Goal: Task Accomplishment & Management: Use online tool/utility

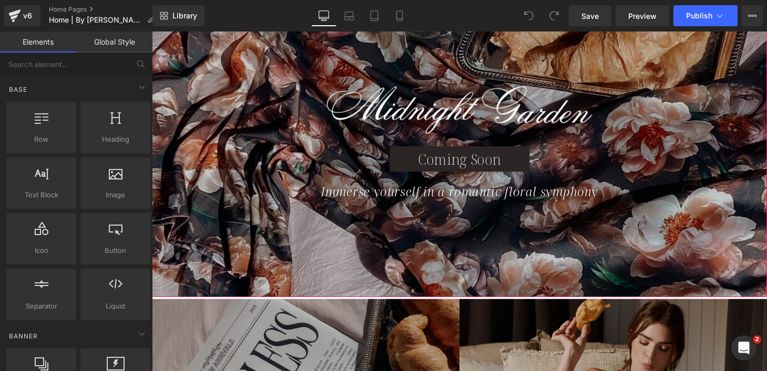
scroll to position [156, 0]
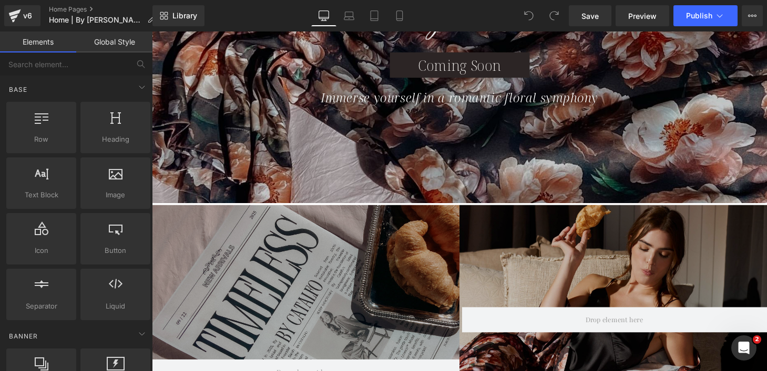
click at [640, 219] on div "Hero Banner" at bounding box center [629, 329] width 318 height 236
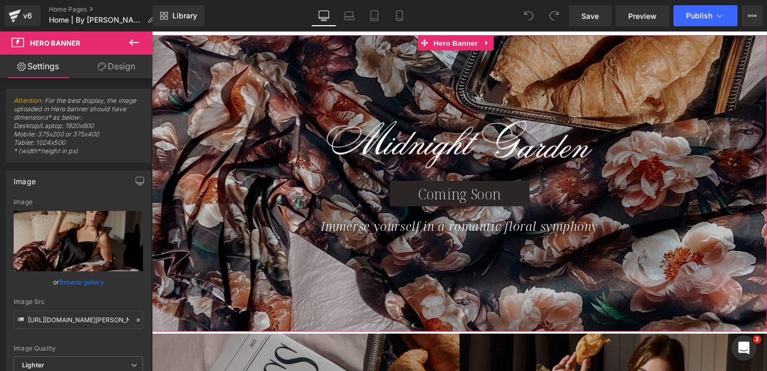
scroll to position [128, 0]
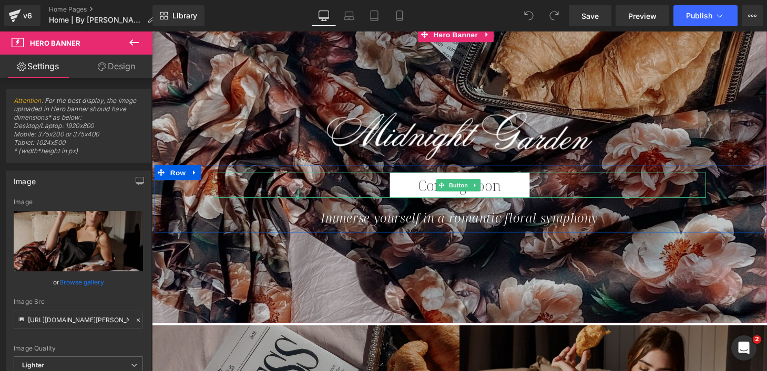
click at [509, 186] on span "Coming Soon" at bounding box center [470, 191] width 86 height 20
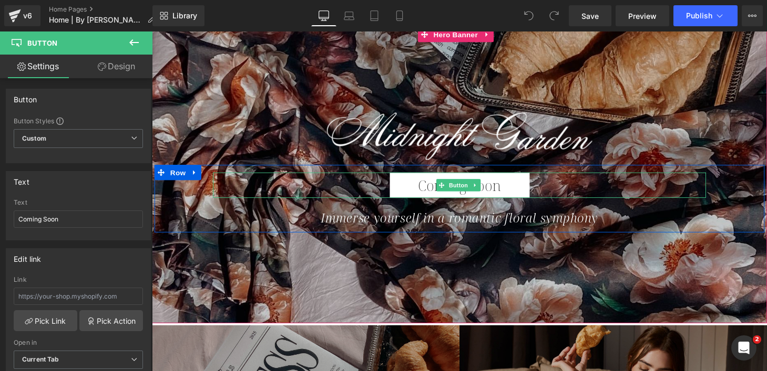
click at [410, 186] on link "Coming Soon" at bounding box center [470, 191] width 144 height 26
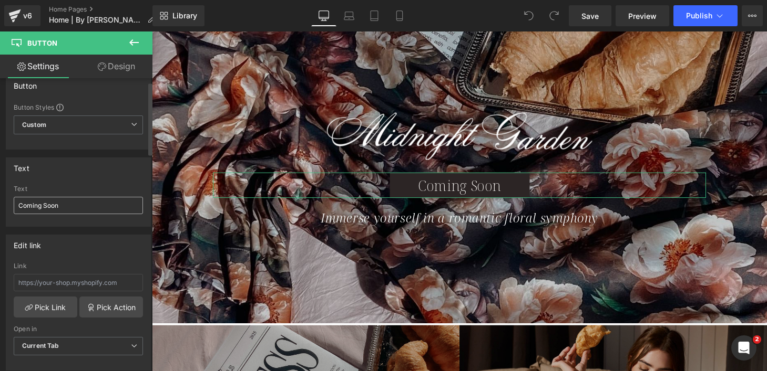
scroll to position [16, 0]
click at [64, 202] on input "Coming Soon" at bounding box center [78, 202] width 129 height 17
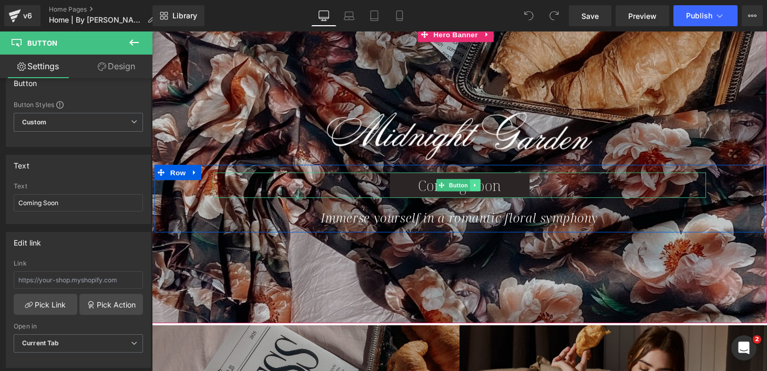
click at [484, 191] on icon at bounding box center [485, 191] width 2 height 4
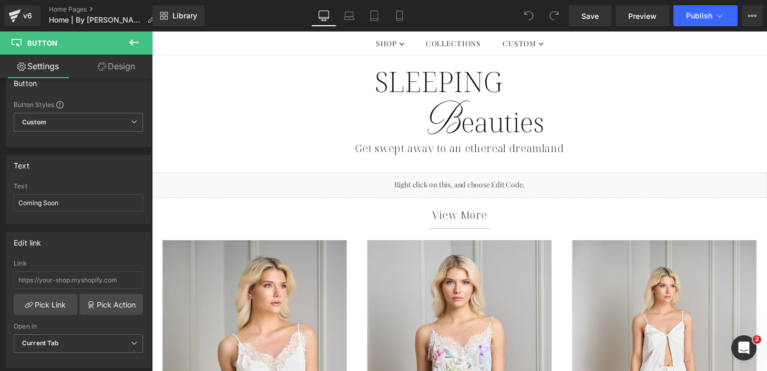
scroll to position [488, 0]
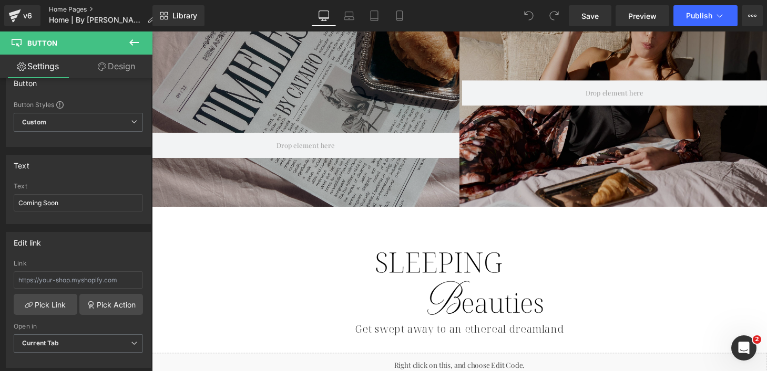
click at [81, 9] on link "Home Pages" at bounding box center [106, 9] width 114 height 8
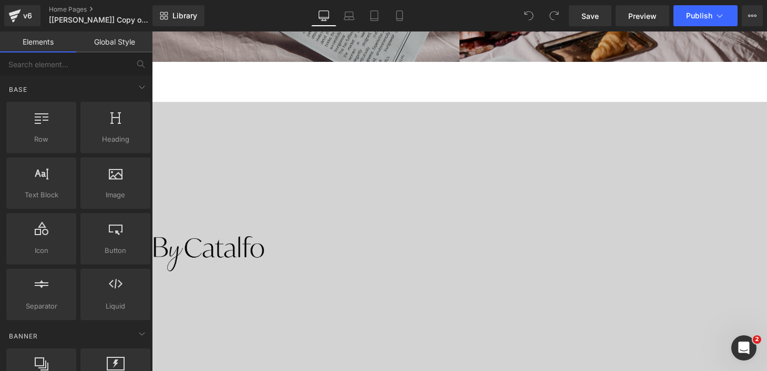
scroll to position [638, 0]
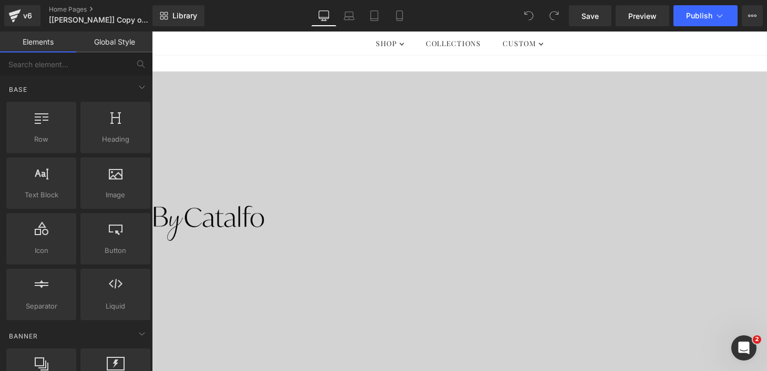
click at [364, 108] on div at bounding box center [470, 230] width 636 height 315
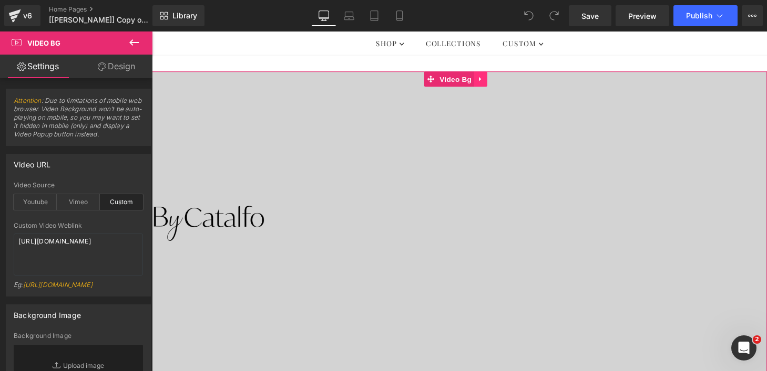
click at [491, 84] on icon at bounding box center [491, 81] width 7 height 8
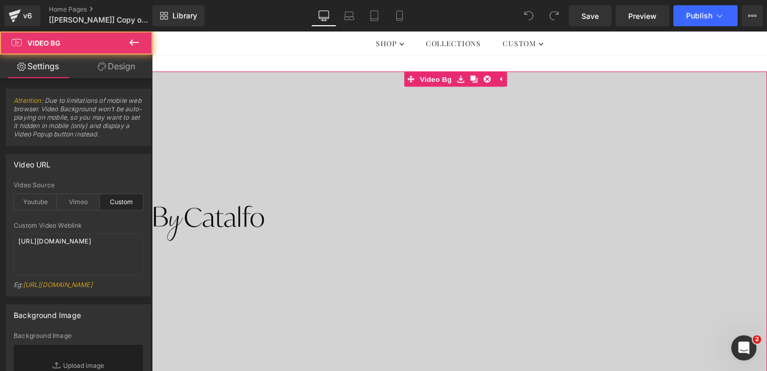
click at [230, 121] on div at bounding box center [470, 230] width 636 height 315
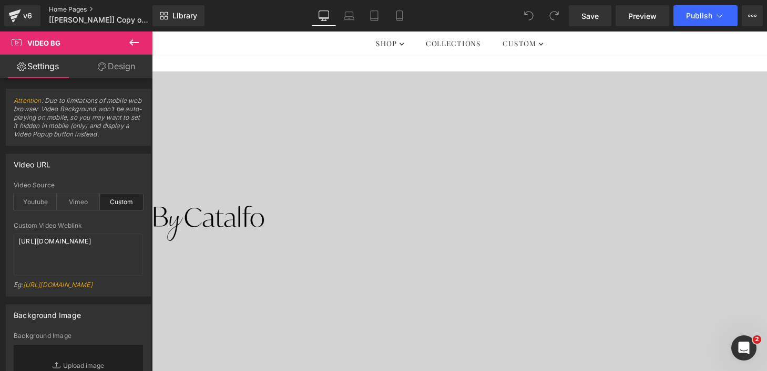
click at [83, 5] on link "Home Pages" at bounding box center [109, 9] width 121 height 8
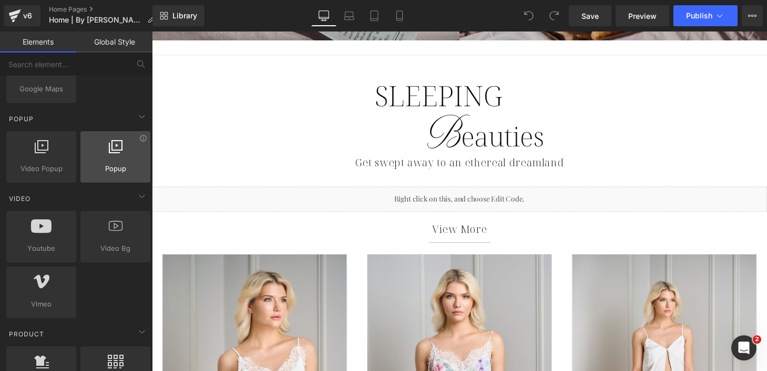
scroll to position [669, 0]
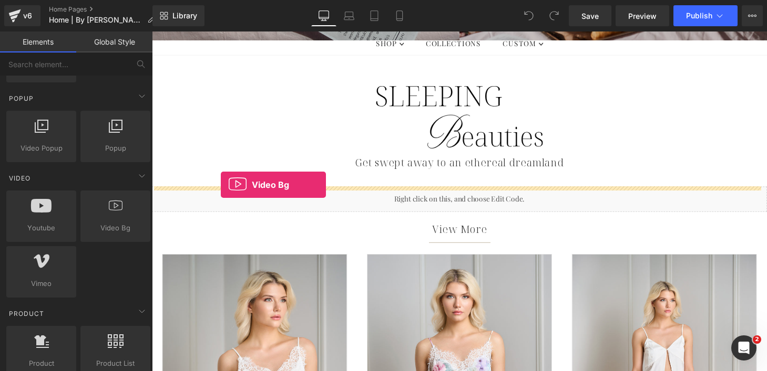
drag, startPoint x: 265, startPoint y: 256, endPoint x: 223, endPoint y: 190, distance: 78.3
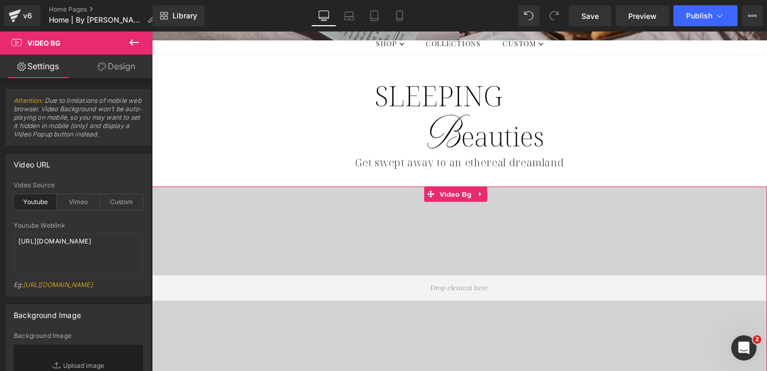
click at [321, 242] on div at bounding box center [470, 297] width 636 height 210
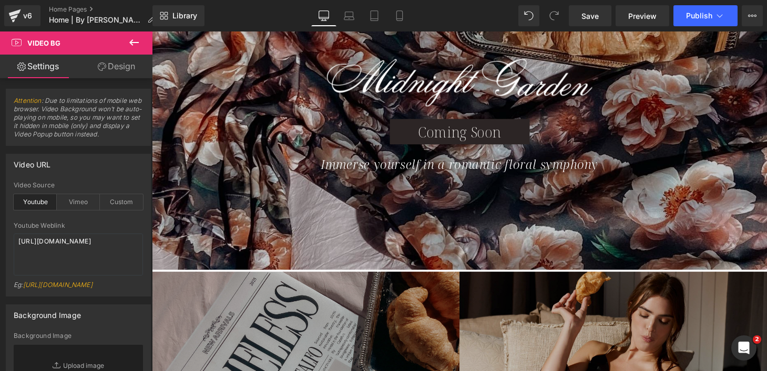
scroll to position [160, 0]
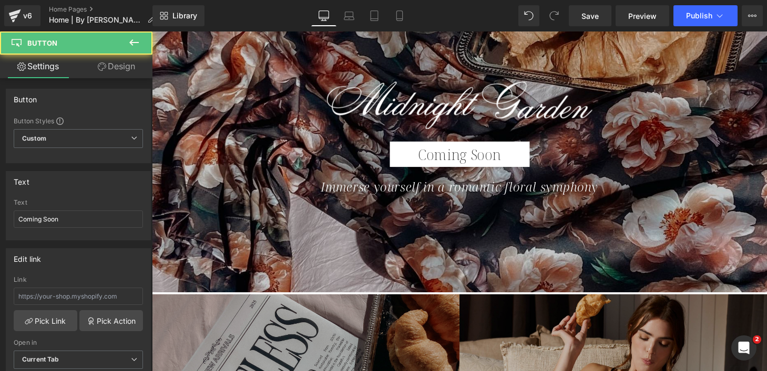
click at [515, 156] on link "Coming Soon" at bounding box center [470, 159] width 144 height 26
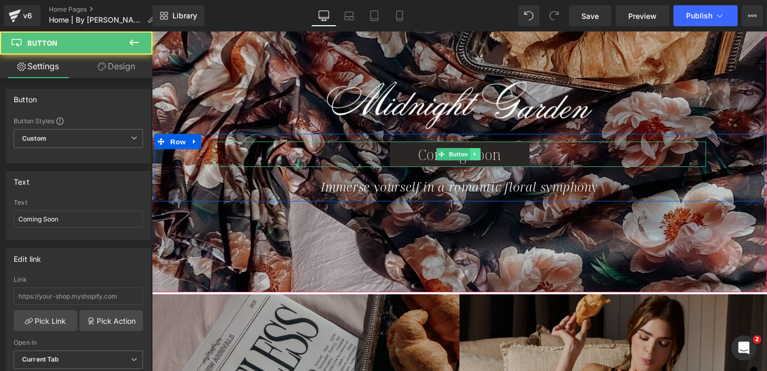
click at [486, 157] on link at bounding box center [485, 158] width 11 height 13
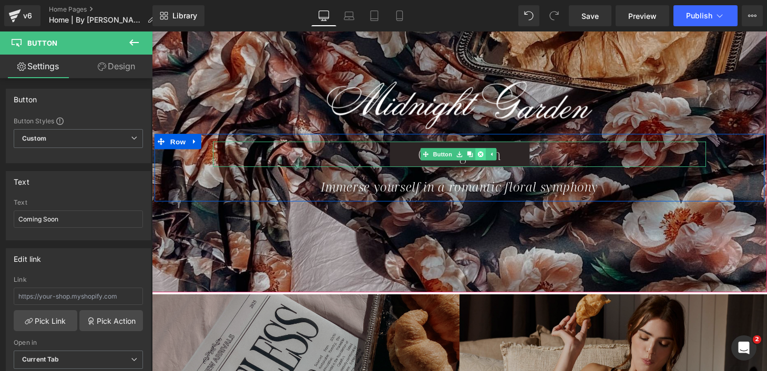
click at [488, 160] on icon at bounding box center [491, 159] width 6 height 6
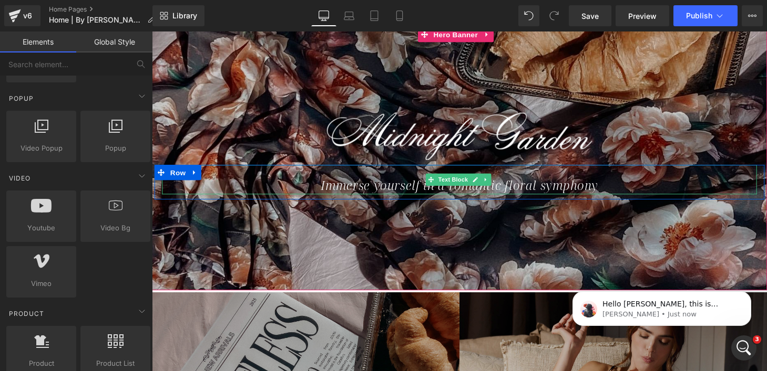
scroll to position [91, 0]
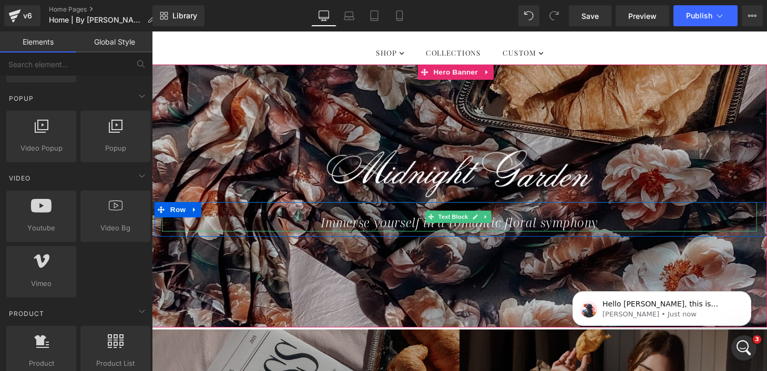
click at [332, 226] on icon "Immerse yourself in a romantic floral symphony" at bounding box center [469, 228] width 287 height 17
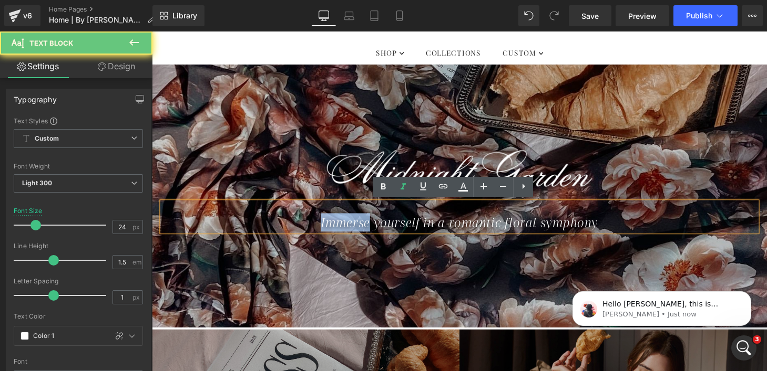
click at [332, 226] on icon "Immerse yourself in a romantic floral symphony" at bounding box center [469, 228] width 287 height 17
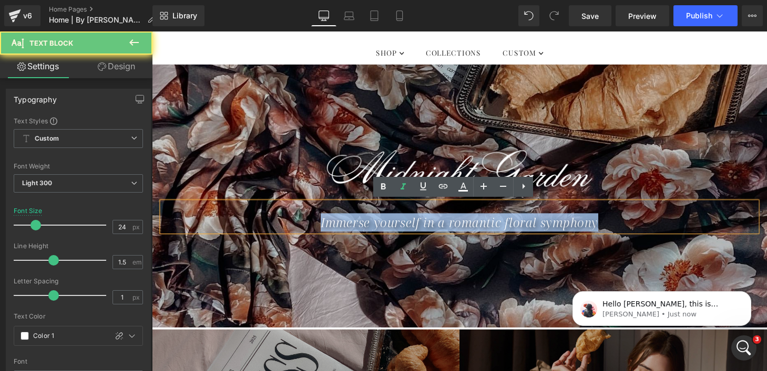
click at [332, 226] on icon "Immerse yourself in a romantic floral symphony" at bounding box center [469, 228] width 287 height 17
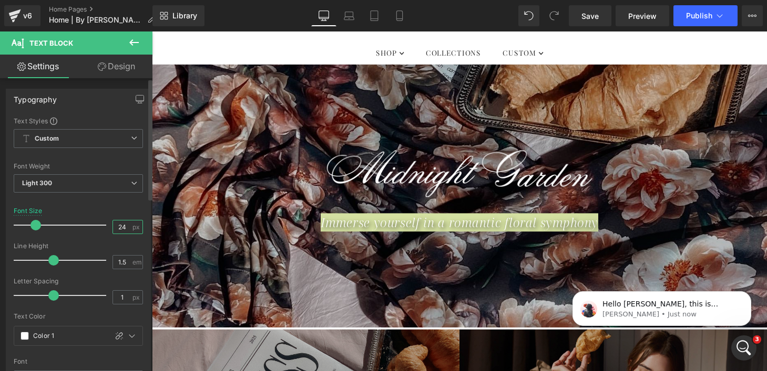
click at [122, 226] on input "24" at bounding box center [122, 227] width 18 height 13
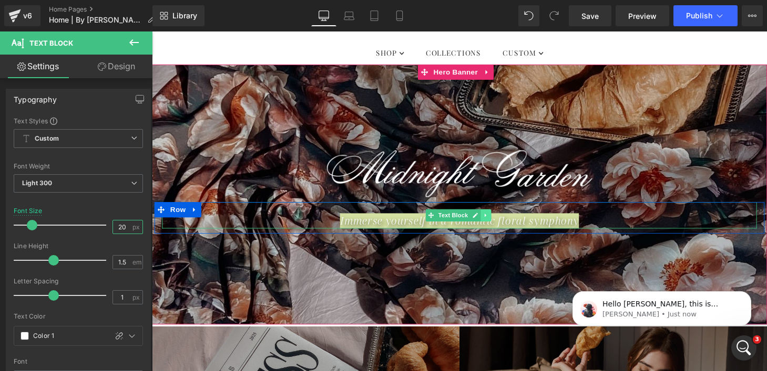
type input "20"
click at [496, 221] on icon at bounding box center [497, 222] width 6 height 6
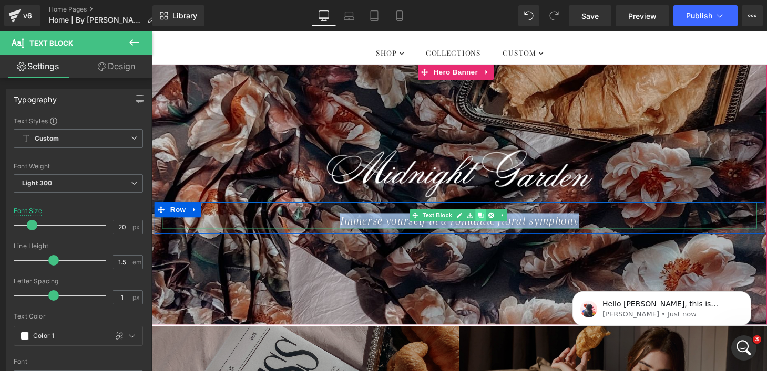
click at [491, 221] on icon at bounding box center [491, 222] width 6 height 6
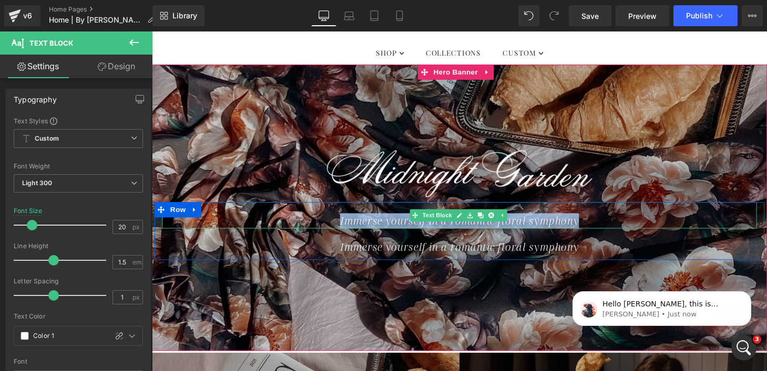
click at [384, 229] on icon "Immerse yourself in a romantic floral symphony" at bounding box center [469, 227] width 247 height 14
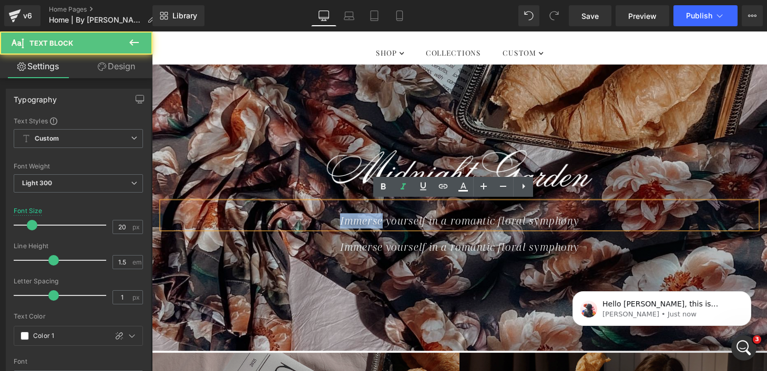
click at [384, 229] on icon "Immerse yourself in a romantic floral symphony" at bounding box center [469, 227] width 247 height 14
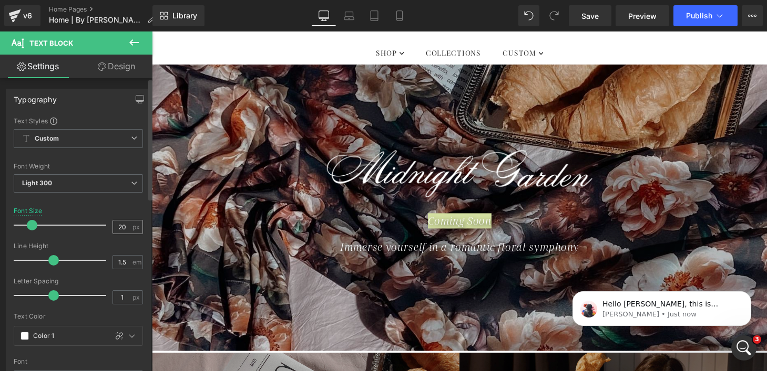
click at [121, 228] on input "20" at bounding box center [122, 227] width 18 height 13
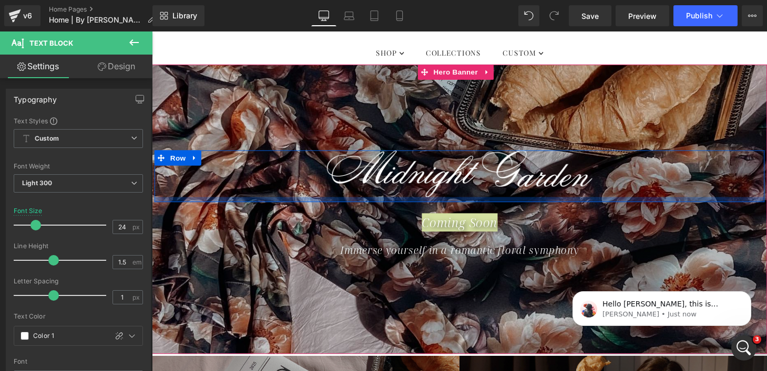
type input "24"
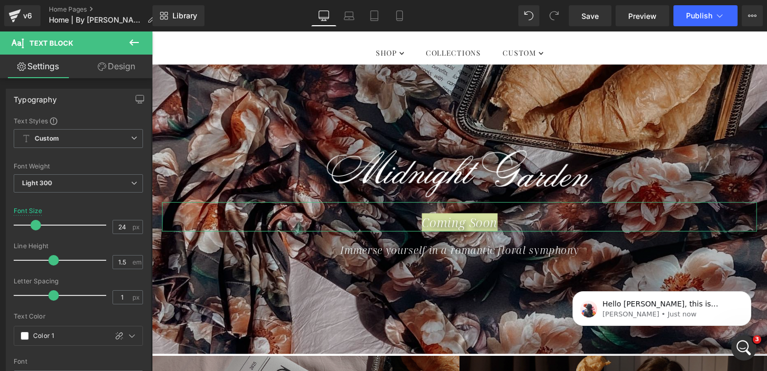
click at [117, 78] on link "Design" at bounding box center [116, 67] width 76 height 24
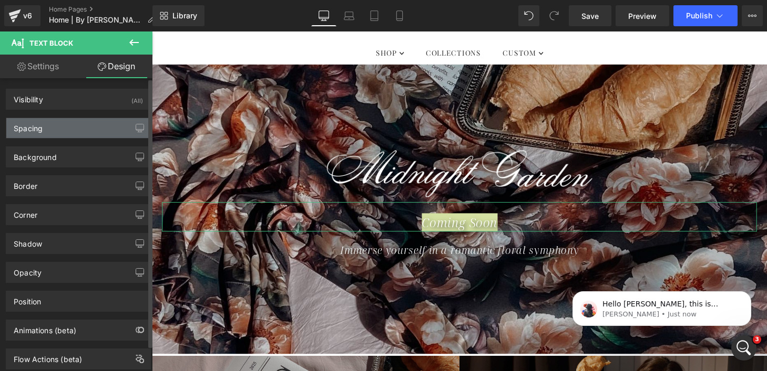
click at [91, 126] on div "Spacing" at bounding box center [78, 128] width 144 height 20
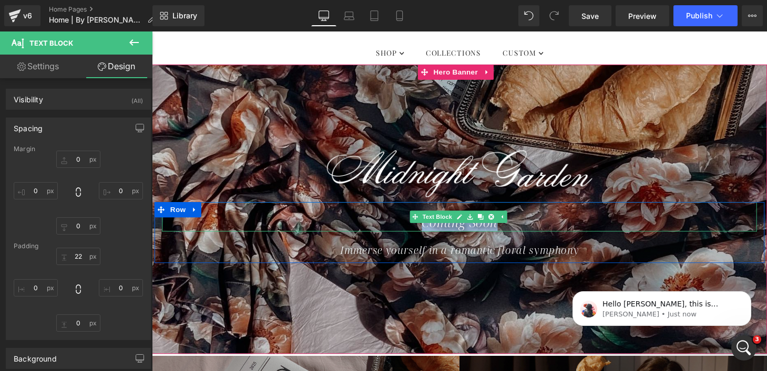
click at [560, 228] on div "Coming Soon" at bounding box center [469, 223] width 615 height 30
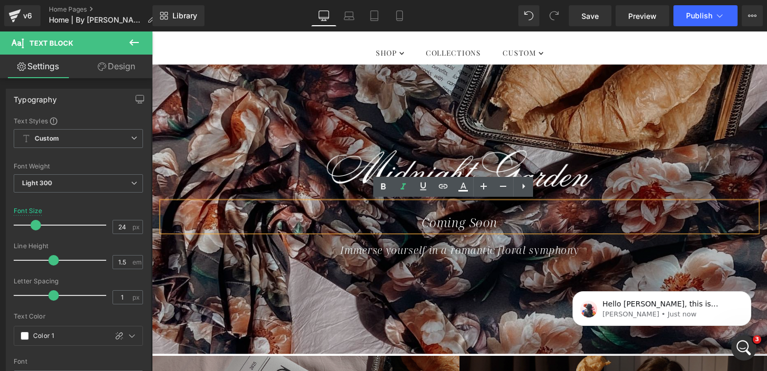
click at [448, 226] on icon "Coming Soon" at bounding box center [470, 228] width 78 height 17
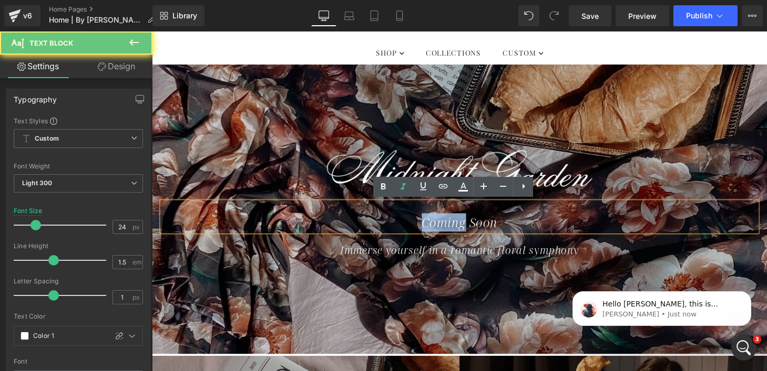
click at [448, 226] on icon "Coming Soon" at bounding box center [470, 228] width 78 height 17
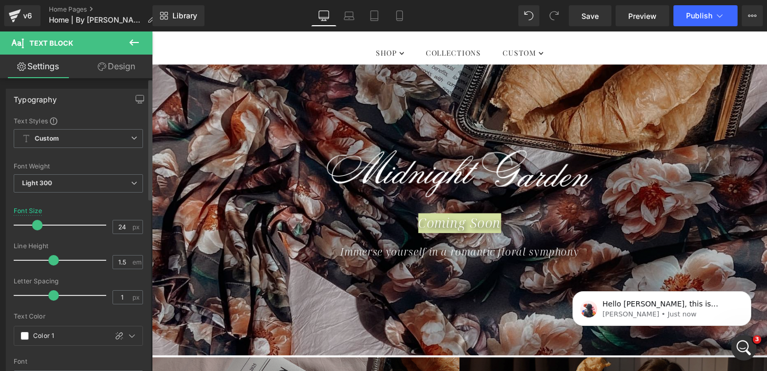
click at [36, 223] on span at bounding box center [37, 225] width 11 height 11
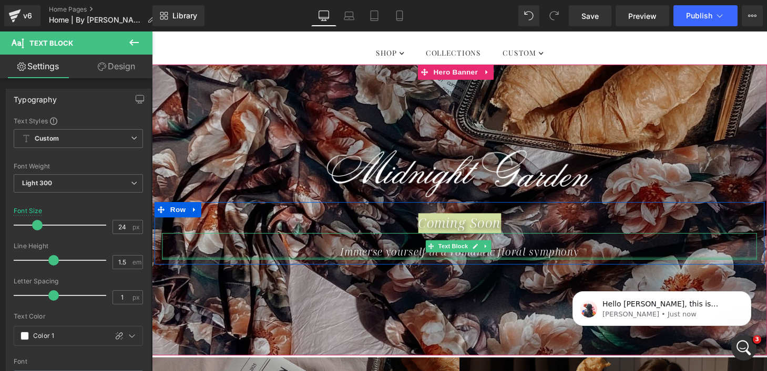
click at [374, 265] on div at bounding box center [469, 266] width 615 height 3
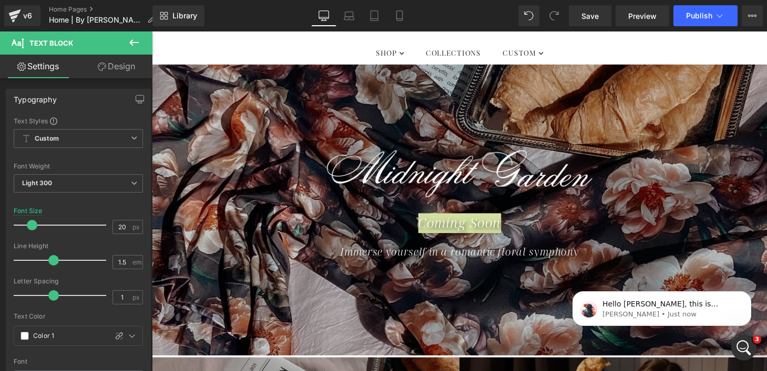
click at [129, 70] on link "Design" at bounding box center [116, 67] width 76 height 24
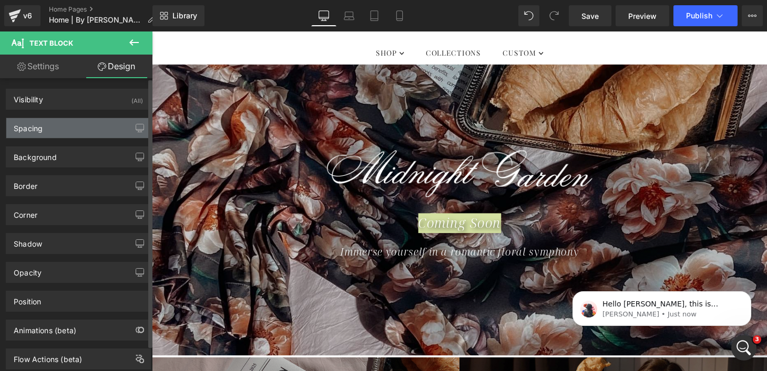
click at [93, 124] on div "Spacing" at bounding box center [78, 128] width 144 height 20
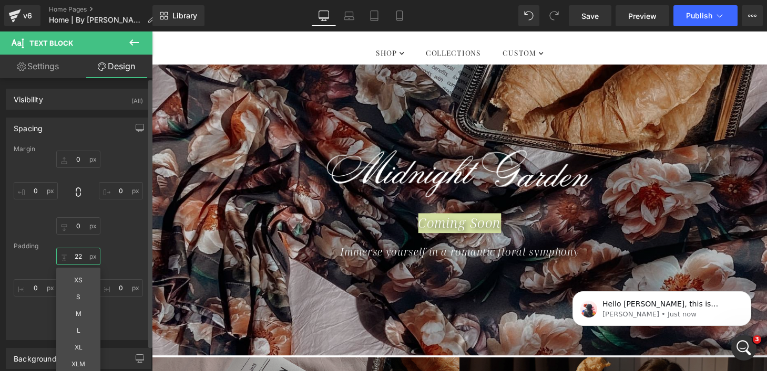
click at [80, 260] on input "22" at bounding box center [78, 256] width 44 height 17
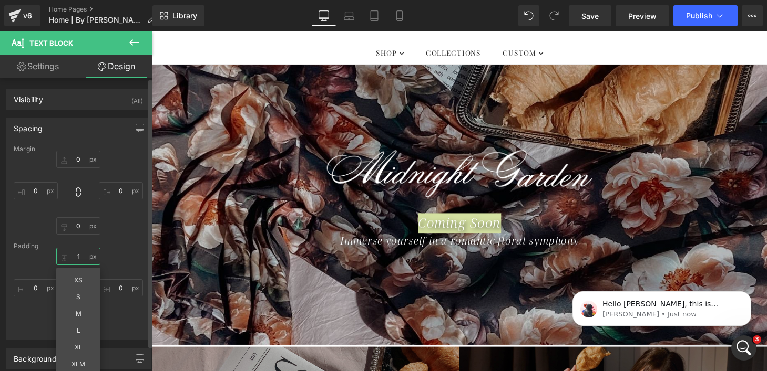
type input "15"
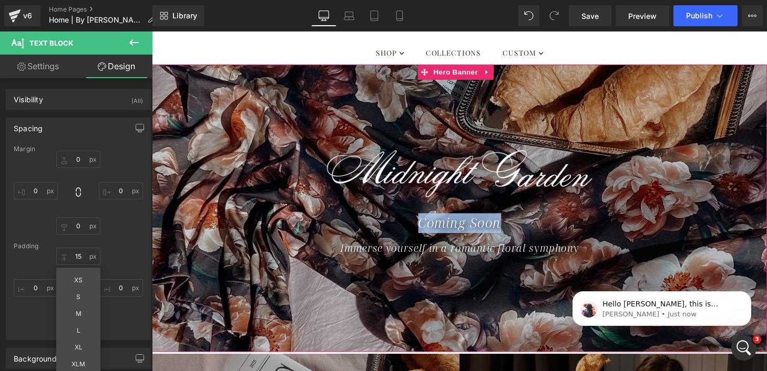
click at [447, 117] on div at bounding box center [470, 215] width 636 height 298
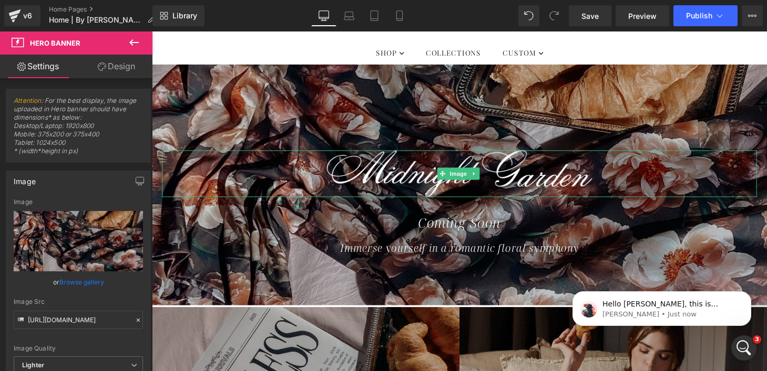
drag, startPoint x: 471, startPoint y: 299, endPoint x: 476, endPoint y: 251, distance: 48.6
click at [476, 251] on div "Image Row Coming Soon Text Block Immerse yourself in a romantic floral symphony…" at bounding box center [470, 191] width 636 height 250
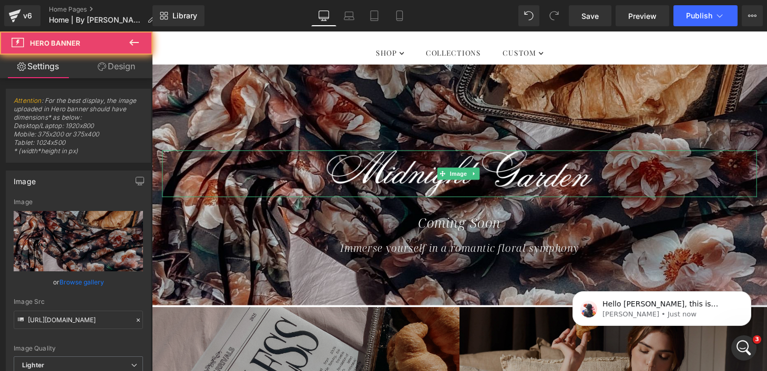
click at [480, 119] on div at bounding box center [470, 191] width 636 height 250
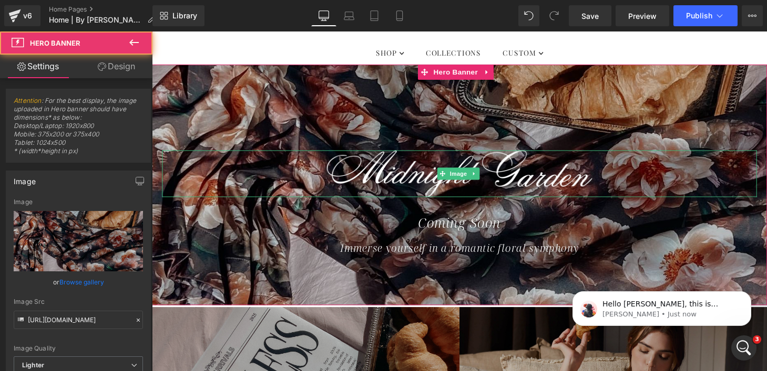
drag, startPoint x: 452, startPoint y: 121, endPoint x: 454, endPoint y: 109, distance: 12.8
click at [454, 109] on div at bounding box center [470, 191] width 636 height 250
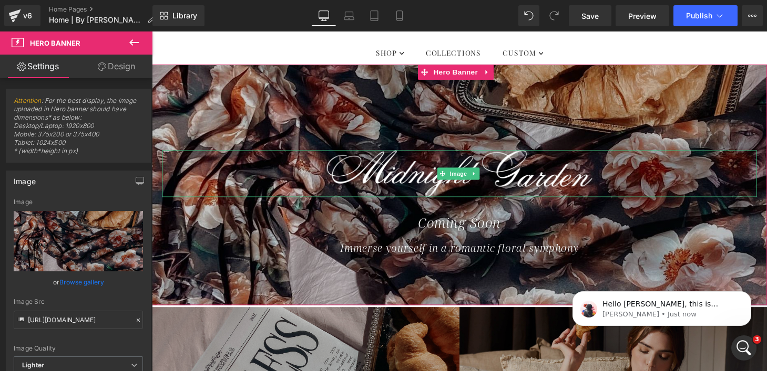
click at [379, 88] on div at bounding box center [470, 191] width 636 height 250
click at [125, 73] on link "Design" at bounding box center [116, 67] width 76 height 24
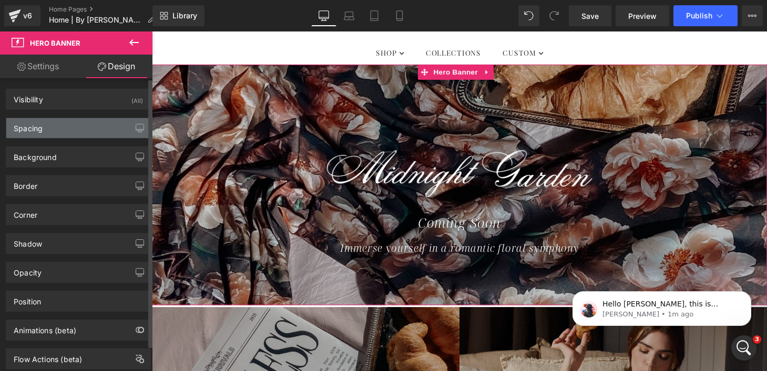
click at [86, 130] on div "Spacing" at bounding box center [78, 128] width 144 height 20
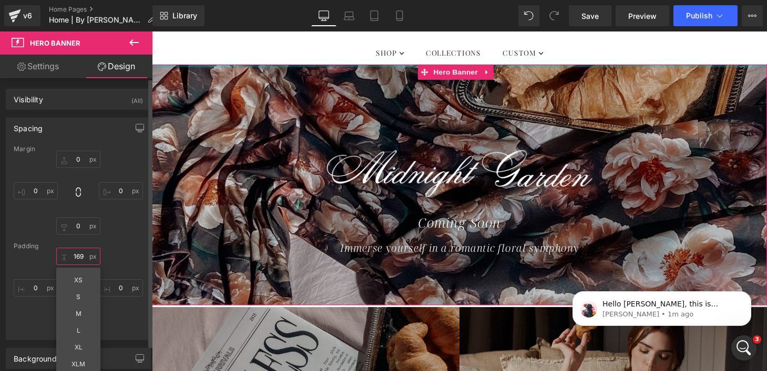
click at [78, 257] on input "text" at bounding box center [78, 256] width 44 height 17
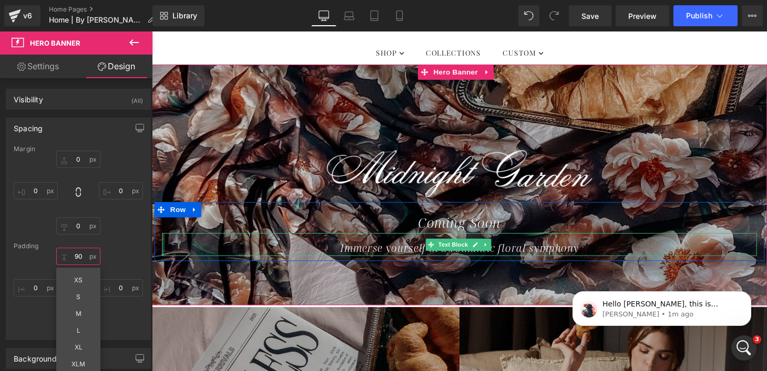
type input "90"
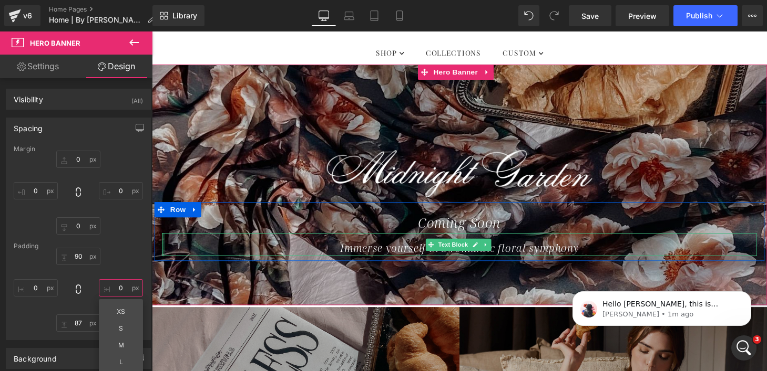
type input "0"
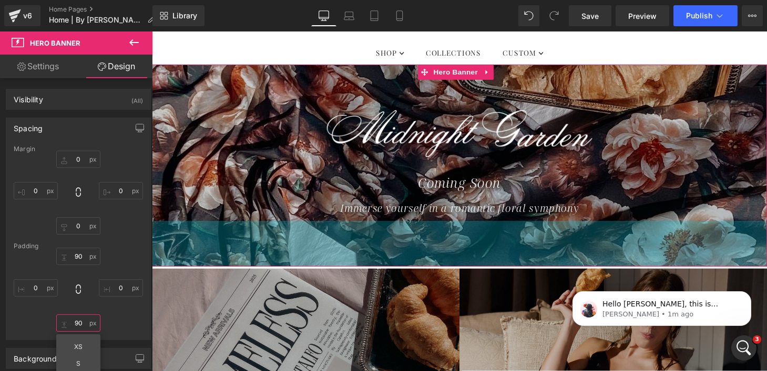
type input "90"
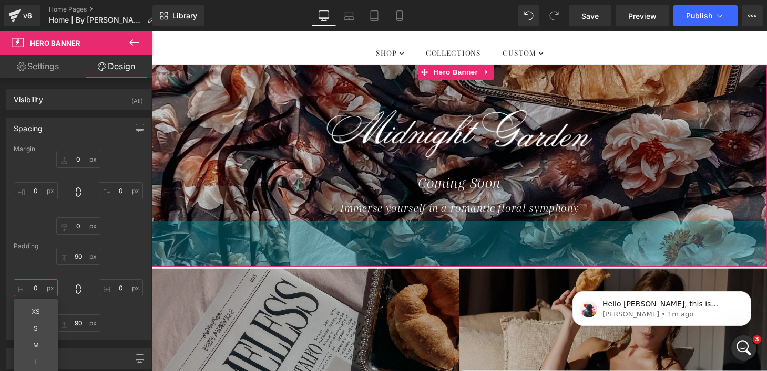
type input "0"
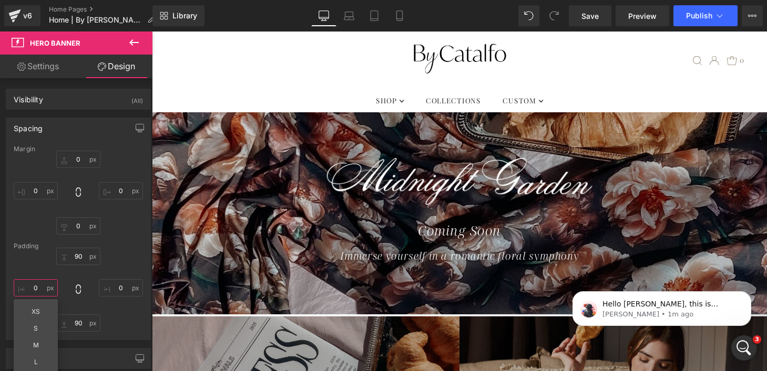
scroll to position [37, 0]
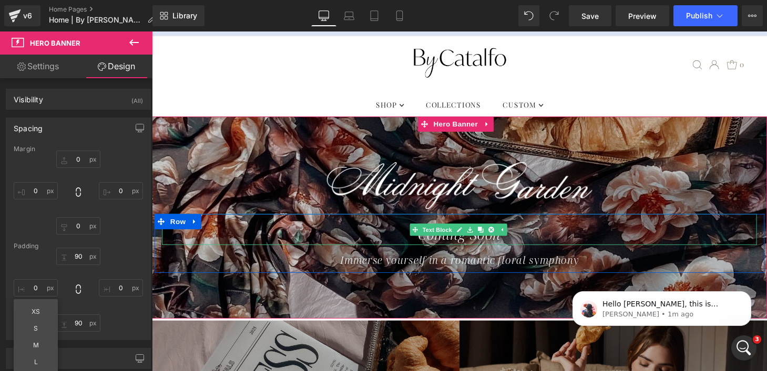
click at [468, 225] on div "Coming Soon" at bounding box center [469, 237] width 615 height 32
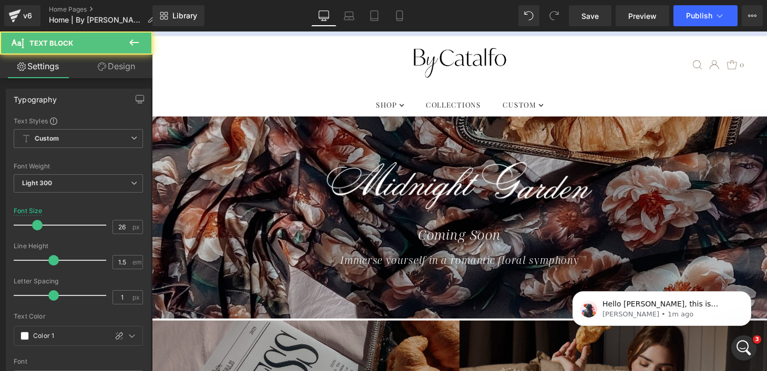
click at [125, 65] on link "Design" at bounding box center [116, 67] width 76 height 24
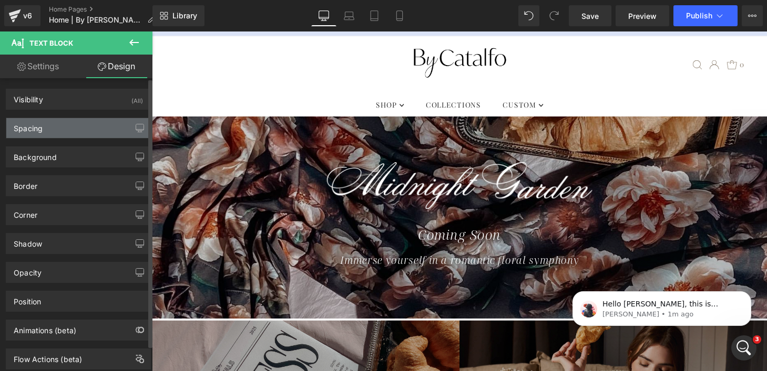
click at [99, 121] on div "Spacing" at bounding box center [78, 128] width 144 height 20
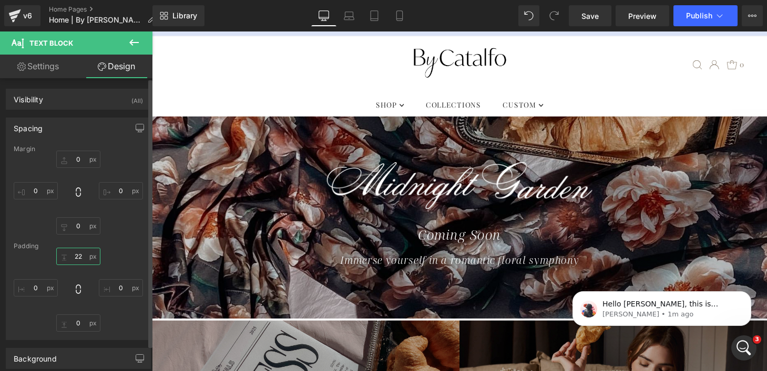
click at [79, 255] on input "22" at bounding box center [78, 256] width 44 height 17
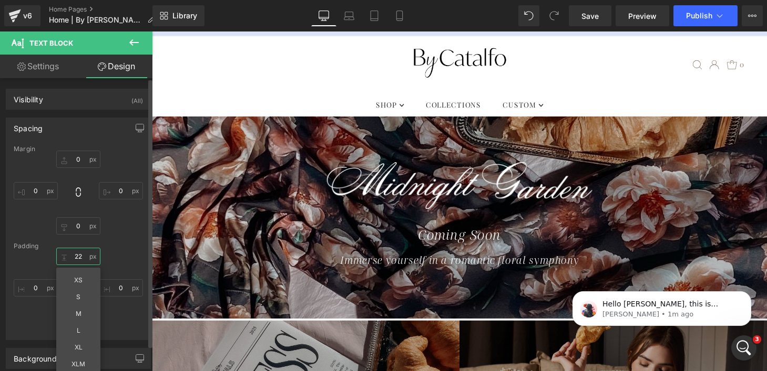
type input "0"
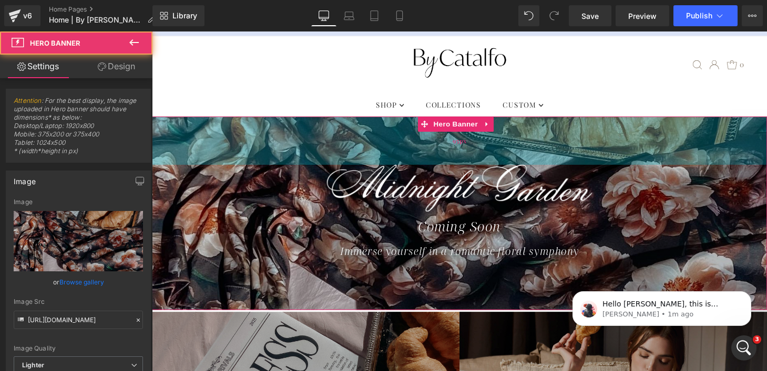
drag, startPoint x: 409, startPoint y: 137, endPoint x: 409, endPoint y: 147, distance: 10.0
click at [409, 147] on div "95px" at bounding box center [470, 145] width 636 height 50
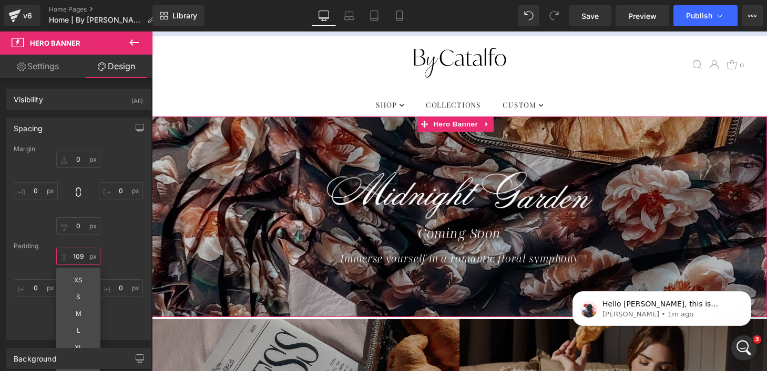
click at [76, 257] on input "109" at bounding box center [78, 256] width 44 height 17
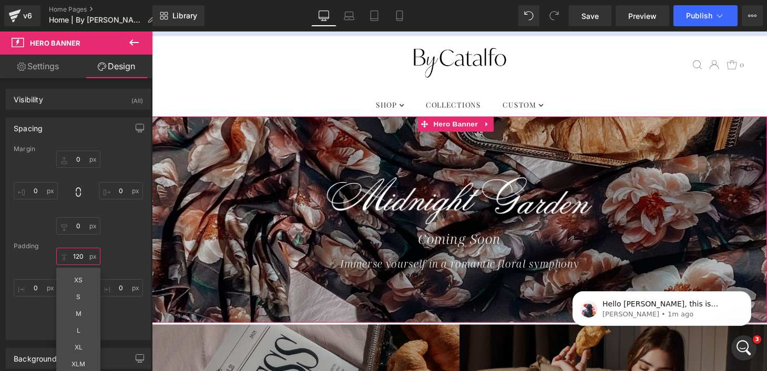
type input "120"
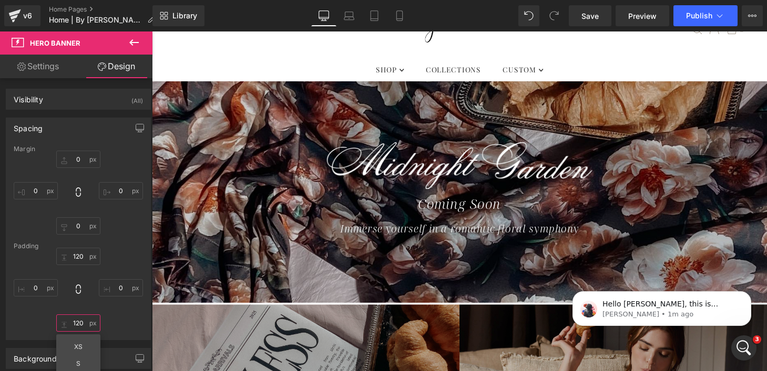
scroll to position [68, 0]
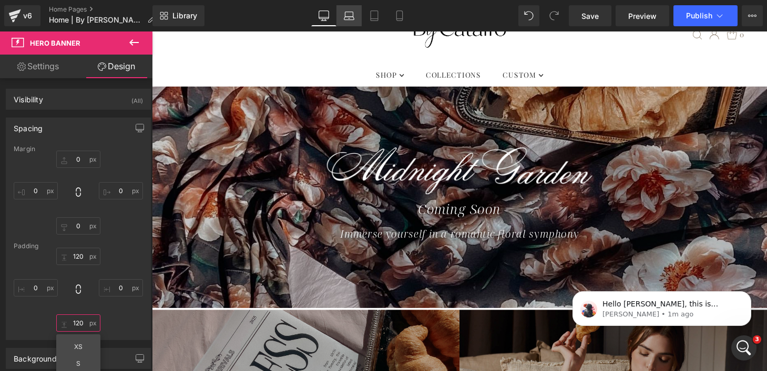
type input "120"
click at [348, 19] on icon at bounding box center [349, 16] width 11 height 11
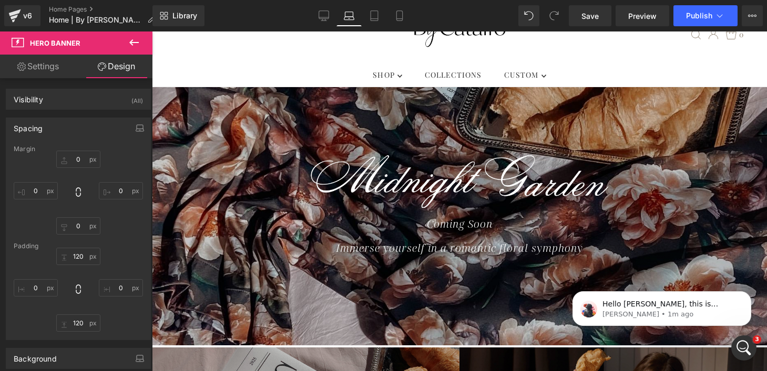
scroll to position [67, 0]
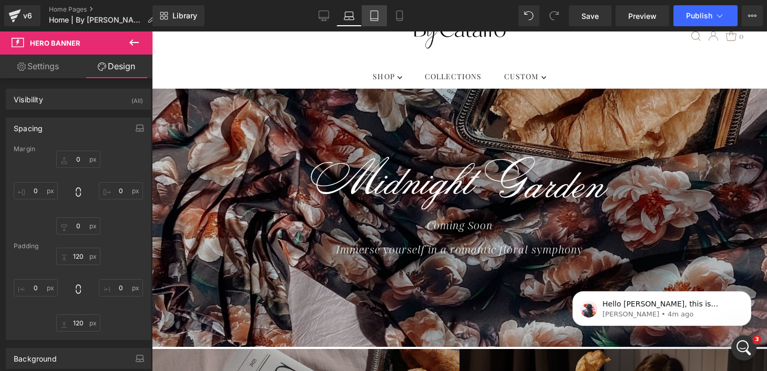
click at [379, 18] on icon at bounding box center [374, 16] width 11 height 11
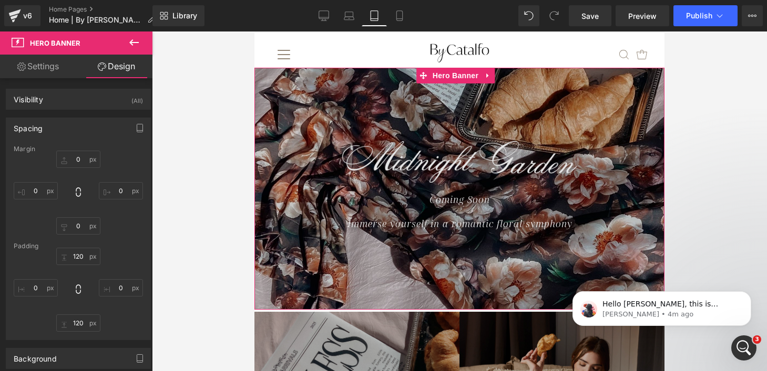
scroll to position [76, 0]
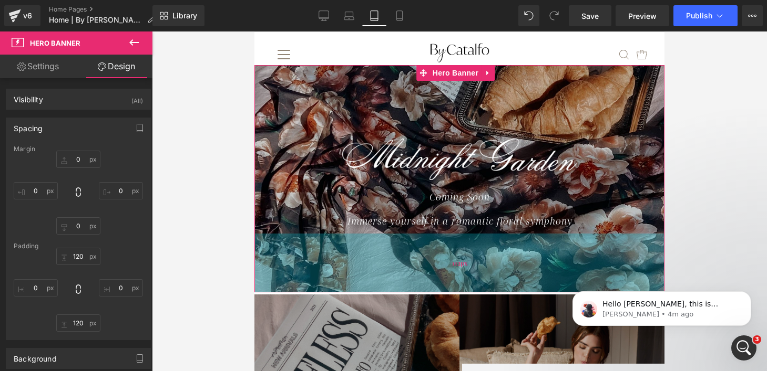
drag, startPoint x: 439, startPoint y: 272, endPoint x: 441, endPoint y: 255, distance: 17.5
click at [441, 255] on div "112px" at bounding box center [459, 263] width 410 height 59
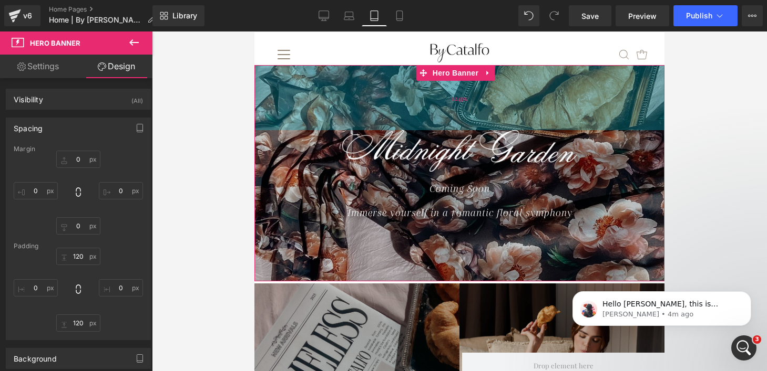
drag, startPoint x: 417, startPoint y: 108, endPoint x: 410, endPoint y: 85, distance: 24.3
click at [410, 85] on div "124px" at bounding box center [459, 97] width 410 height 65
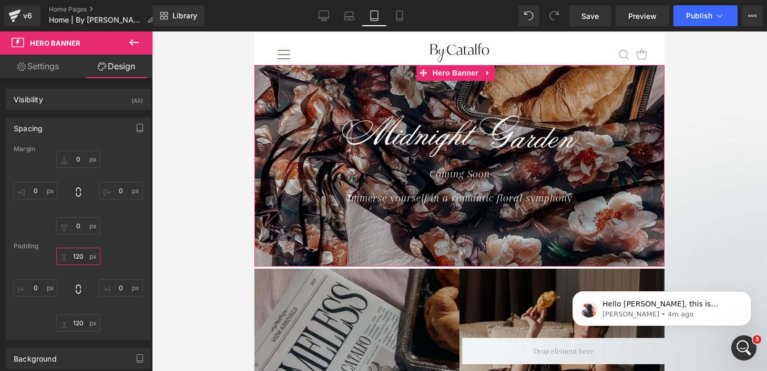
click at [76, 257] on input "120" at bounding box center [78, 256] width 44 height 17
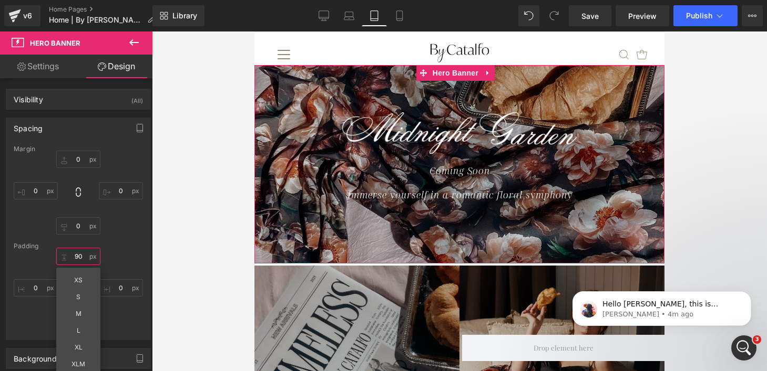
type input "90"
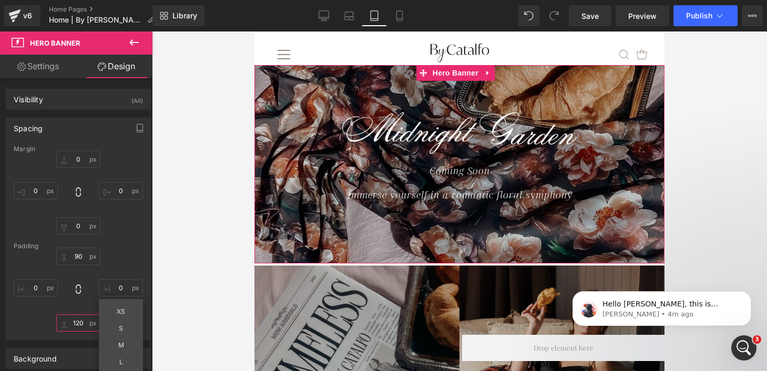
type input "107px"
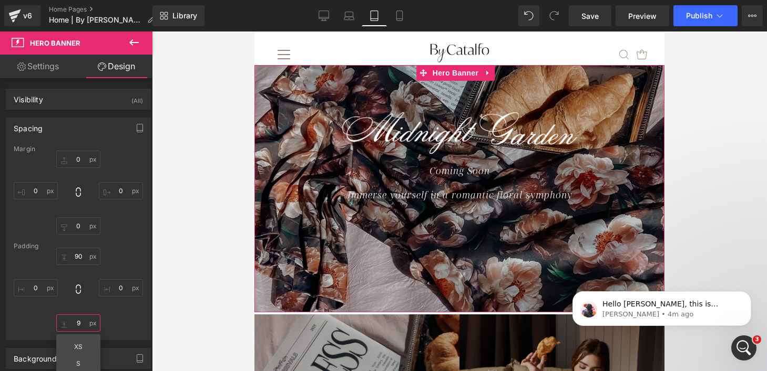
type input "90"
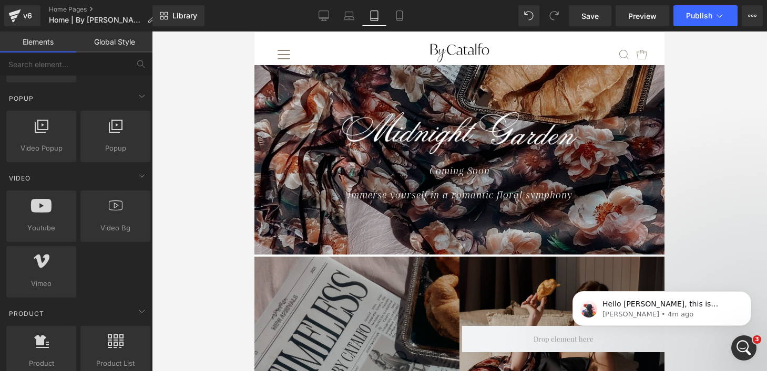
click at [202, 170] on div at bounding box center [459, 202] width 615 height 340
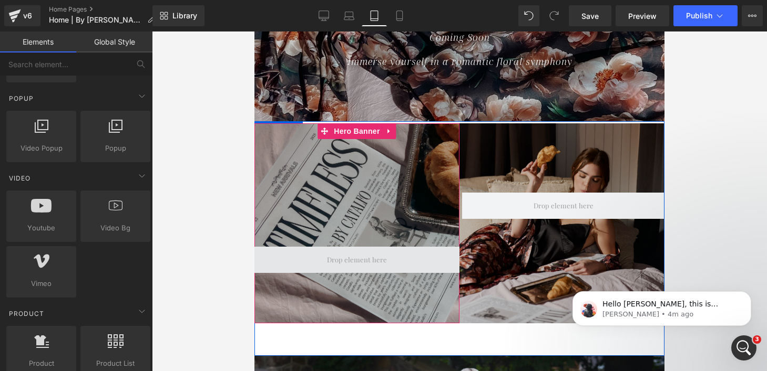
scroll to position [210, 0]
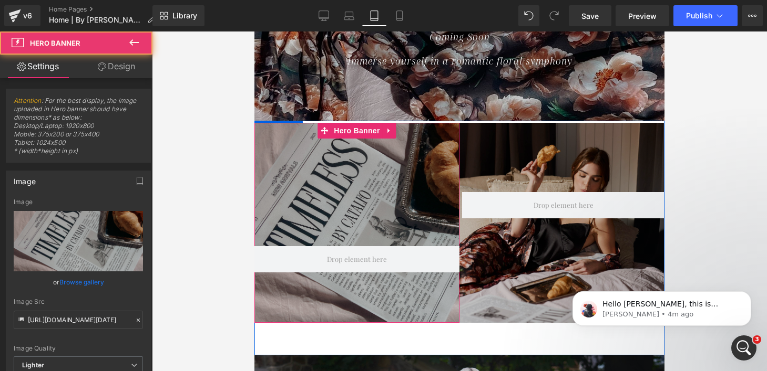
click at [383, 201] on div at bounding box center [356, 223] width 205 height 200
click at [389, 165] on div at bounding box center [356, 223] width 205 height 200
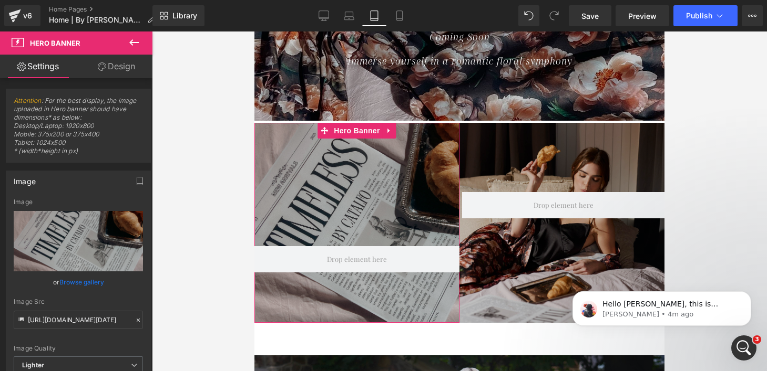
click at [113, 68] on link "Design" at bounding box center [116, 67] width 76 height 24
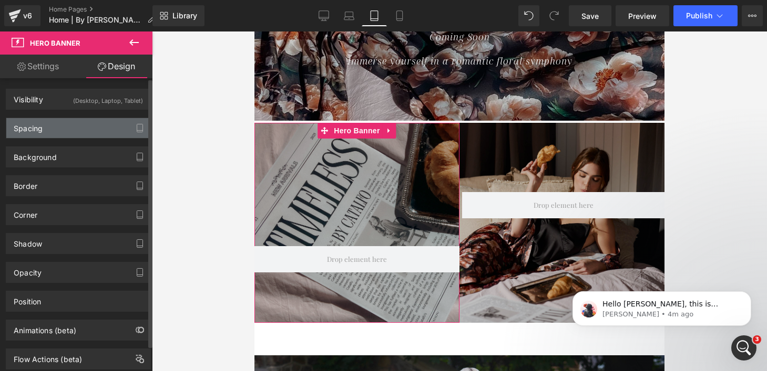
click at [79, 129] on div "Spacing" at bounding box center [78, 128] width 144 height 20
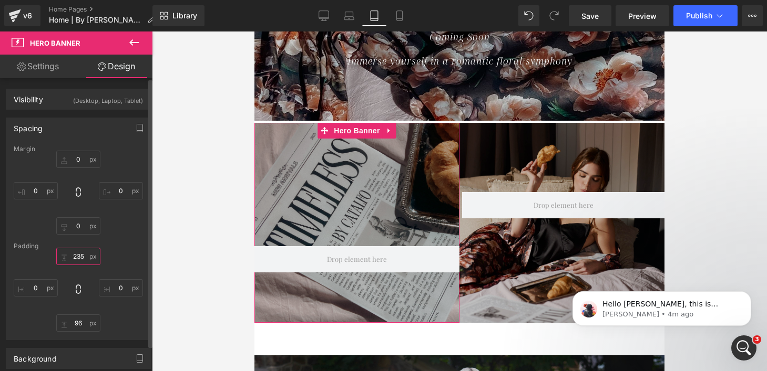
click at [80, 260] on input "235" at bounding box center [78, 256] width 44 height 17
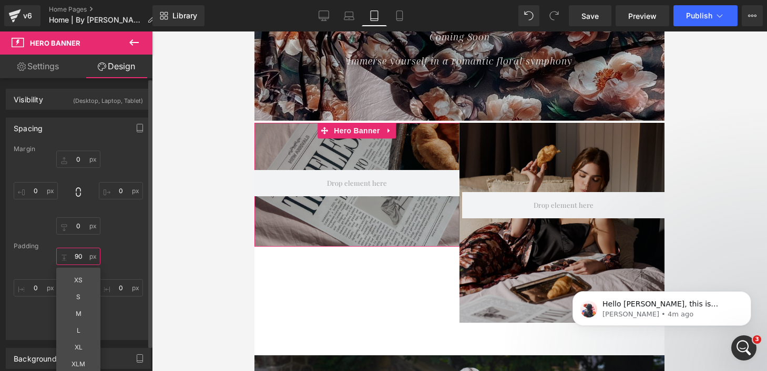
type input "90"
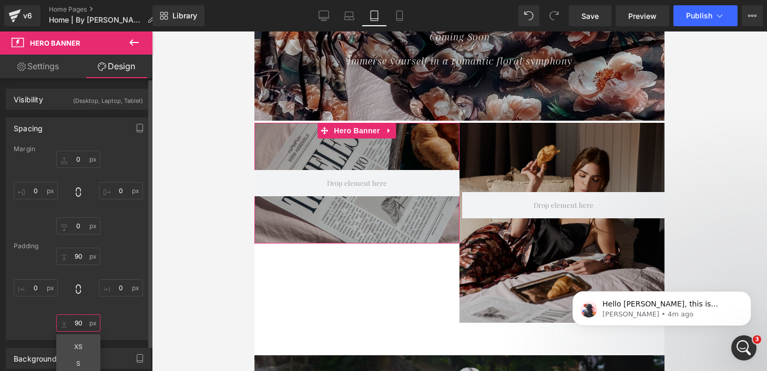
type input "90"
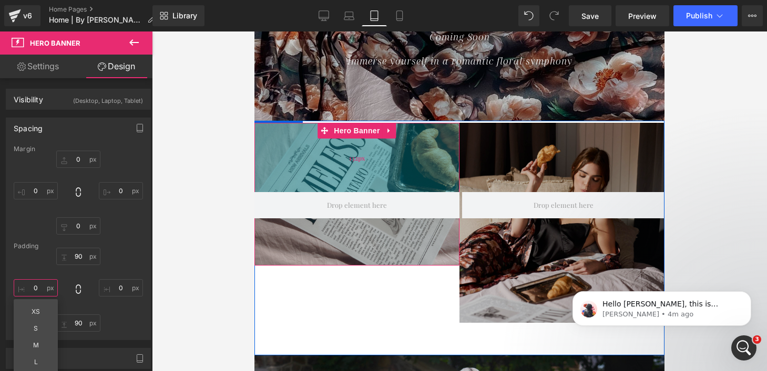
drag, startPoint x: 334, startPoint y: 155, endPoint x: 335, endPoint y: 177, distance: 22.1
click at [335, 177] on div "132px" at bounding box center [356, 157] width 205 height 69
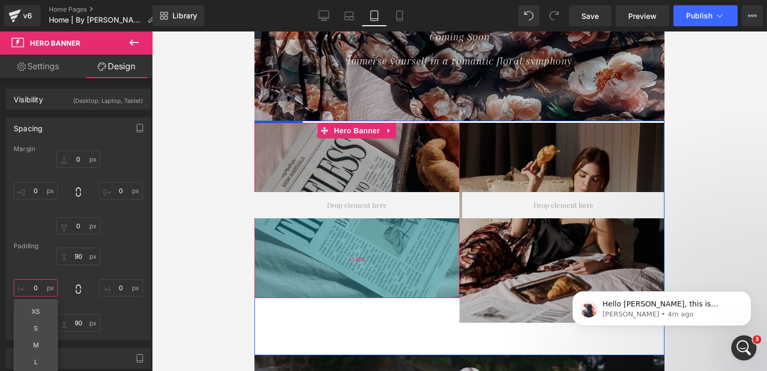
drag, startPoint x: 345, startPoint y: 253, endPoint x: 347, endPoint y: 286, distance: 32.6
click at [347, 286] on div "152px" at bounding box center [356, 259] width 205 height 80
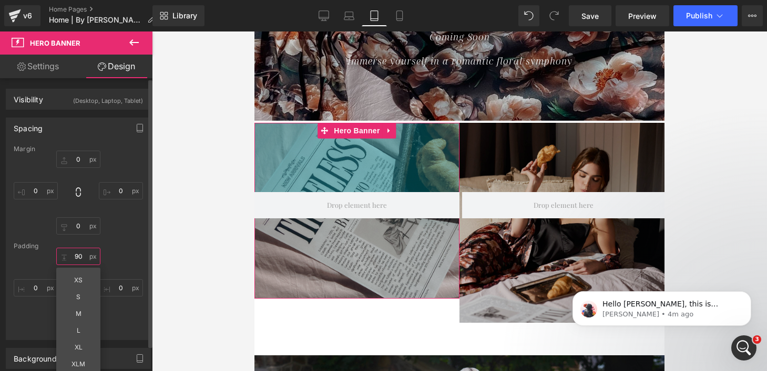
click at [76, 255] on input "90" at bounding box center [78, 256] width 44 height 17
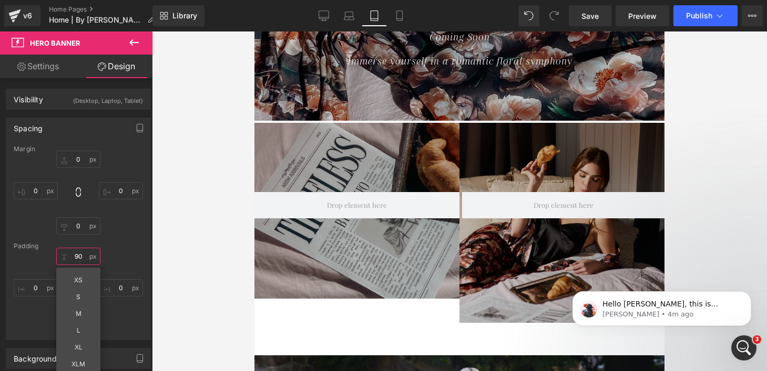
type input "132px"
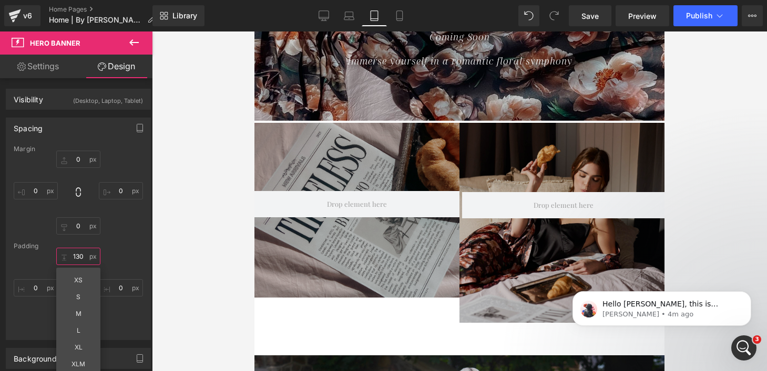
type input "130"
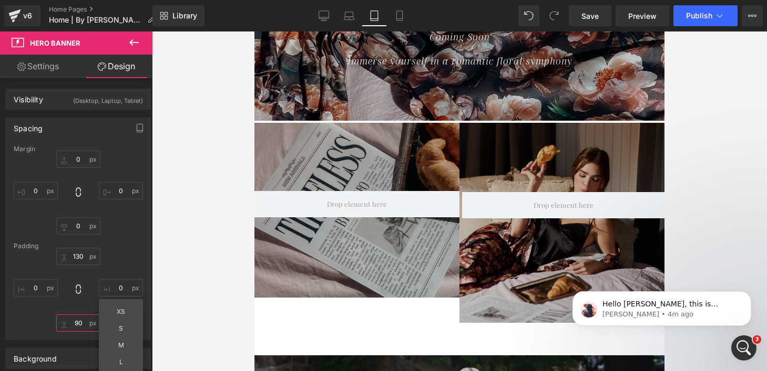
type input "153px"
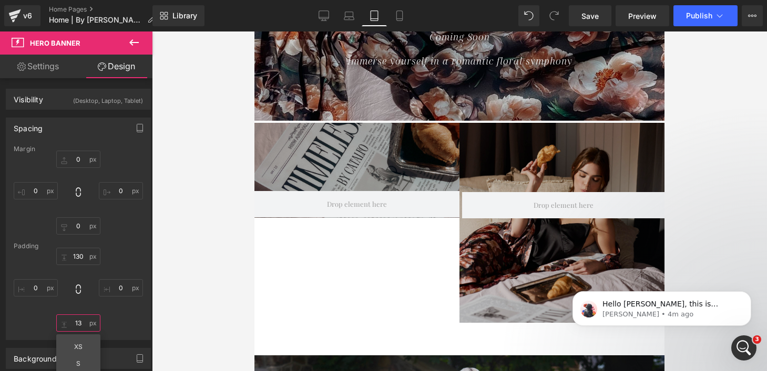
type input "130"
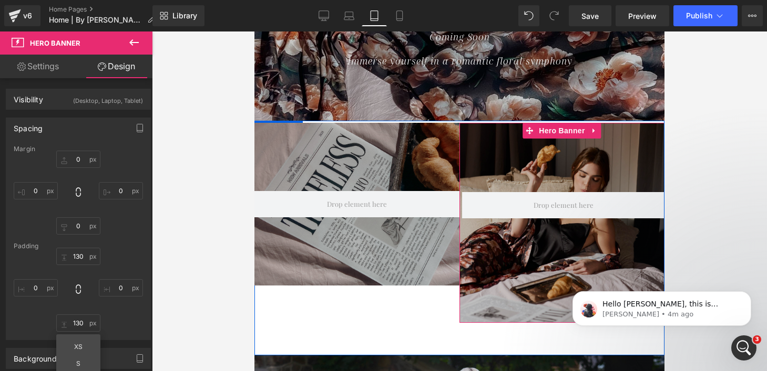
click at [515, 173] on div at bounding box center [561, 223] width 205 height 200
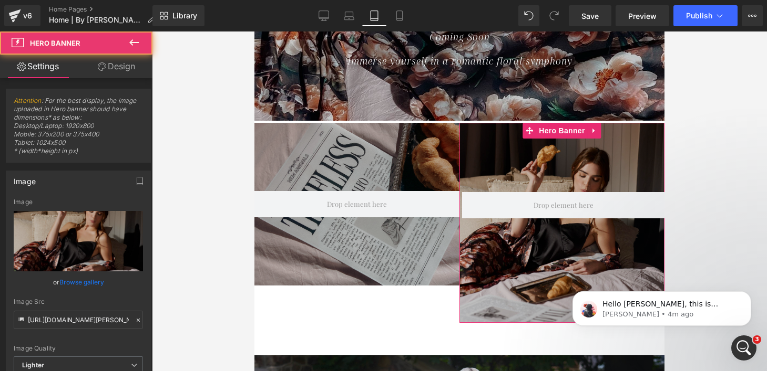
click at [107, 71] on link "Design" at bounding box center [116, 67] width 76 height 24
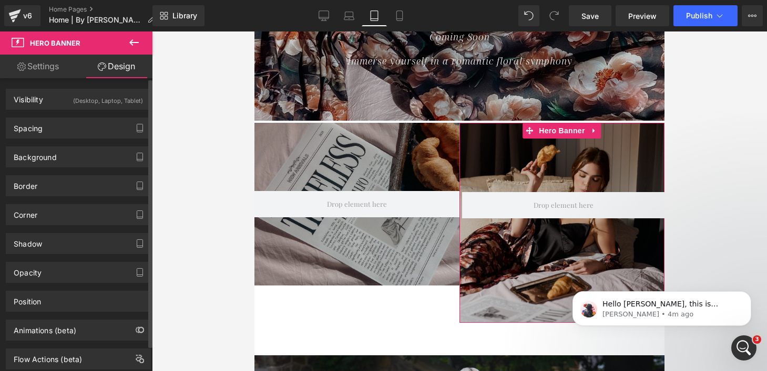
click at [65, 140] on div "Background Color & Image color Color #d3d3d3 100 % Image Replace Image Upload i…" at bounding box center [78, 153] width 157 height 29
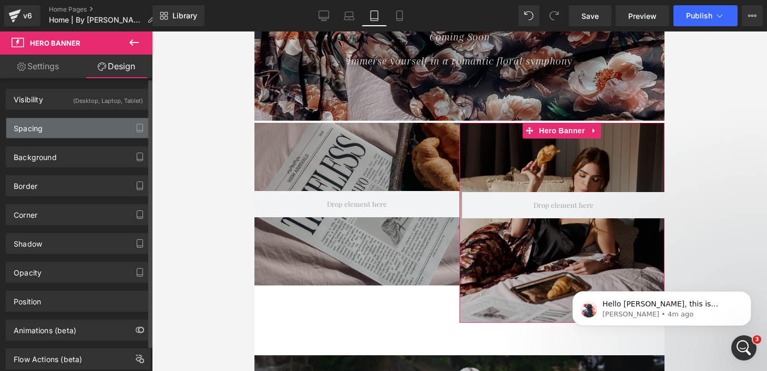
click at [63, 128] on div "Spacing" at bounding box center [78, 128] width 144 height 20
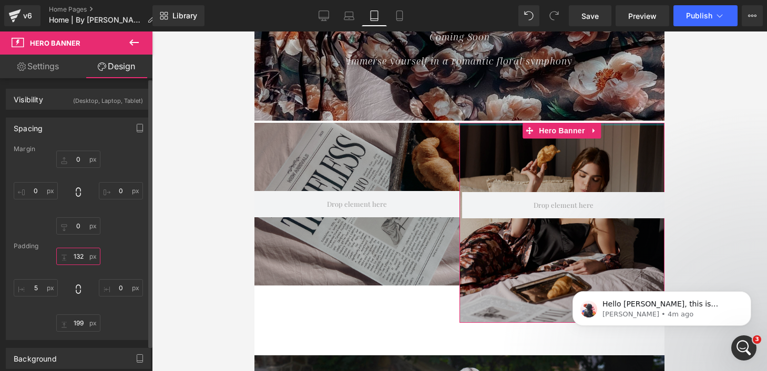
click at [79, 255] on input "132" at bounding box center [78, 256] width 44 height 17
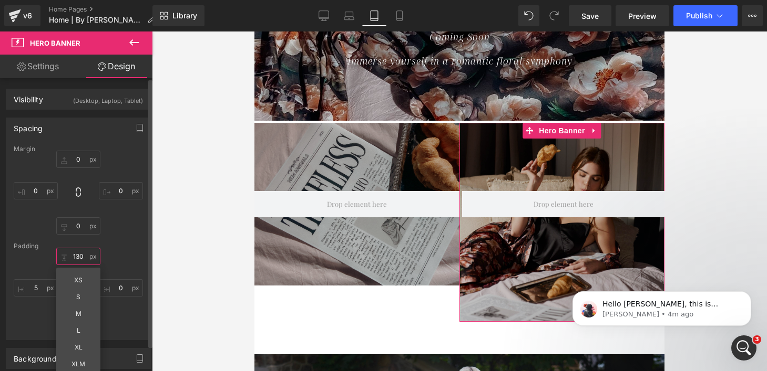
type input "130"
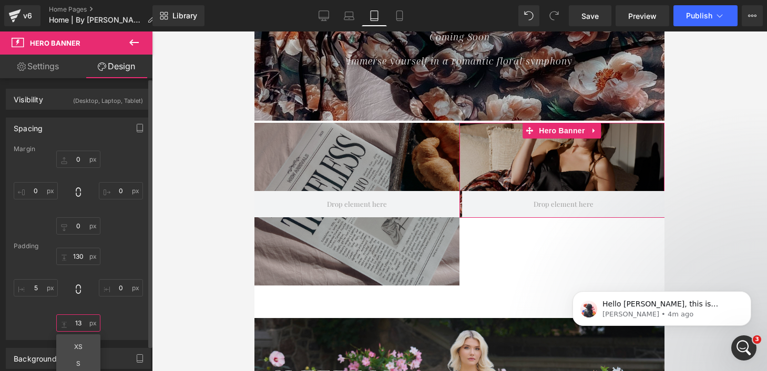
type input "130"
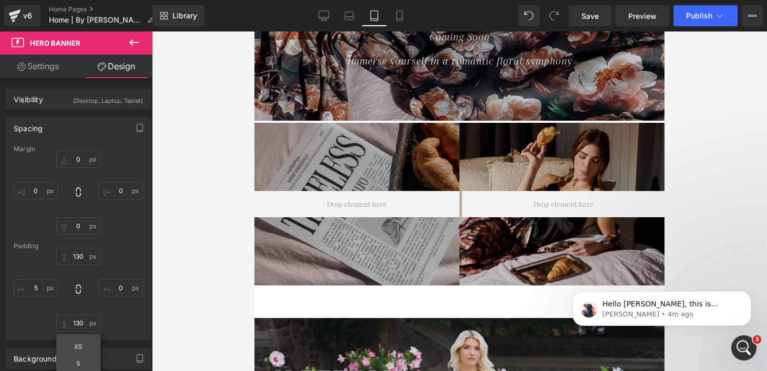
click at [735, 187] on div at bounding box center [459, 202] width 615 height 340
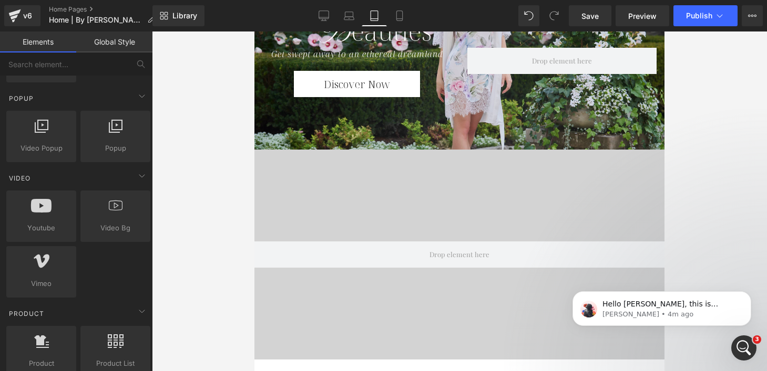
scroll to position [644, 0]
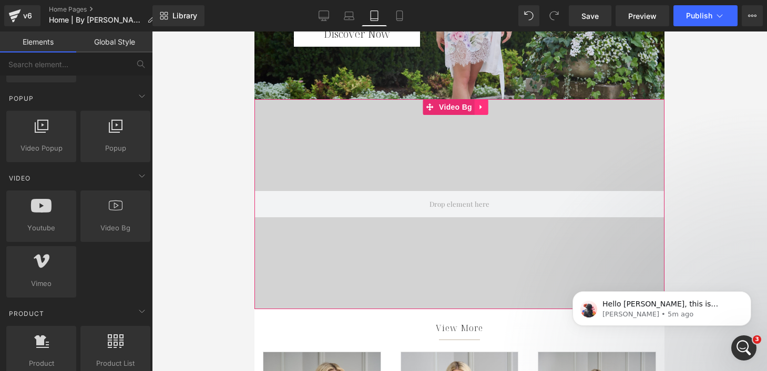
click at [479, 108] on icon at bounding box center [481, 108] width 7 height 8
click at [488, 108] on icon at bounding box center [487, 107] width 7 height 7
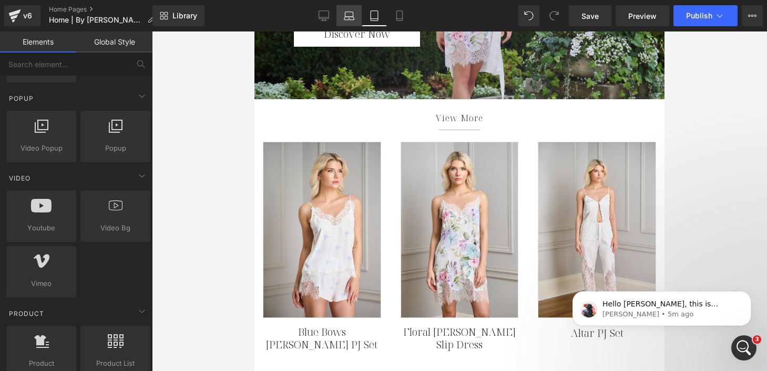
click at [350, 13] on icon at bounding box center [349, 16] width 11 height 11
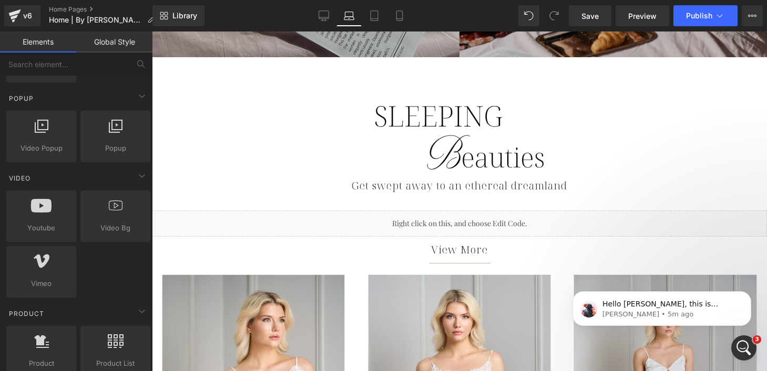
scroll to position [487, 0]
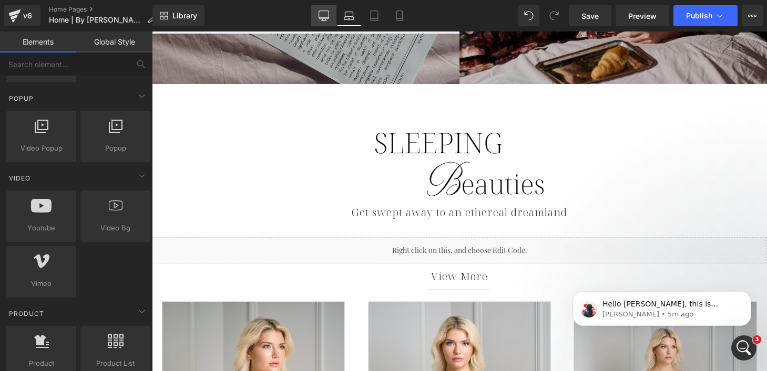
click at [328, 8] on link "Desktop" at bounding box center [323, 15] width 25 height 21
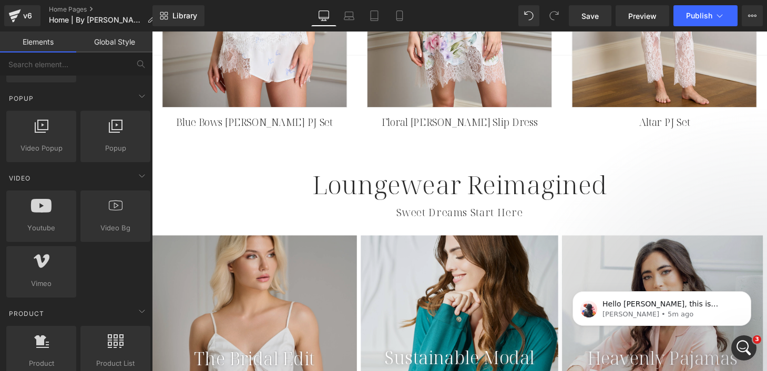
scroll to position [1022, 0]
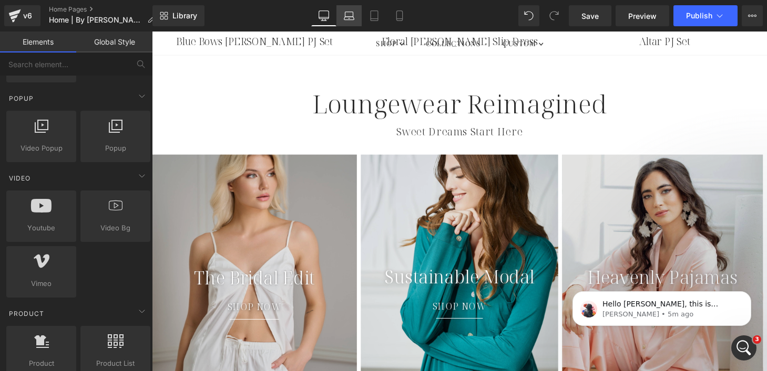
click at [347, 13] on icon at bounding box center [349, 16] width 11 height 11
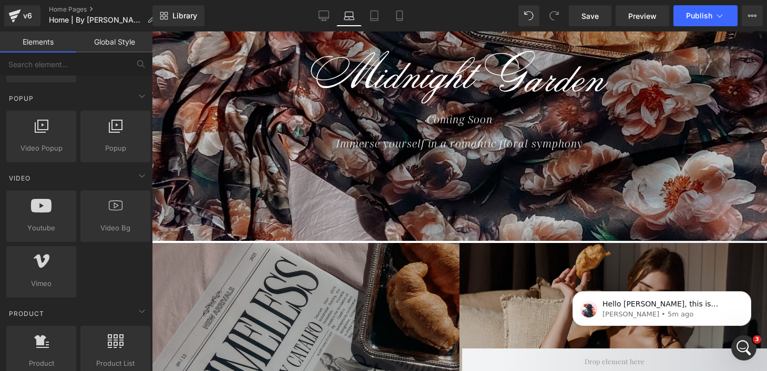
scroll to position [0, 0]
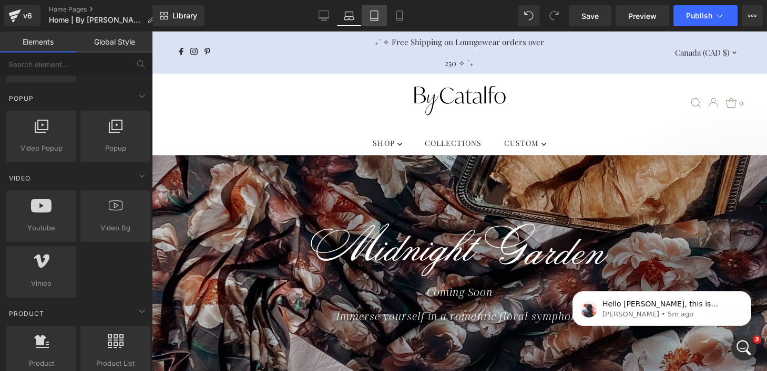
click at [376, 13] on icon at bounding box center [374, 16] width 11 height 11
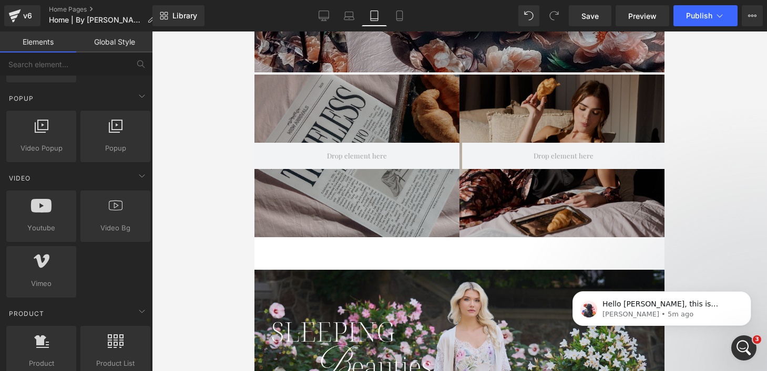
scroll to position [79, 0]
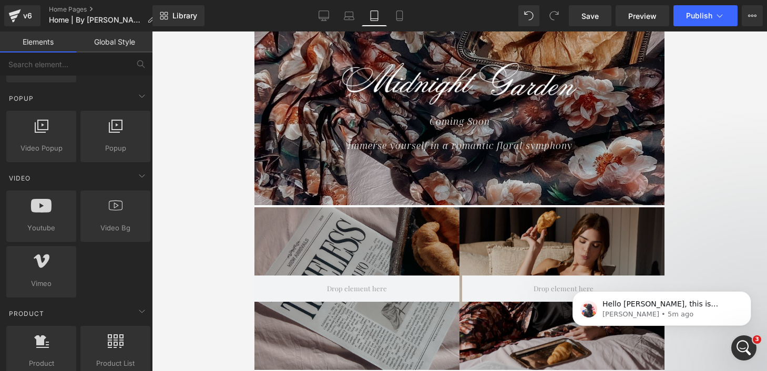
click at [454, 122] on icon "Coming Soon" at bounding box center [459, 121] width 60 height 13
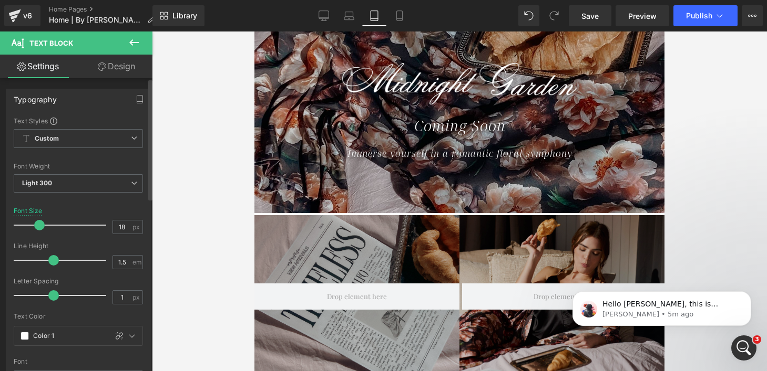
drag, startPoint x: 27, startPoint y: 226, endPoint x: 36, endPoint y: 225, distance: 8.4
click at [36, 225] on span at bounding box center [39, 225] width 11 height 11
click at [121, 71] on link "Design" at bounding box center [116, 67] width 76 height 24
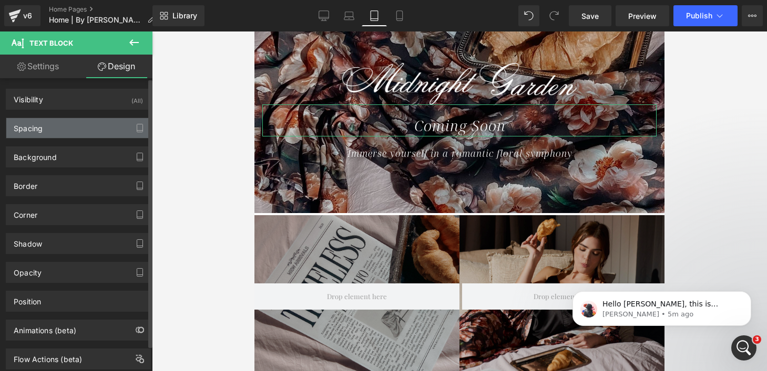
click at [93, 123] on div "Spacing" at bounding box center [78, 128] width 144 height 20
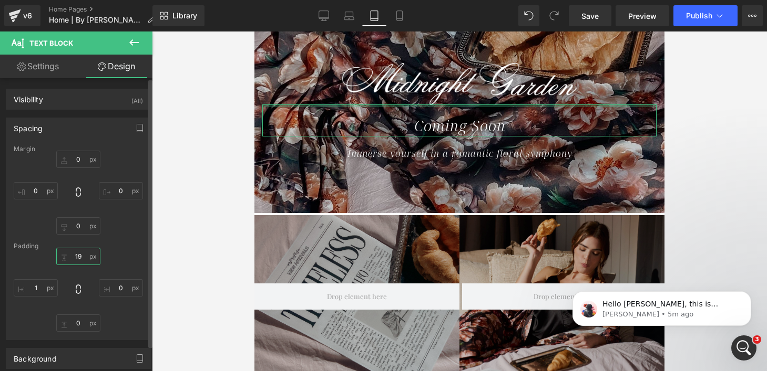
click at [77, 257] on input "19" at bounding box center [78, 256] width 44 height 17
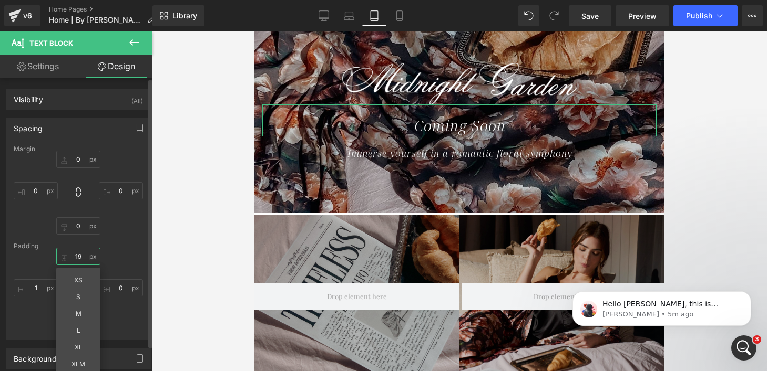
type input "09"
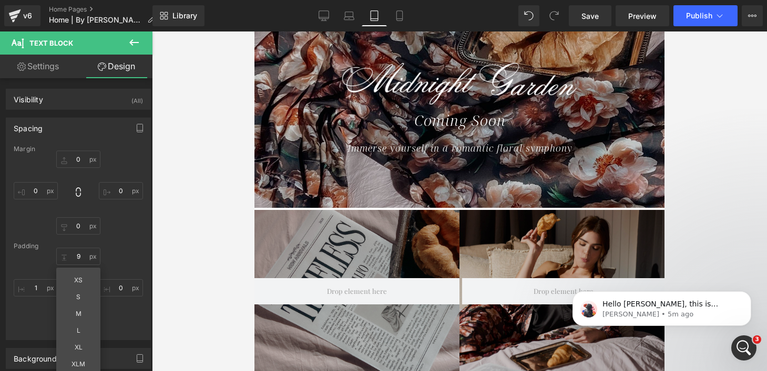
click at [213, 173] on div at bounding box center [459, 202] width 615 height 340
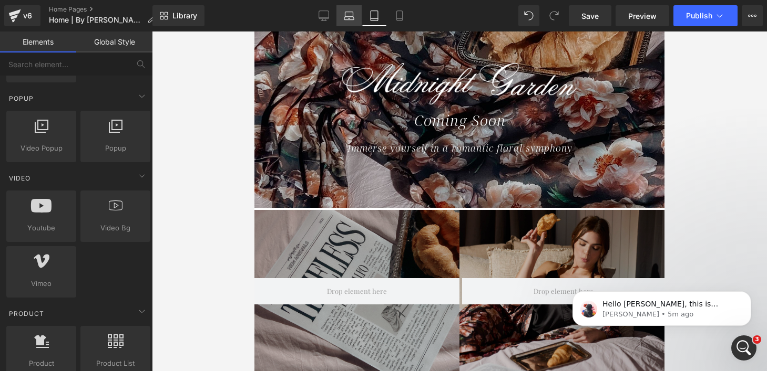
click at [345, 15] on icon at bounding box center [349, 14] width 8 height 5
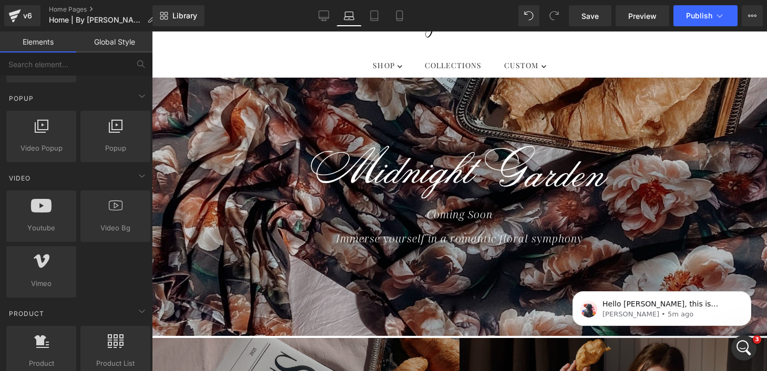
scroll to position [0, 0]
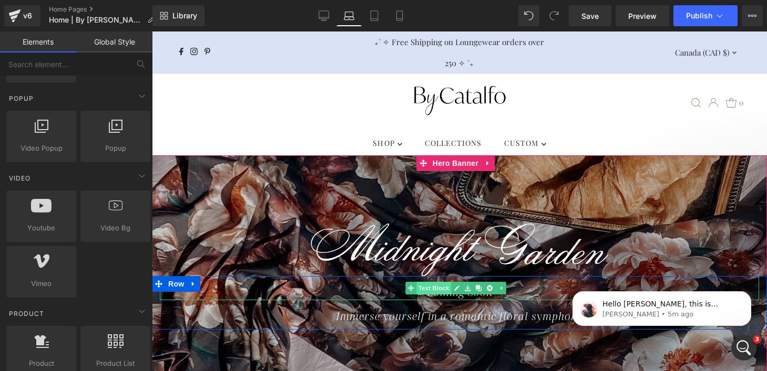
click at [448, 294] on span "Text Block" at bounding box center [433, 288] width 35 height 13
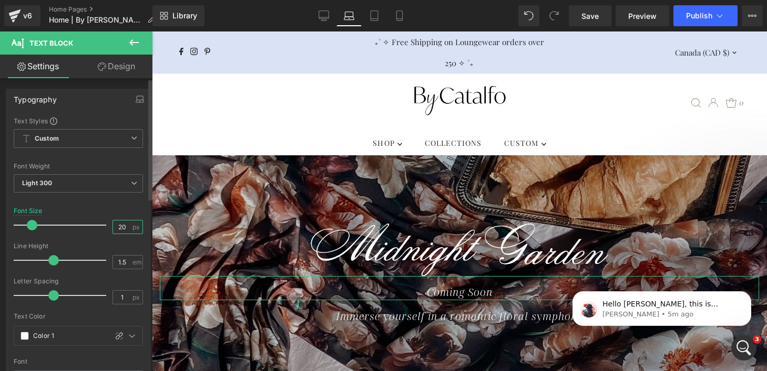
click at [121, 224] on input "20" at bounding box center [122, 227] width 18 height 13
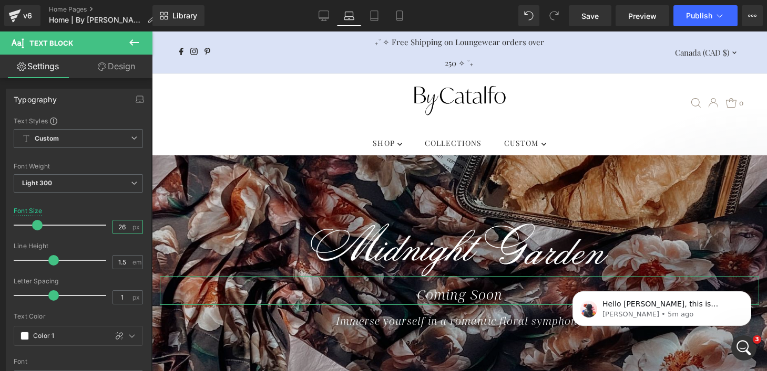
type input "26"
click at [127, 72] on link "Design" at bounding box center [116, 67] width 76 height 24
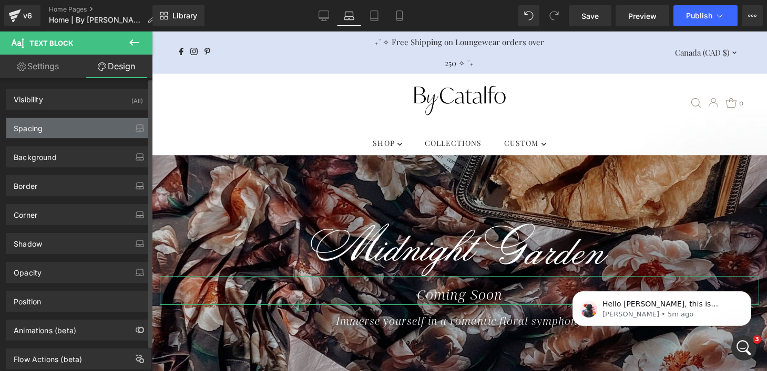
click at [97, 132] on div "Spacing" at bounding box center [78, 128] width 144 height 20
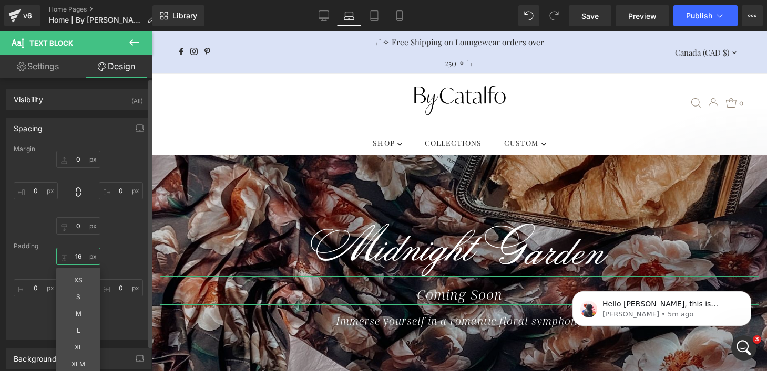
click at [79, 256] on input "text" at bounding box center [78, 256] width 44 height 17
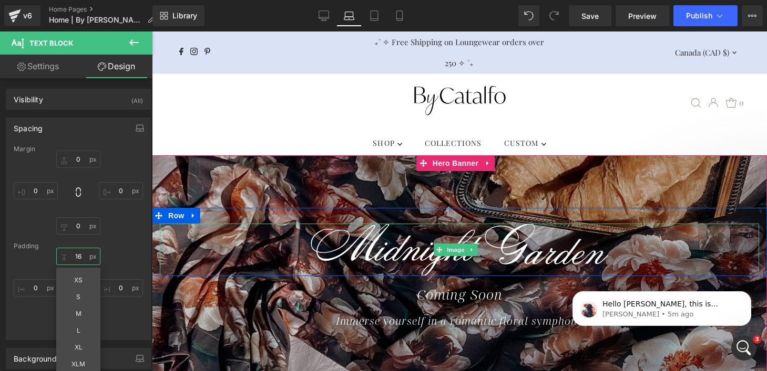
type input "0"
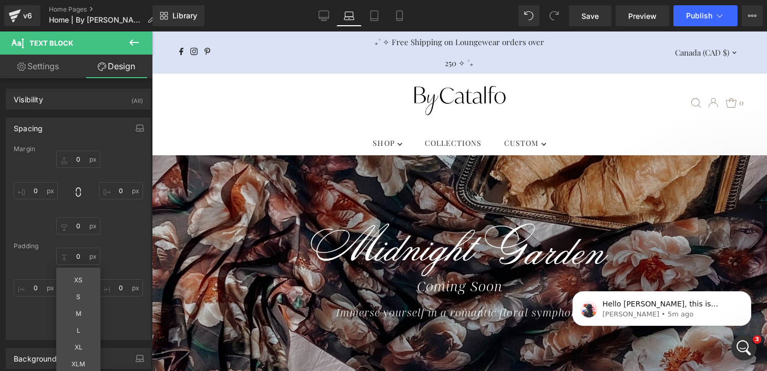
click at [352, 127] on div ".slideout__trigger-mobile-menu .testament--icon-theme-menu-bars:hover .hover-fi…" at bounding box center [459, 102] width 578 height 57
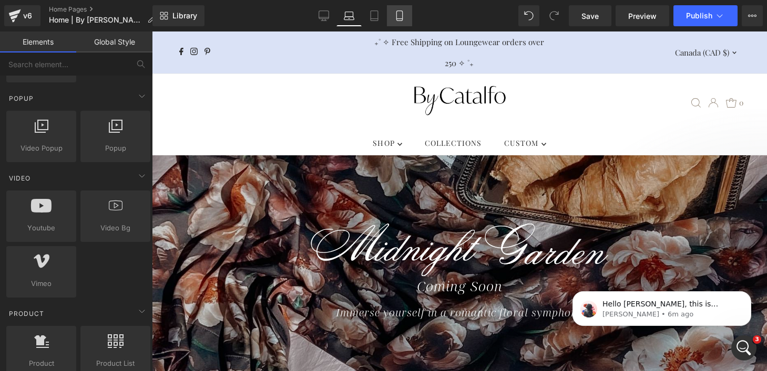
click at [398, 14] on icon at bounding box center [399, 16] width 11 height 11
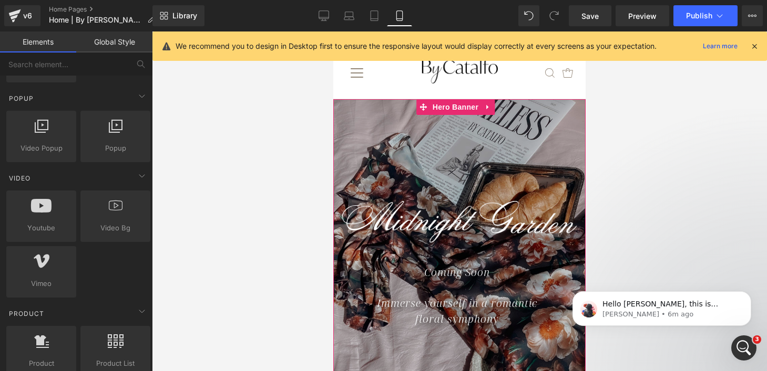
click at [467, 167] on div at bounding box center [459, 252] width 252 height 307
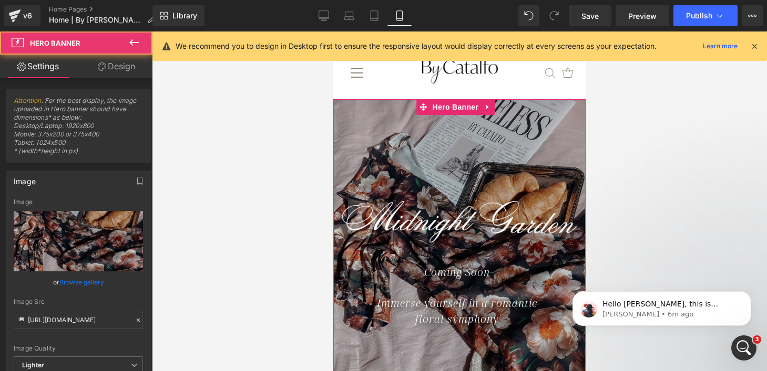
click at [500, 162] on div at bounding box center [459, 252] width 252 height 307
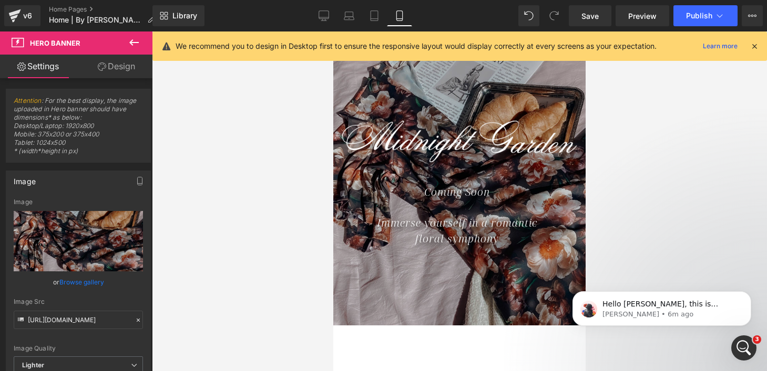
scroll to position [83, 0]
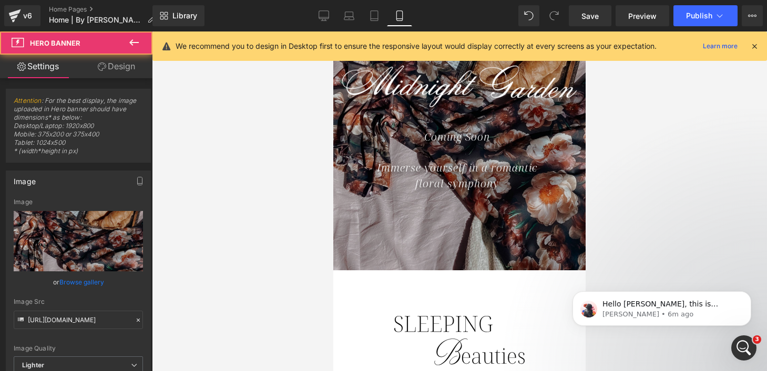
click at [471, 244] on div "Image Row Coming Soon Text Block Immerse yourself in a romantic floral symphony…" at bounding box center [459, 117] width 252 height 307
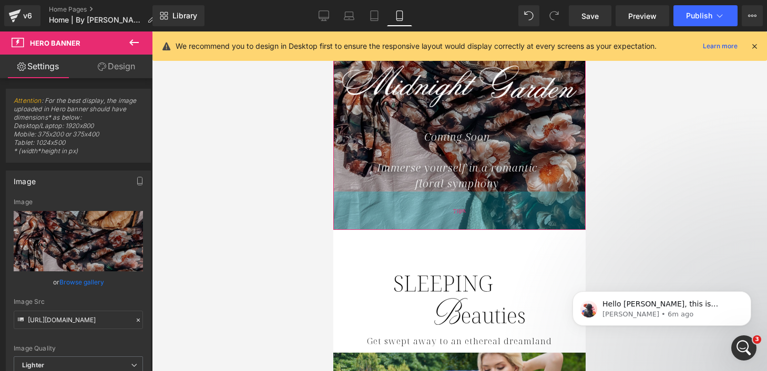
drag, startPoint x: 455, startPoint y: 251, endPoint x: 453, endPoint y: 210, distance: 41.0
click at [453, 210] on div "73px" at bounding box center [459, 211] width 252 height 38
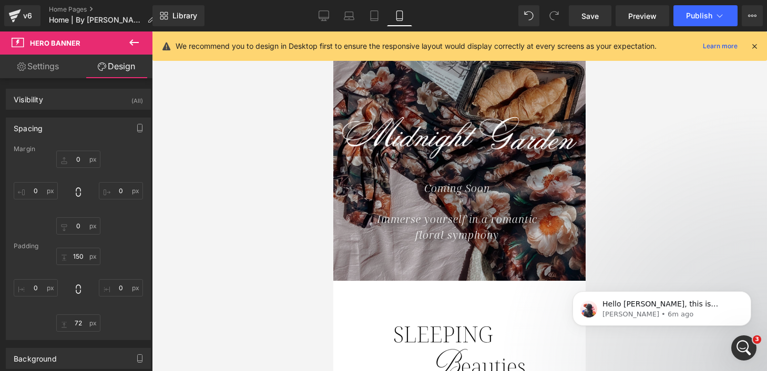
scroll to position [32, 0]
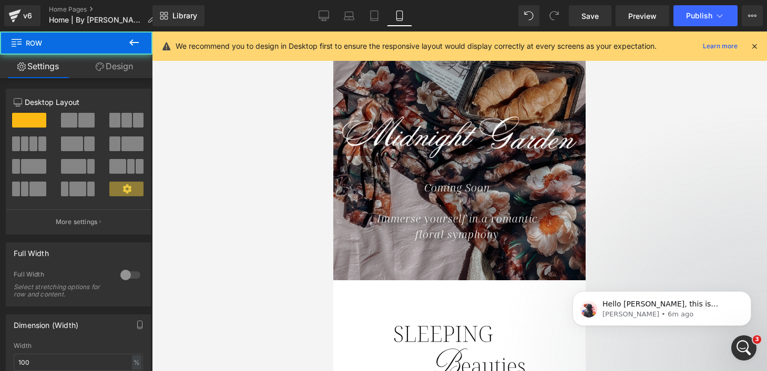
click at [462, 163] on div "Coming Soon Text Block Immerse yourself in a romantic floral symphony Text Bloc…" at bounding box center [459, 200] width 252 height 85
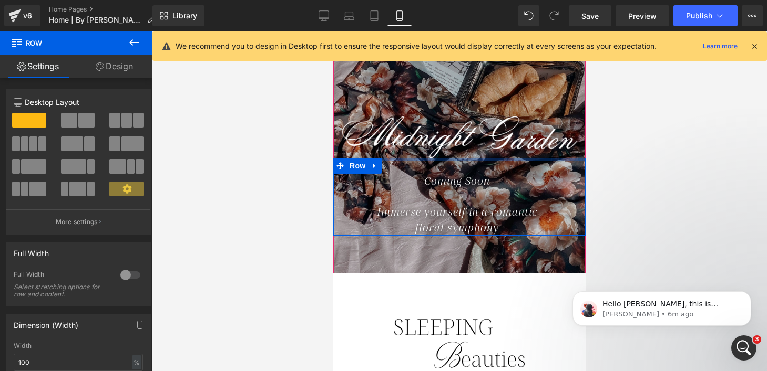
drag, startPoint x: 490, startPoint y: 159, endPoint x: 480, endPoint y: 161, distance: 10.1
click at [490, 148] on span "Image Row Coming Soon Text Block Immerse yourself in a romantic floral symphony…" at bounding box center [459, 165] width 252 height 142
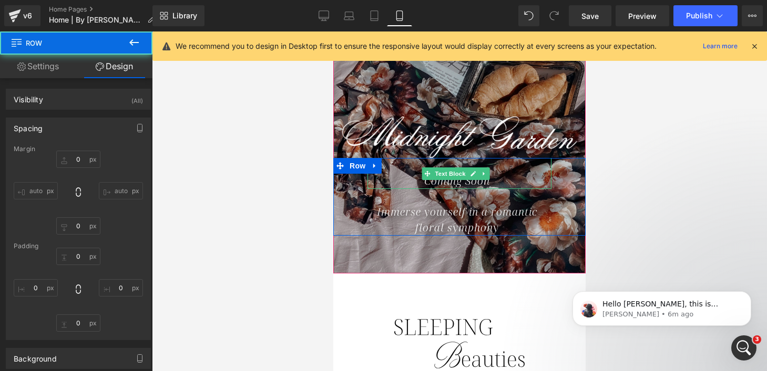
click at [459, 183] on icon "Coming Soon" at bounding box center [457, 181] width 66 height 14
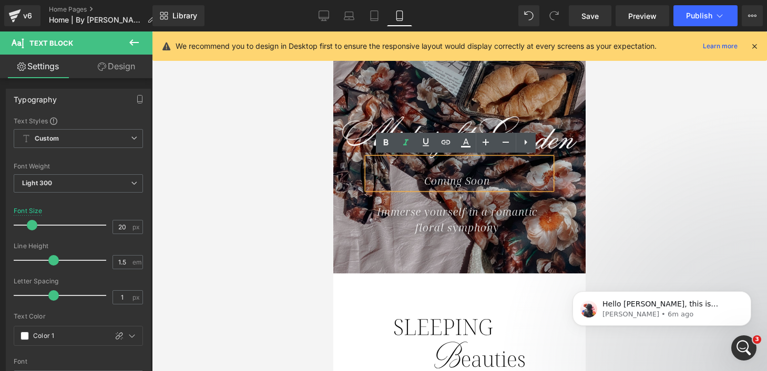
click at [342, 194] on div "Coming Soon Text Block Immerse yourself in a romantic floral symphony Text Block" at bounding box center [459, 197] width 252 height 78
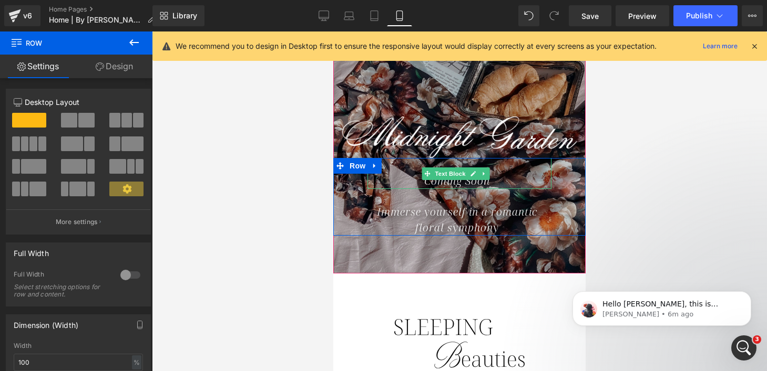
click at [398, 171] on div "Coming Soon" at bounding box center [459, 173] width 184 height 31
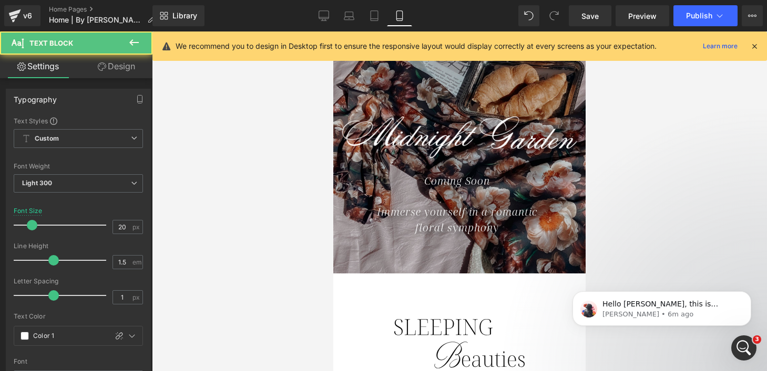
click at [100, 68] on icon at bounding box center [102, 67] width 8 height 8
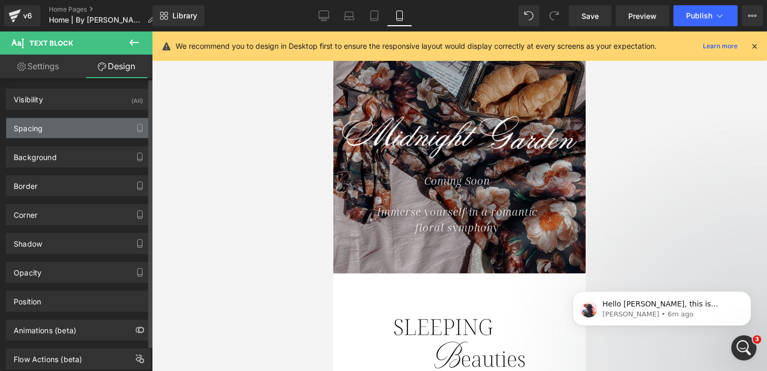
click at [85, 129] on div "Spacing" at bounding box center [78, 128] width 144 height 20
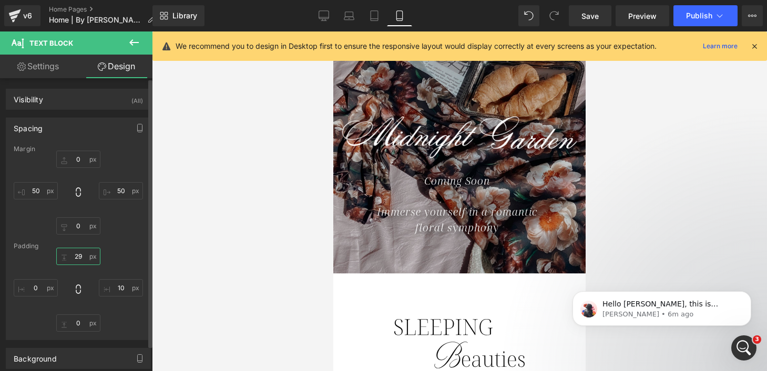
click at [77, 257] on input "29" at bounding box center [78, 256] width 44 height 17
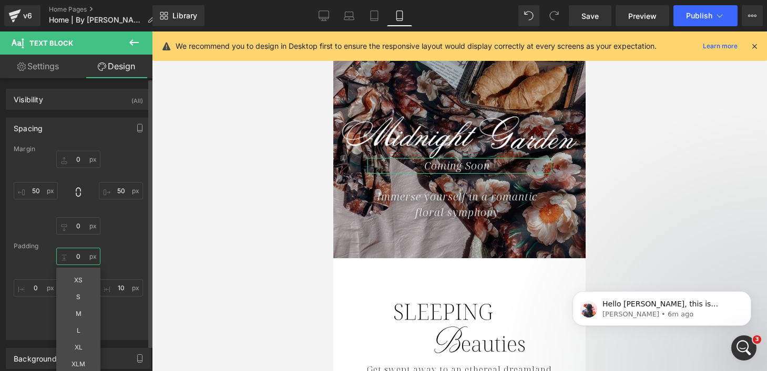
type input "0"
click at [118, 255] on div "0 XS S M L XL XLM Edit Value 10 0 0" at bounding box center [78, 290] width 129 height 84
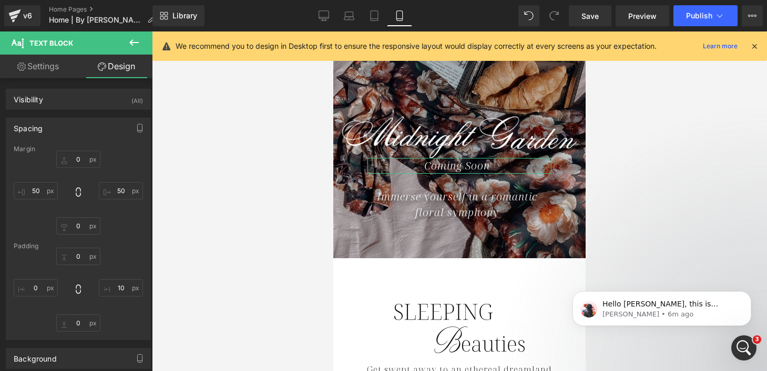
click at [57, 67] on link "Settings" at bounding box center [38, 67] width 76 height 24
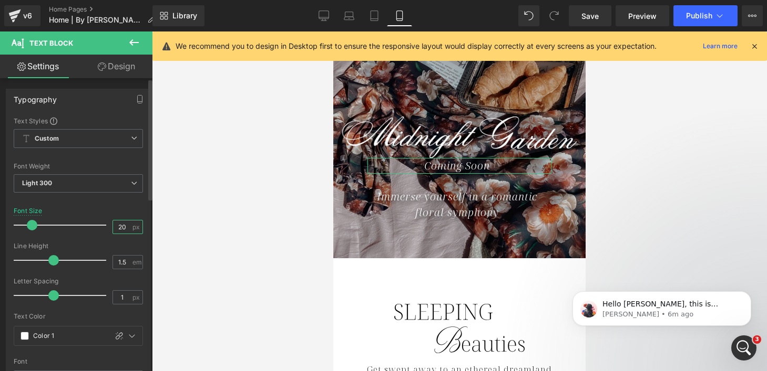
click at [120, 231] on input "20" at bounding box center [122, 227] width 18 height 13
type input "26"
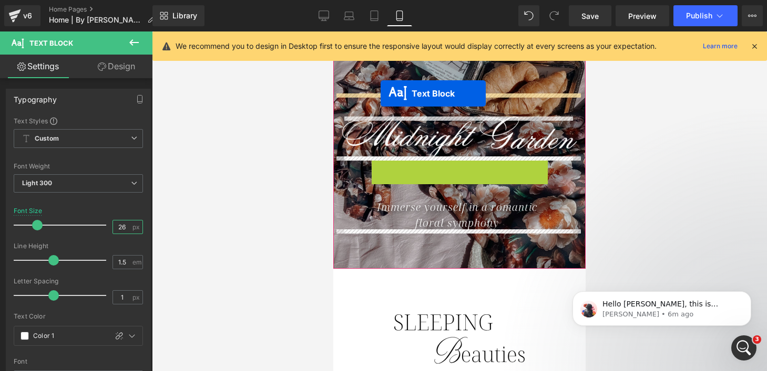
drag, startPoint x: 426, startPoint y: 168, endPoint x: 380, endPoint y: 94, distance: 87.1
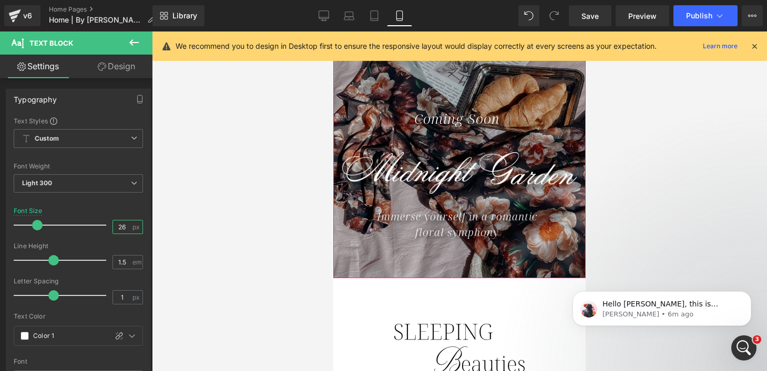
scroll to position [18, 0]
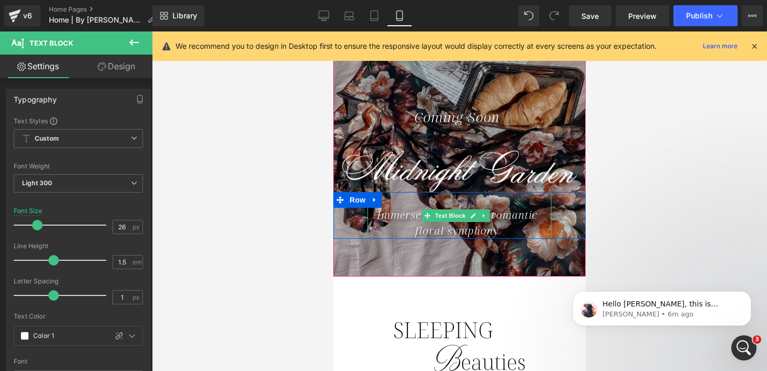
click at [387, 215] on icon "Immerse yourself in a romantic floral symphony" at bounding box center [457, 223] width 160 height 30
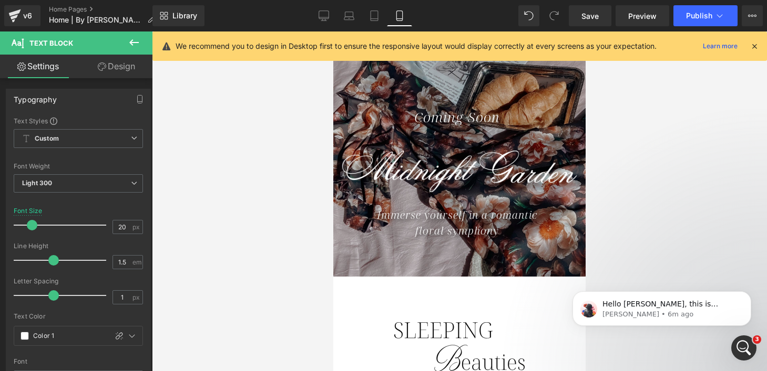
click at [115, 61] on link "Design" at bounding box center [116, 67] width 76 height 24
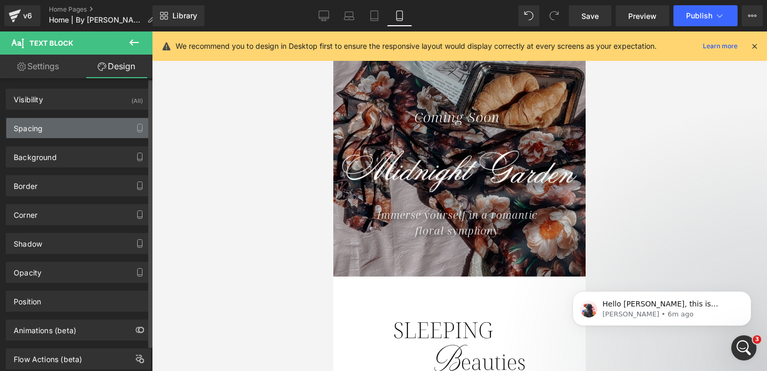
click at [89, 126] on div "Spacing" at bounding box center [78, 128] width 144 height 20
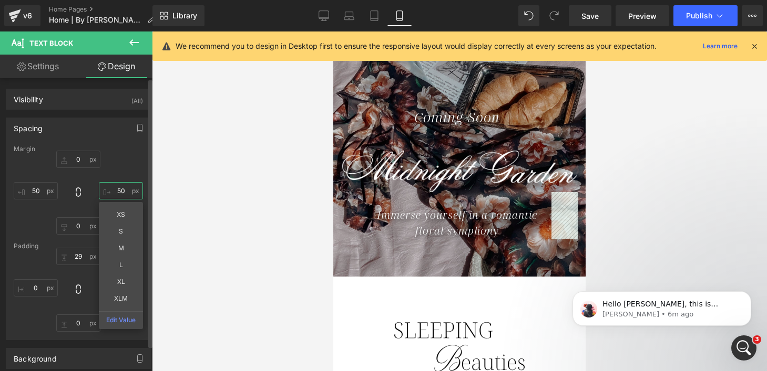
click at [120, 191] on input "50" at bounding box center [121, 190] width 44 height 17
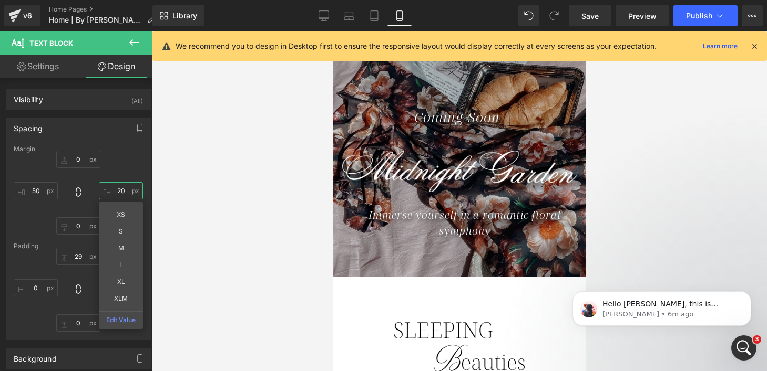
type input "20"
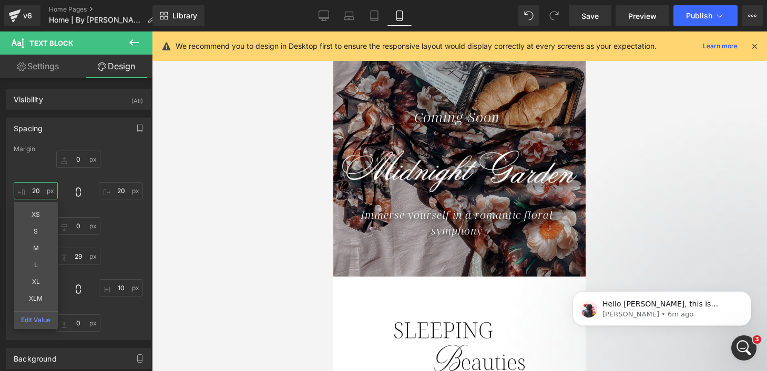
type input "2"
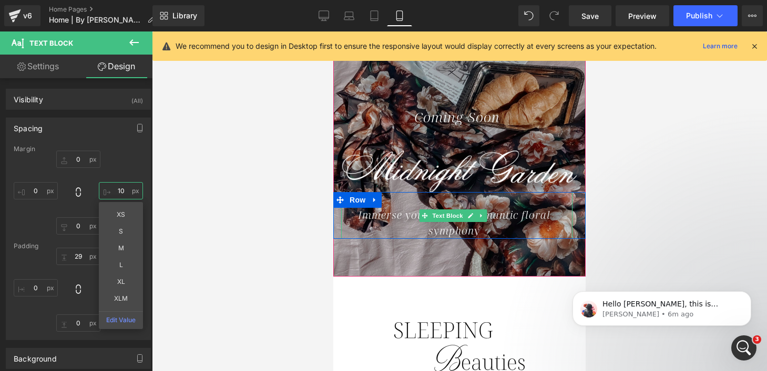
type input "1"
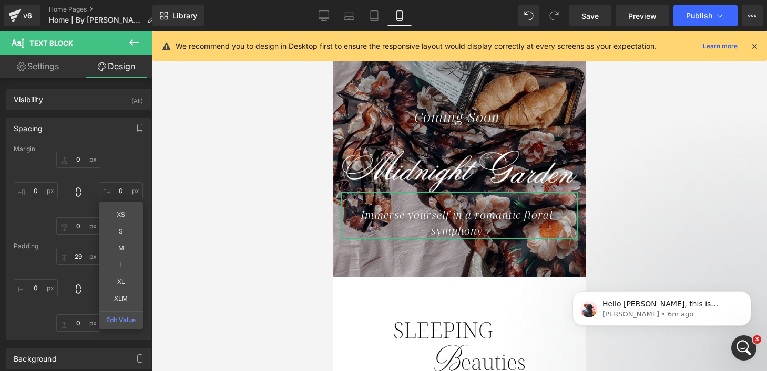
click at [48, 60] on link "Settings" at bounding box center [38, 67] width 76 height 24
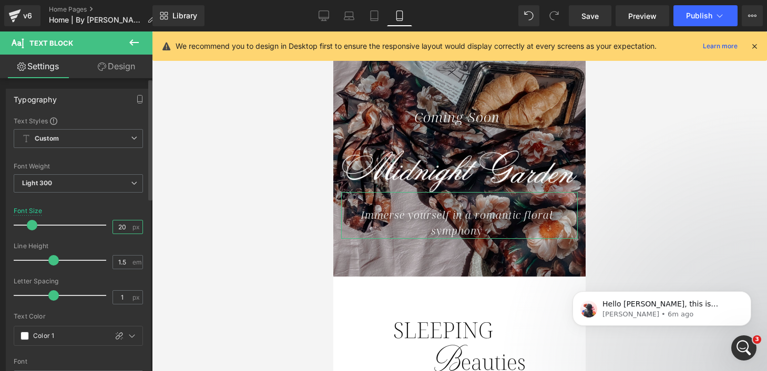
click at [118, 228] on input "20" at bounding box center [122, 227] width 18 height 13
type input "10"
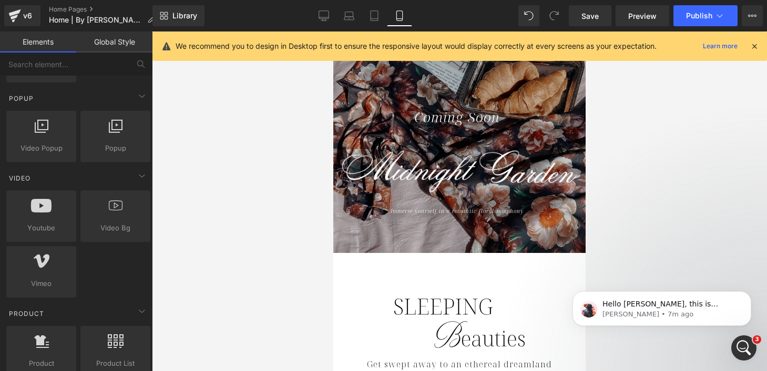
click at [263, 152] on div at bounding box center [459, 202] width 615 height 340
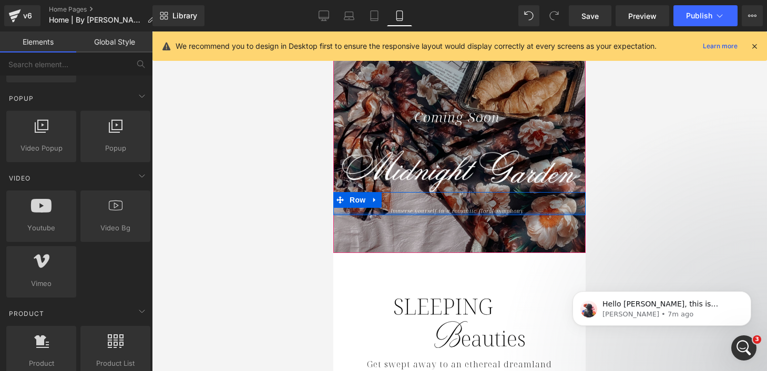
click at [409, 213] on div at bounding box center [459, 214] width 252 height 3
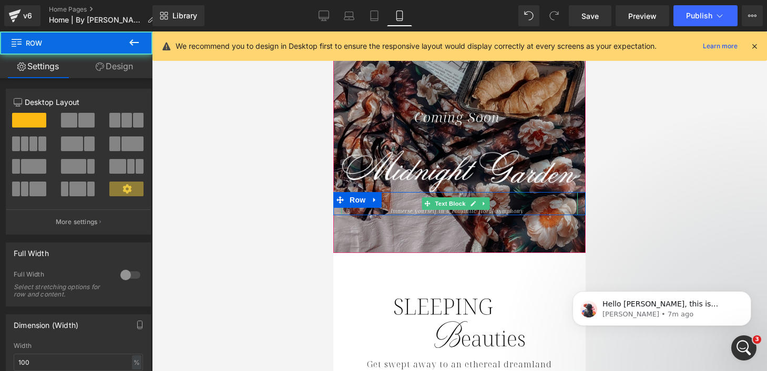
click at [407, 208] on icon "Immerse yourself in a romantic floral symphony" at bounding box center [456, 211] width 133 height 7
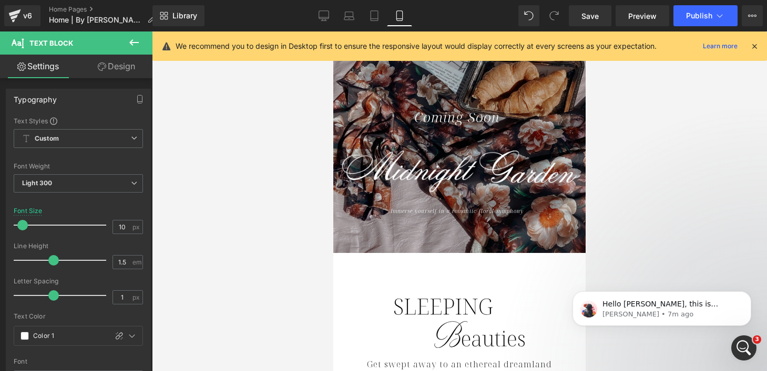
click at [115, 74] on link "Design" at bounding box center [116, 67] width 76 height 24
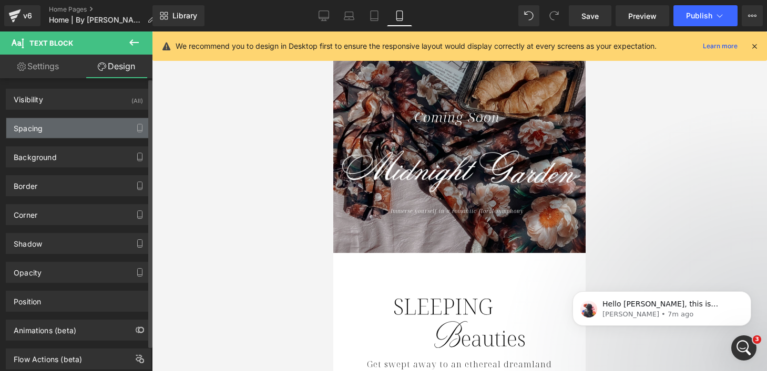
click at [92, 128] on div "Spacing" at bounding box center [78, 128] width 144 height 20
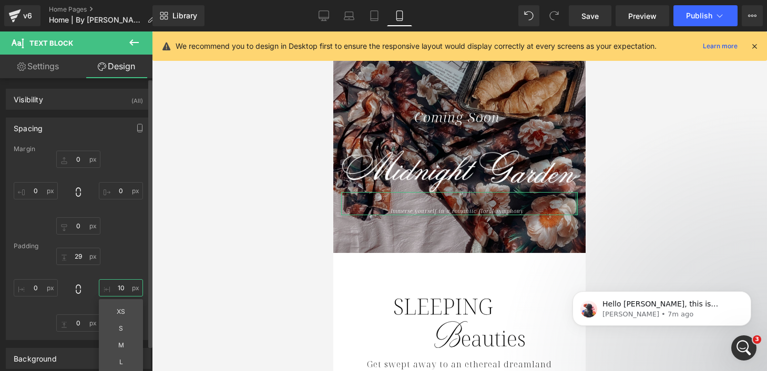
click at [120, 285] on input "10" at bounding box center [121, 288] width 44 height 17
type input "0"
click at [276, 181] on div at bounding box center [459, 202] width 615 height 340
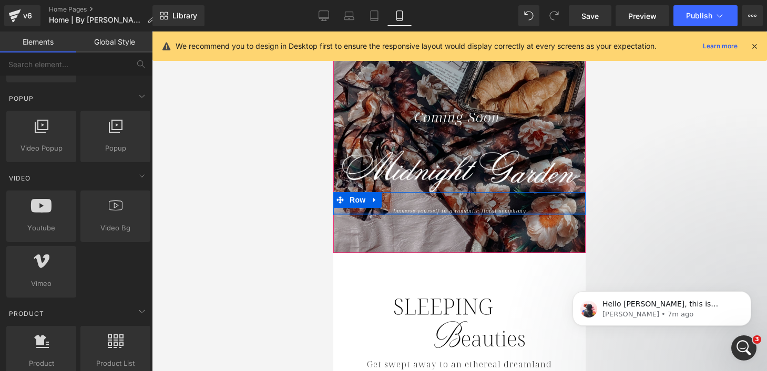
click at [411, 213] on div at bounding box center [459, 214] width 252 height 3
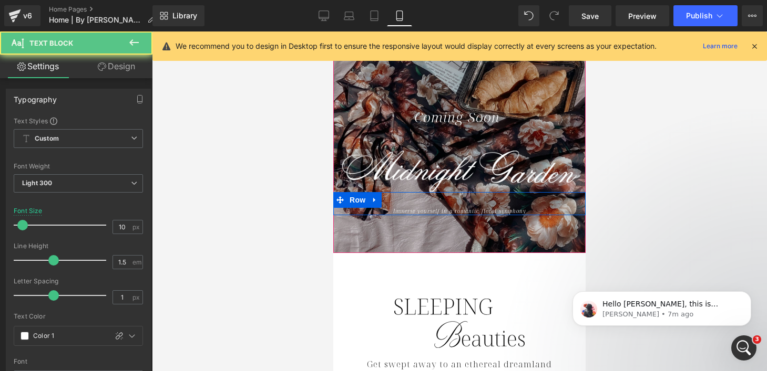
click at [407, 208] on icon "Immerse yourself in a romantic floral symphony" at bounding box center [459, 211] width 133 height 7
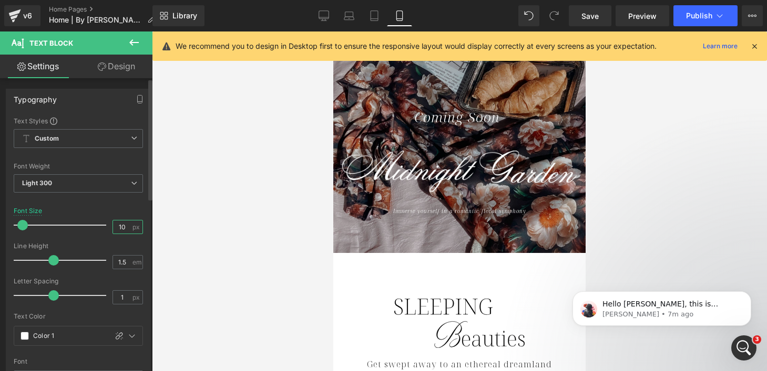
click at [119, 228] on input "10" at bounding box center [122, 227] width 18 height 13
type input "20"
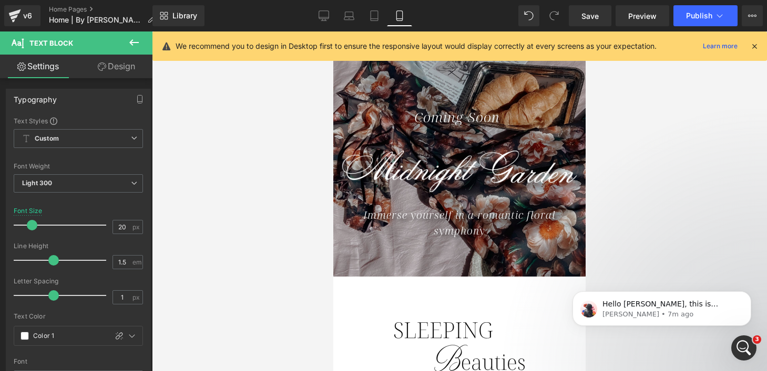
click at [237, 188] on div at bounding box center [459, 202] width 615 height 340
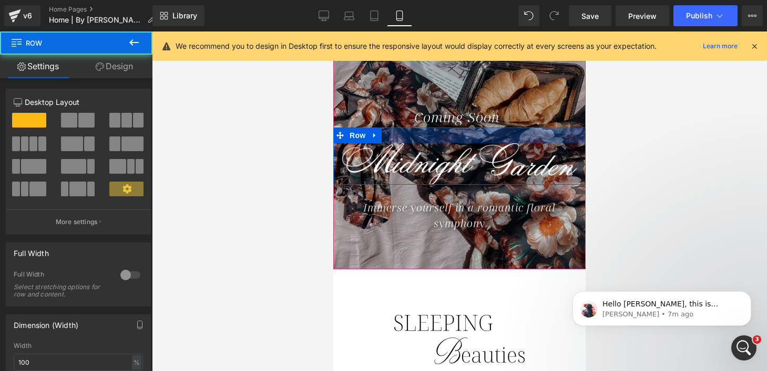
drag, startPoint x: 463, startPoint y: 139, endPoint x: 463, endPoint y: 131, distance: 7.9
click at [463, 131] on div at bounding box center [459, 136] width 252 height 16
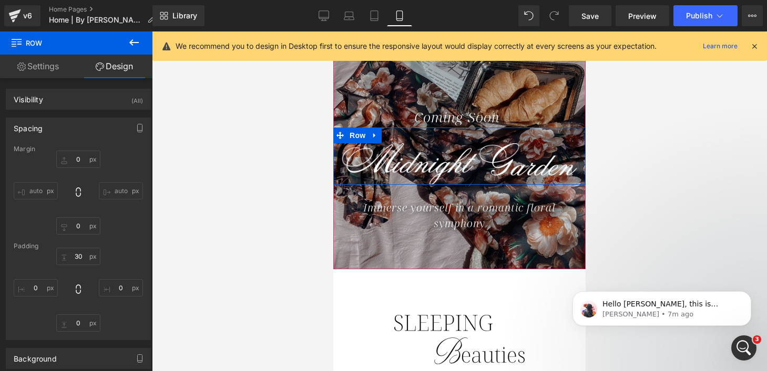
scroll to position [0, 0]
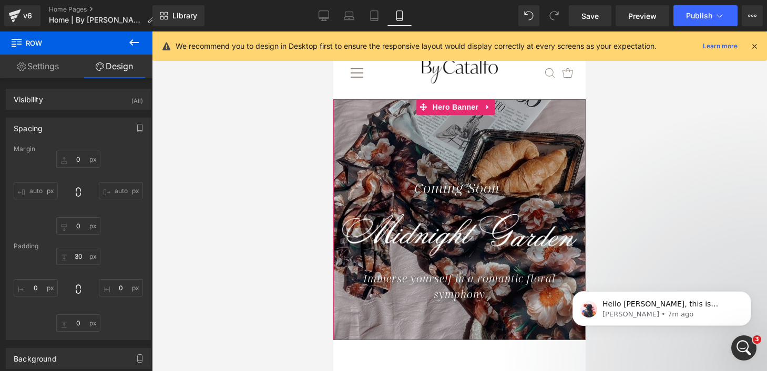
click at [402, 186] on div "Coming Soon" at bounding box center [459, 188] width 200 height 20
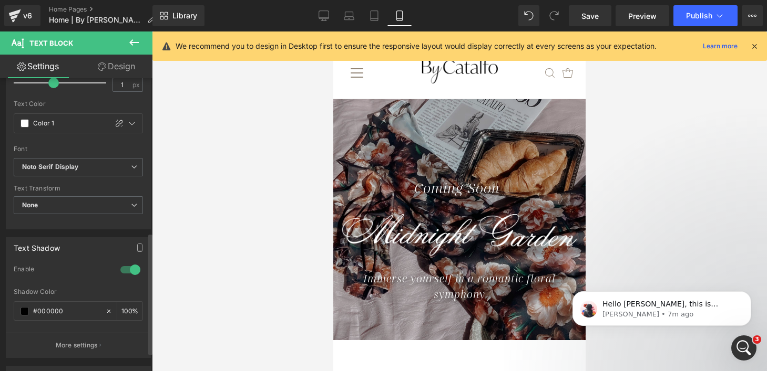
scroll to position [417, 0]
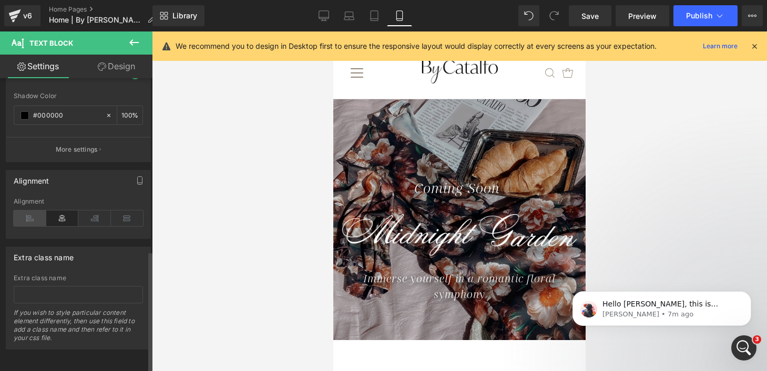
click at [36, 211] on icon at bounding box center [30, 219] width 33 height 16
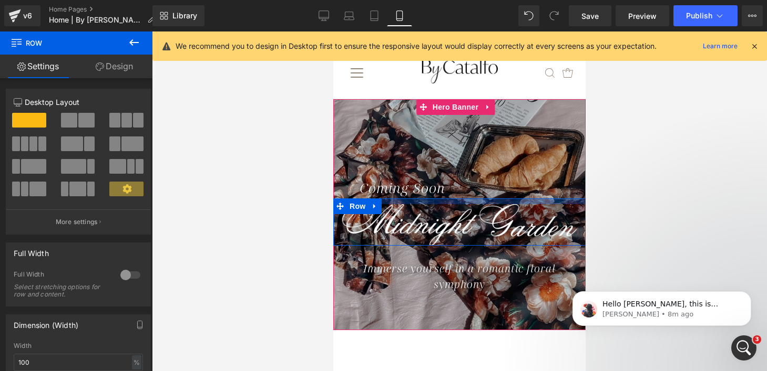
drag, startPoint x: 402, startPoint y: 204, endPoint x: 404, endPoint y: 194, distance: 10.0
click at [404, 194] on span "Coming Soon Text Block Image Row Immerse yourself in a romantic floral symphony…" at bounding box center [459, 235] width 252 height 115
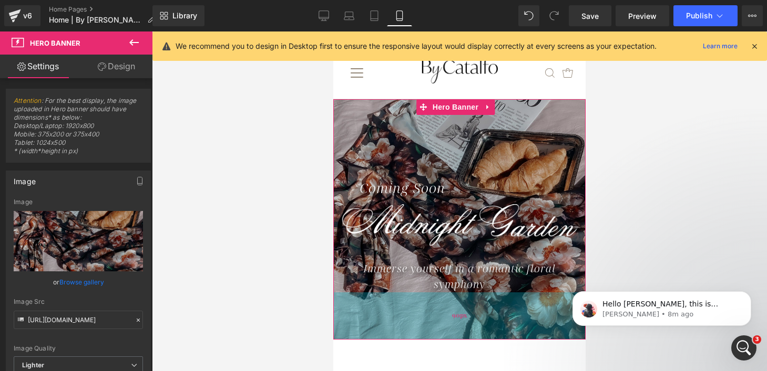
drag, startPoint x: 408, startPoint y: 307, endPoint x: 408, endPoint y: 316, distance: 9.5
click at [408, 316] on div "90px" at bounding box center [459, 316] width 252 height 47
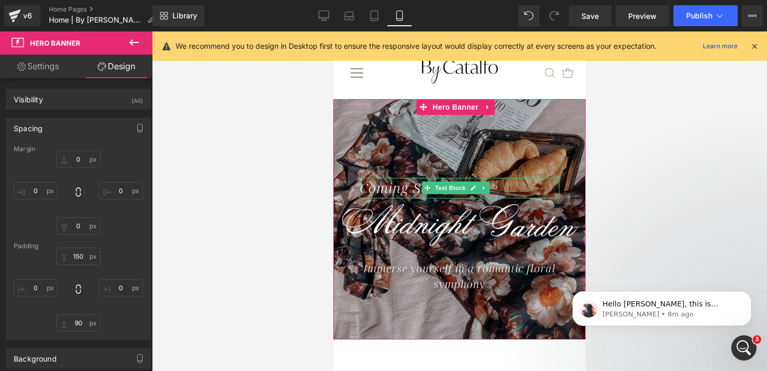
click at [394, 187] on icon "Coming Soon" at bounding box center [402, 188] width 86 height 19
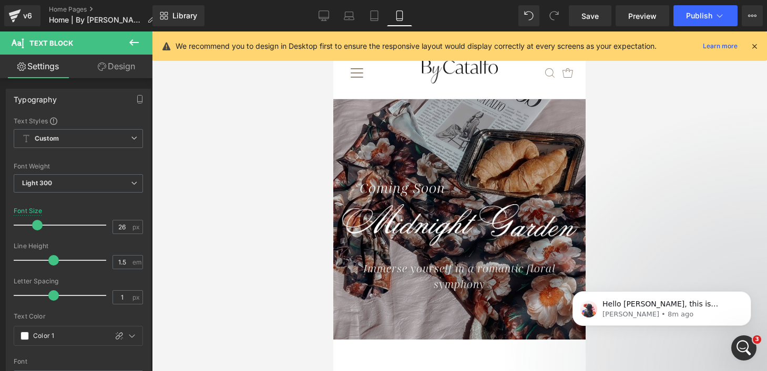
drag, startPoint x: 128, startPoint y: 67, endPoint x: 113, endPoint y: 84, distance: 22.7
click at [128, 67] on link "Design" at bounding box center [116, 67] width 76 height 24
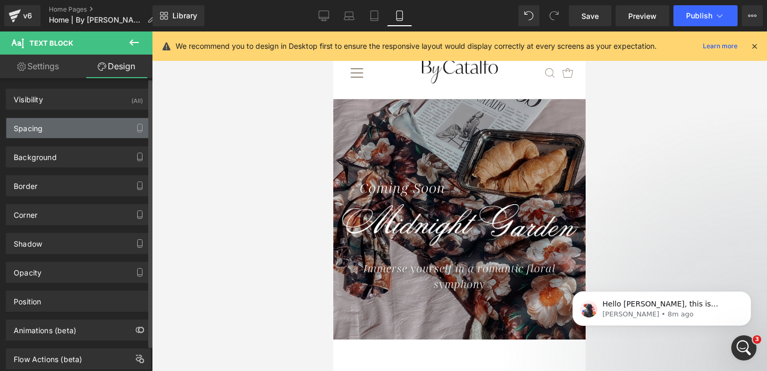
click at [81, 125] on div "Spacing" at bounding box center [78, 128] width 144 height 20
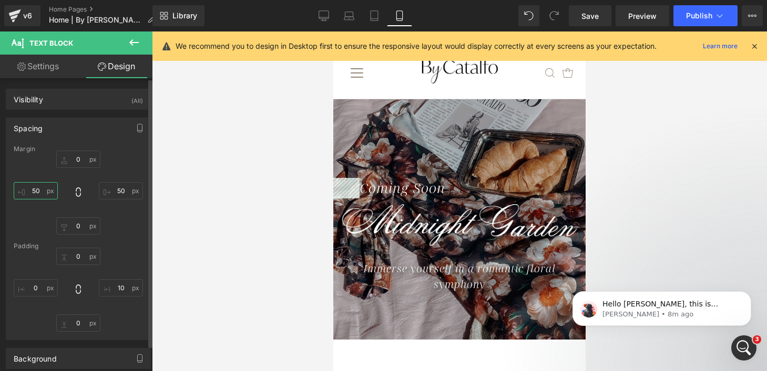
click at [37, 192] on input "text" at bounding box center [36, 190] width 44 height 17
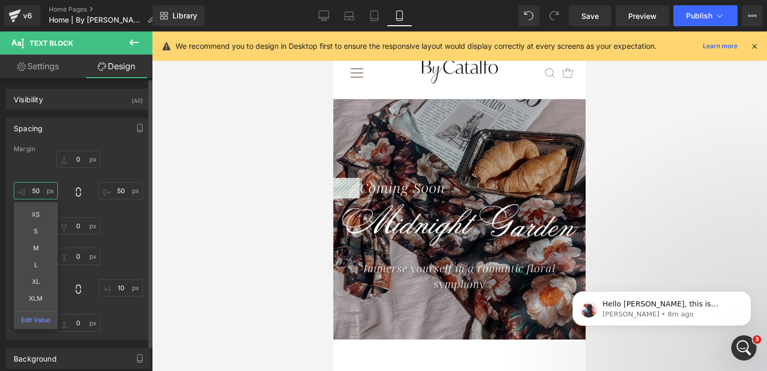
click at [37, 192] on input "text" at bounding box center [36, 190] width 44 height 17
type input "20"
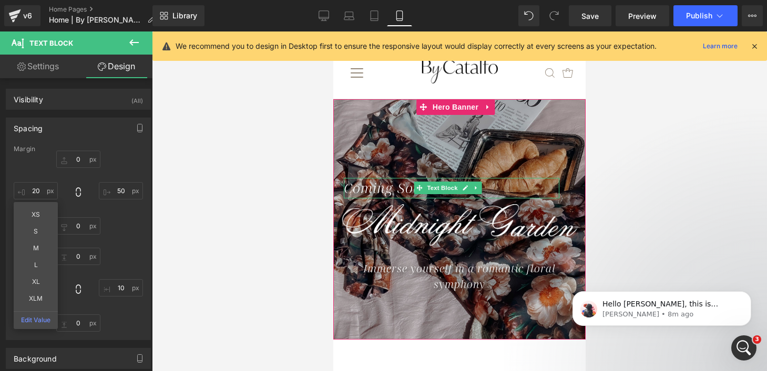
click at [492, 188] on div "Coming Soon" at bounding box center [451, 188] width 215 height 20
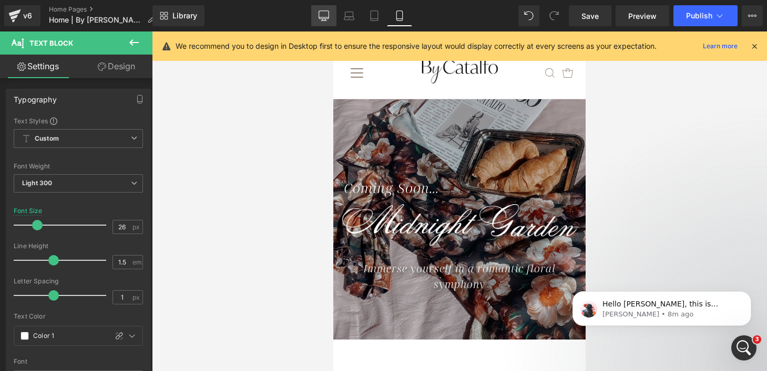
click at [325, 13] on icon at bounding box center [323, 16] width 11 height 11
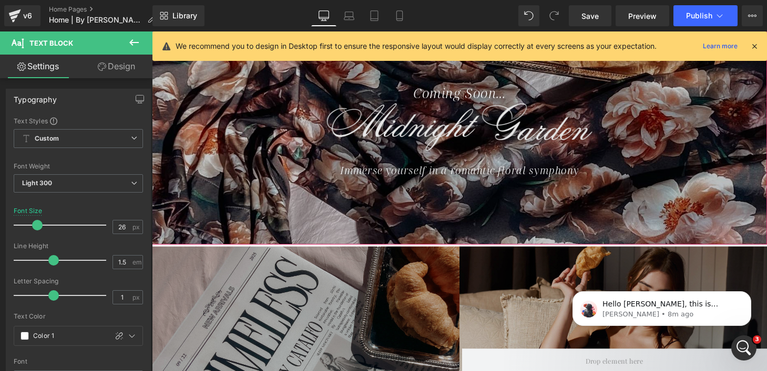
scroll to position [57, 0]
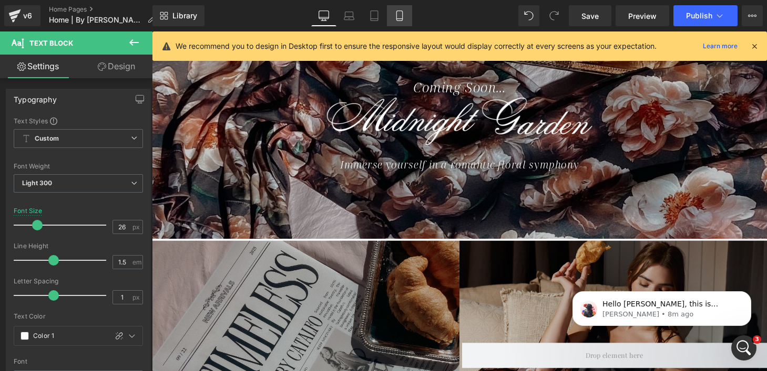
click at [401, 12] on icon at bounding box center [399, 16] width 11 height 11
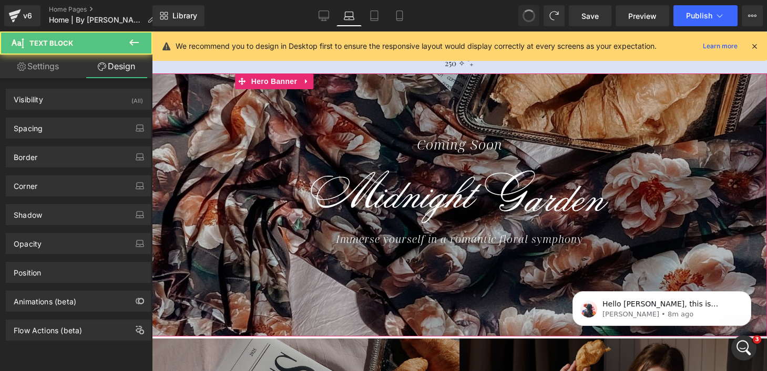
scroll to position [30, 0]
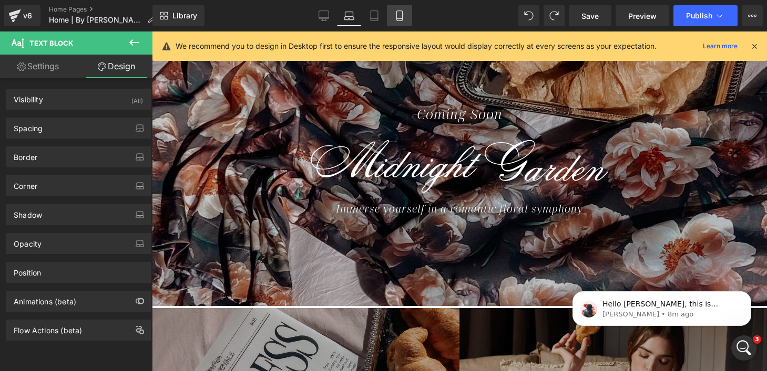
click at [400, 16] on icon at bounding box center [399, 16] width 11 height 11
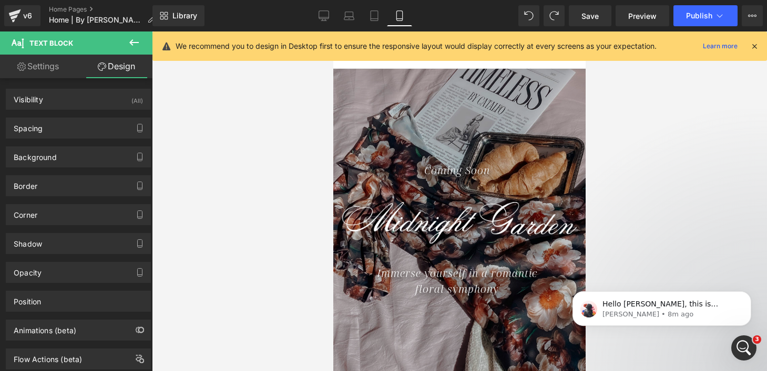
scroll to position [30, 0]
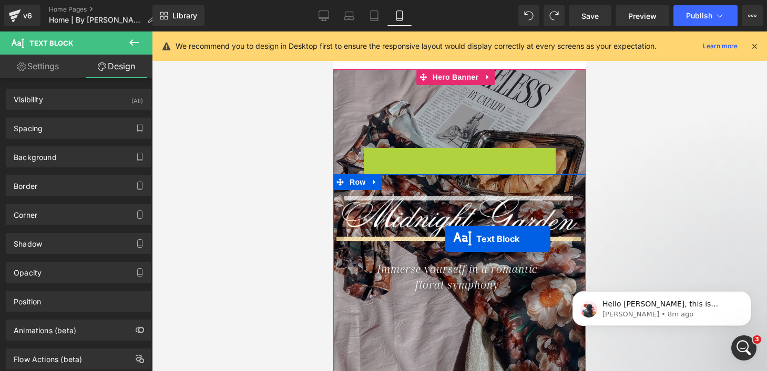
drag, startPoint x: 426, startPoint y: 163, endPoint x: 445, endPoint y: 239, distance: 78.6
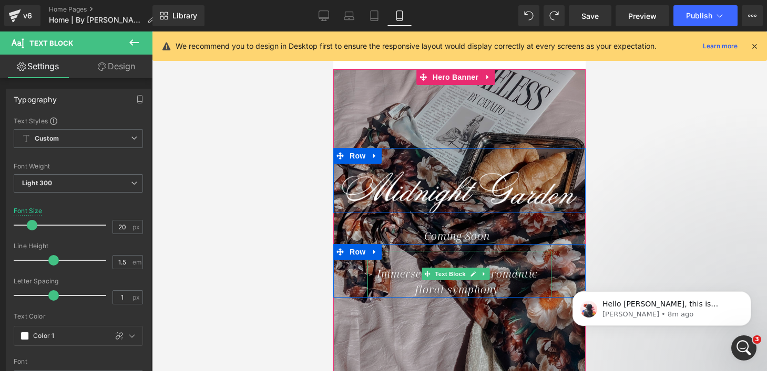
click at [420, 256] on div "Immerse yourself in a romantic floral symphony" at bounding box center [459, 274] width 184 height 47
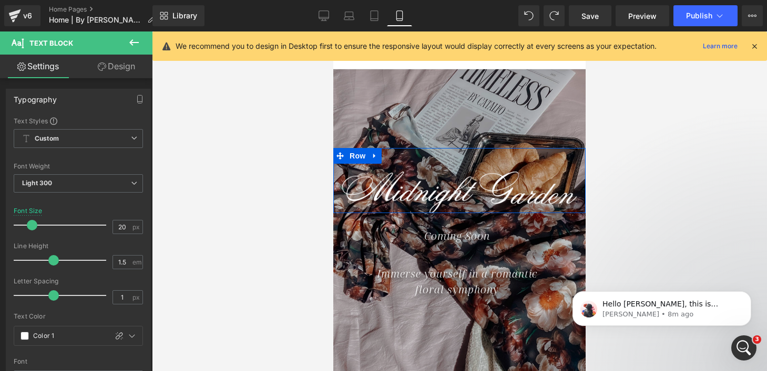
click at [118, 68] on link "Design" at bounding box center [116, 67] width 76 height 24
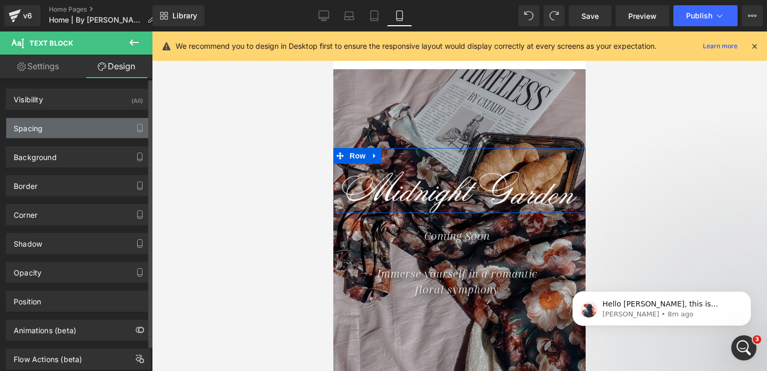
click at [54, 130] on div "Spacing" at bounding box center [78, 128] width 144 height 20
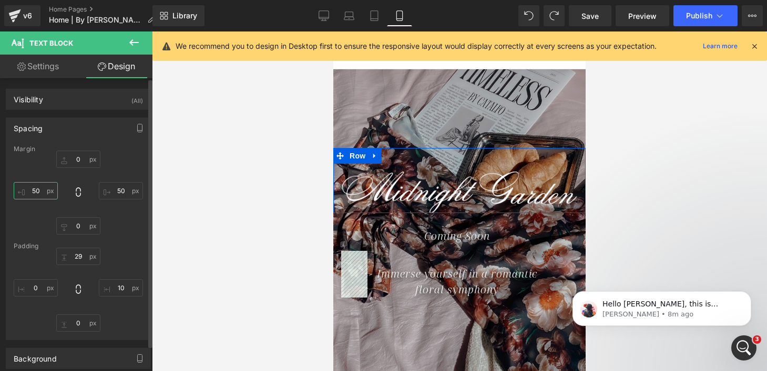
click at [32, 191] on input "text" at bounding box center [36, 190] width 44 height 17
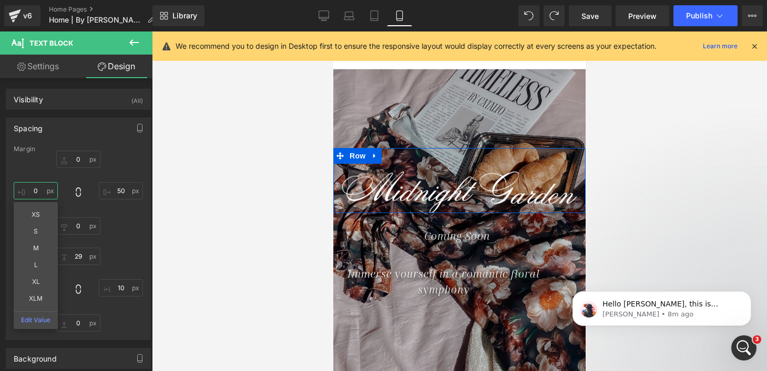
type input "0"
type input "29"
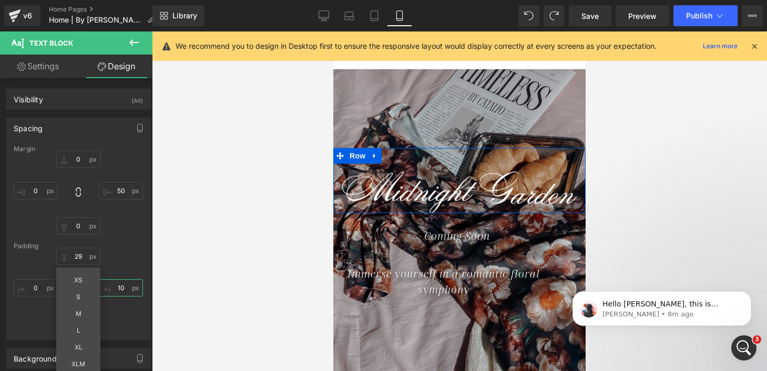
type input "10"
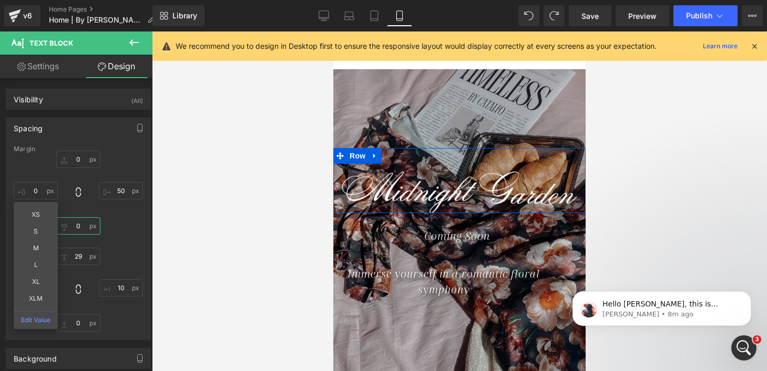
type input "0"
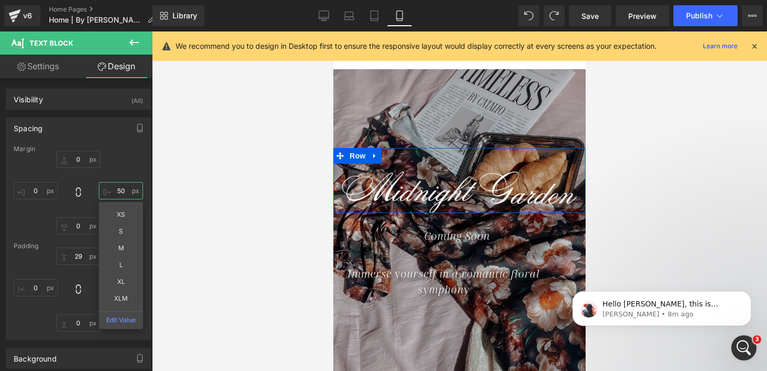
type input "0"
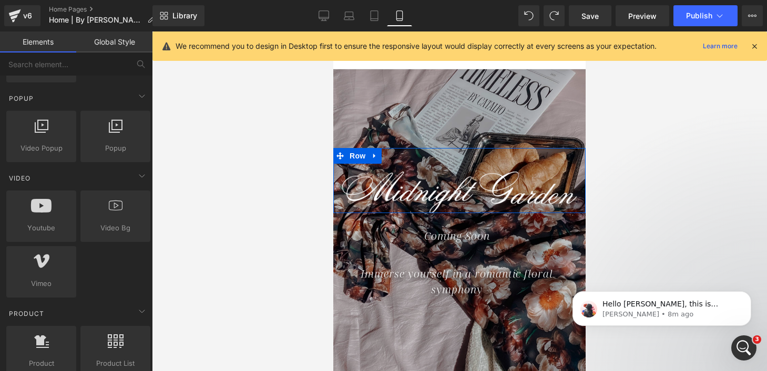
click at [264, 194] on div at bounding box center [459, 202] width 615 height 340
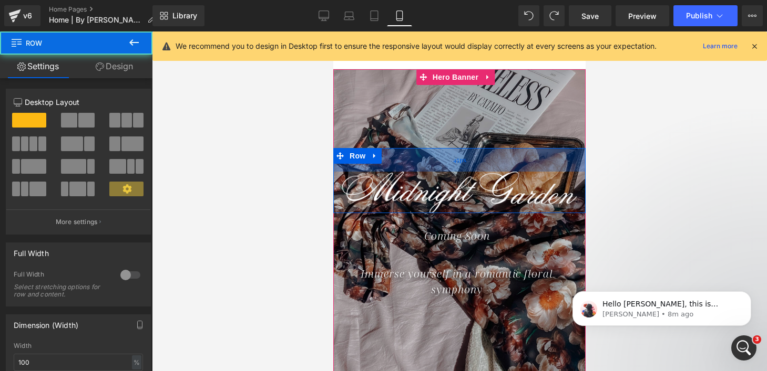
click at [459, 163] on span "45px" at bounding box center [459, 160] width 13 height 10
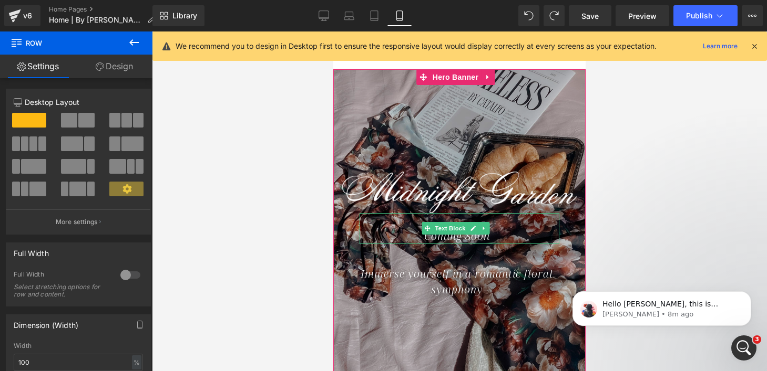
click at [401, 229] on div "Coming Soon" at bounding box center [459, 228] width 200 height 31
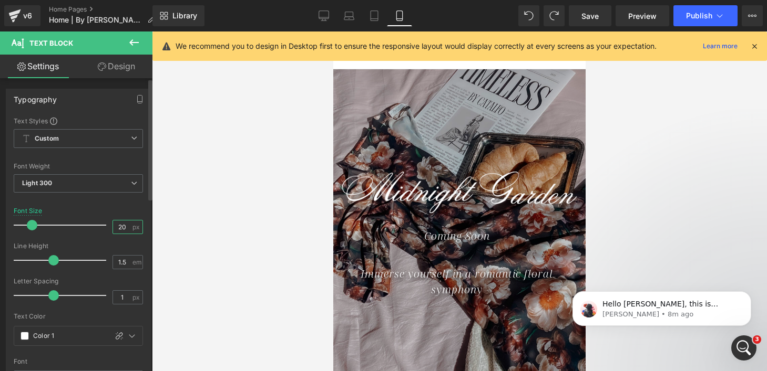
click at [120, 226] on input "20" at bounding box center [122, 227] width 18 height 13
type input "26"
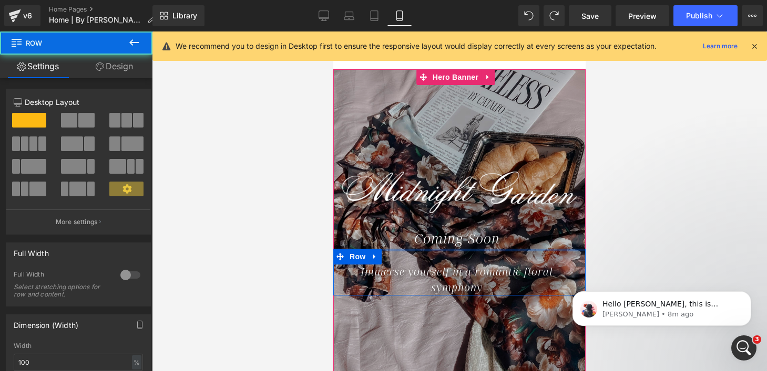
click at [416, 235] on span "Image Row 45px Coming Soon Text Block Immerse yourself in a romantic floral sym…" at bounding box center [459, 222] width 252 height 148
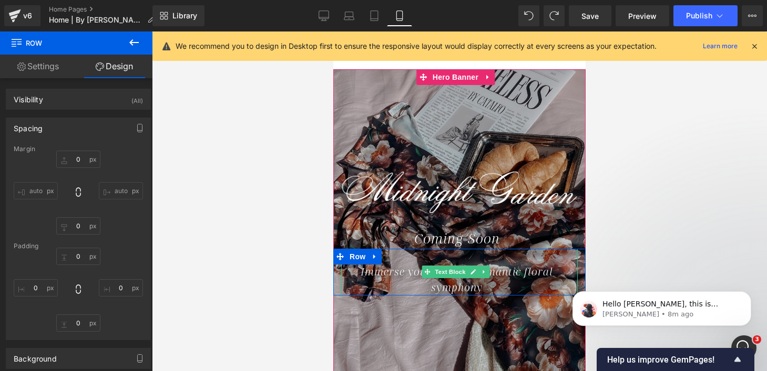
click at [374, 268] on icon "Immerse yourself in a romantic floral symphony" at bounding box center [456, 280] width 192 height 30
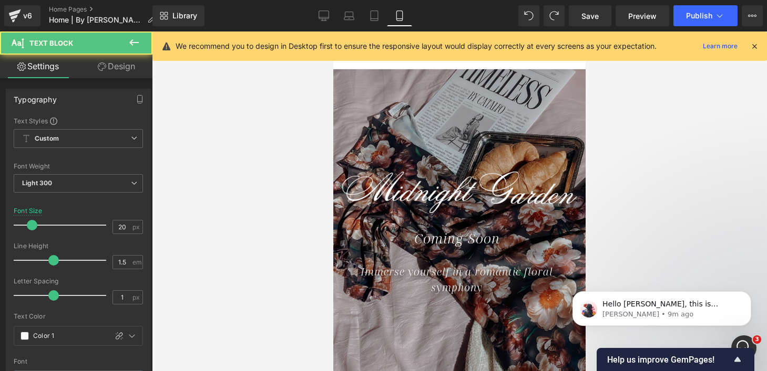
click at [105, 66] on link "Design" at bounding box center [116, 67] width 76 height 24
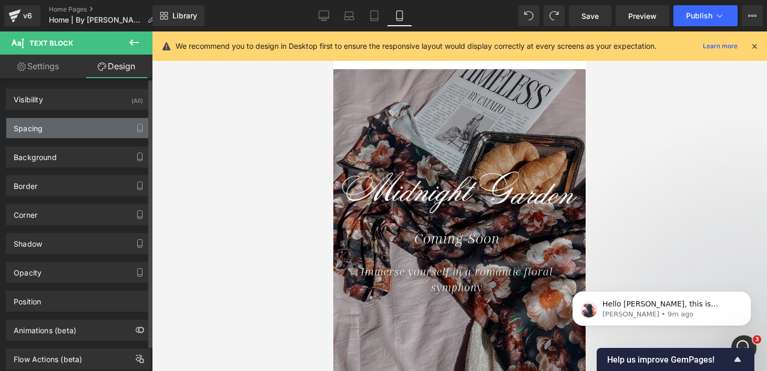
click at [92, 128] on div "Spacing" at bounding box center [78, 128] width 144 height 20
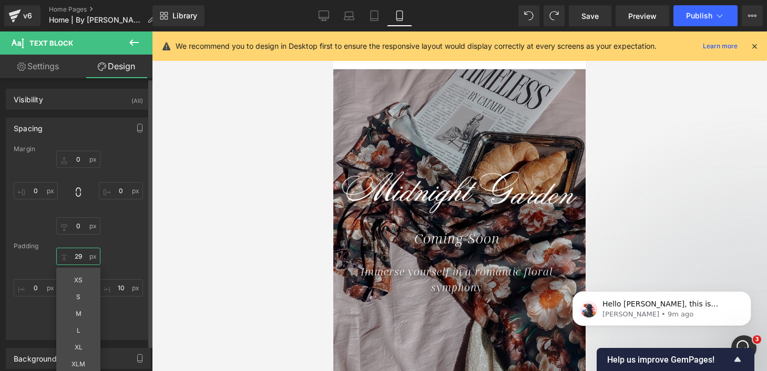
click at [76, 256] on input "29" at bounding box center [78, 256] width 44 height 17
type input "0"
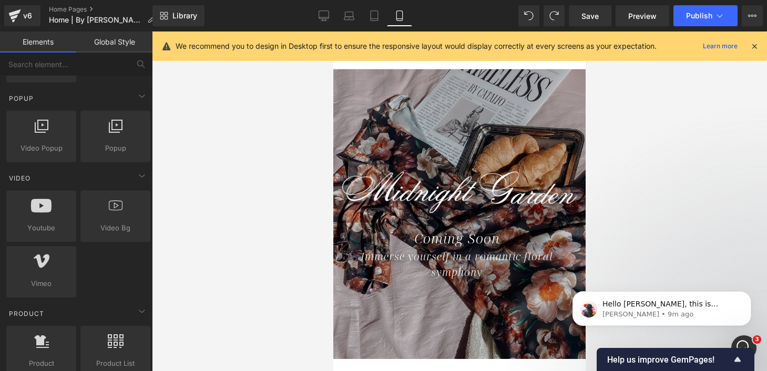
click at [251, 216] on div at bounding box center [459, 202] width 615 height 340
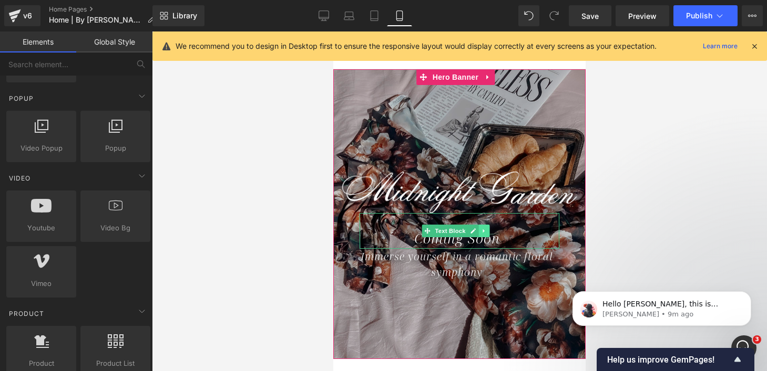
click at [481, 228] on icon at bounding box center [484, 231] width 6 height 6
click at [480, 228] on icon at bounding box center [478, 231] width 6 height 6
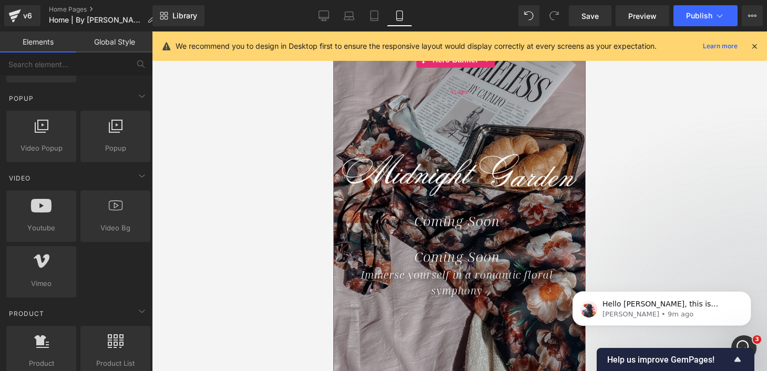
scroll to position [22, 0]
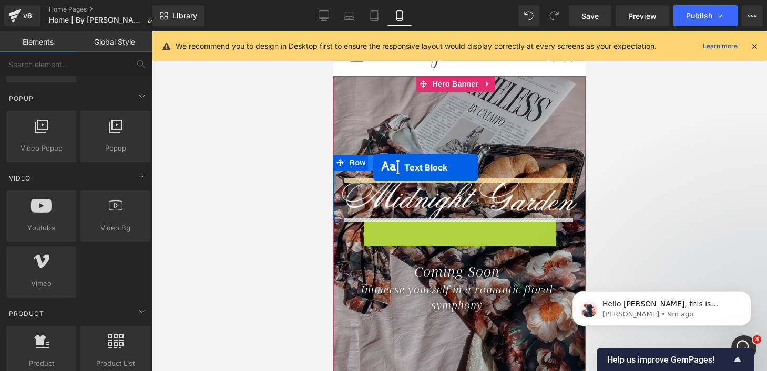
drag, startPoint x: 410, startPoint y: 236, endPoint x: 373, endPoint y: 167, distance: 78.5
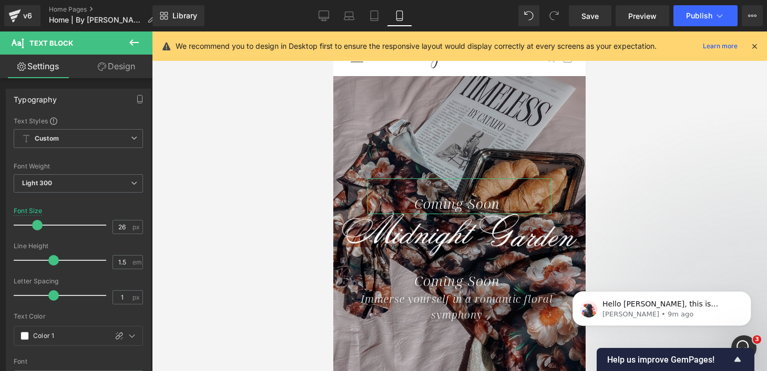
drag, startPoint x: 114, startPoint y: 65, endPoint x: 114, endPoint y: 76, distance: 11.0
click at [114, 65] on link "Design" at bounding box center [116, 67] width 76 height 24
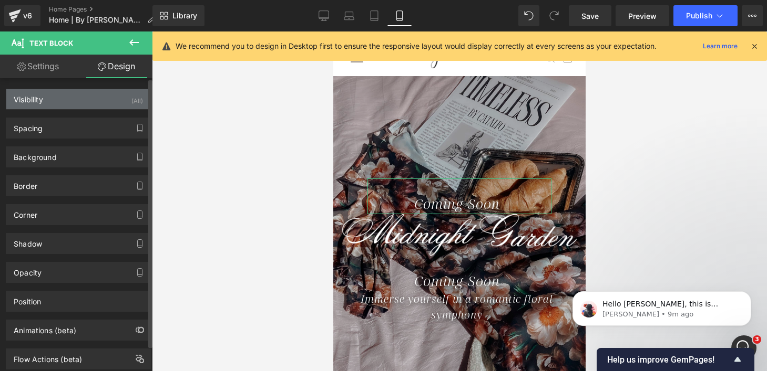
click at [108, 101] on div "Visibility (All)" at bounding box center [78, 99] width 144 height 20
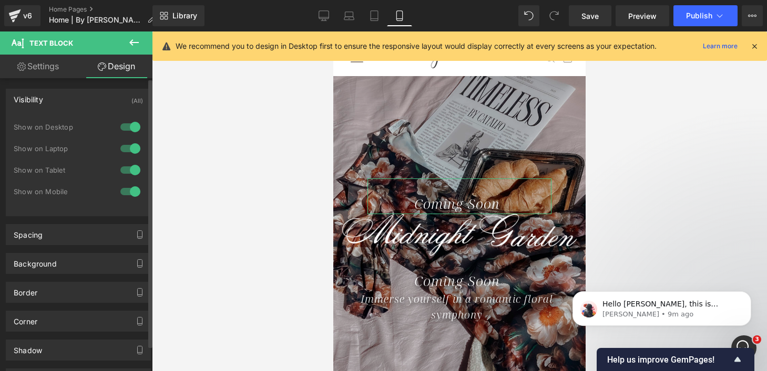
click at [124, 130] on div at bounding box center [130, 127] width 25 height 17
click at [125, 149] on div at bounding box center [130, 148] width 25 height 17
click at [125, 166] on div at bounding box center [130, 170] width 25 height 17
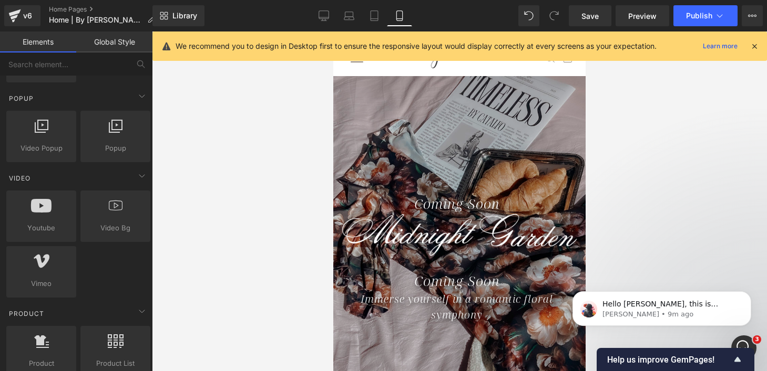
click at [222, 171] on div at bounding box center [459, 202] width 615 height 340
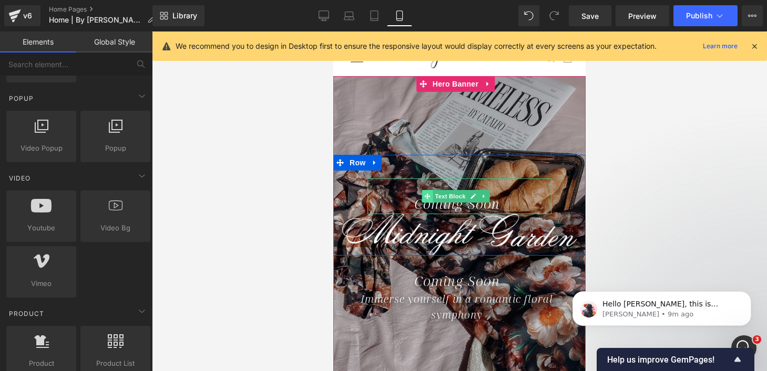
click at [422, 201] on span at bounding box center [426, 196] width 11 height 13
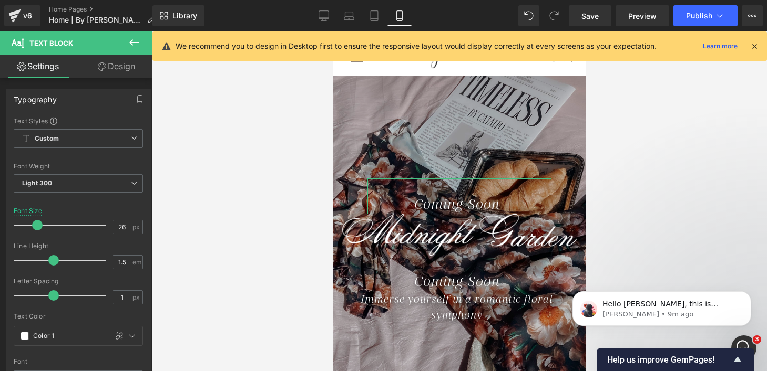
click at [141, 69] on link "Design" at bounding box center [116, 67] width 76 height 24
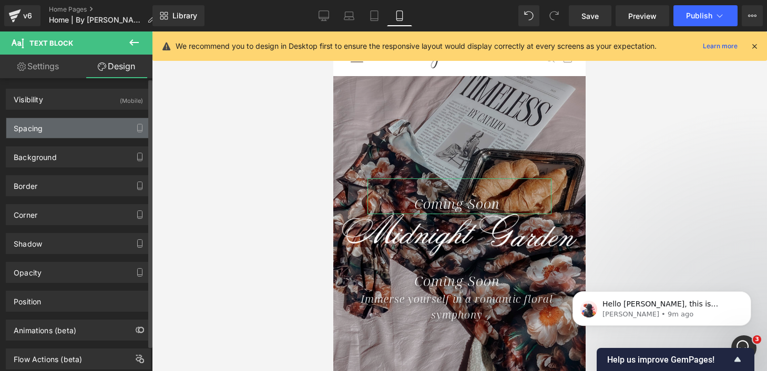
click at [64, 125] on div "Spacing" at bounding box center [78, 128] width 144 height 20
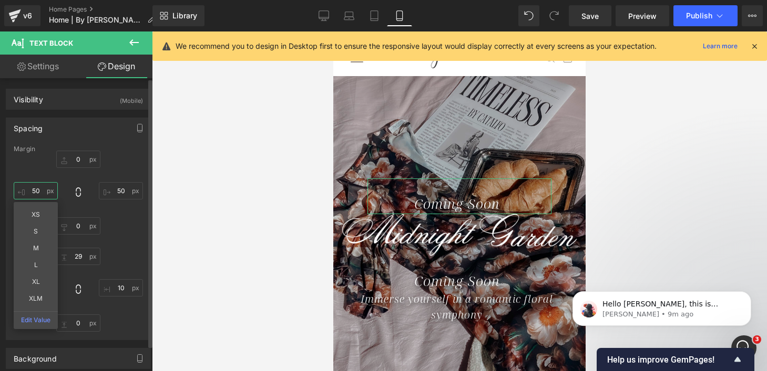
click at [39, 190] on input "50" at bounding box center [36, 190] width 44 height 17
type input "2"
type input "0"
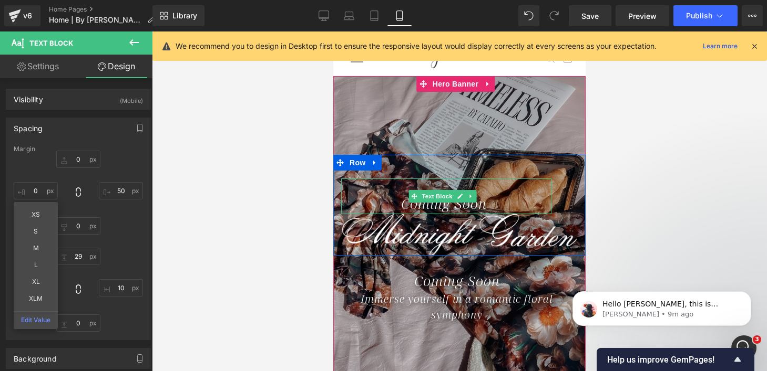
click at [392, 203] on div "Coming Soon" at bounding box center [446, 197] width 210 height 36
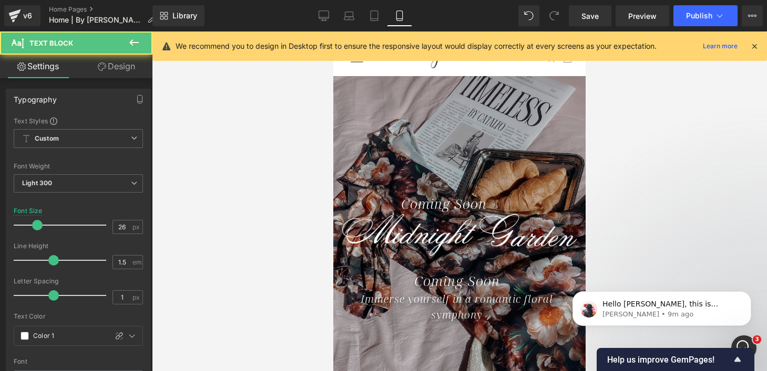
click at [125, 68] on link "Design" at bounding box center [116, 67] width 76 height 24
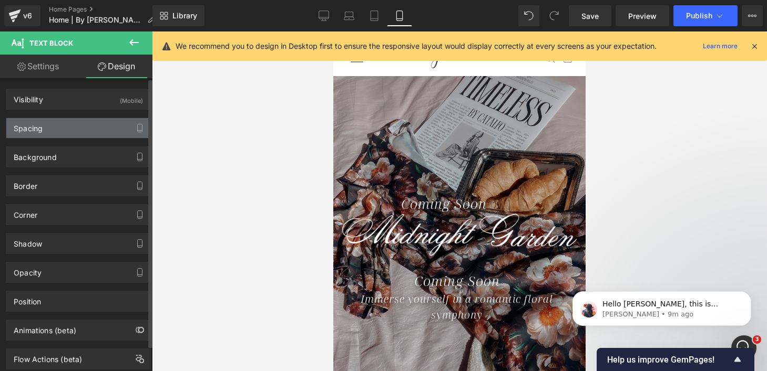
click at [78, 122] on div "Spacing" at bounding box center [78, 128] width 144 height 20
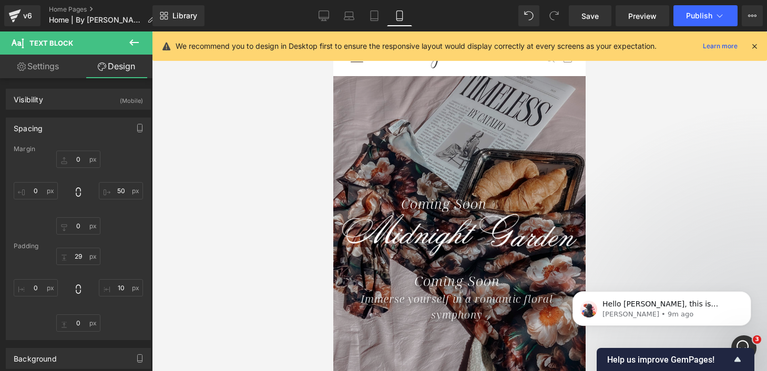
click at [275, 210] on div at bounding box center [459, 202] width 615 height 340
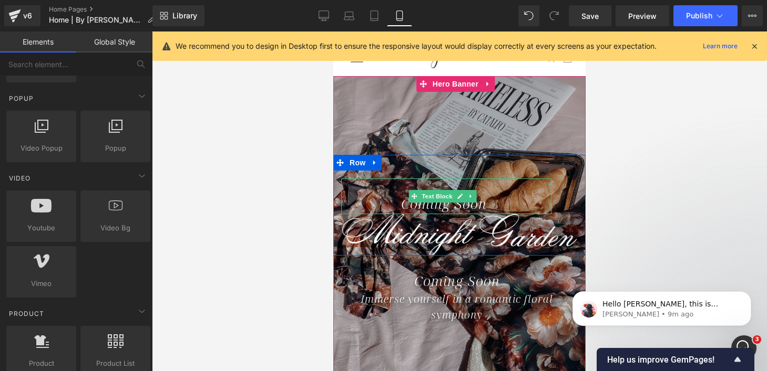
click at [392, 199] on div "Coming Soon" at bounding box center [446, 197] width 210 height 36
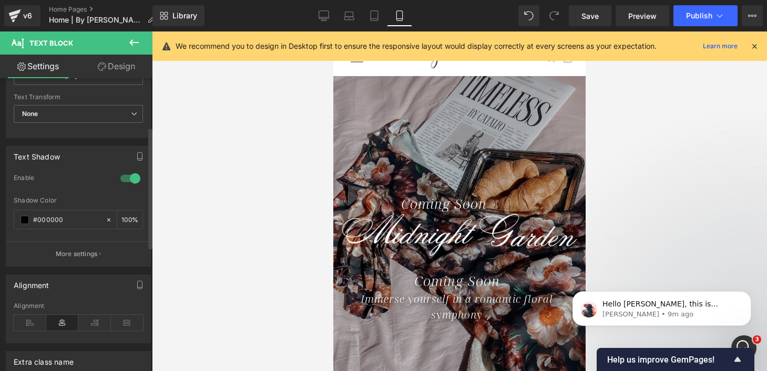
scroll to position [327, 0]
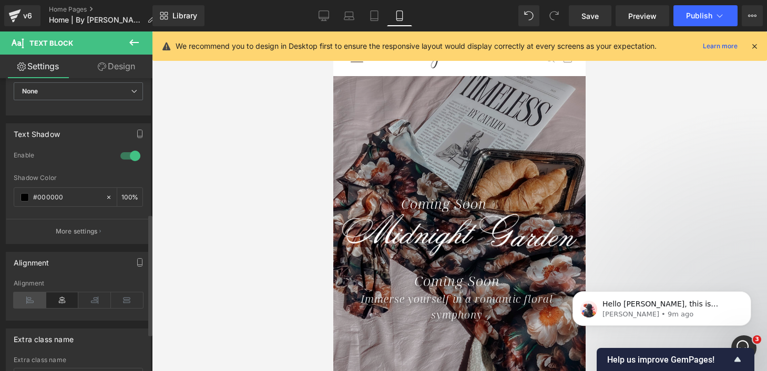
click at [27, 303] on icon at bounding box center [30, 301] width 33 height 16
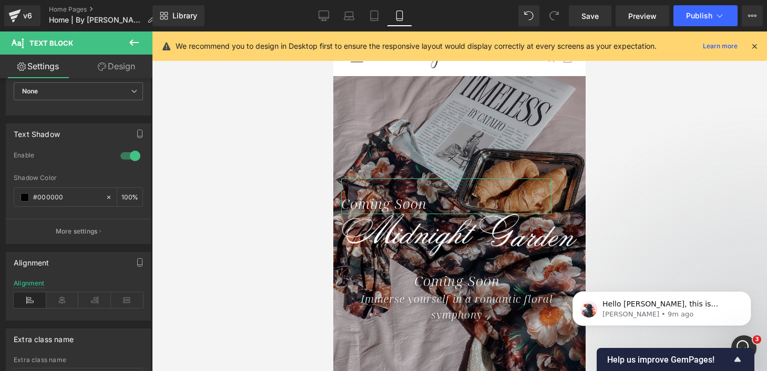
click at [115, 59] on link "Design" at bounding box center [116, 67] width 76 height 24
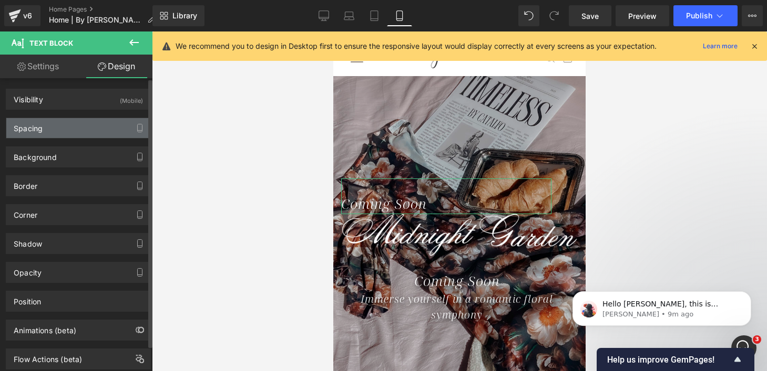
click at [70, 121] on div "Spacing" at bounding box center [78, 128] width 144 height 20
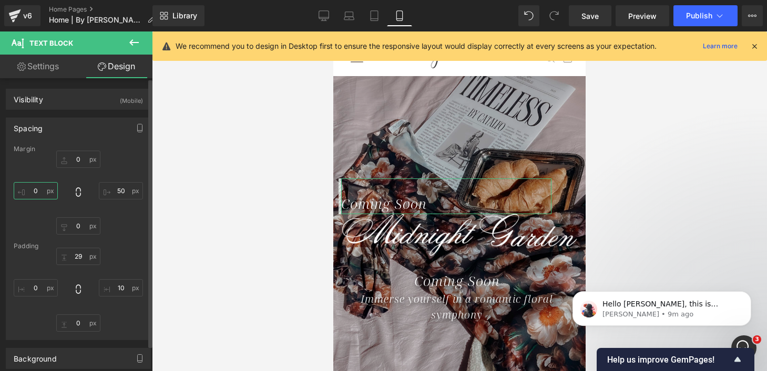
click at [36, 192] on input "0" at bounding box center [36, 190] width 44 height 17
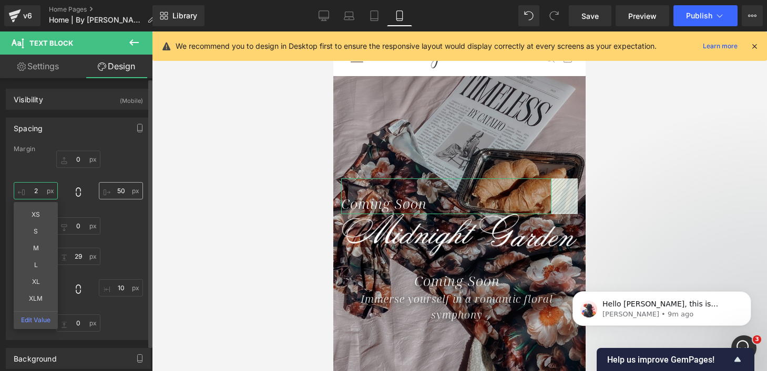
type input "20"
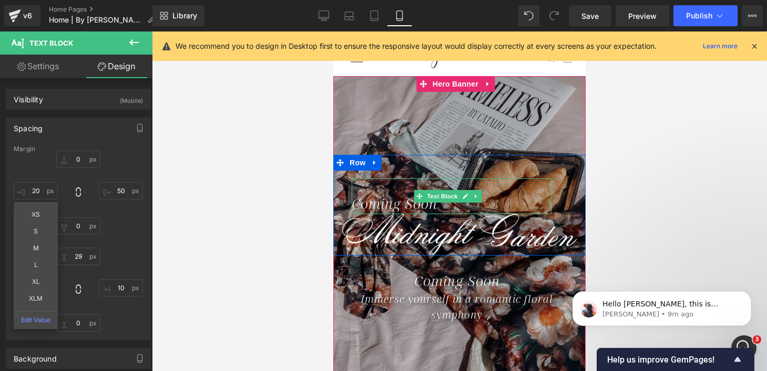
click at [437, 206] on div "Coming Soon" at bounding box center [452, 197] width 200 height 36
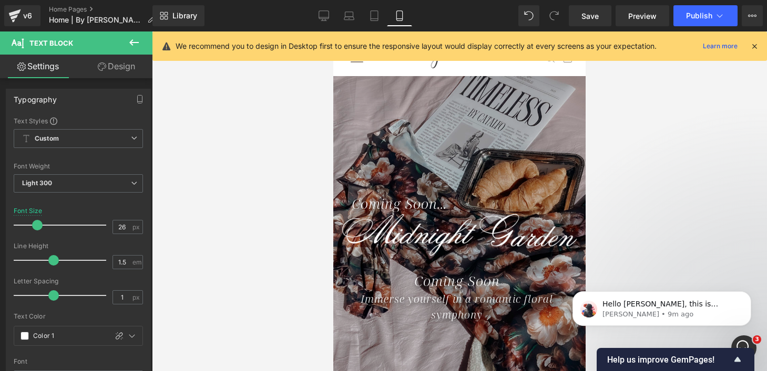
click at [121, 69] on link "Design" at bounding box center [116, 67] width 76 height 24
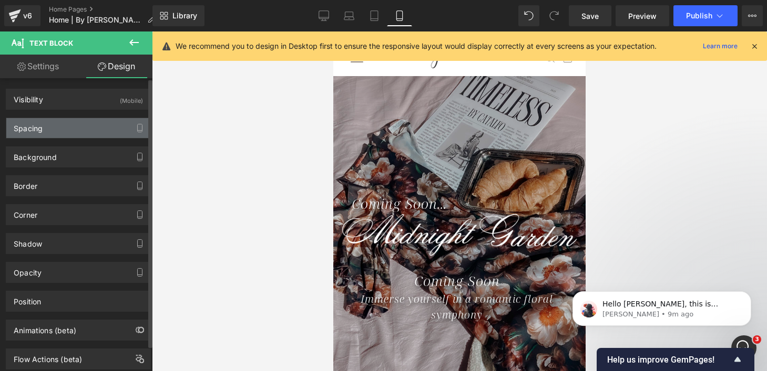
click at [101, 129] on div "Spacing" at bounding box center [78, 128] width 144 height 20
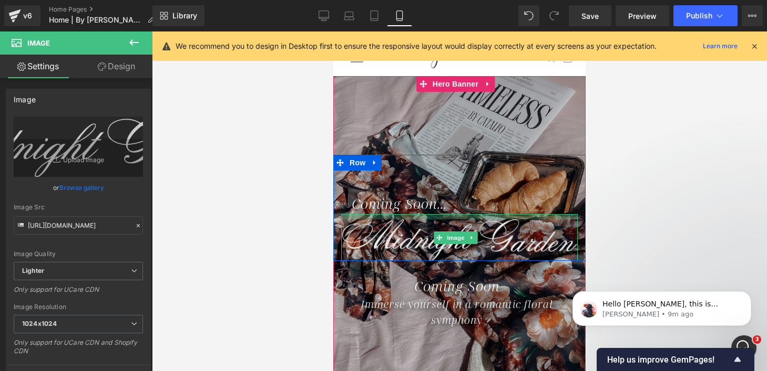
drag, startPoint x: 449, startPoint y: 215, endPoint x: 449, endPoint y: 221, distance: 5.8
click at [449, 221] on div "Image" at bounding box center [459, 237] width 236 height 47
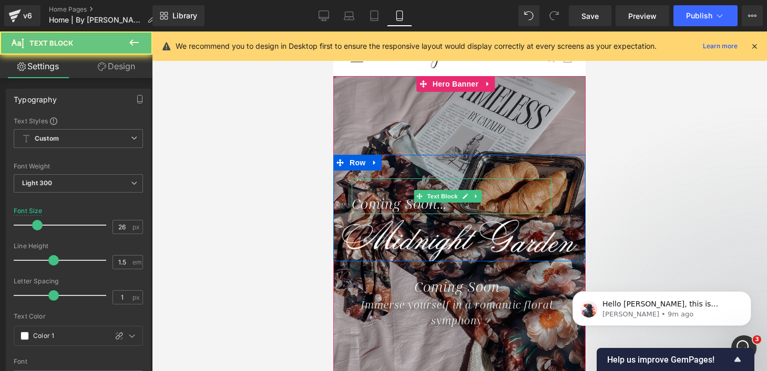
click at [366, 204] on icon "Coming Soon..." at bounding box center [399, 203] width 95 height 19
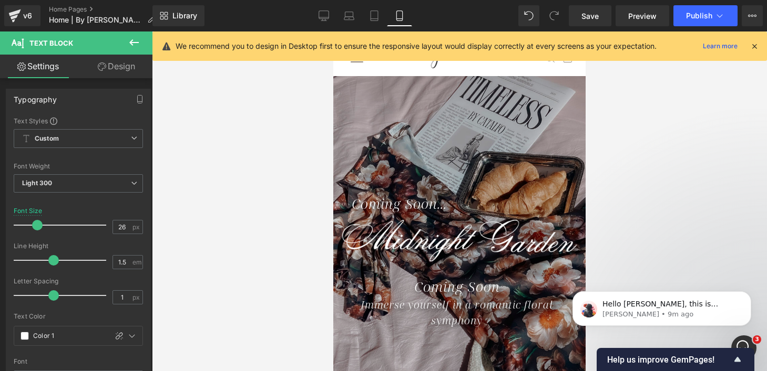
click at [108, 70] on link "Design" at bounding box center [116, 67] width 76 height 24
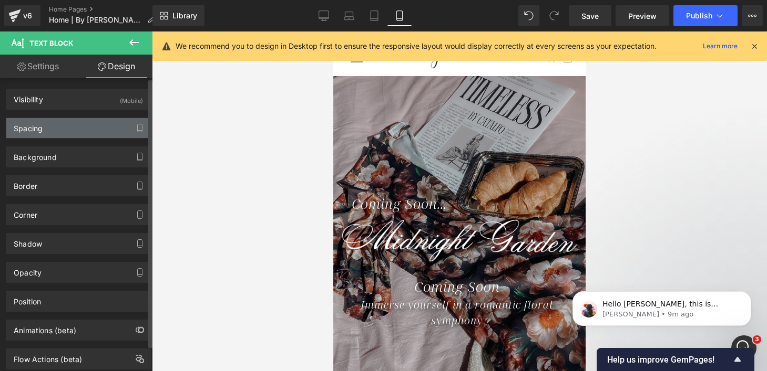
click at [43, 129] on div "Spacing" at bounding box center [78, 128] width 144 height 20
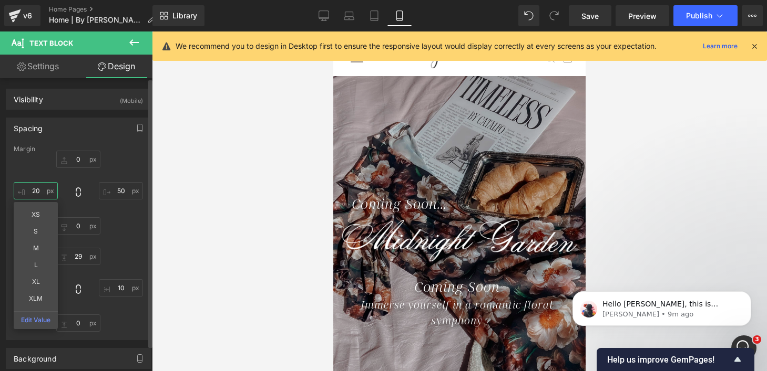
click at [35, 191] on input "text" at bounding box center [36, 190] width 44 height 17
type input "10"
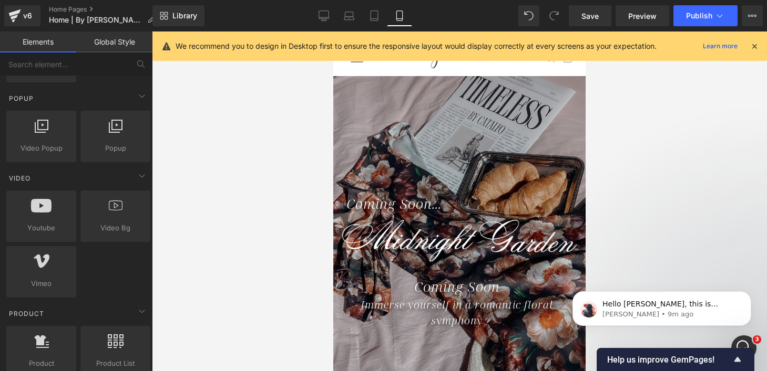
click at [237, 194] on div at bounding box center [459, 202] width 615 height 340
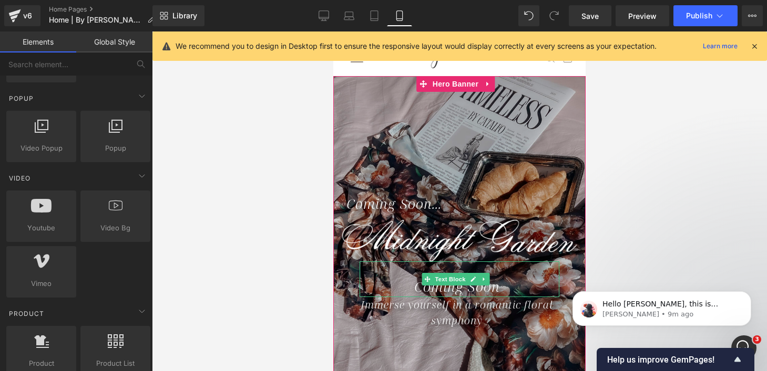
click at [500, 283] on div "Coming Soon" at bounding box center [459, 280] width 200 height 36
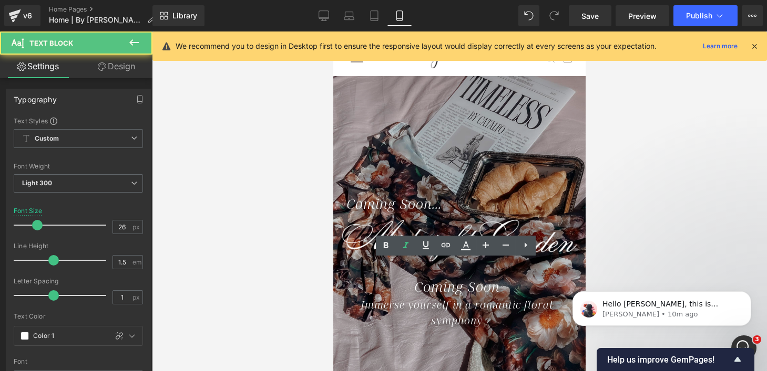
click at [123, 63] on link "Design" at bounding box center [116, 67] width 76 height 24
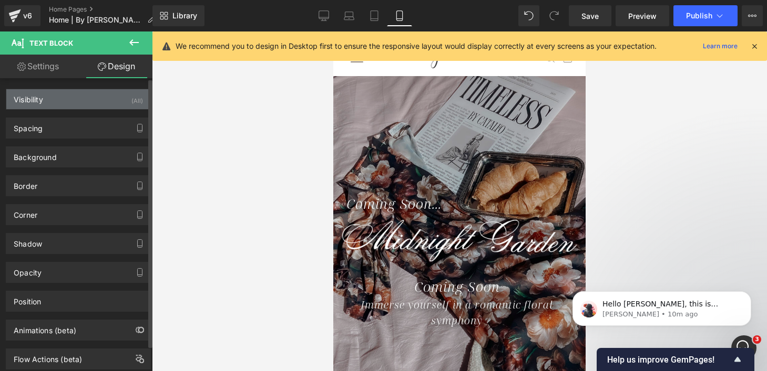
click at [105, 95] on div "Visibility (All)" at bounding box center [78, 99] width 144 height 20
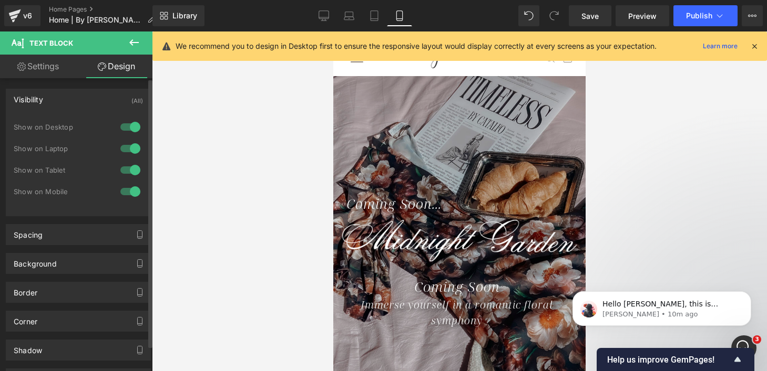
click at [127, 189] on div at bounding box center [130, 191] width 25 height 17
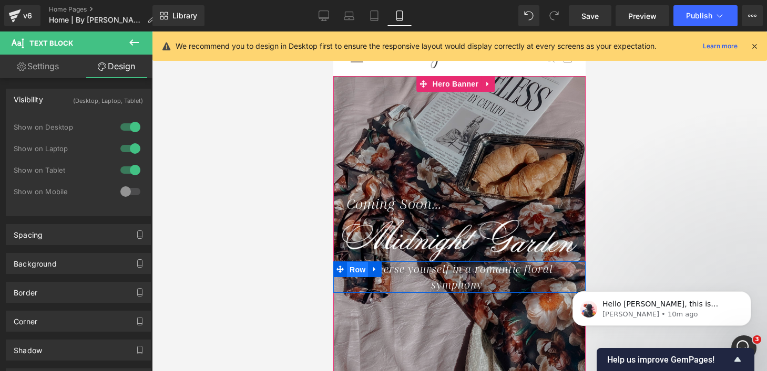
click at [353, 266] on span "Row" at bounding box center [357, 270] width 21 height 16
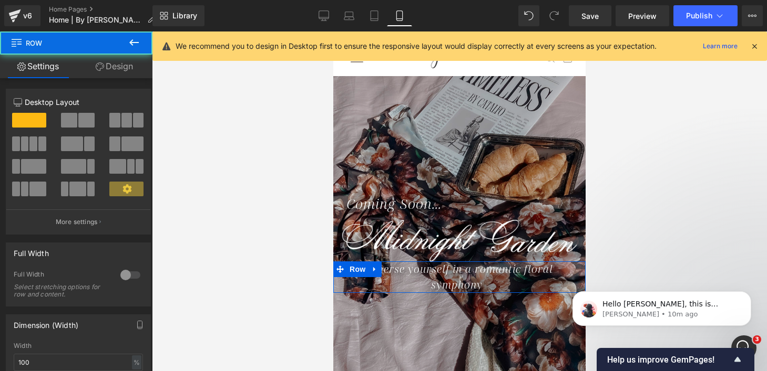
click at [112, 72] on link "Design" at bounding box center [114, 67] width 76 height 24
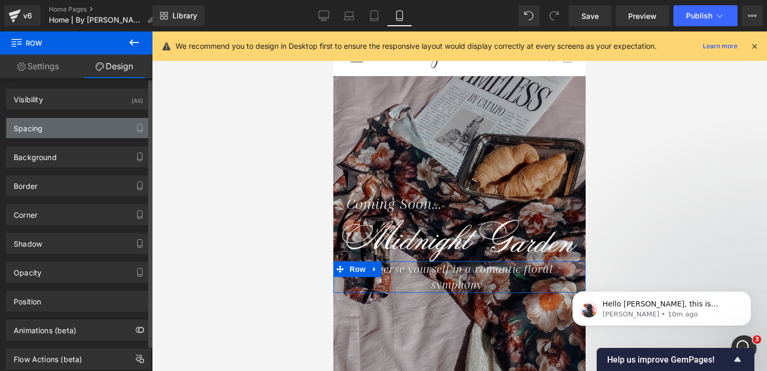
click at [95, 130] on div "Spacing" at bounding box center [78, 128] width 144 height 20
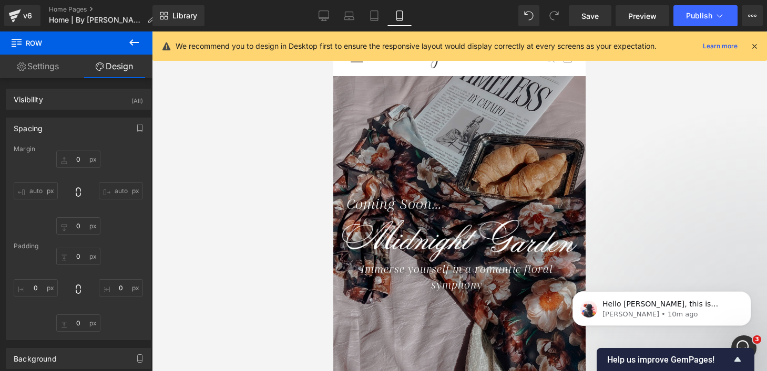
click at [243, 253] on div at bounding box center [459, 202] width 615 height 340
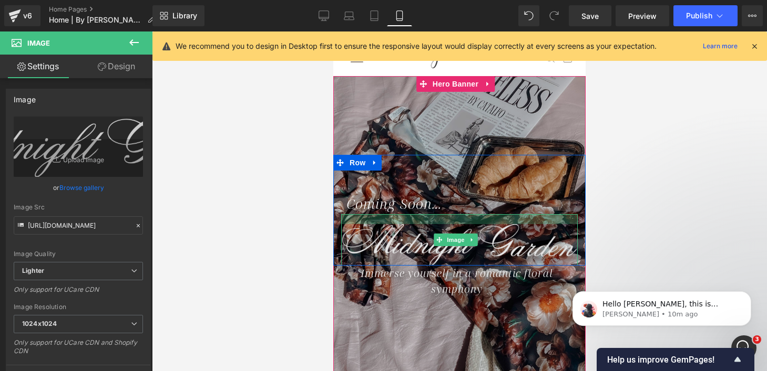
drag, startPoint x: 441, startPoint y: 214, endPoint x: 441, endPoint y: 224, distance: 10.0
click at [441, 224] on div "Image" at bounding box center [459, 239] width 236 height 51
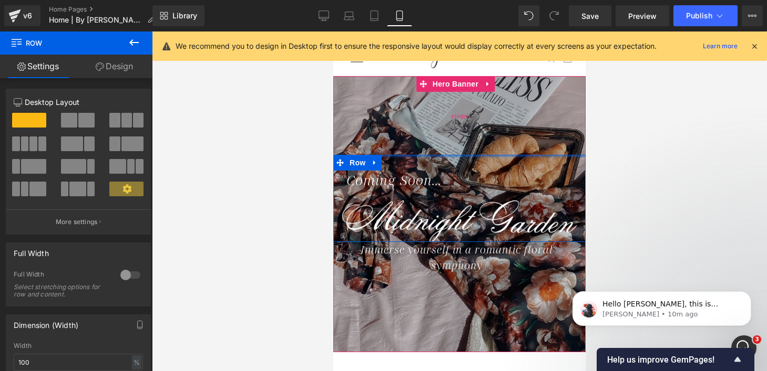
drag, startPoint x: 506, startPoint y: 167, endPoint x: 504, endPoint y: 139, distance: 27.4
click at [504, 139] on div "Coming Soon... Text Block Image Row Coming Soon Text Block Immerse yourself in …" at bounding box center [459, 214] width 252 height 276
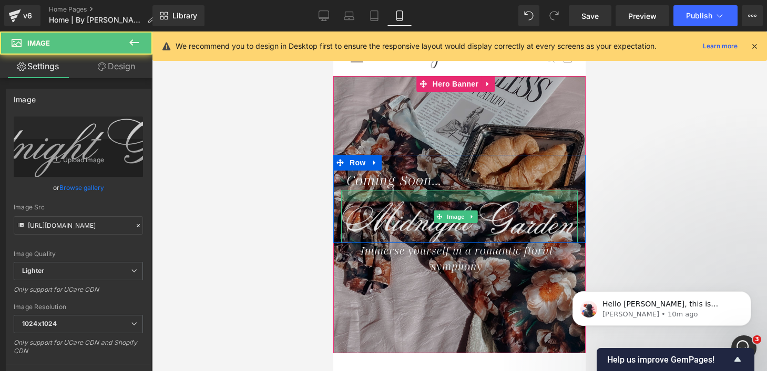
drag, startPoint x: 452, startPoint y: 192, endPoint x: 452, endPoint y: 202, distance: 10.5
click at [452, 202] on div "Image" at bounding box center [459, 217] width 236 height 53
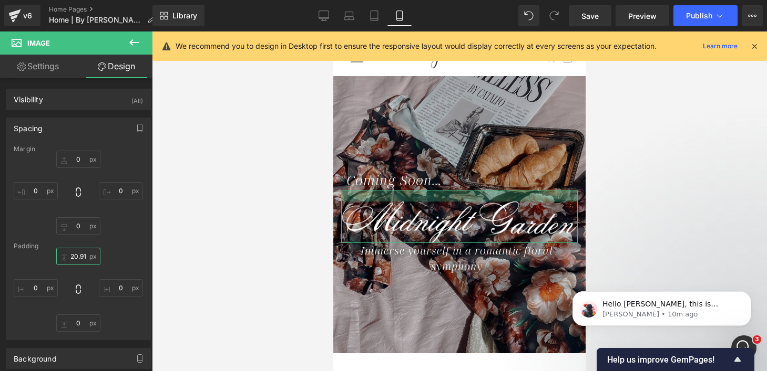
click at [75, 258] on input "20.9165" at bounding box center [78, 256] width 44 height 17
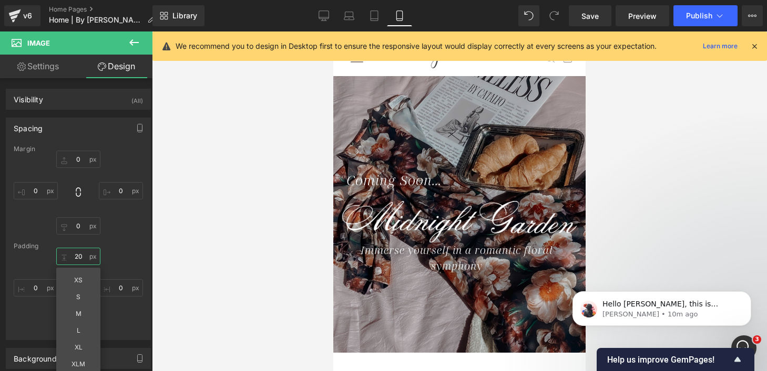
type input "2"
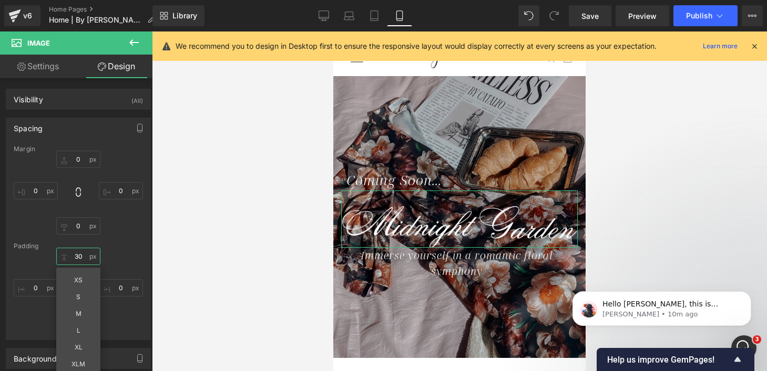
type input "30"
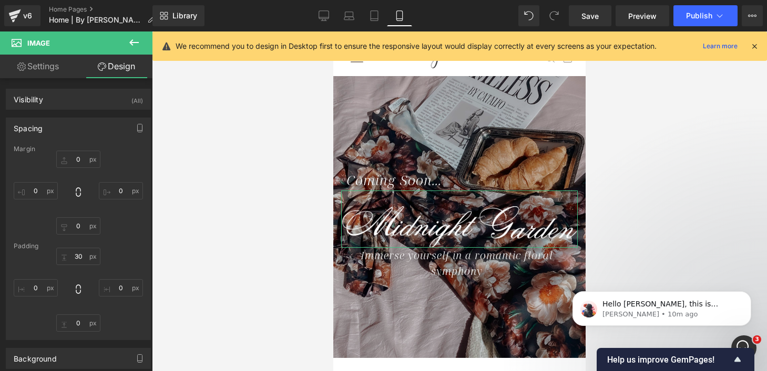
click at [114, 253] on div "30 0 0 0" at bounding box center [78, 290] width 129 height 84
click at [75, 325] on input "0" at bounding box center [78, 323] width 44 height 17
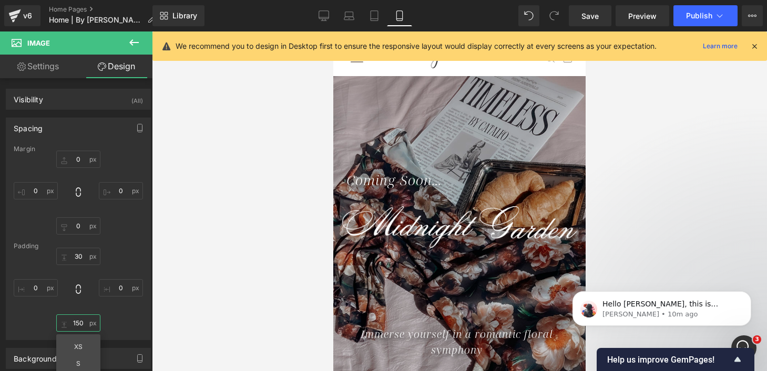
type input "15"
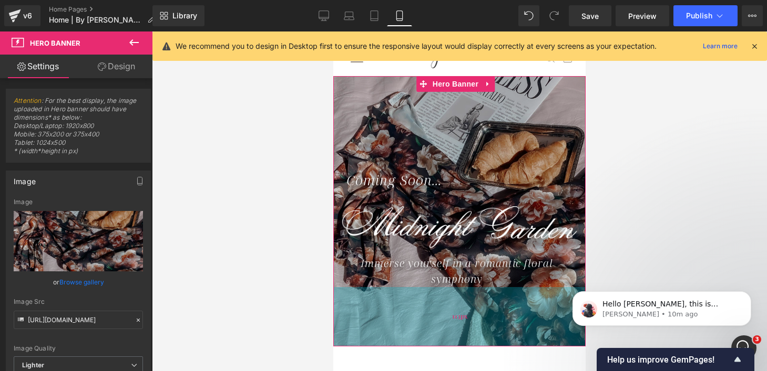
drag, startPoint x: 459, startPoint y: 331, endPoint x: 459, endPoint y: 311, distance: 20.0
click at [459, 311] on div "113px" at bounding box center [459, 316] width 252 height 59
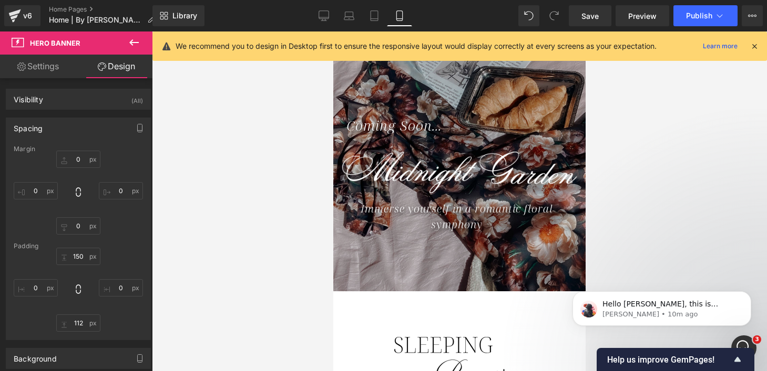
scroll to position [76, 0]
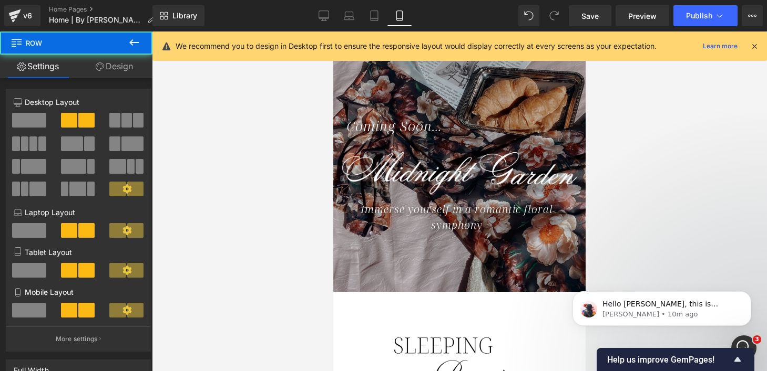
click at [451, 319] on div "Hero Banner 304px 96px Hero Banner 130px 130px Row 84px" at bounding box center [459, 309] width 252 height 35
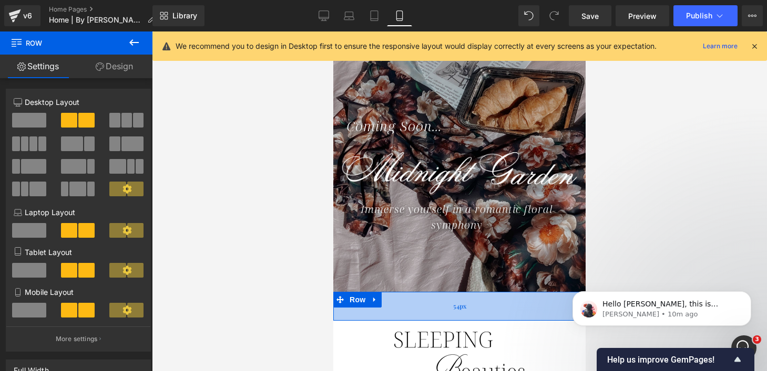
drag, startPoint x: 450, startPoint y: 317, endPoint x: 450, endPoint y: 311, distance: 5.8
click at [450, 311] on div "54px" at bounding box center [459, 307] width 252 height 28
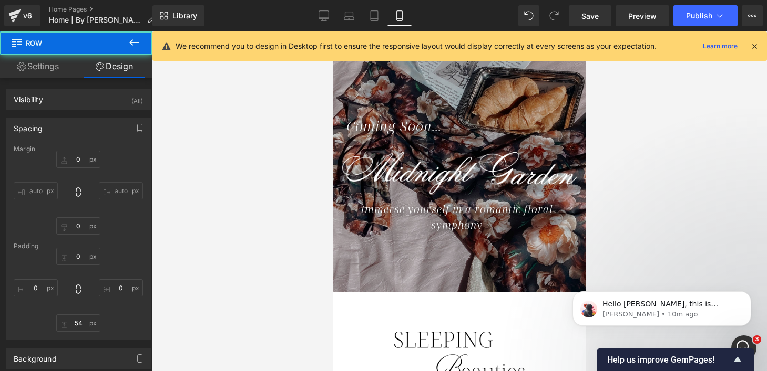
click at [277, 255] on div at bounding box center [459, 202] width 615 height 340
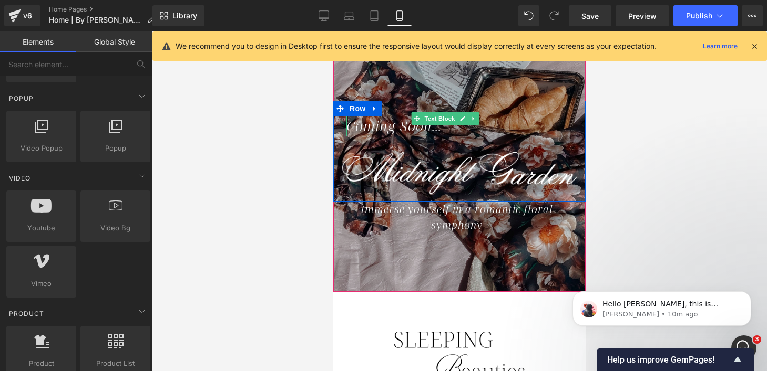
click at [373, 128] on icon "Coming Soon..." at bounding box center [393, 126] width 95 height 19
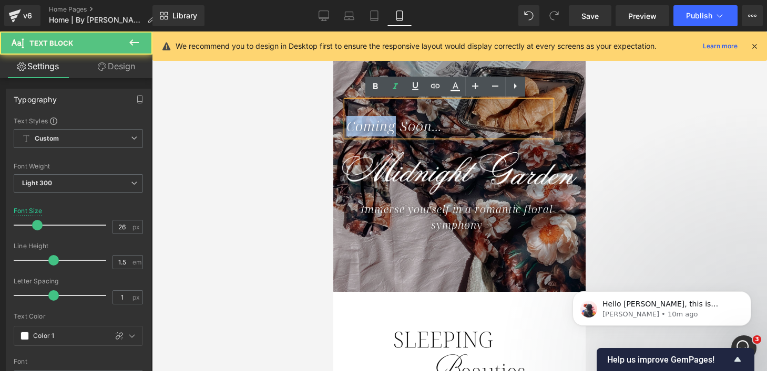
click at [373, 128] on icon "Coming Soon..." at bounding box center [393, 126] width 95 height 19
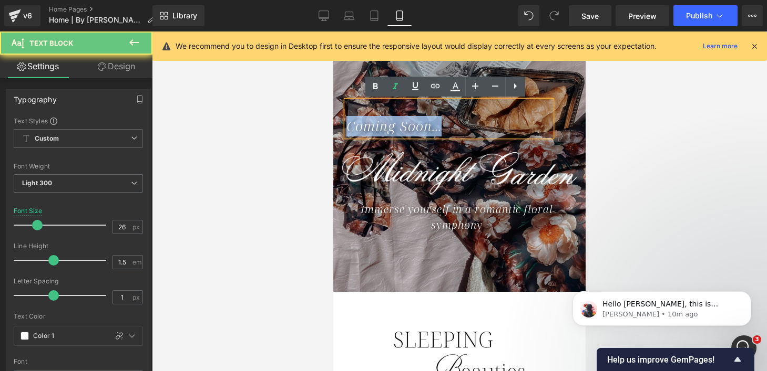
click at [373, 128] on icon "Coming Soon..." at bounding box center [393, 126] width 95 height 19
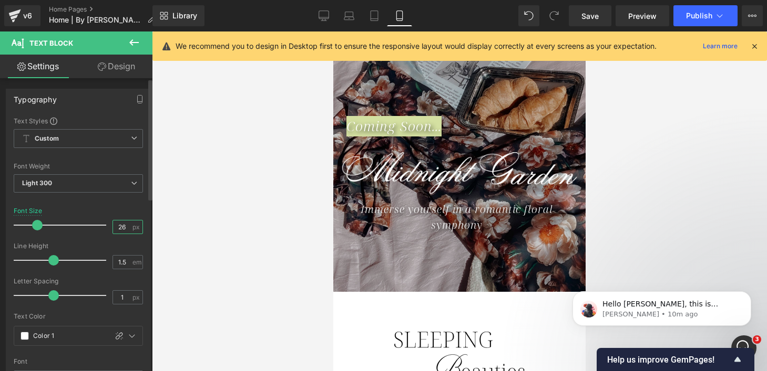
click at [121, 229] on input "26" at bounding box center [122, 227] width 18 height 13
type input "22"
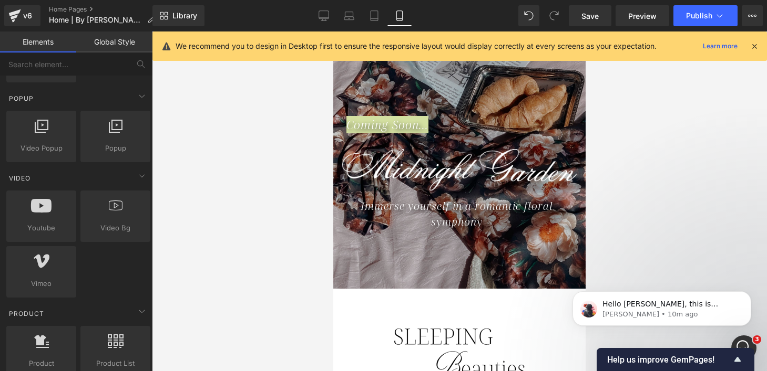
click at [272, 199] on div at bounding box center [459, 202] width 615 height 340
click at [265, 180] on div at bounding box center [459, 202] width 615 height 340
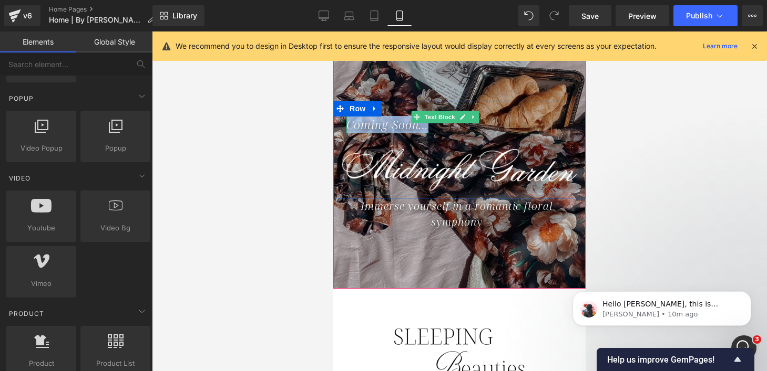
click at [440, 125] on div "Coming Soon..." at bounding box center [448, 117] width 205 height 33
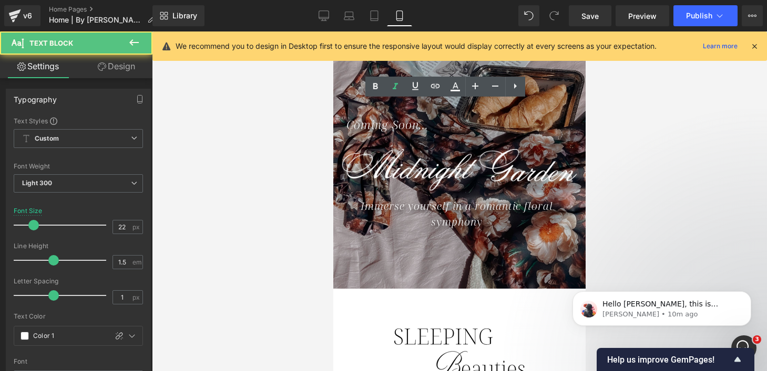
click at [286, 143] on div at bounding box center [459, 202] width 615 height 340
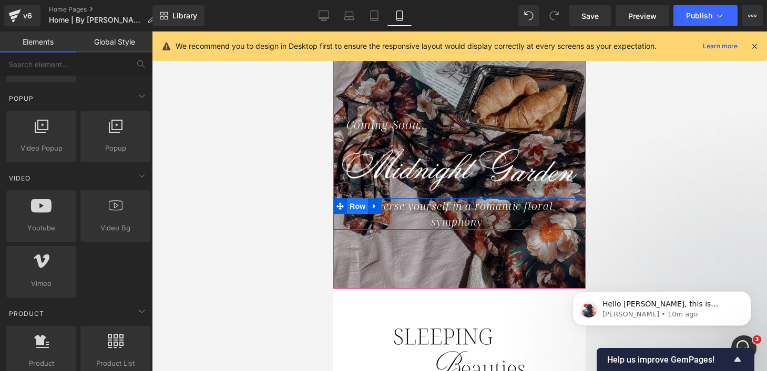
click at [355, 209] on span "Row" at bounding box center [357, 207] width 21 height 16
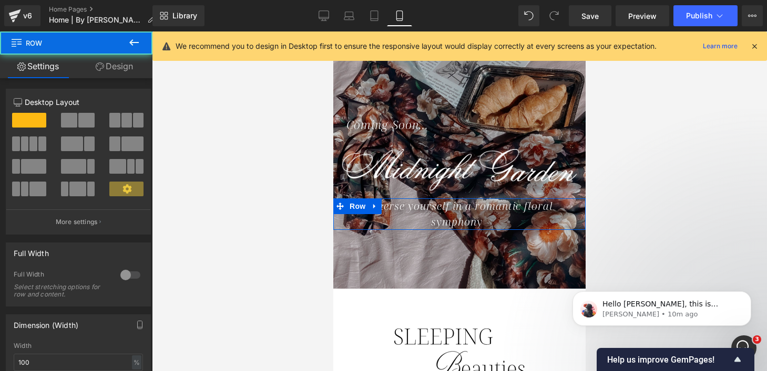
click at [109, 67] on link "Design" at bounding box center [114, 67] width 76 height 24
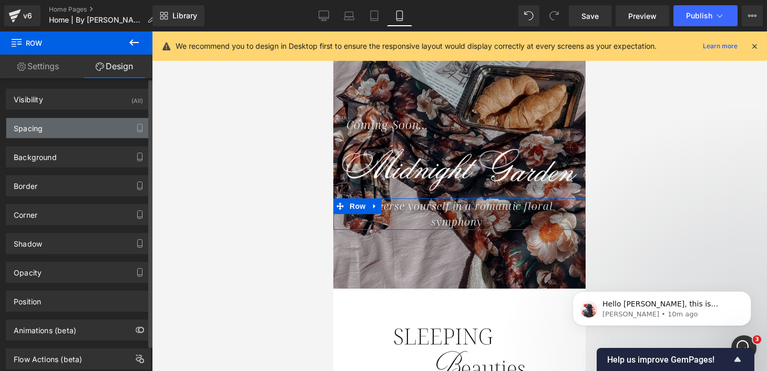
click at [76, 133] on div "Spacing" at bounding box center [78, 128] width 144 height 20
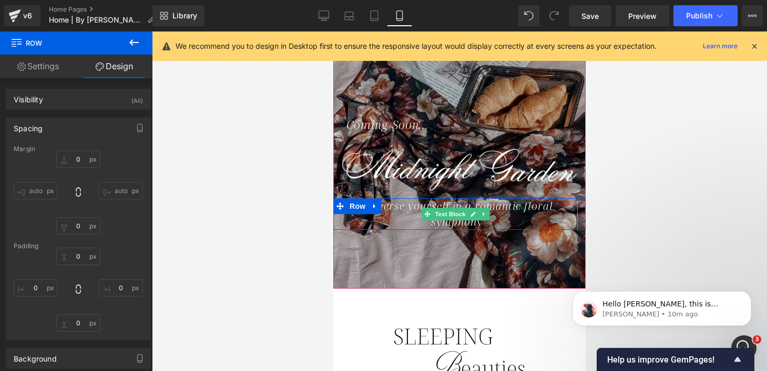
click at [399, 214] on div "Immerse yourself in a romantic floral symphony" at bounding box center [459, 215] width 236 height 32
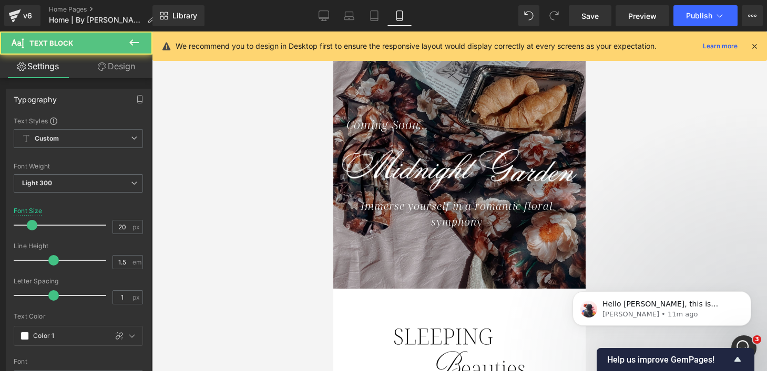
click at [99, 77] on link "Design" at bounding box center [116, 67] width 76 height 24
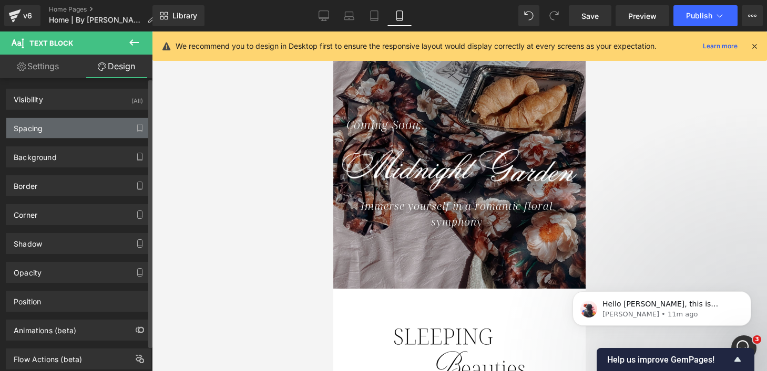
click at [64, 130] on div "Spacing" at bounding box center [78, 128] width 144 height 20
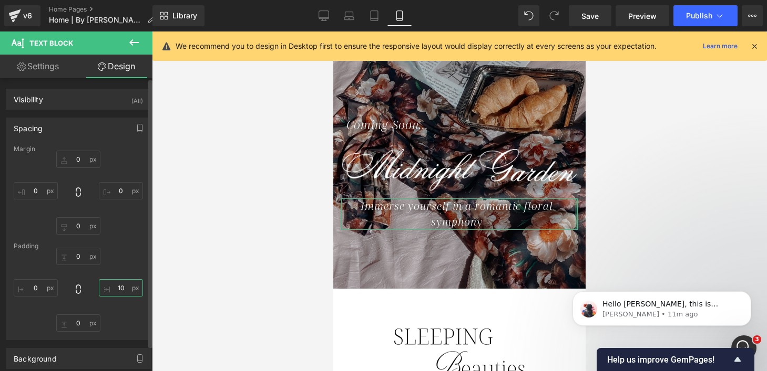
click at [118, 288] on input "10" at bounding box center [121, 288] width 44 height 17
type input "0"
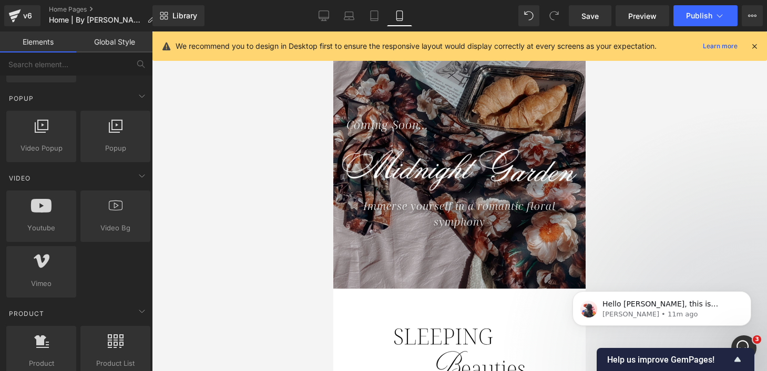
click at [208, 195] on div at bounding box center [459, 202] width 615 height 340
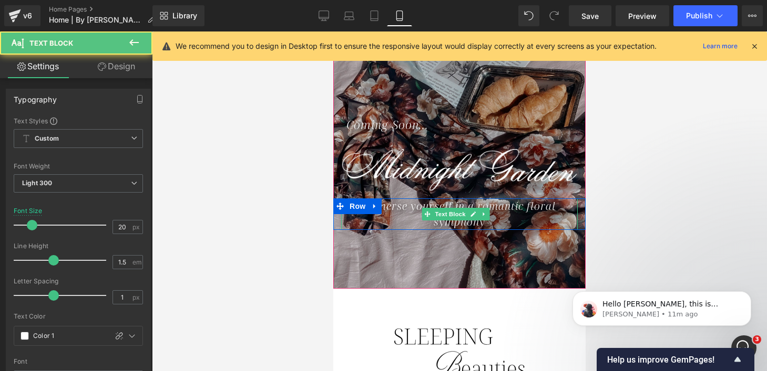
click at [416, 207] on icon "Immerse yourself in a romantic floral symphony" at bounding box center [459, 214] width 192 height 30
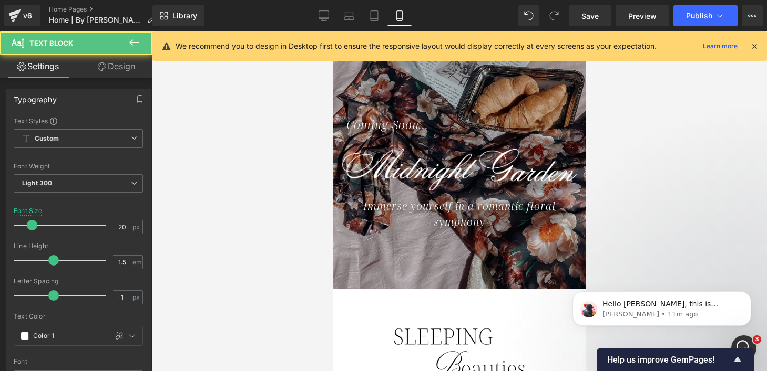
click at [99, 70] on icon at bounding box center [102, 67] width 8 height 8
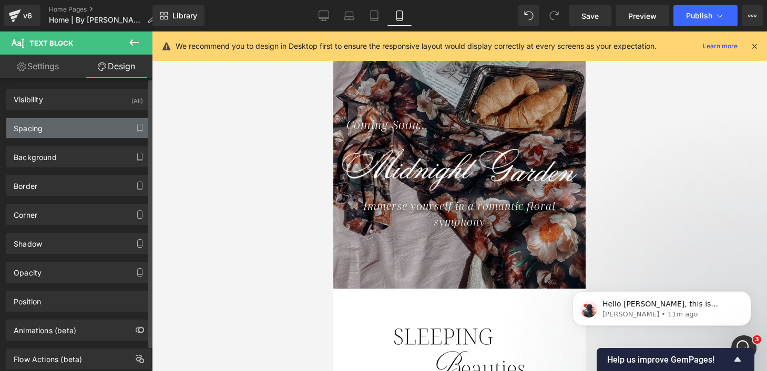
click at [79, 135] on div "Spacing" at bounding box center [78, 128] width 144 height 20
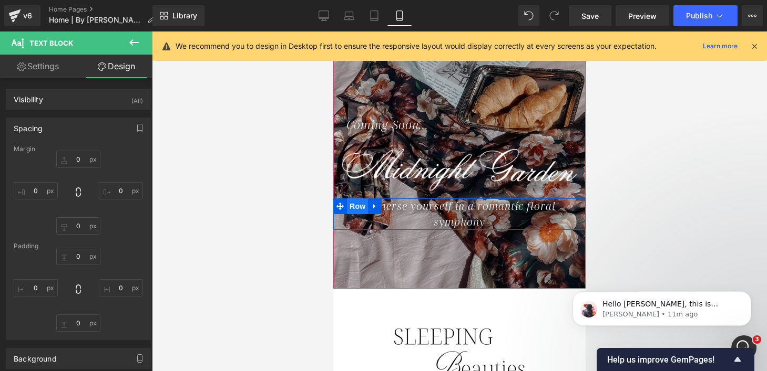
click at [354, 203] on span "Row" at bounding box center [357, 207] width 21 height 16
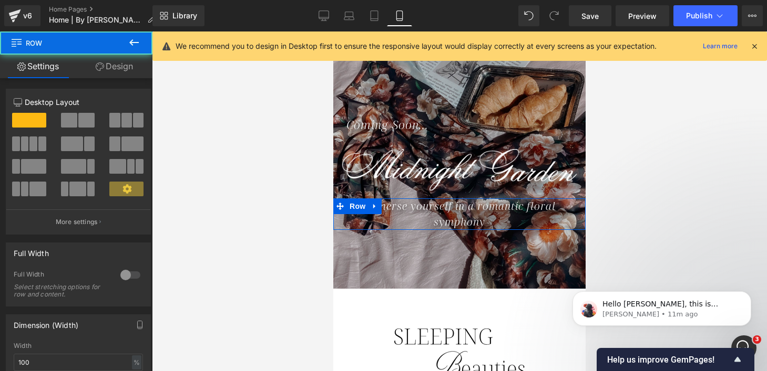
click at [130, 64] on link "Design" at bounding box center [114, 67] width 76 height 24
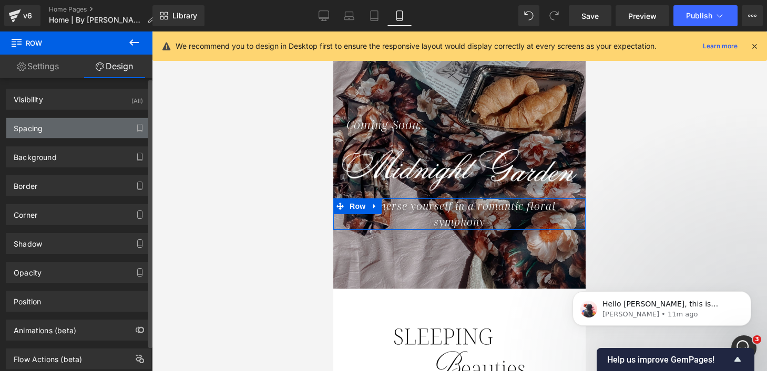
click at [110, 128] on div "Spacing" at bounding box center [78, 128] width 144 height 20
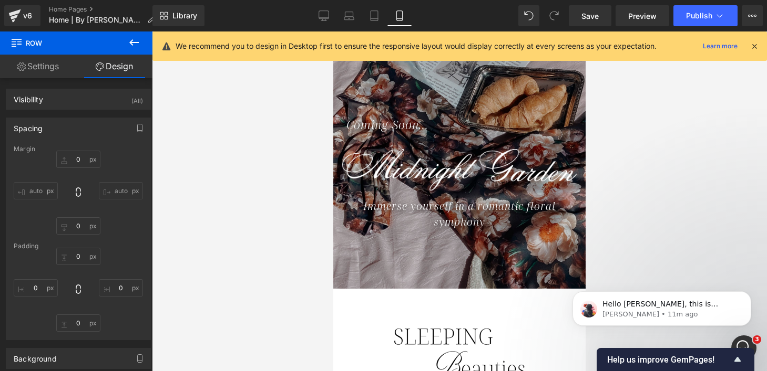
click at [247, 209] on div at bounding box center [459, 202] width 615 height 340
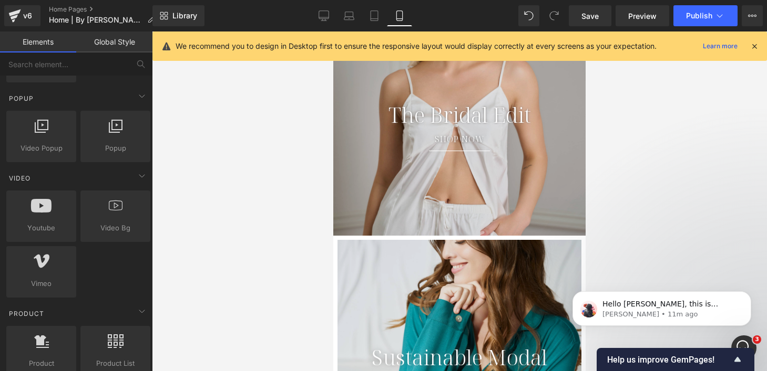
scroll to position [1096, 0]
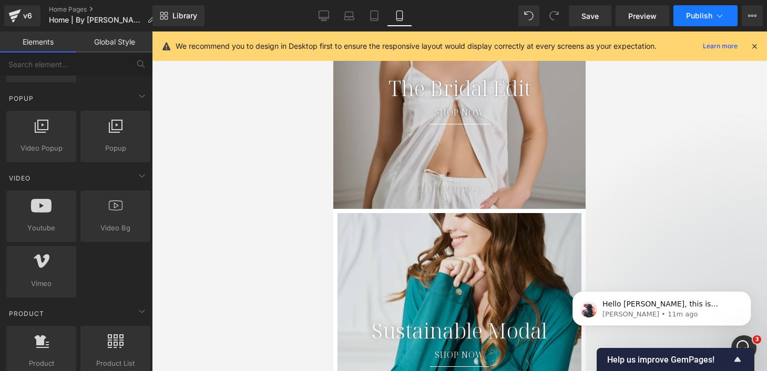
click at [707, 17] on span "Publish" at bounding box center [699, 16] width 26 height 8
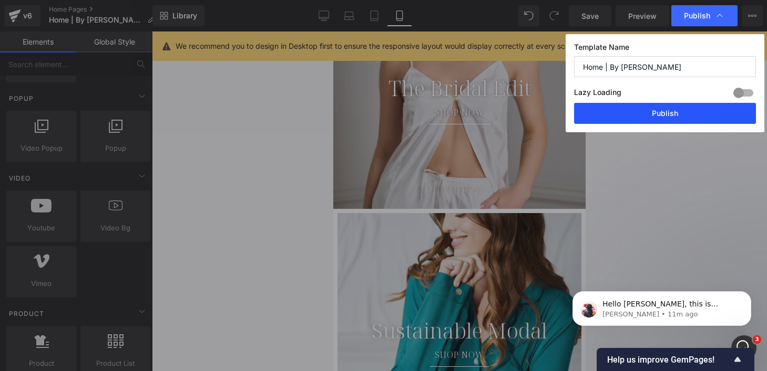
click at [664, 107] on button "Publish" at bounding box center [665, 113] width 182 height 21
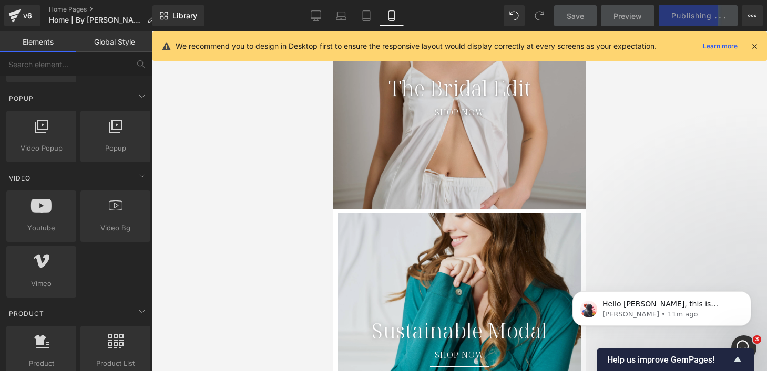
click at [273, 245] on div at bounding box center [459, 202] width 615 height 340
click at [743, 293] on button "Dismiss notification" at bounding box center [748, 295] width 14 height 14
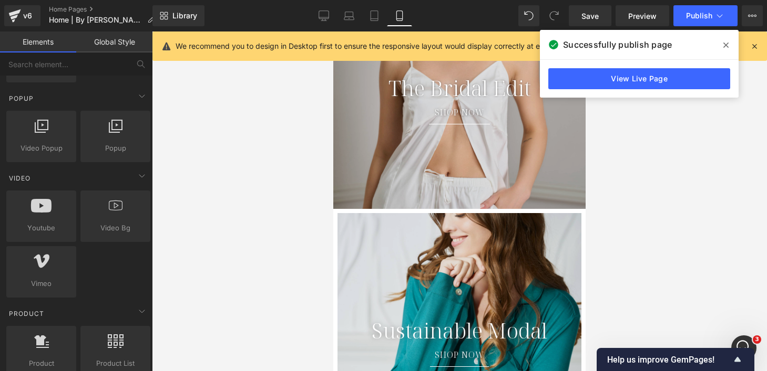
click at [727, 45] on icon at bounding box center [725, 45] width 5 height 8
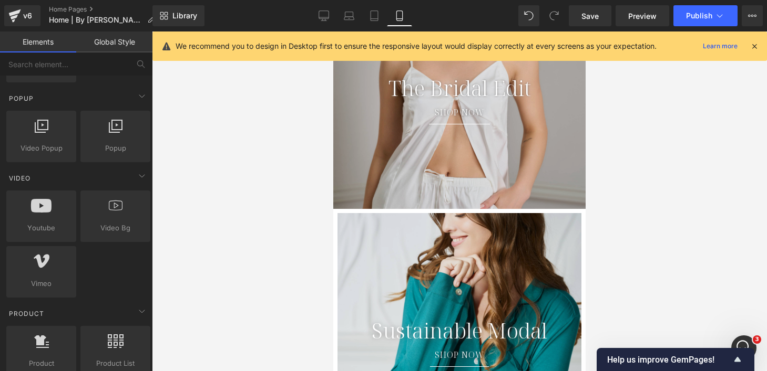
click at [225, 131] on div at bounding box center [459, 202] width 615 height 340
click at [322, 18] on icon at bounding box center [323, 15] width 10 height 8
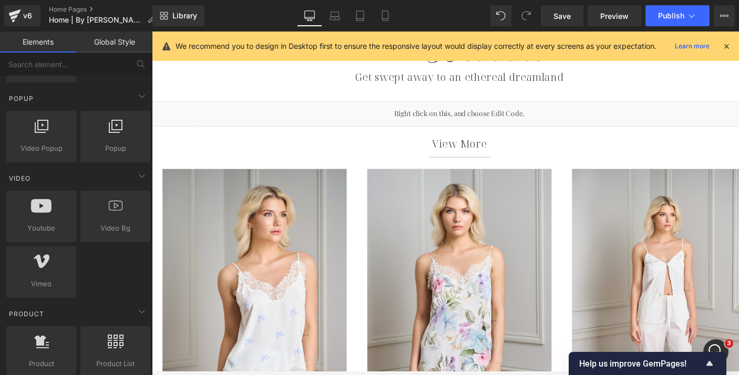
scroll to position [594, 0]
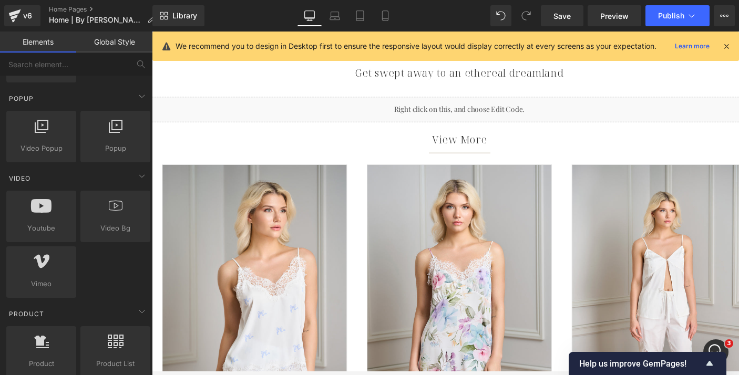
click at [724, 47] on icon at bounding box center [725, 46] width 9 height 9
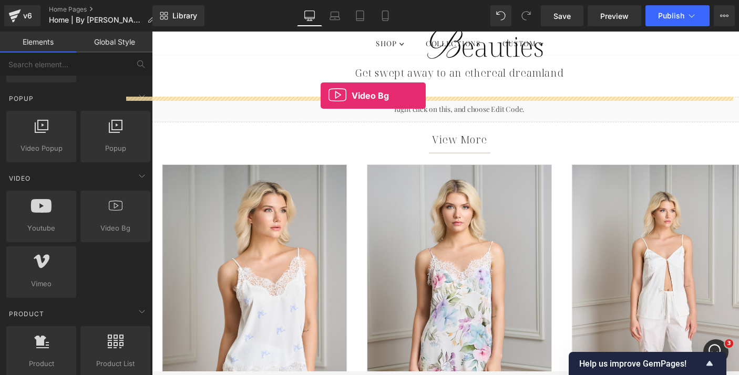
drag, startPoint x: 264, startPoint y: 264, endPoint x: 326, endPoint y: 98, distance: 177.7
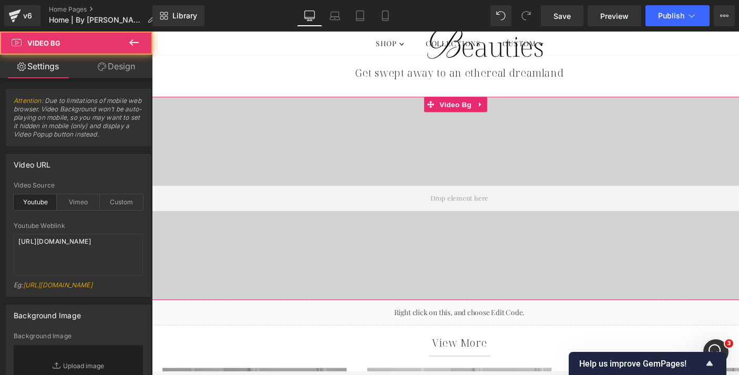
click at [428, 142] on div at bounding box center [470, 204] width 636 height 210
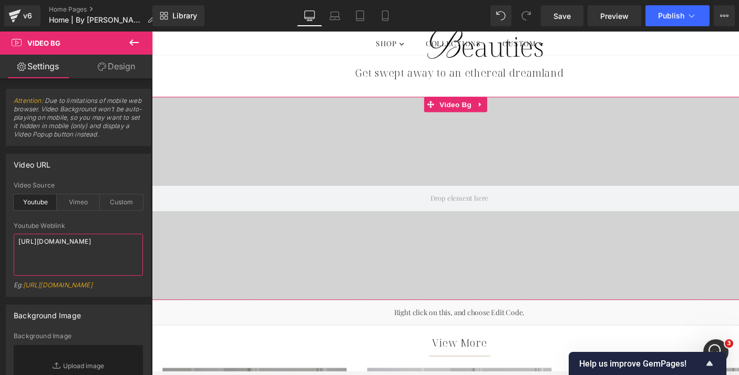
click at [82, 250] on textarea "[URL][DOMAIN_NAME]" at bounding box center [78, 255] width 129 height 42
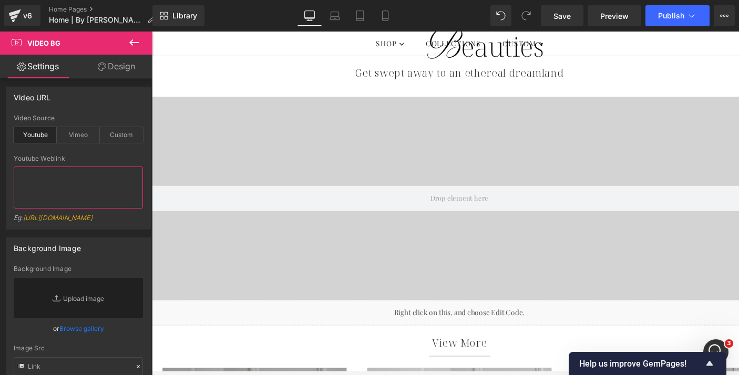
scroll to position [69, 0]
click at [78, 311] on link "Replace Image" at bounding box center [78, 296] width 129 height 40
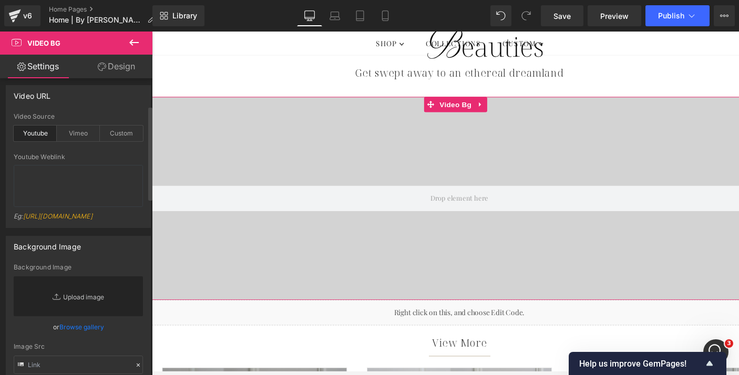
scroll to position [160, 0]
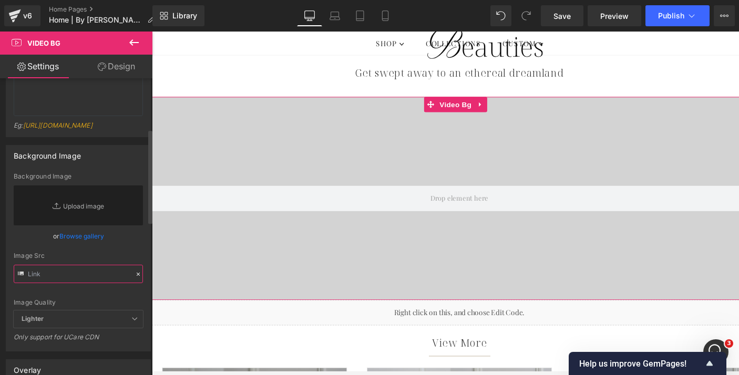
click at [63, 283] on input "text" at bounding box center [78, 274] width 129 height 18
paste input "https://cdn.shopify.com/videos/c/o/v/81e7c6fa70b14aca903fd92cb0c2b2b7.mp4"
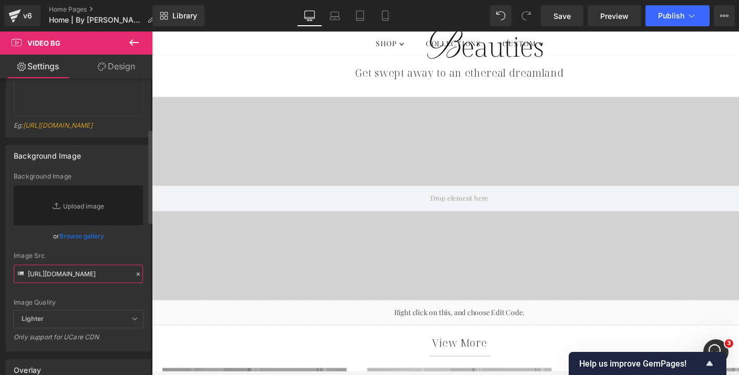
type input "https://cdn.shopify.com/videos/c/o/v/81e7c6fa70b14aca903fd92cb0c2b2b7.mp4"
click at [120, 302] on div "Image Quality Lighter Lightest Lighter Lighter Lightest Only support for UCare …" at bounding box center [78, 242] width 129 height 138
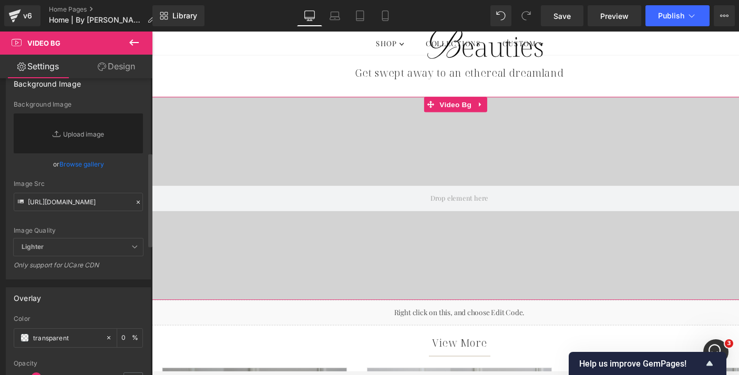
scroll to position [246, 0]
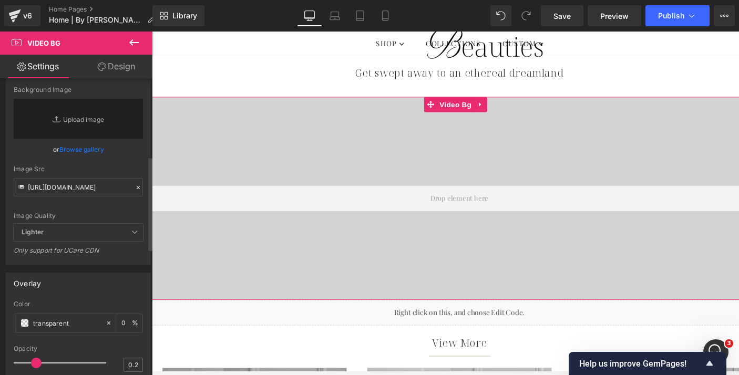
click at [85, 220] on div "Image Quality" at bounding box center [78, 215] width 129 height 7
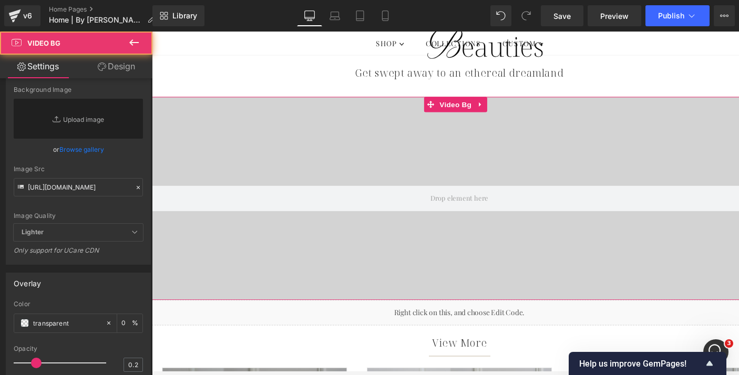
click at [287, 175] on div at bounding box center [470, 204] width 636 height 210
click at [267, 245] on div at bounding box center [470, 204] width 636 height 210
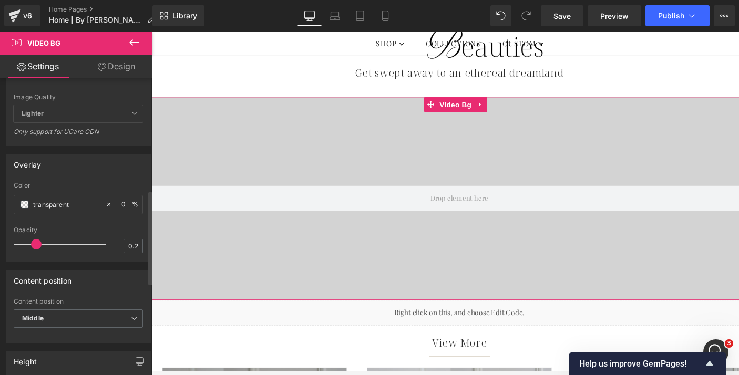
scroll to position [376, 0]
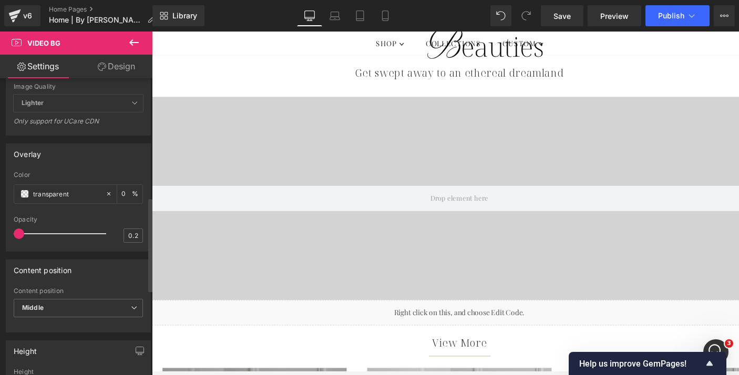
drag, startPoint x: 38, startPoint y: 243, endPoint x: 9, endPoint y: 244, distance: 28.9
click at [9, 243] on div "transparent Color transparent 0 % 0.2 Opacity 0.2" at bounding box center [78, 211] width 144 height 80
click at [66, 223] on div "Opacity" at bounding box center [78, 219] width 129 height 7
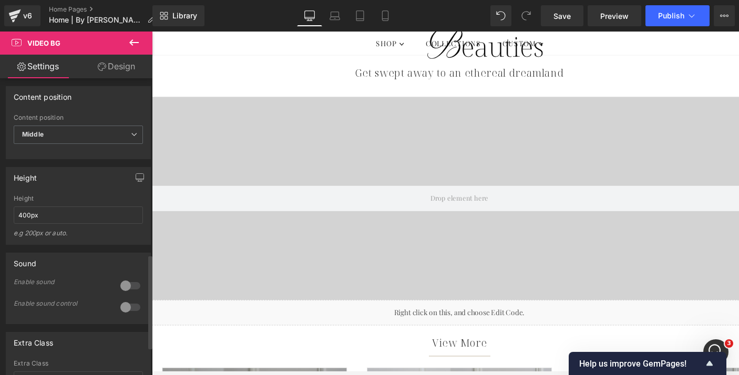
scroll to position [556, 0]
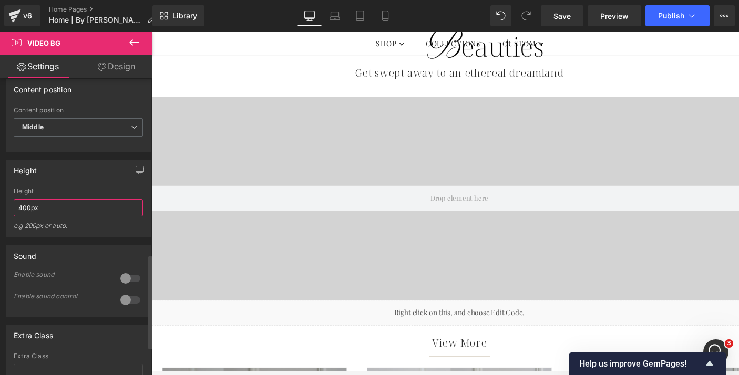
click at [49, 216] on input "400px" at bounding box center [78, 207] width 129 height 17
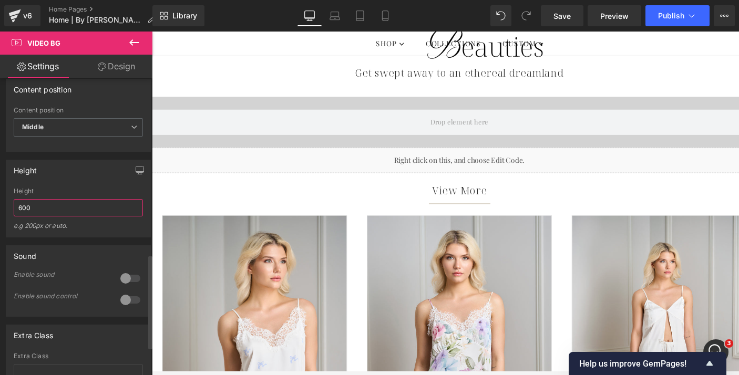
type input "600"
click at [62, 191] on div "Height 400px Height 600 e.g 200px or auto. 400px Height 400px e.g 200px or auto…" at bounding box center [78, 199] width 145 height 78
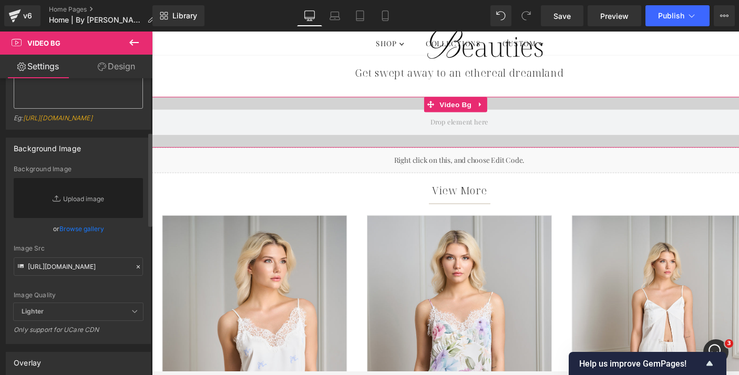
scroll to position [170, 0]
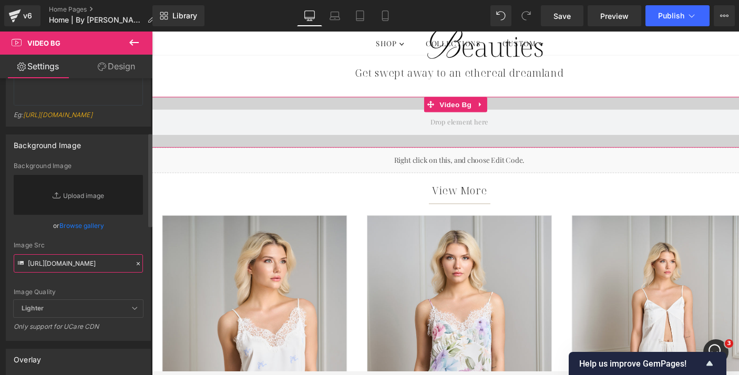
click at [83, 272] on input "https://cdn.shopify.com/videos/c/o/v/81e7c6fa70b14aca903fd92cb0c2b2b7.mp4" at bounding box center [78, 263] width 129 height 18
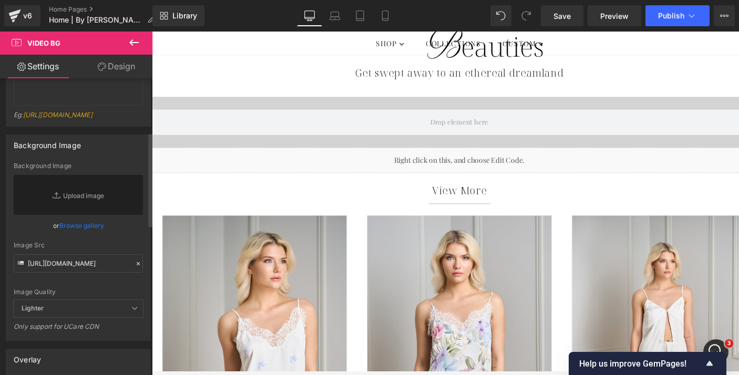
scroll to position [0, 0]
click at [123, 243] on div "Image Quality Lighter Lightest Lighter Lighter Lightest Only support for UCare …" at bounding box center [78, 231] width 129 height 138
click at [87, 244] on div "Image Quality Lighter Lightest Lighter Lighter Lightest Only support for UCare …" at bounding box center [78, 231] width 129 height 138
click at [71, 215] on link "Replace Image" at bounding box center [78, 195] width 129 height 40
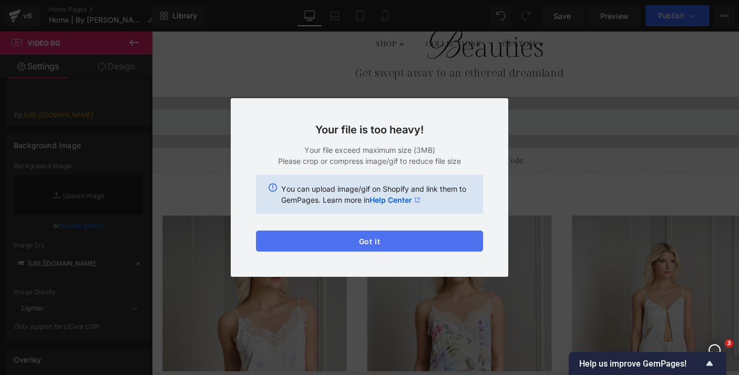
click at [384, 244] on button "Got it" at bounding box center [369, 241] width 227 height 21
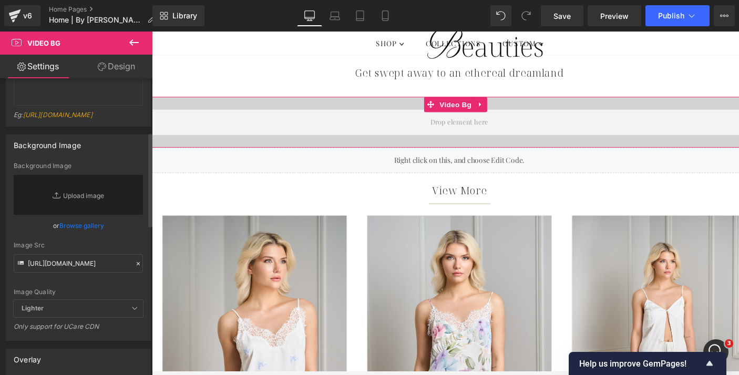
click at [109, 243] on div "Image Quality Lighter Lightest Lighter Lighter Lightest Only support for UCare …" at bounding box center [78, 231] width 129 height 138
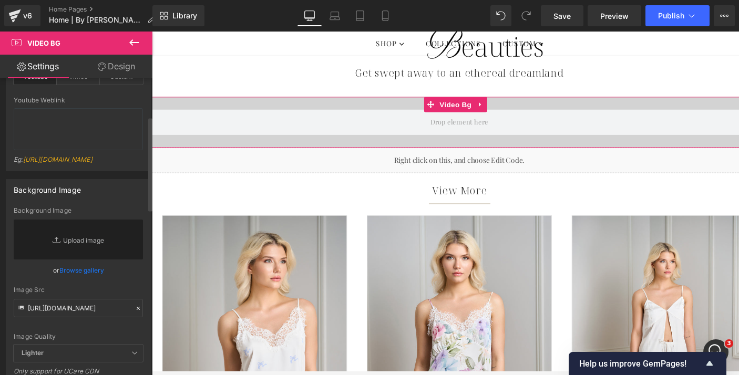
scroll to position [119, 0]
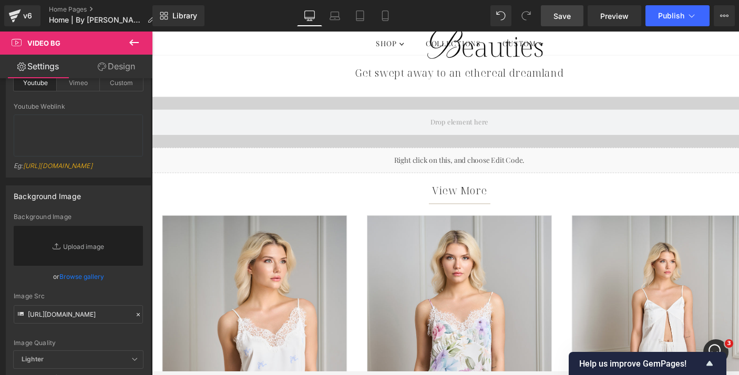
click at [550, 20] on link "Save" at bounding box center [562, 15] width 43 height 21
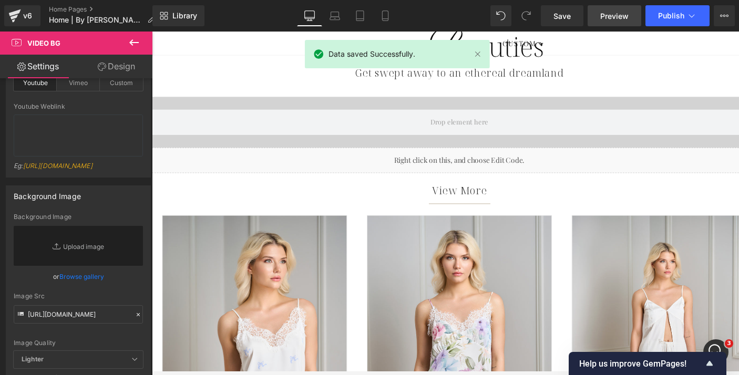
click at [616, 15] on span "Preview" at bounding box center [614, 16] width 28 height 11
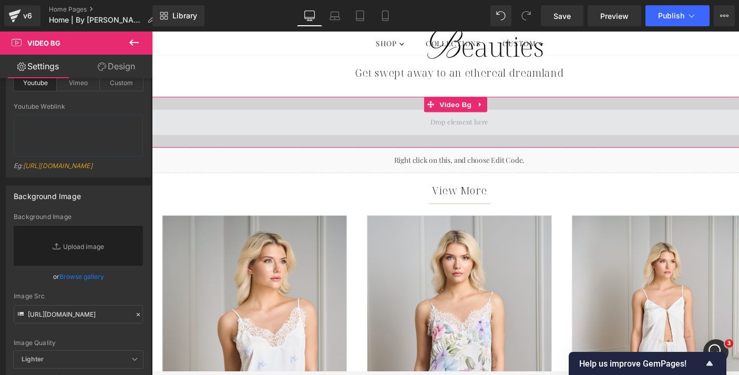
click at [287, 128] on span at bounding box center [470, 125] width 636 height 26
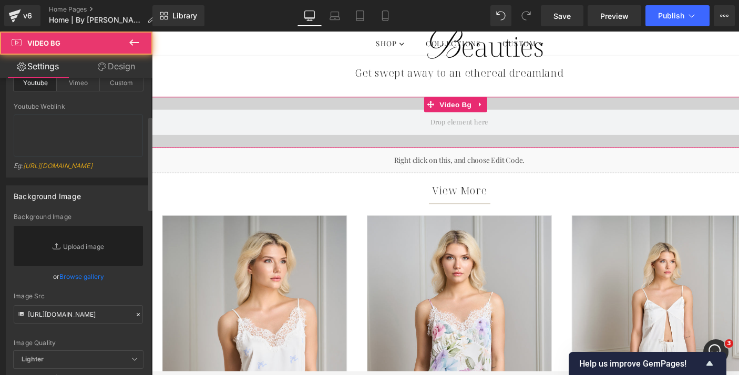
click at [105, 218] on div "Background Image Background Image Replace Image Upload image or Browse gallery …" at bounding box center [78, 288] width 145 height 206
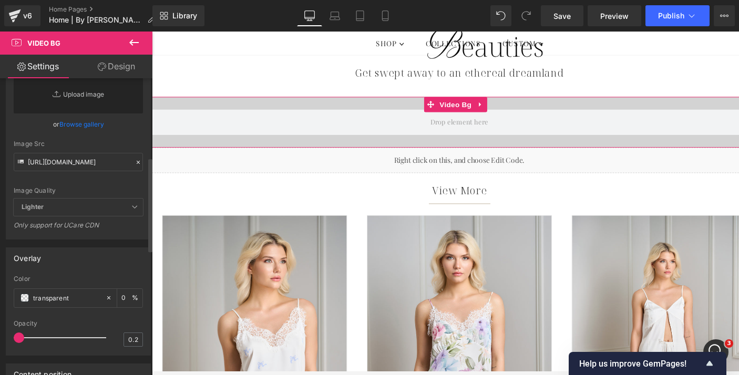
scroll to position [215, 0]
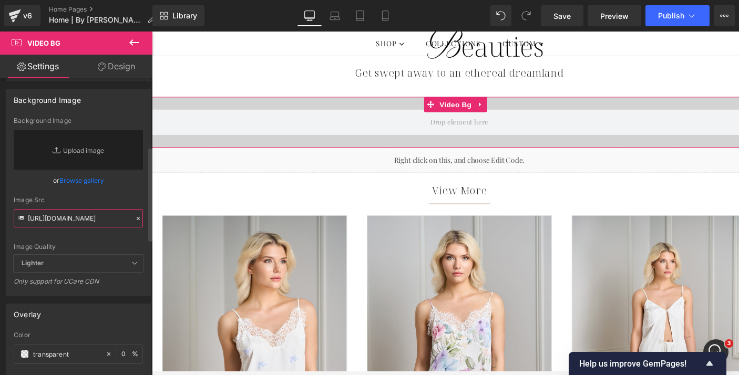
click at [74, 228] on input "https://cdn.shopify.com/videos/c/o/v/81e7c6fa70b14aca903fd92cb0c2b2b7.mp4" at bounding box center [78, 218] width 129 height 18
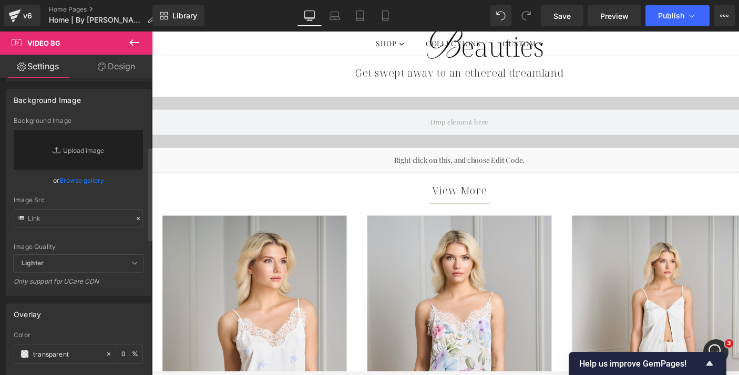
click at [98, 204] on div "Image Quality Lighter Lightest Lighter Lighter Lightest Only support for UCare …" at bounding box center [78, 186] width 129 height 138
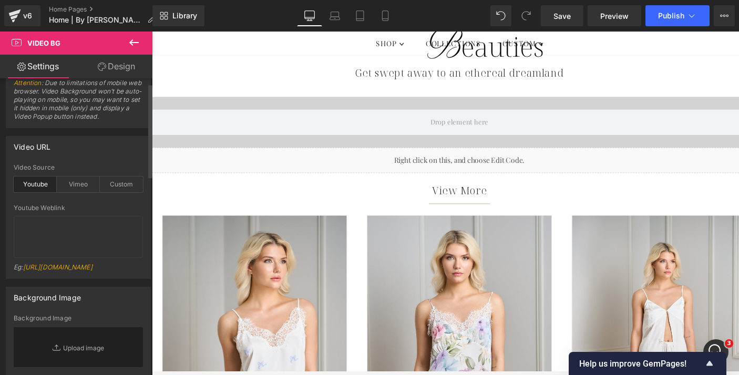
scroll to position [15, 0]
click at [80, 231] on textarea at bounding box center [78, 240] width 129 height 42
click at [113, 190] on div "Custom" at bounding box center [121, 187] width 43 height 16
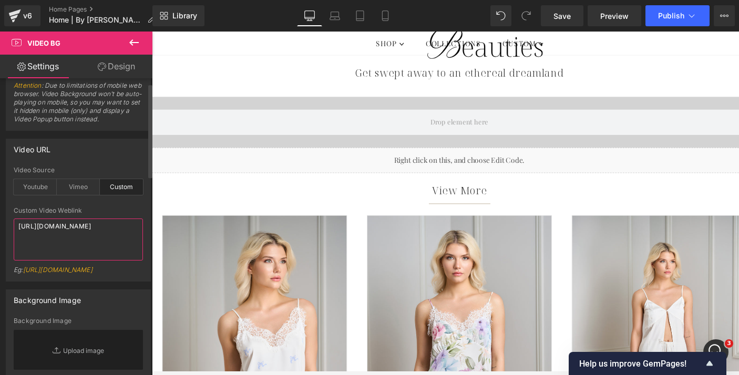
click at [92, 240] on textarea "[URL][DOMAIN_NAME]" at bounding box center [78, 240] width 129 height 42
paste textarea "videos/c/o/v/81e7c6fa70b14aca903fd92cb0c2b2b7.mp4"
type textarea "https://cdn.shopify.com/videos/c/o/v/81e7c6fa70b14aca903fd92cb0c2b2b7.mp4"
click at [119, 267] on div "Eg: https://cdn.shopify.com/s/files/1/0263/4153/9917/files/Stamped_Reviews.mp4?…" at bounding box center [78, 273] width 129 height 15
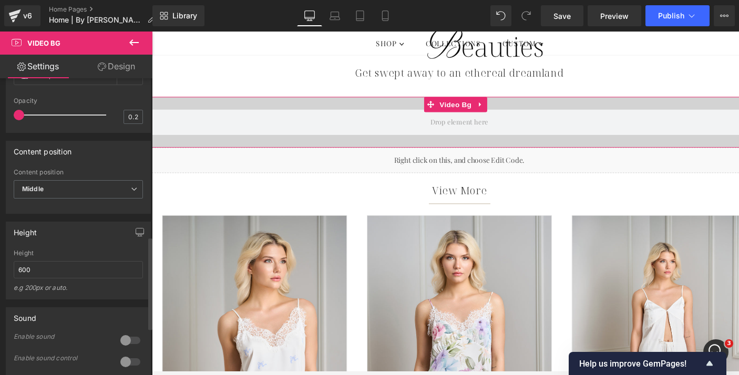
scroll to position [516, 0]
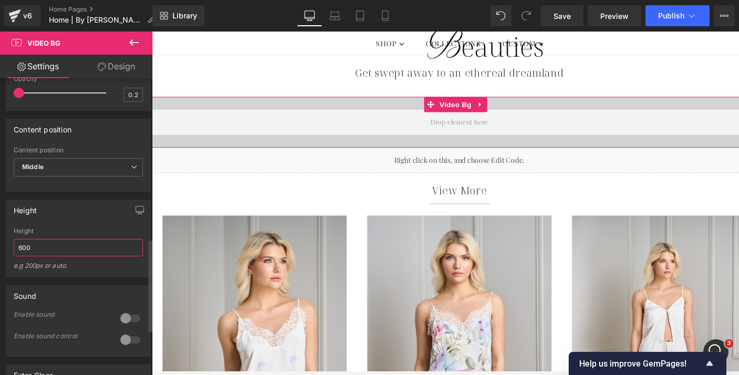
click at [53, 256] on input "600" at bounding box center [78, 247] width 129 height 17
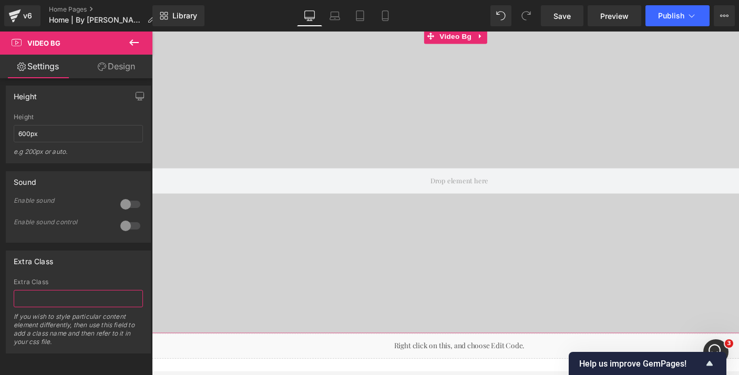
scroll to position [650, 0]
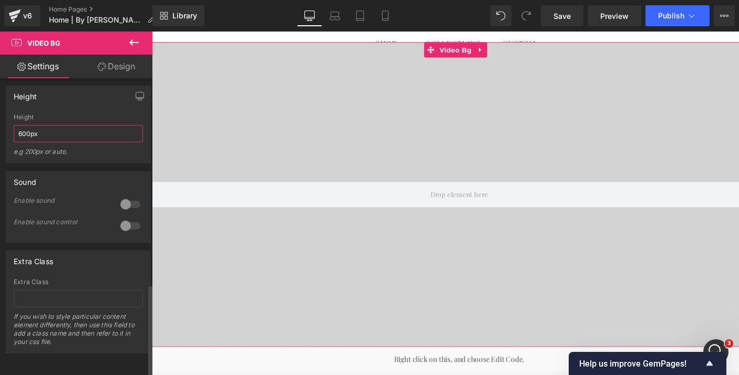
click at [58, 126] on input "600px" at bounding box center [78, 133] width 129 height 17
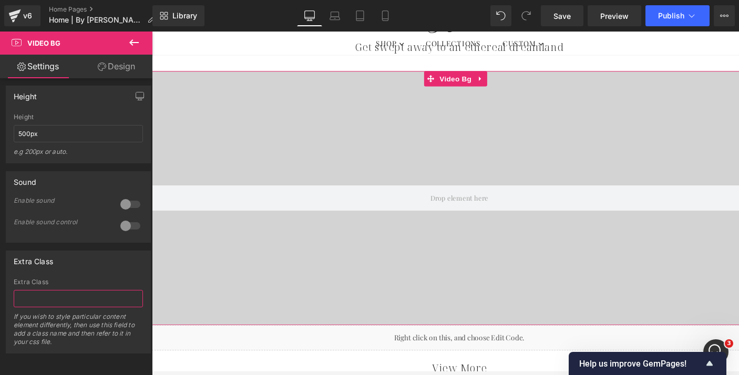
scroll to position [614, 0]
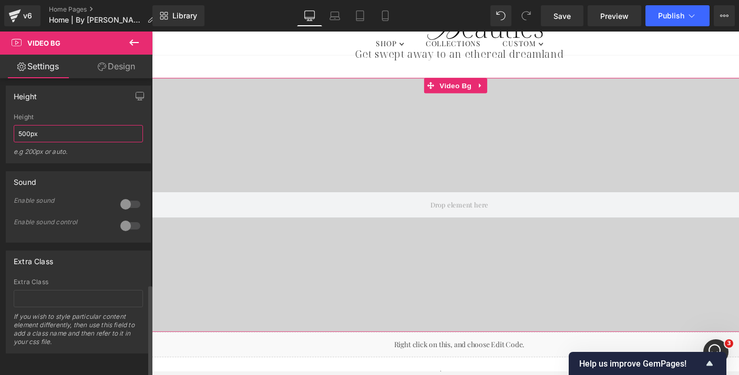
click at [26, 126] on input "500px" at bounding box center [78, 133] width 129 height 17
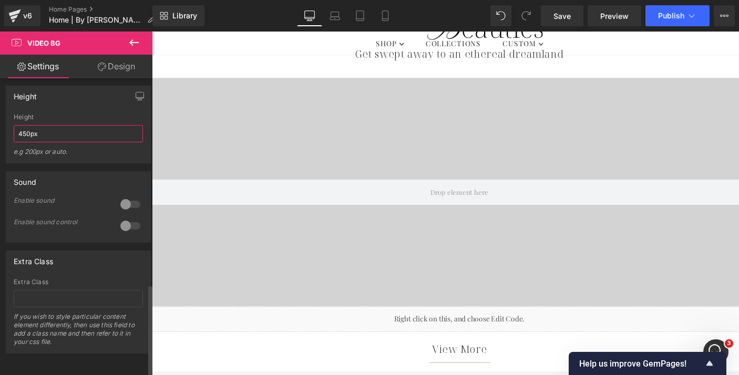
type input "450px"
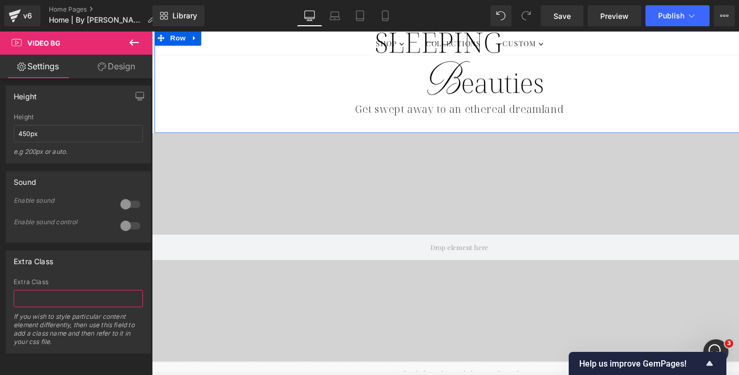
scroll to position [520, 0]
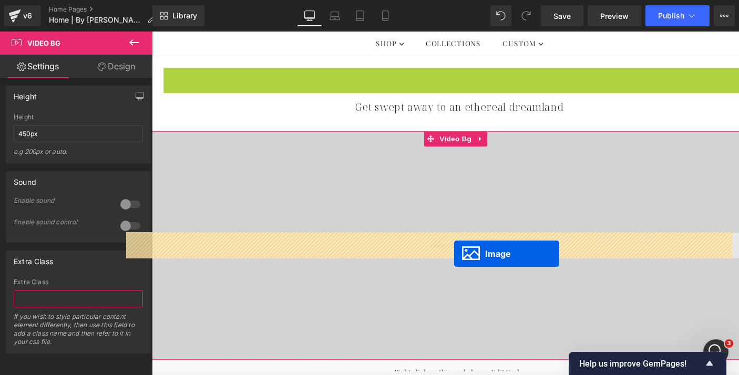
drag, startPoint x: 450, startPoint y: 99, endPoint x: 464, endPoint y: 260, distance: 160.9
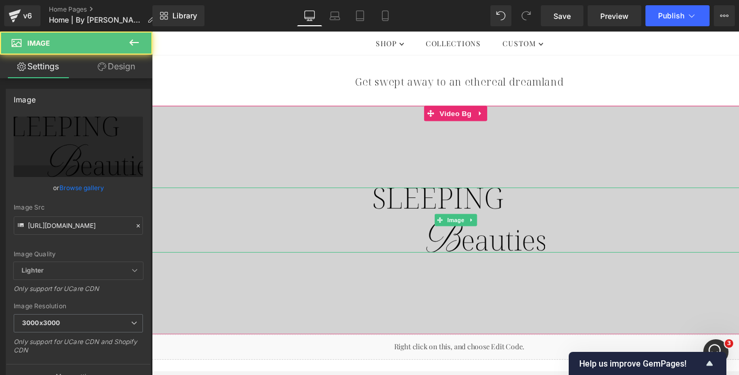
click at [420, 203] on img at bounding box center [470, 226] width 178 height 67
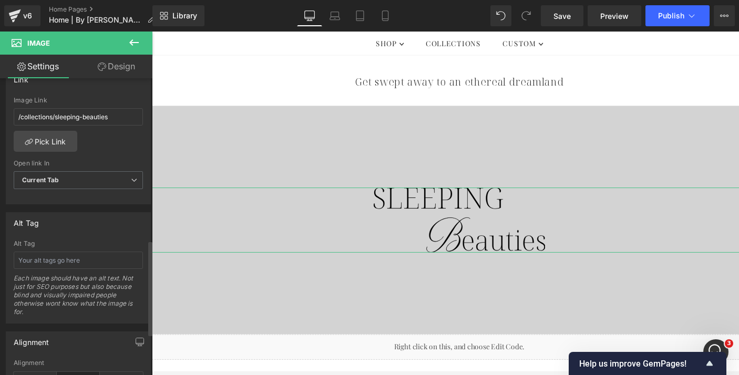
scroll to position [505, 0]
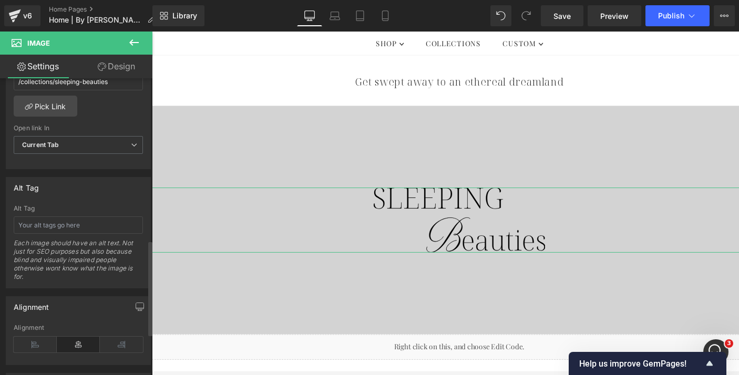
click at [63, 325] on div "Alignment" at bounding box center [78, 327] width 129 height 7
click at [32, 348] on icon at bounding box center [35, 345] width 43 height 16
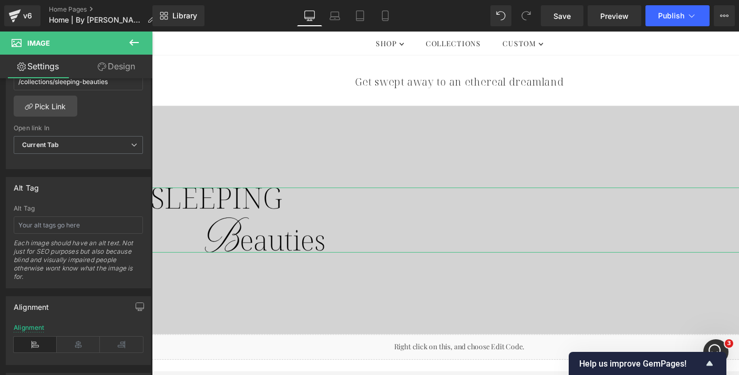
click at [116, 69] on link "Design" at bounding box center [116, 67] width 76 height 24
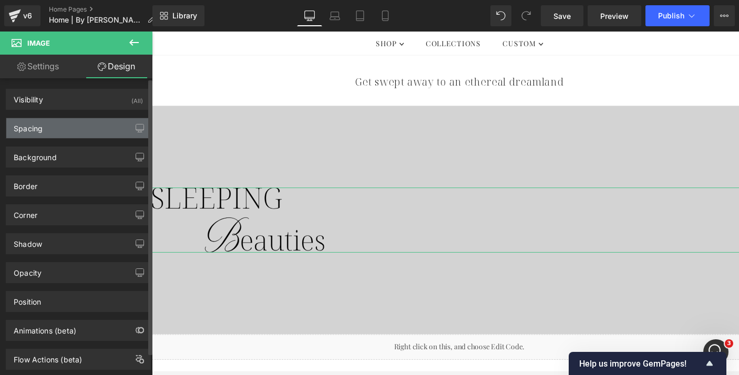
click at [87, 123] on div "Spacing" at bounding box center [78, 128] width 144 height 20
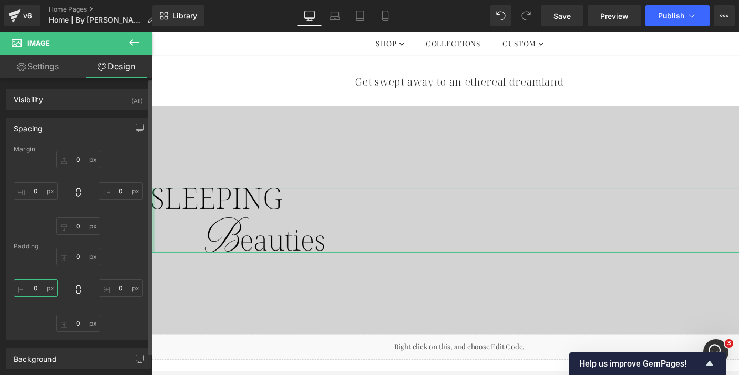
click at [34, 289] on input "0" at bounding box center [36, 288] width 44 height 17
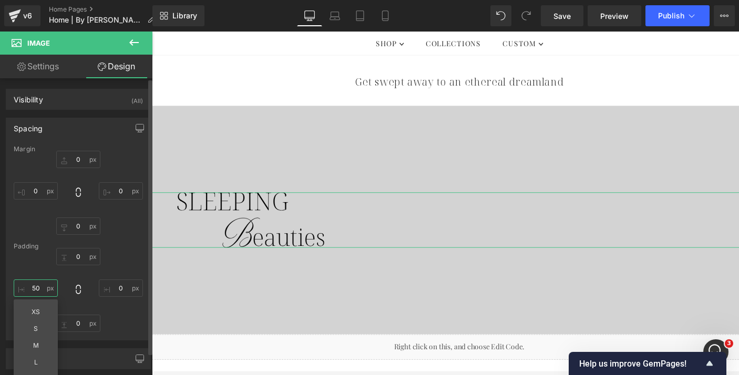
type input "5"
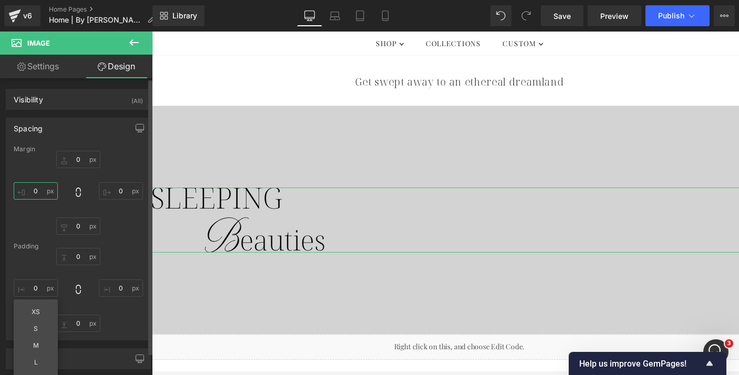
click at [40, 188] on input "0" at bounding box center [36, 190] width 44 height 17
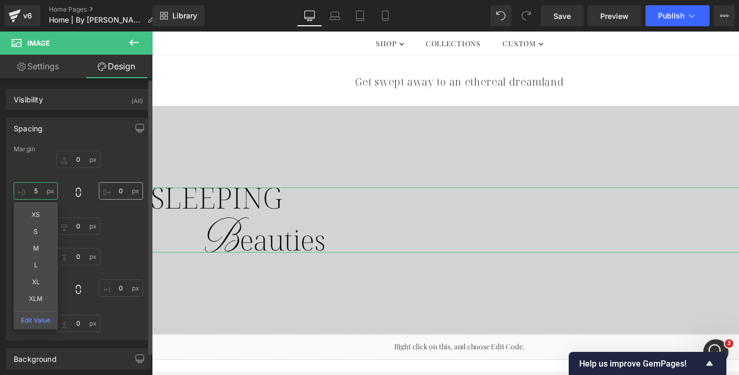
type input "50"
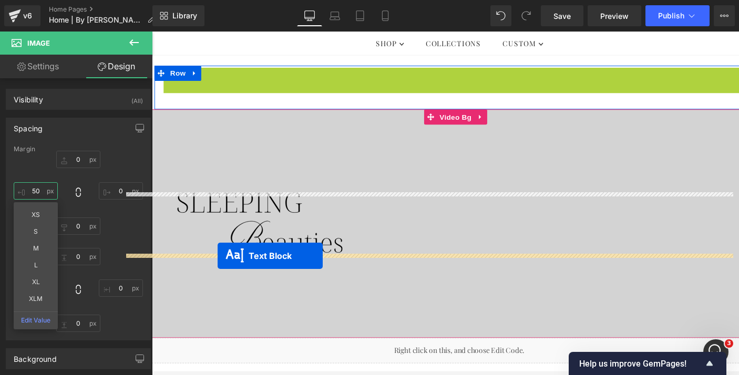
drag, startPoint x: 441, startPoint y: 78, endPoint x: 220, endPoint y: 264, distance: 288.7
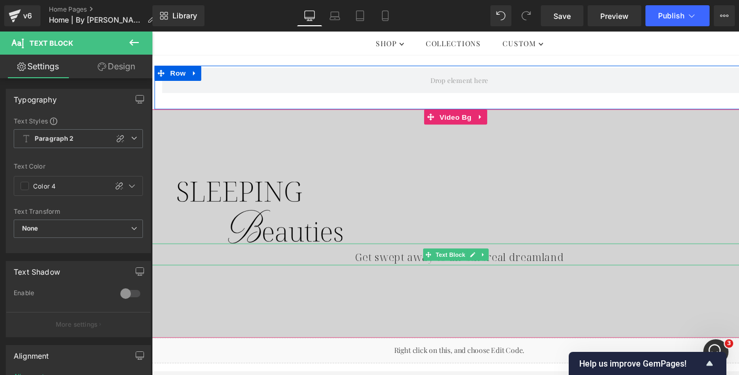
click at [358, 263] on div "Get swept away to an ethereal dreamland" at bounding box center [470, 262] width 636 height 23
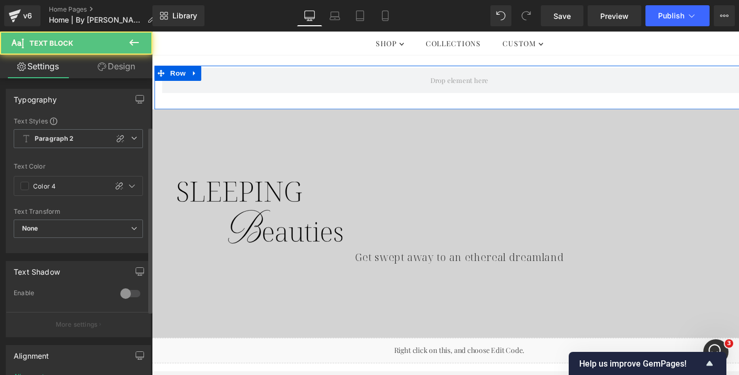
scroll to position [179, 0]
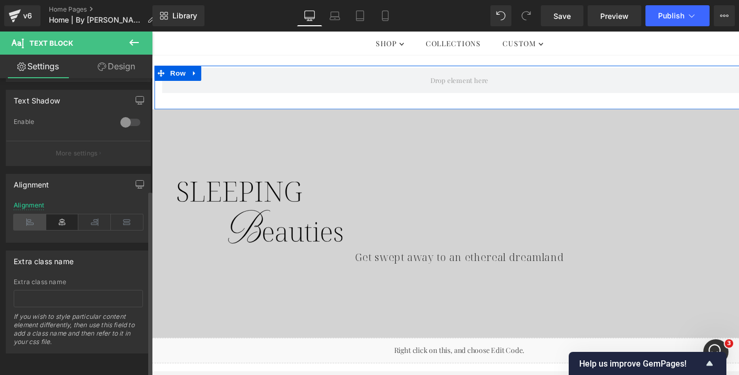
click at [33, 215] on icon at bounding box center [30, 222] width 33 height 16
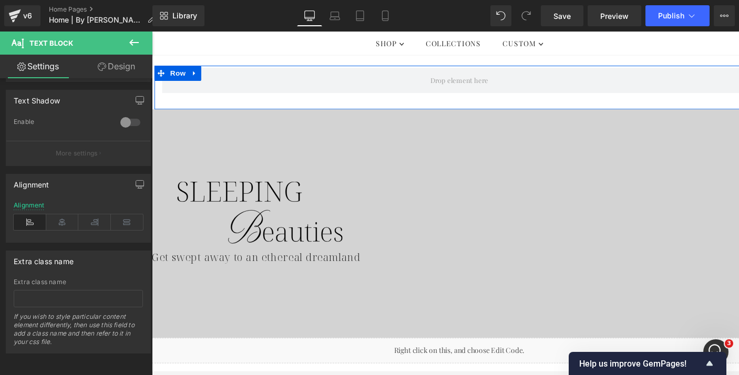
drag, startPoint x: 111, startPoint y: 74, endPoint x: 107, endPoint y: 82, distance: 9.4
click at [111, 74] on link "Design" at bounding box center [116, 67] width 76 height 24
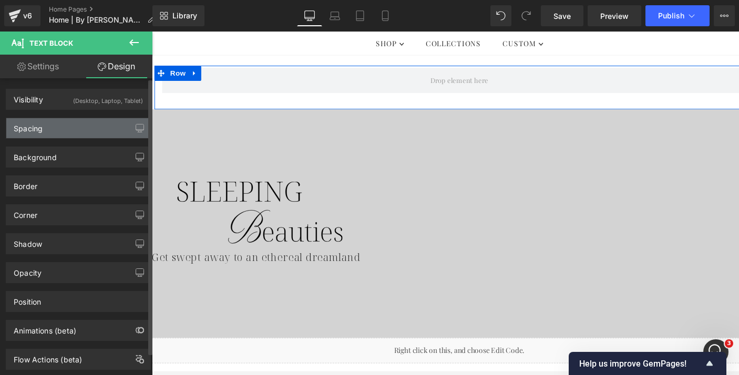
click at [80, 126] on div "Spacing" at bounding box center [78, 128] width 144 height 20
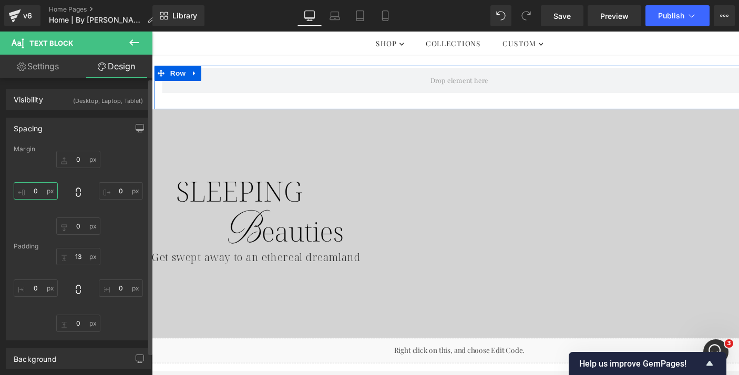
click at [34, 194] on input "0" at bounding box center [36, 190] width 44 height 17
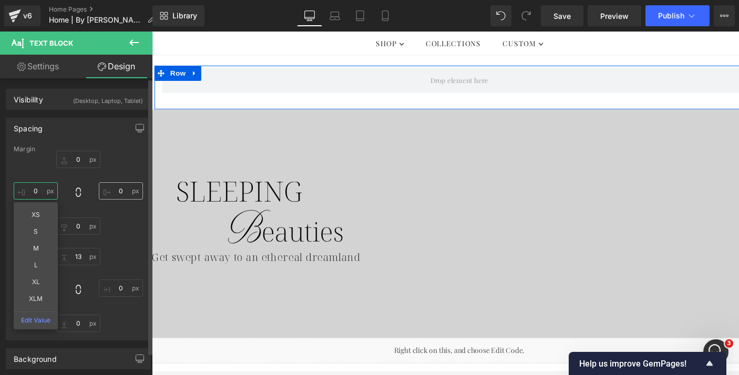
type input "50"
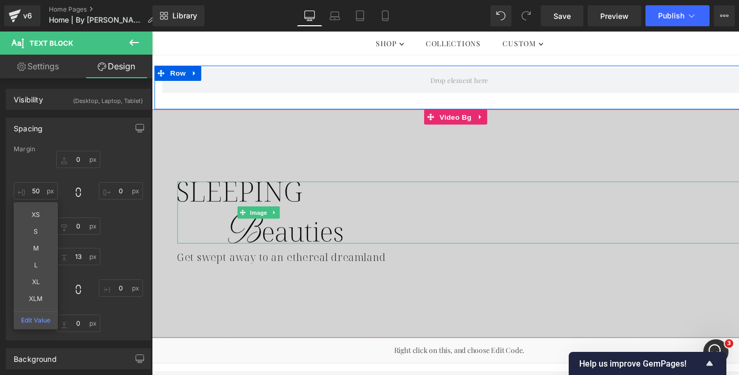
click at [202, 197] on img at bounding box center [263, 219] width 171 height 65
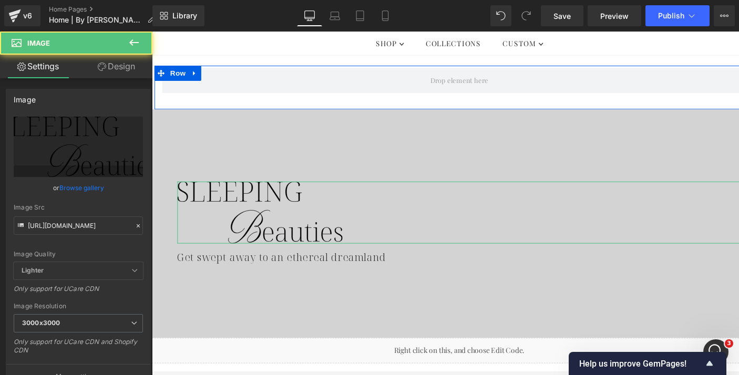
click at [119, 66] on link "Design" at bounding box center [116, 67] width 76 height 24
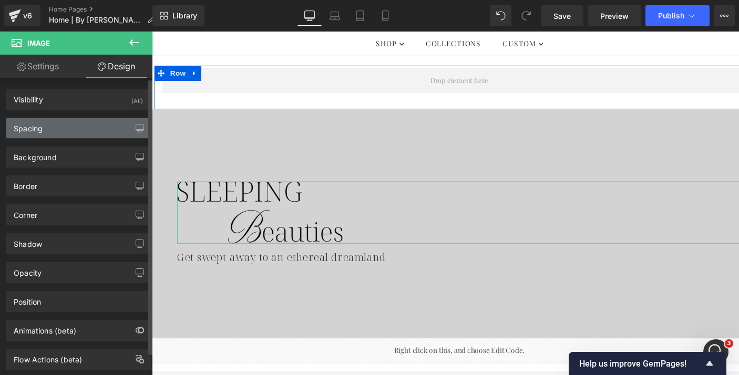
click at [85, 129] on div "Spacing" at bounding box center [78, 128] width 144 height 20
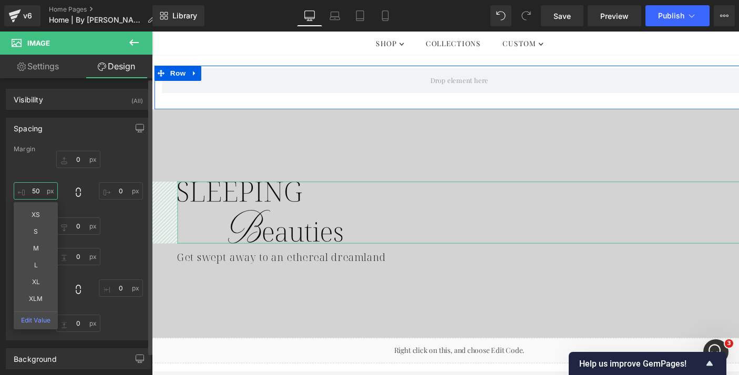
click at [36, 192] on input "50" at bounding box center [36, 190] width 44 height 17
type input "6"
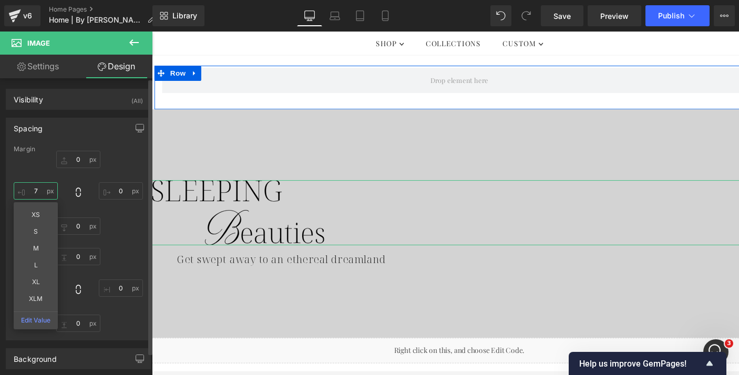
type input "70"
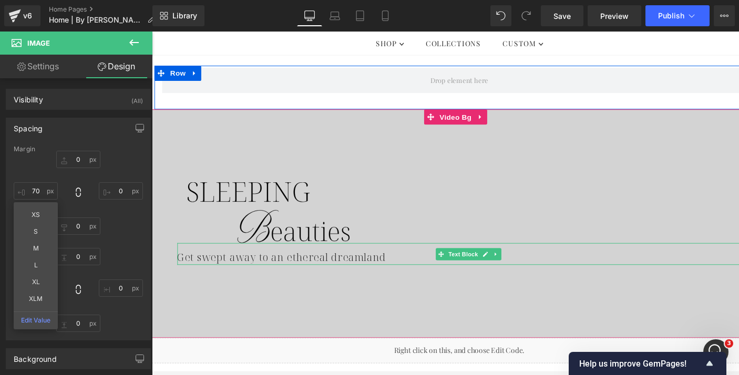
click at [224, 264] on div "Get swept away to an ethereal dreamland" at bounding box center [482, 261] width 609 height 23
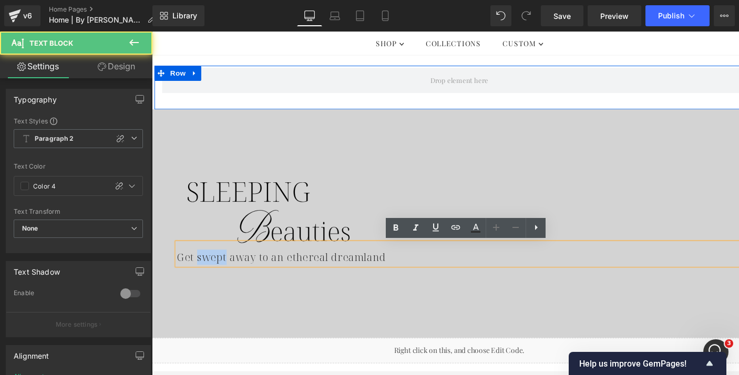
click at [224, 264] on div "Get swept away to an ethereal dreamland" at bounding box center [482, 261] width 609 height 23
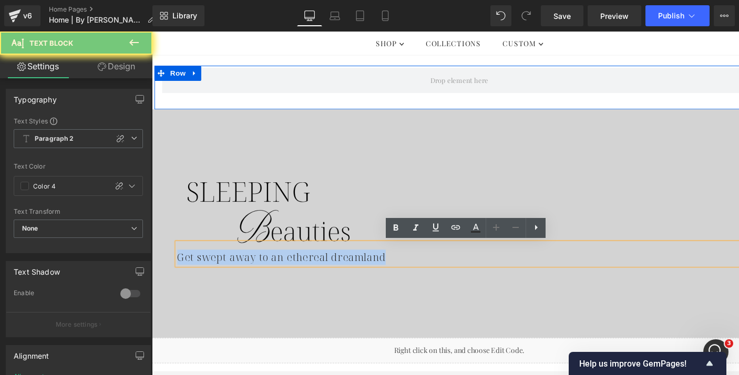
click at [224, 264] on div "Get swept away to an ethereal dreamland" at bounding box center [482, 261] width 609 height 23
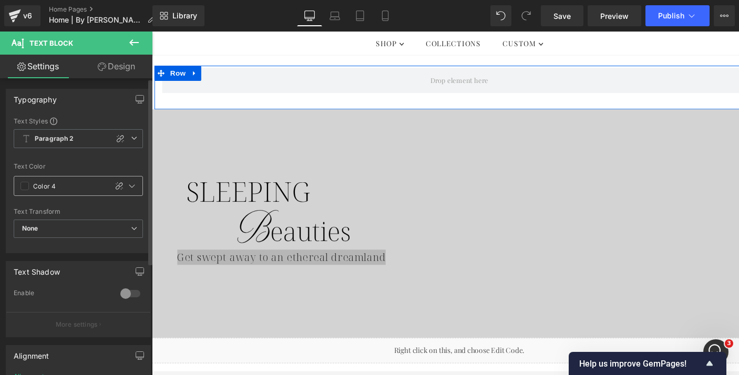
click at [23, 183] on span at bounding box center [24, 186] width 8 height 8
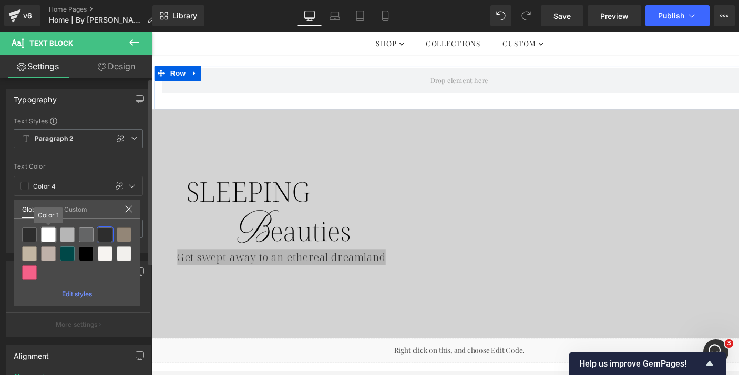
click at [46, 232] on div at bounding box center [48, 235] width 15 height 15
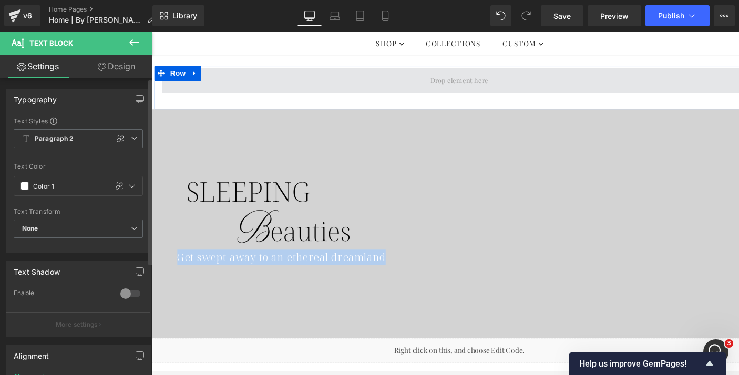
click at [282, 85] on span at bounding box center [469, 82] width 615 height 26
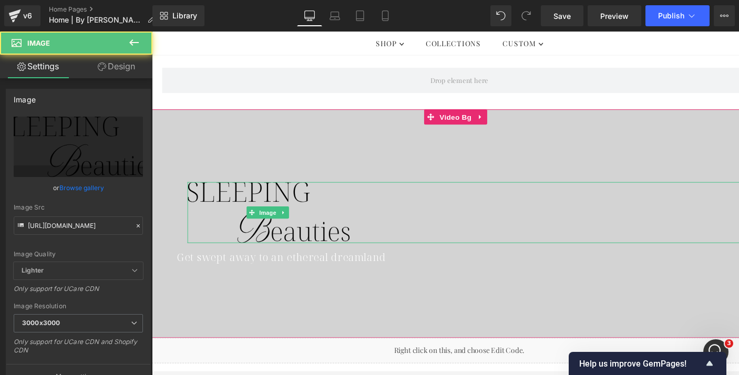
click at [231, 197] on img at bounding box center [273, 219] width 168 height 64
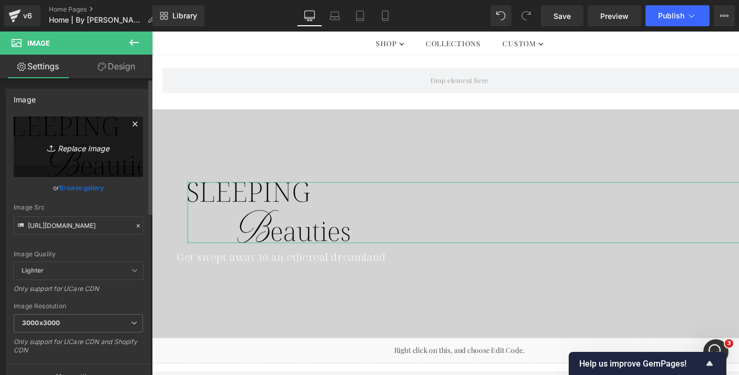
click at [85, 146] on icon "Replace Image" at bounding box center [78, 146] width 84 height 13
type input "C:\fakepath\Sleeping-Beauties-txtwht.png"
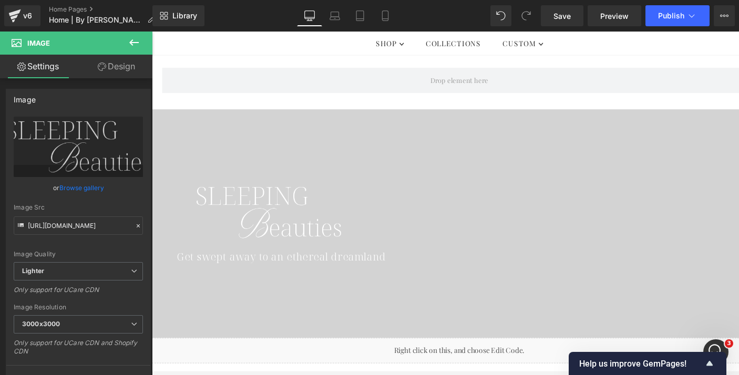
click at [265, 158] on div at bounding box center [470, 230] width 636 height 236
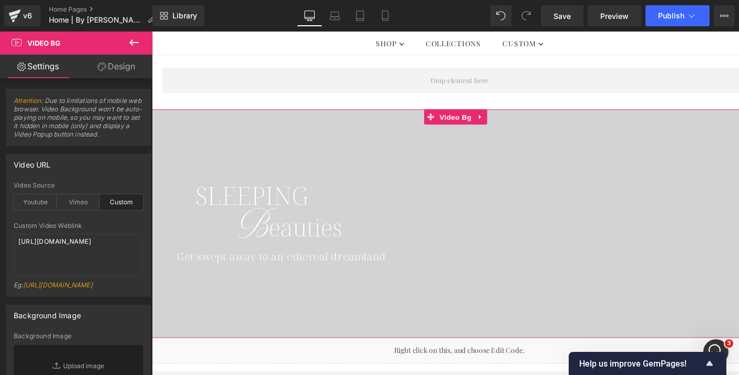
scroll to position [16, 0]
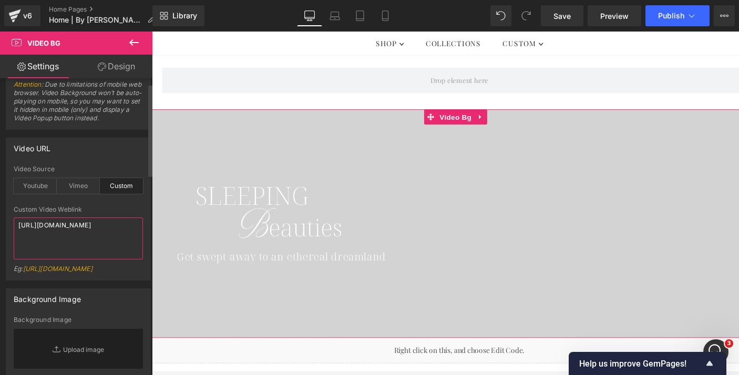
drag, startPoint x: 76, startPoint y: 243, endPoint x: 15, endPoint y: 221, distance: 64.3
click at [15, 221] on textarea "https://cdn.shopify.com/videos/c/o/v/81e7c6fa70b14aca903fd92cb0c2b2b7.mp4" at bounding box center [78, 239] width 129 height 42
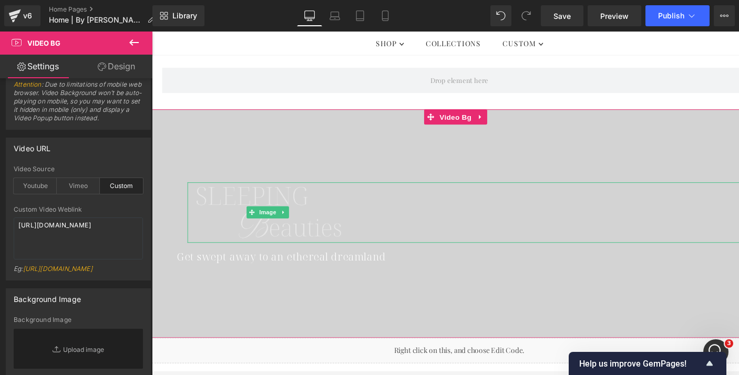
click at [214, 197] on img at bounding box center [273, 218] width 168 height 63
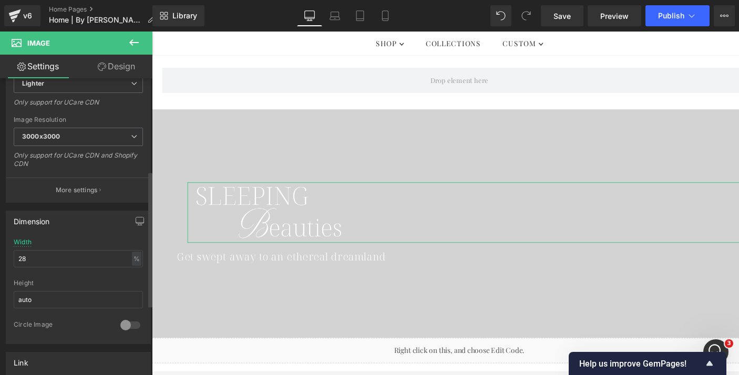
scroll to position [210, 0]
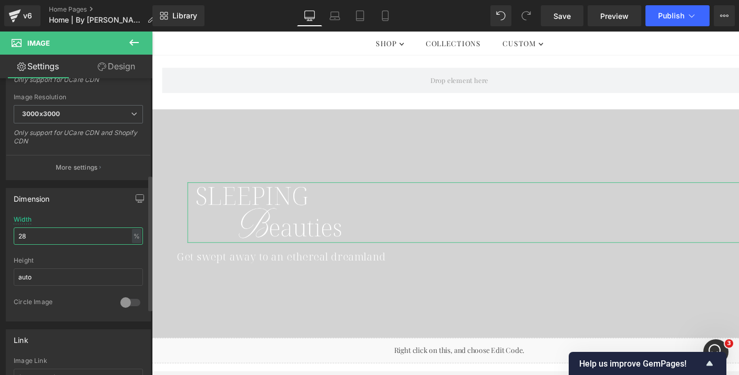
click at [65, 231] on input "28" at bounding box center [78, 236] width 129 height 17
type input "30"
click at [125, 65] on link "Design" at bounding box center [116, 67] width 76 height 24
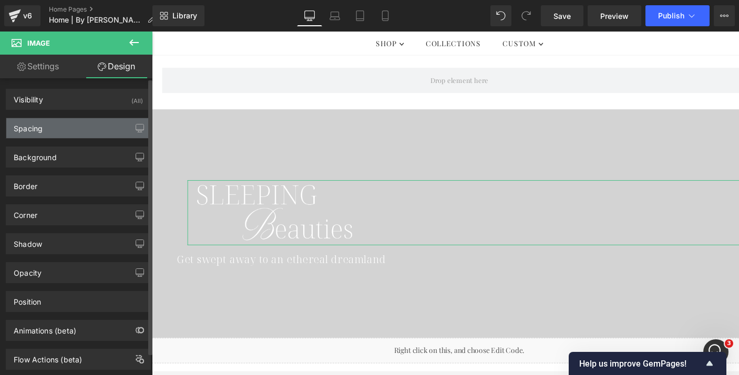
click at [77, 128] on div "Spacing" at bounding box center [78, 128] width 144 height 20
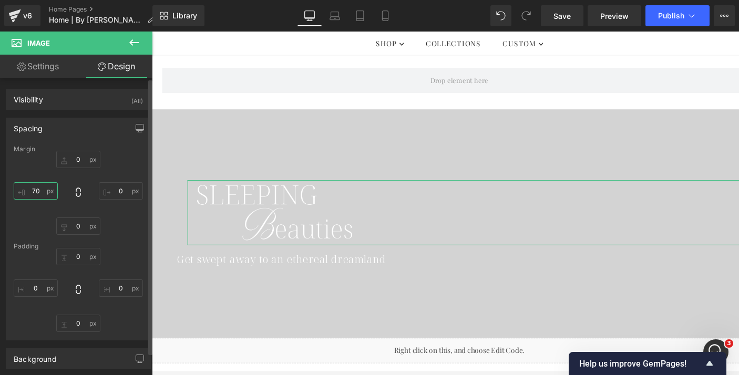
click at [38, 189] on input "70" at bounding box center [36, 190] width 44 height 17
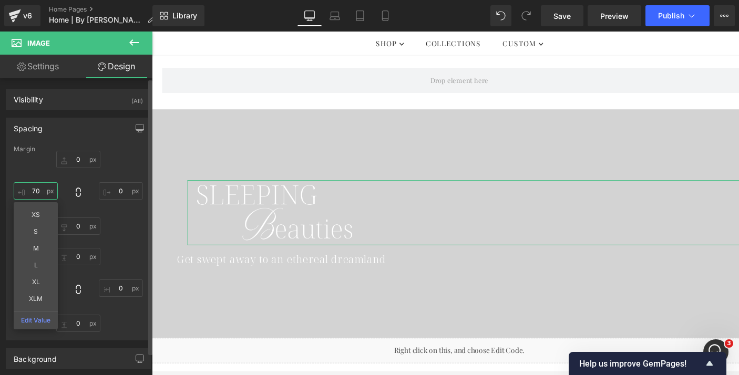
click at [38, 189] on input "70" at bounding box center [36, 190] width 44 height 17
type input "50"
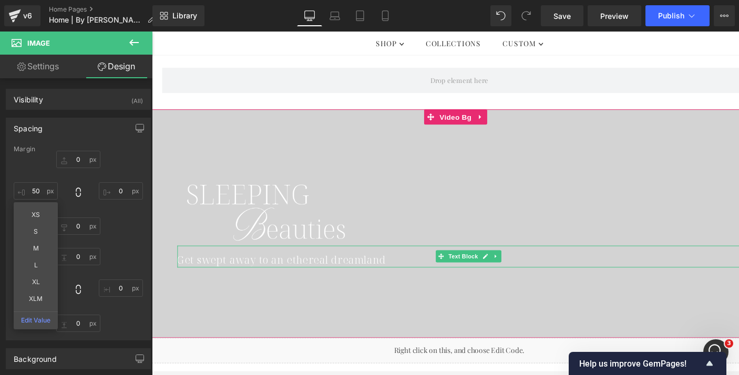
click at [215, 271] on div "Get swept away to an ethereal dreamland" at bounding box center [482, 264] width 609 height 23
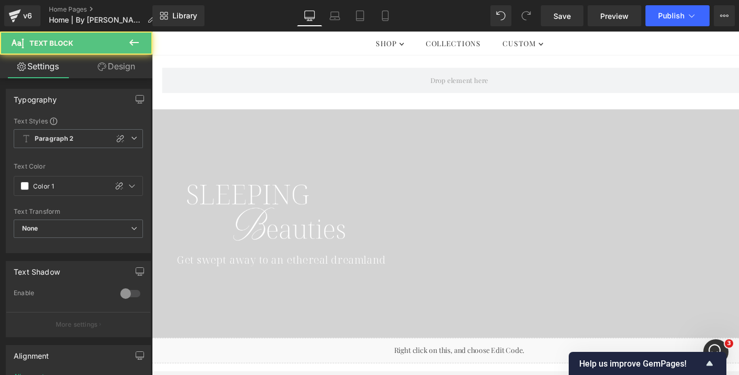
click at [124, 66] on link "Design" at bounding box center [116, 67] width 76 height 24
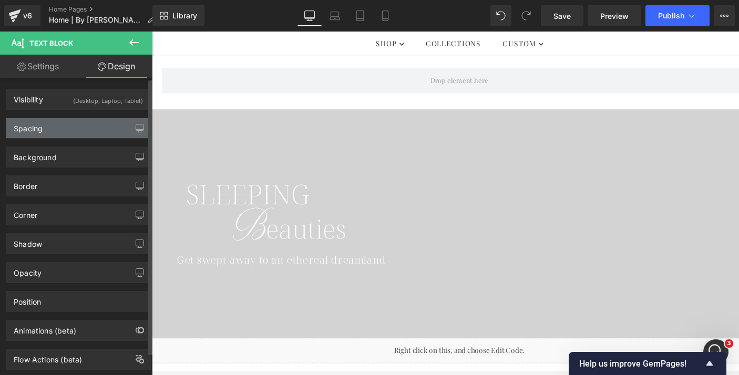
click at [66, 133] on div "Spacing" at bounding box center [78, 128] width 144 height 20
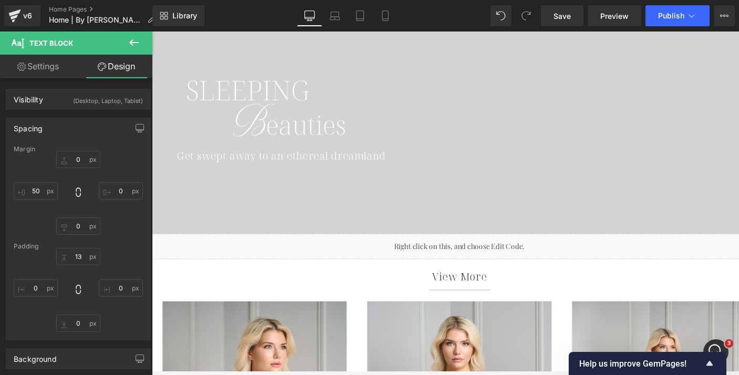
scroll to position [519, 0]
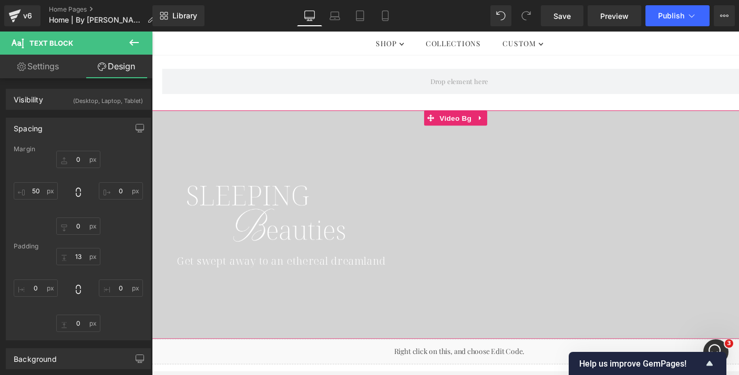
click at [292, 153] on div at bounding box center [470, 231] width 636 height 236
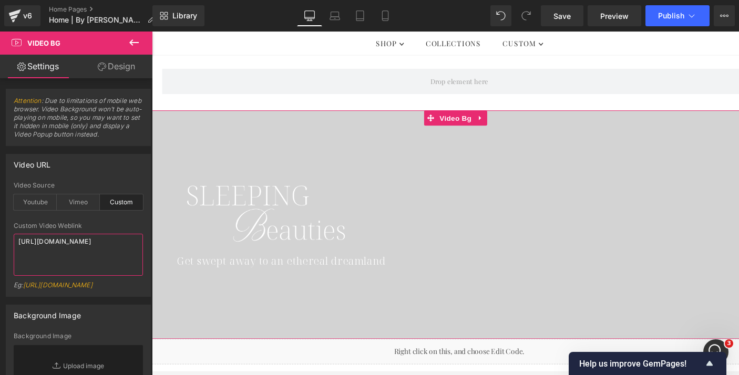
click at [87, 256] on textarea "https://cdn.shopify.com/videos/c/o/v/81e7c6fa70b14aca903fd92cb0c2b2b7.mp4" at bounding box center [78, 255] width 129 height 42
paste textarea "488b9fbb1bf847f08b46049512859531"
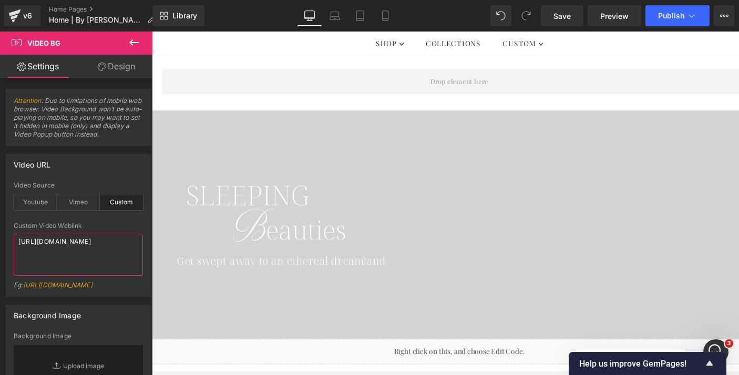
type textarea "[URL][DOMAIN_NAME]"
click at [104, 175] on div "Video URL custom Video Source Youtube Vimeo Custom Youtube Weblink Eg: https://…" at bounding box center [78, 225] width 145 height 143
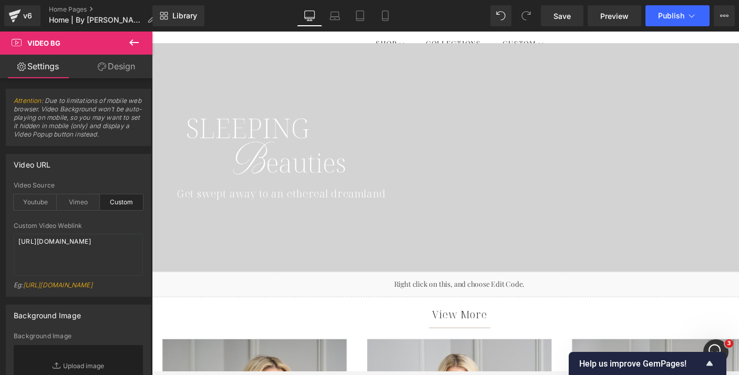
scroll to position [589, 0]
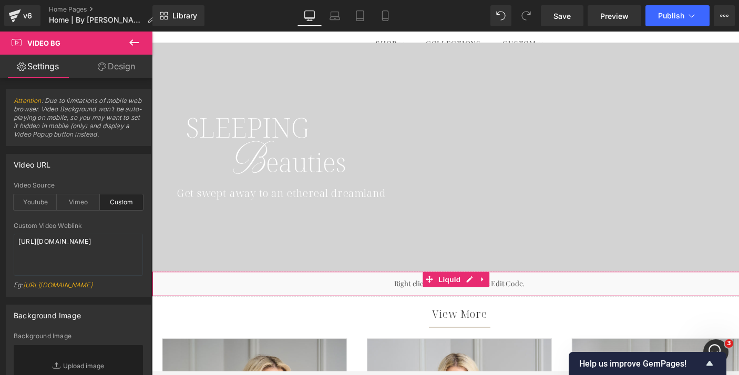
click at [443, 293] on div "Liquid" at bounding box center [470, 293] width 636 height 26
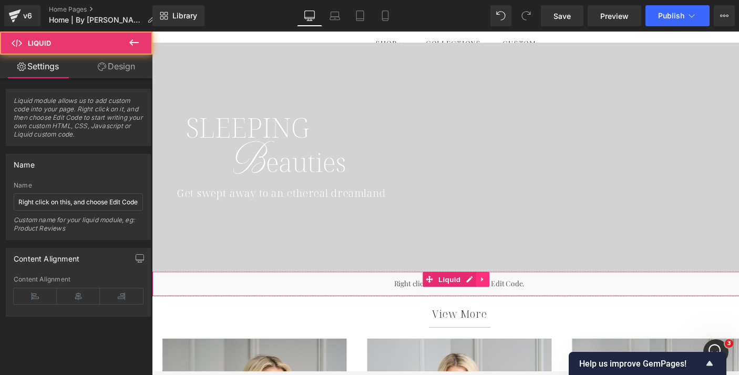
click at [494, 291] on icon at bounding box center [493, 288] width 7 height 8
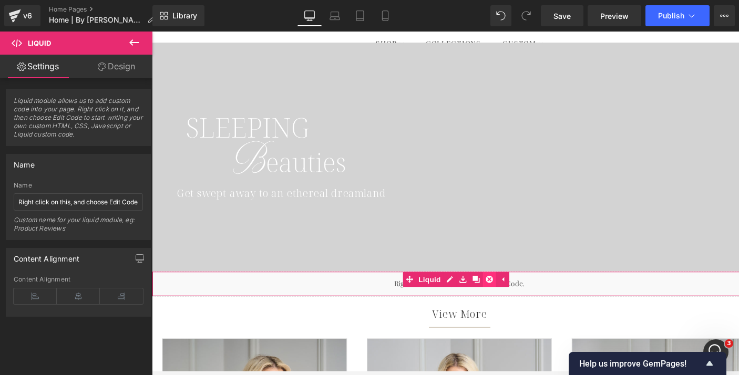
click at [499, 288] on icon at bounding box center [500, 288] width 7 height 8
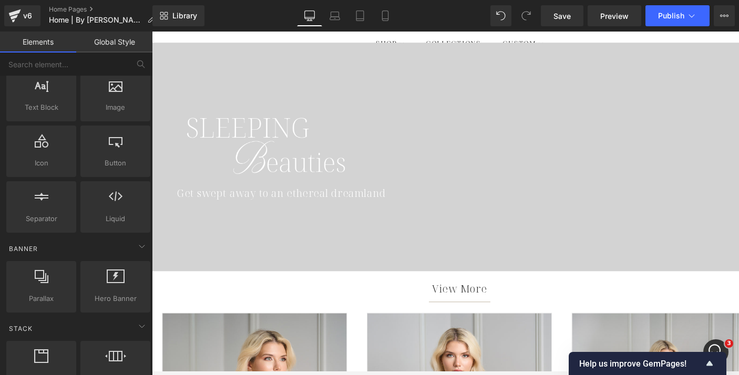
scroll to position [0, 0]
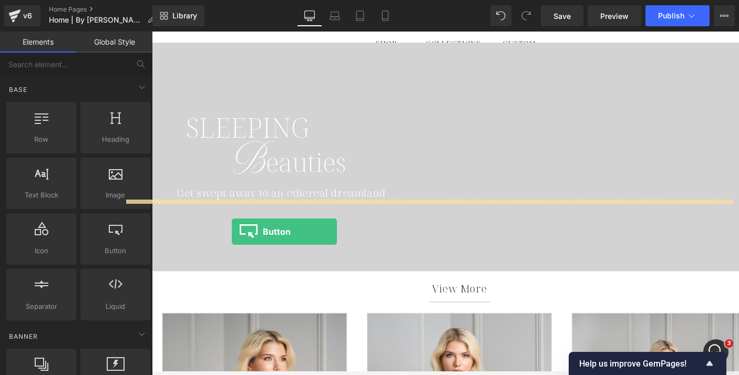
scroll to position [589, 0]
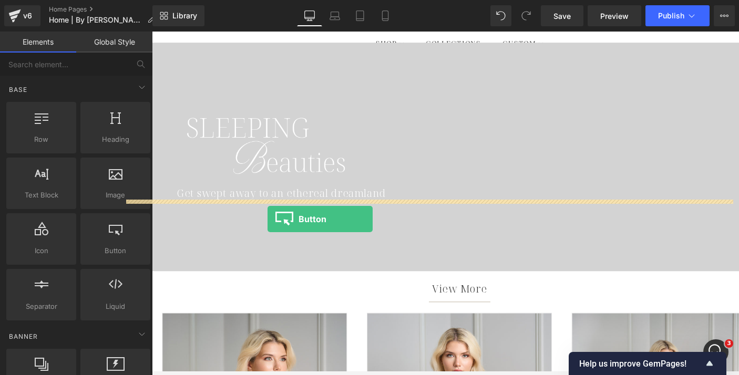
drag, startPoint x: 152, startPoint y: 32, endPoint x: 271, endPoint y: 224, distance: 226.3
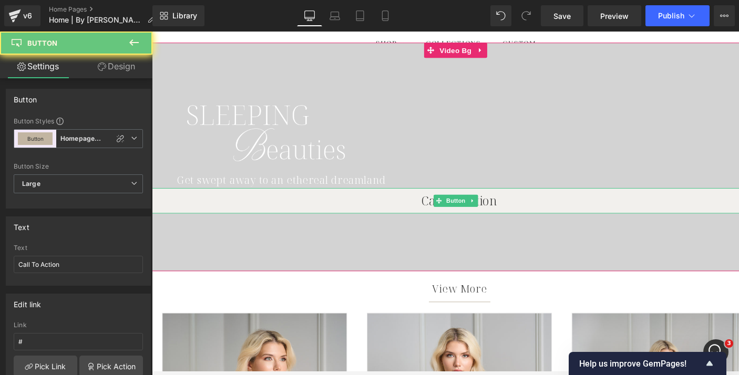
click at [358, 208] on link "Call To Action" at bounding box center [470, 206] width 636 height 26
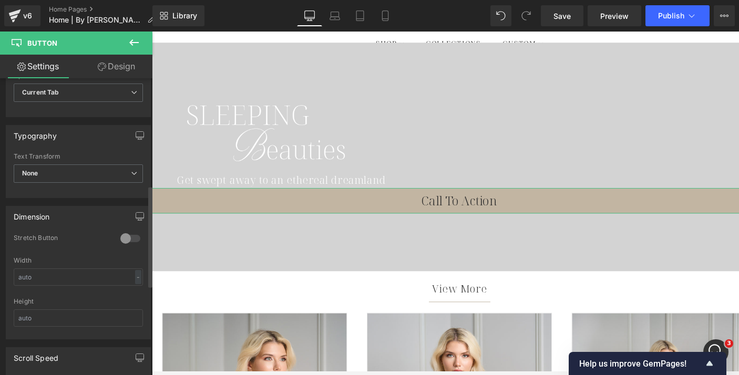
scroll to position [314, 0]
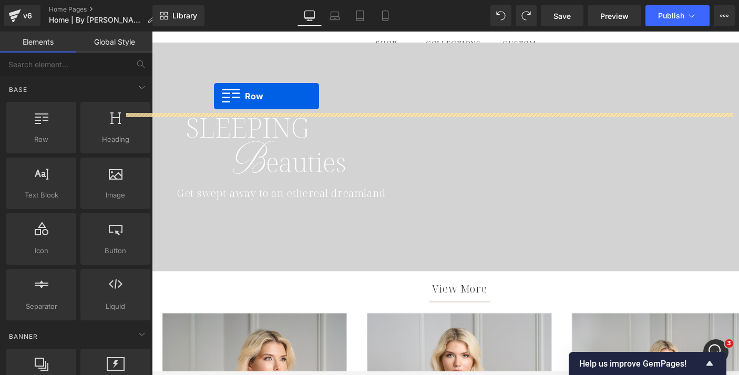
drag, startPoint x: 197, startPoint y: 158, endPoint x: 216, endPoint y: 98, distance: 62.3
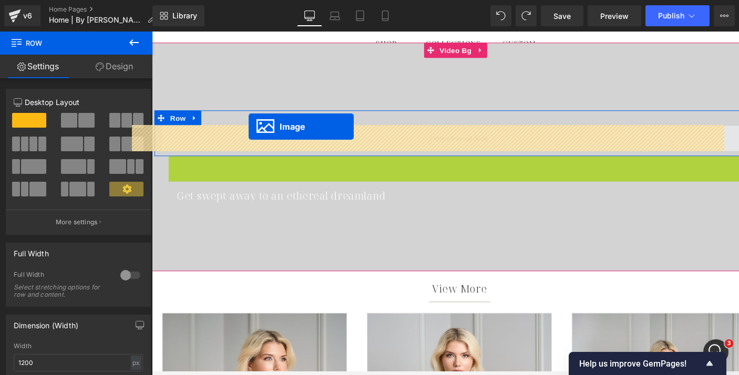
drag, startPoint x: 253, startPoint y: 171, endPoint x: 252, endPoint y: 130, distance: 41.0
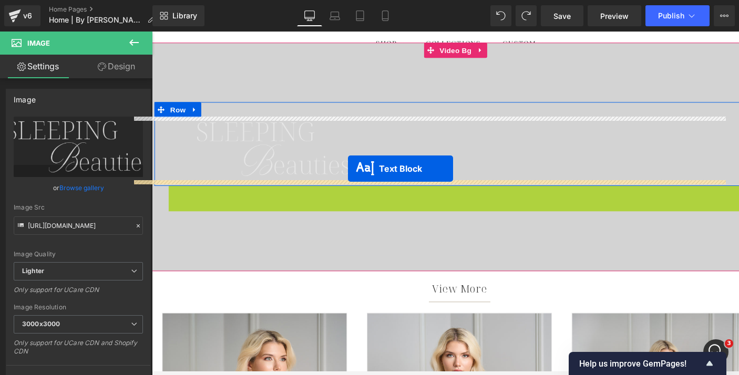
drag, startPoint x: 448, startPoint y: 203, endPoint x: 355, endPoint y: 173, distance: 98.0
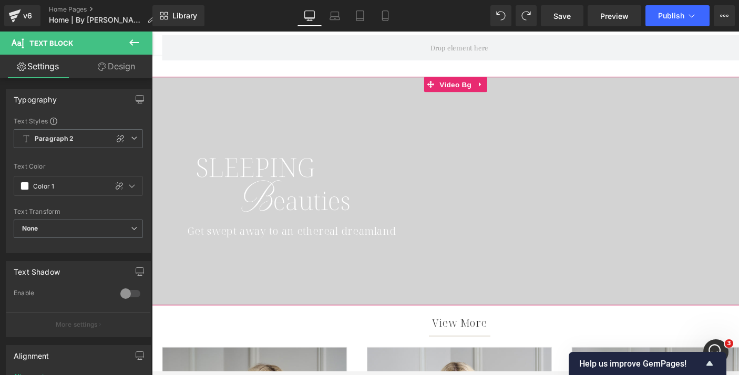
scroll to position [553, 0]
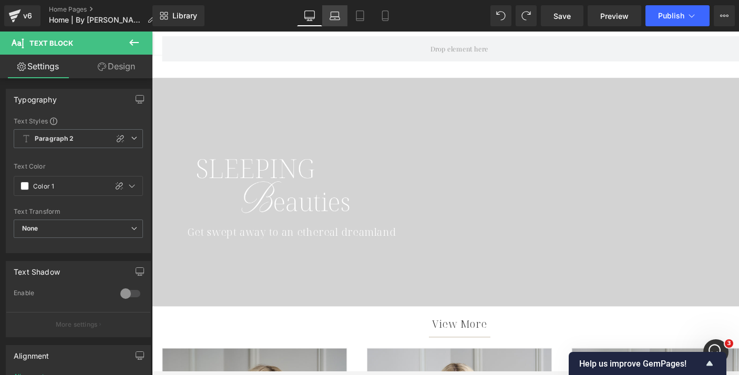
click at [337, 22] on link "Laptop" at bounding box center [334, 15] width 25 height 21
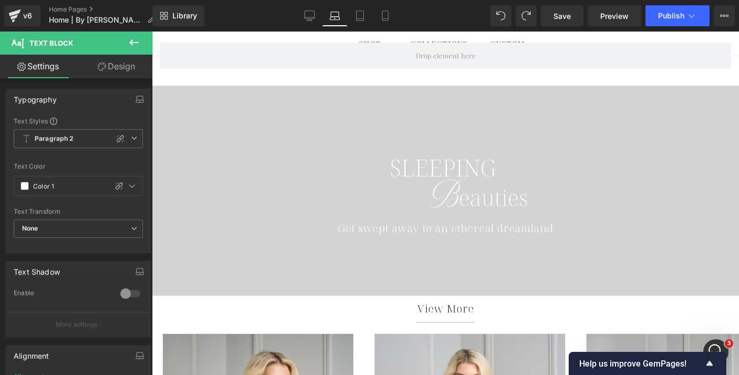
scroll to position [581, 0]
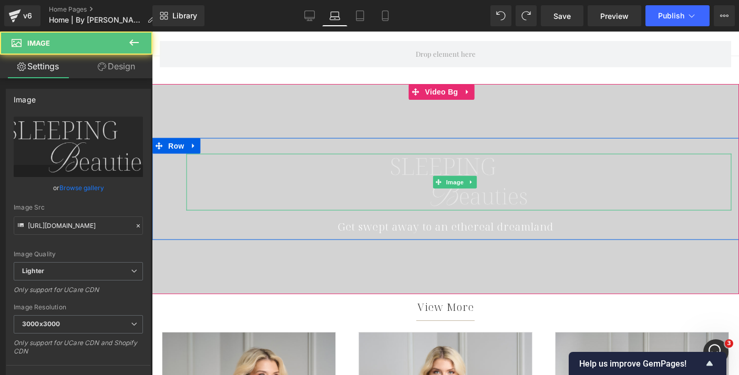
click at [420, 170] on img at bounding box center [458, 181] width 152 height 57
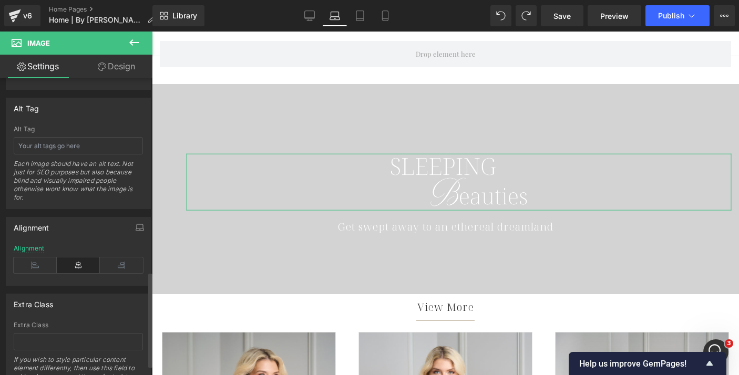
scroll to position [635, 0]
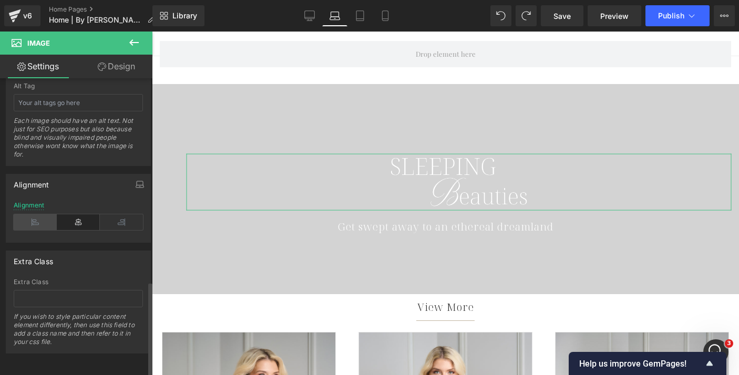
click at [37, 215] on icon at bounding box center [35, 222] width 43 height 16
click at [130, 68] on link "Design" at bounding box center [116, 67] width 76 height 24
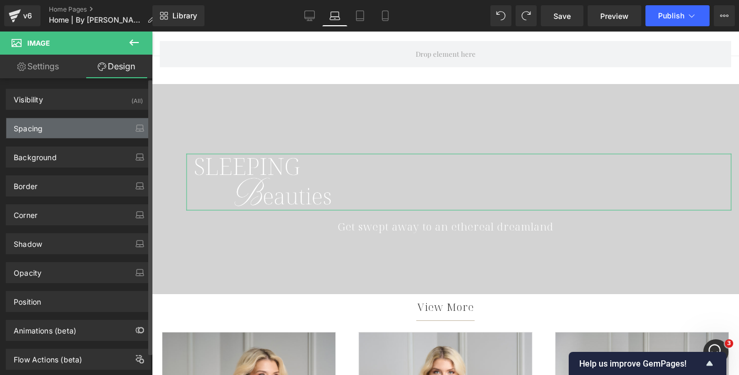
click at [68, 129] on div "Spacing" at bounding box center [78, 128] width 144 height 20
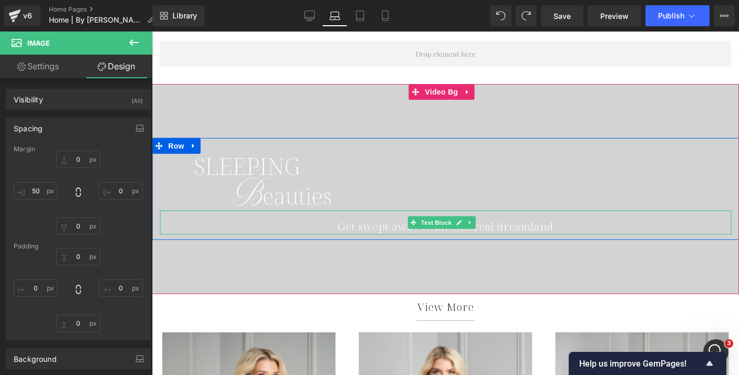
click at [358, 226] on div "Get swept away to an ethereal dreamland" at bounding box center [445, 223] width 571 height 24
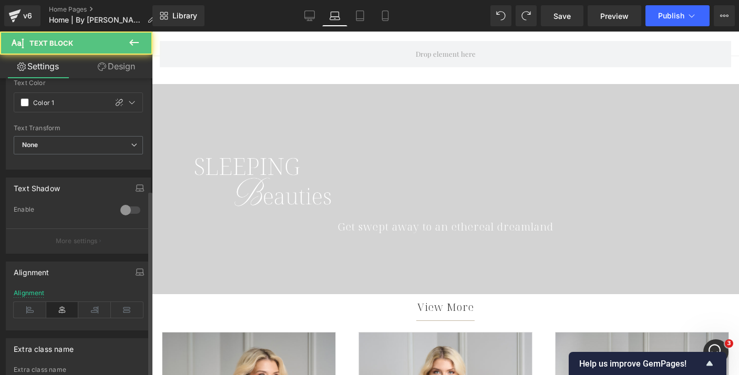
scroll to position [179, 0]
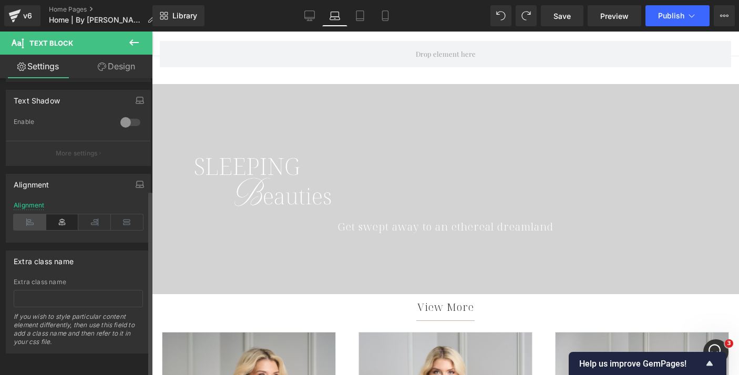
click at [33, 215] on icon at bounding box center [30, 222] width 33 height 16
click at [128, 71] on link "Design" at bounding box center [116, 67] width 76 height 24
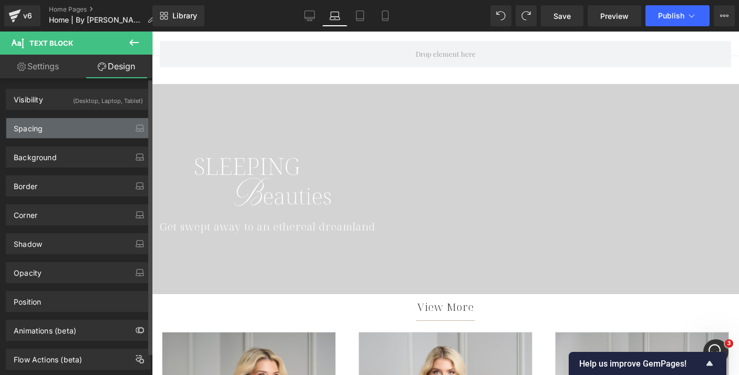
click at [86, 123] on div "Spacing" at bounding box center [78, 128] width 144 height 20
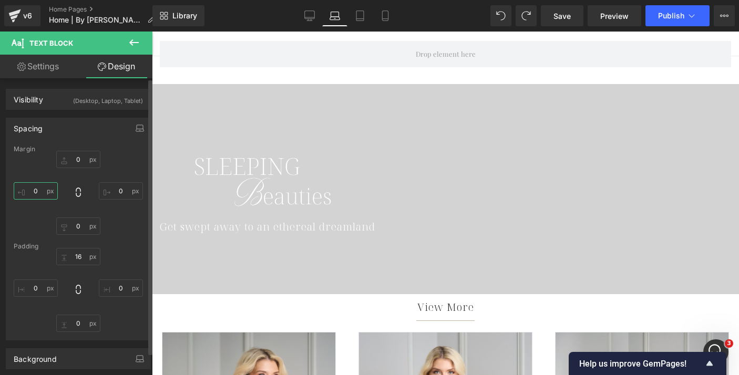
click at [34, 191] on input "0" at bounding box center [36, 190] width 44 height 17
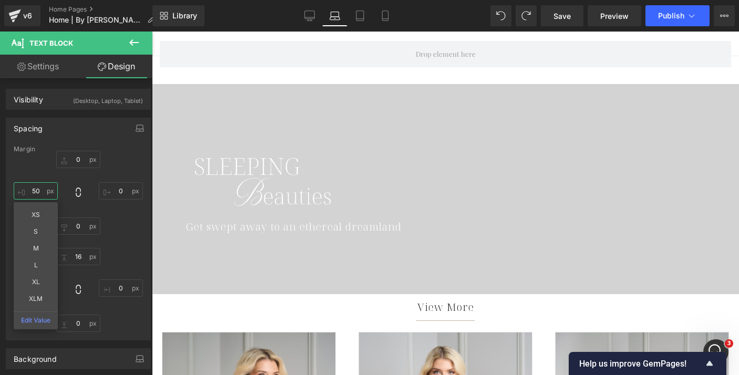
type input "50"
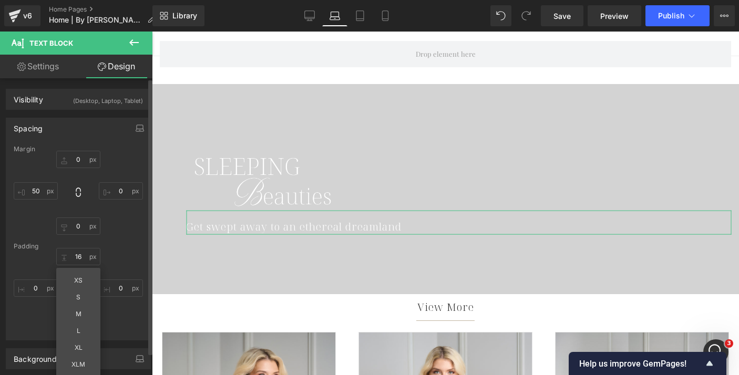
click at [126, 233] on div "0px 0 0px 0 0px 0 50 50" at bounding box center [78, 193] width 129 height 84
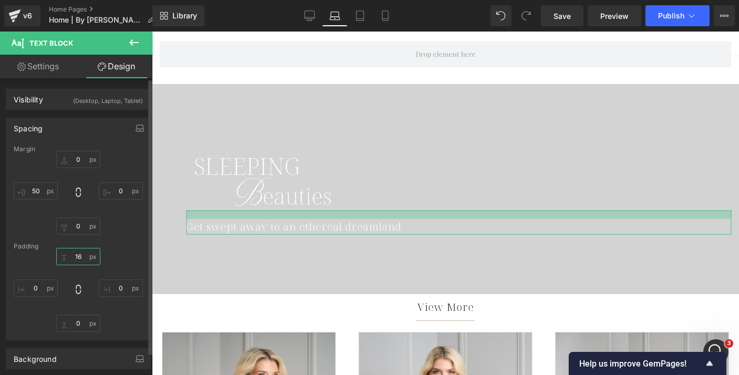
click at [77, 259] on input "16" at bounding box center [78, 256] width 44 height 17
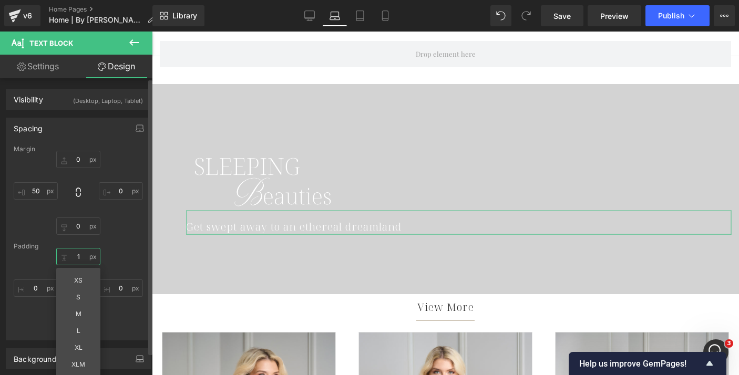
type input "10"
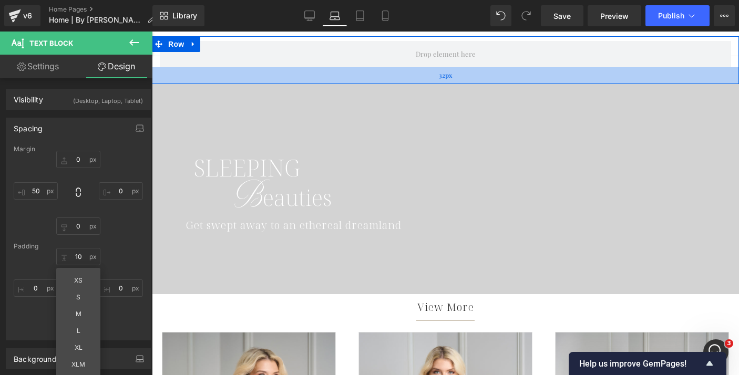
click at [307, 73] on div "32px" at bounding box center [445, 75] width 587 height 17
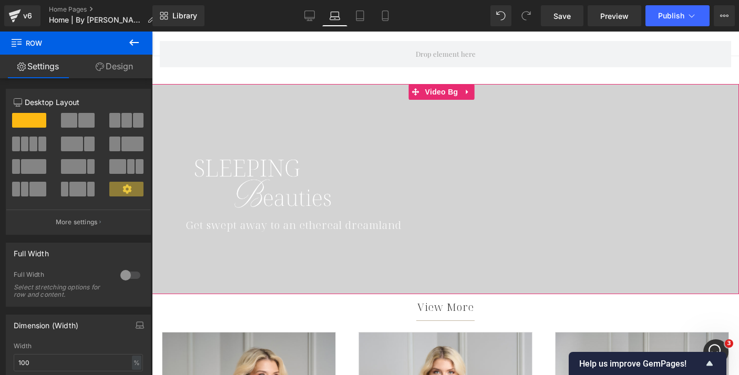
click at [222, 126] on div at bounding box center [445, 189] width 587 height 210
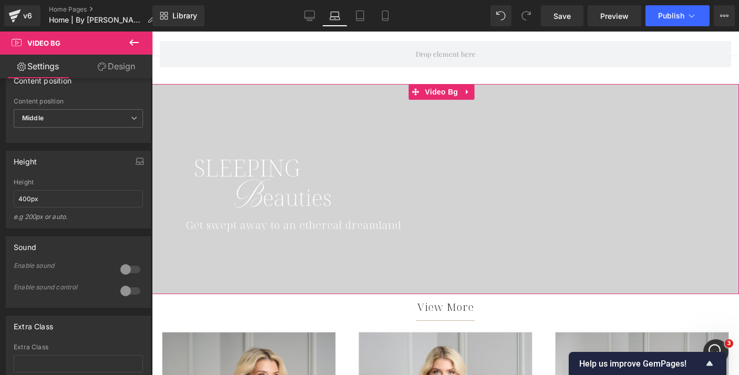
scroll to position [588, 0]
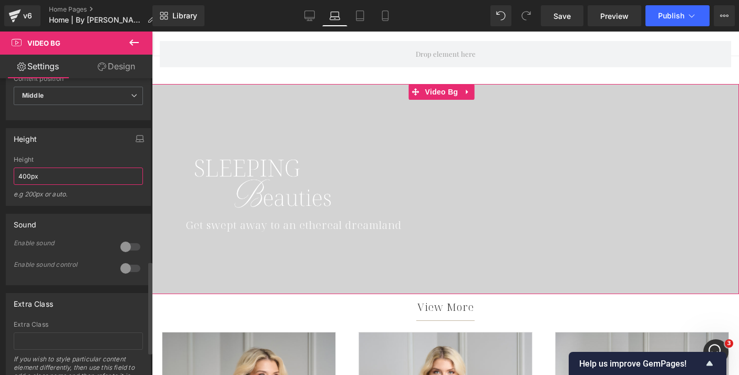
click at [69, 185] on input "400px" at bounding box center [78, 176] width 129 height 17
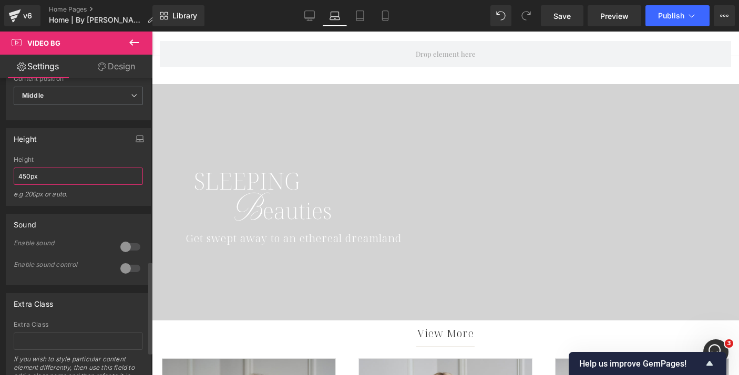
type input "450px"
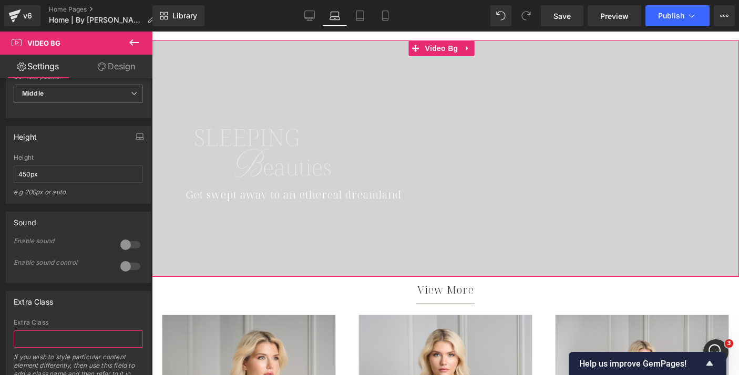
scroll to position [639, 0]
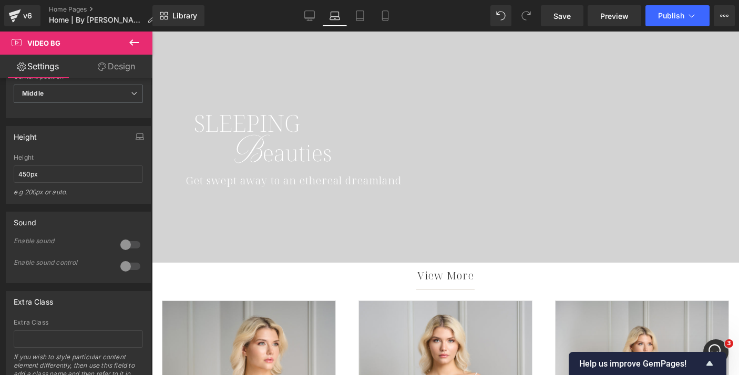
click at [130, 41] on icon at bounding box center [134, 42] width 13 height 13
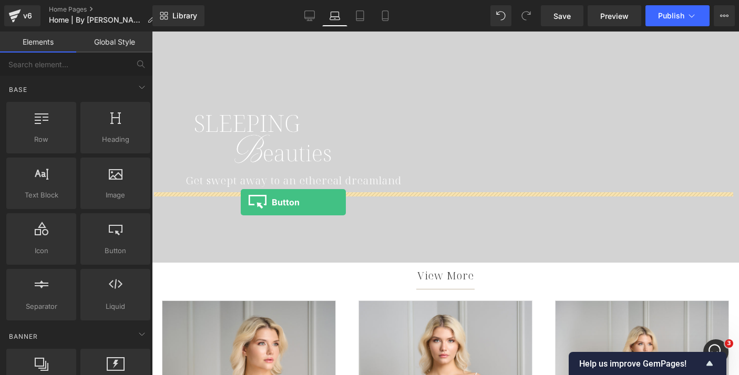
drag, startPoint x: 263, startPoint y: 284, endPoint x: 241, endPoint y: 202, distance: 85.0
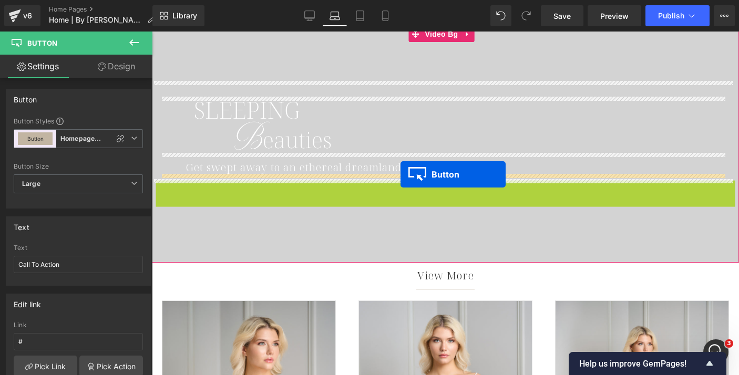
drag, startPoint x: 426, startPoint y: 194, endPoint x: 400, endPoint y: 174, distance: 31.8
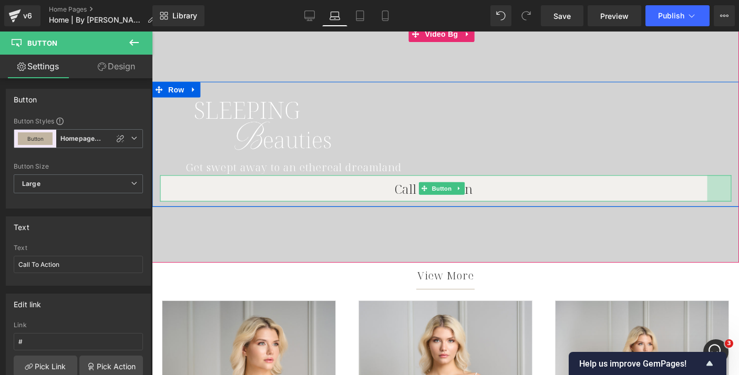
drag, startPoint x: 722, startPoint y: 185, endPoint x: 683, endPoint y: 185, distance: 39.4
click at [695, 185] on div "Call To Action Button 46px" at bounding box center [445, 188] width 571 height 26
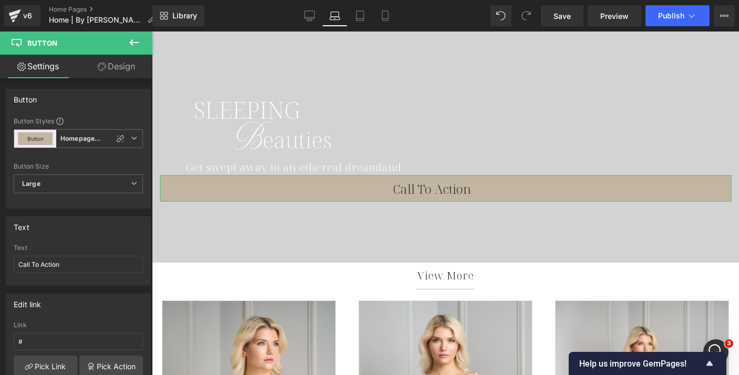
click at [128, 75] on link "Design" at bounding box center [116, 67] width 76 height 24
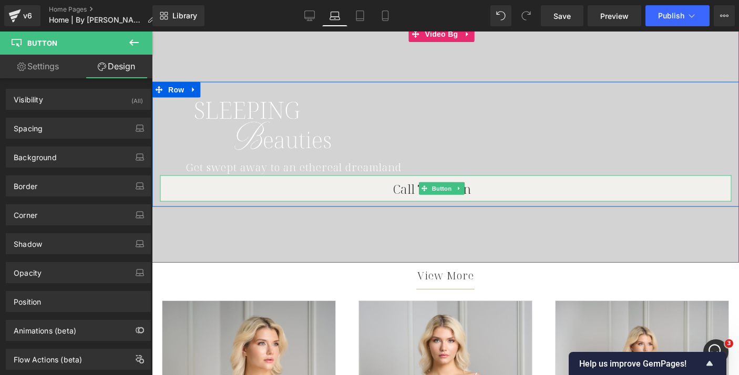
click at [333, 195] on link "Call To Action" at bounding box center [445, 188] width 571 height 26
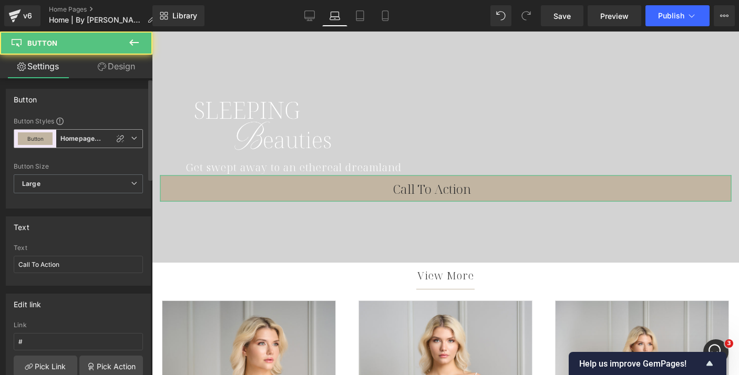
click at [97, 138] on b "Homepage Banner Buttons" at bounding box center [87, 139] width 55 height 9
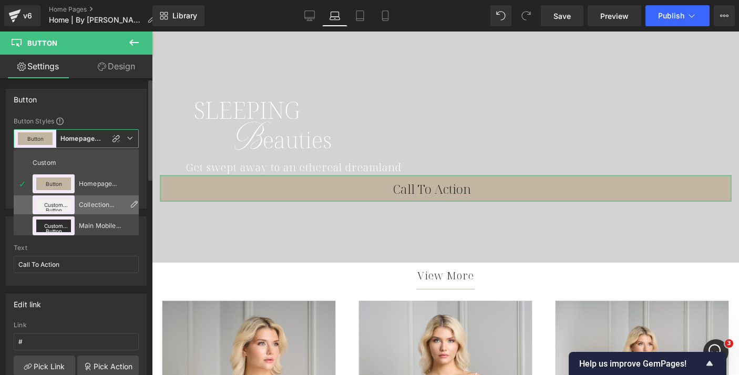
click at [84, 202] on div "Collection Button" at bounding box center [102, 204] width 46 height 7
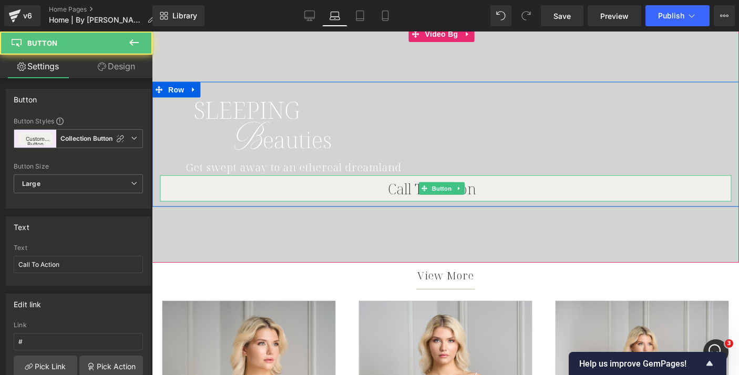
click at [274, 189] on link "Call To Action" at bounding box center [445, 188] width 571 height 26
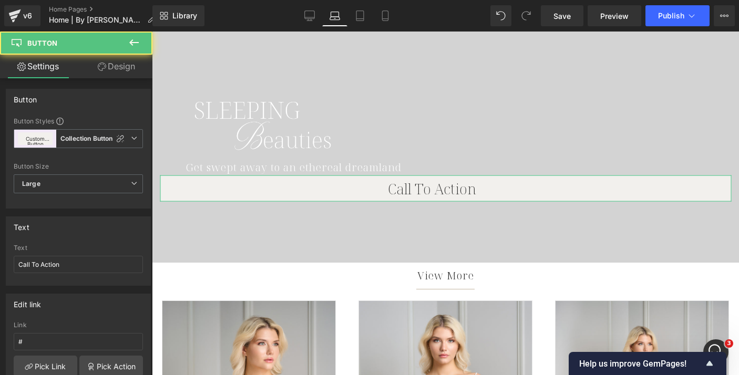
click at [115, 59] on link "Design" at bounding box center [116, 67] width 76 height 24
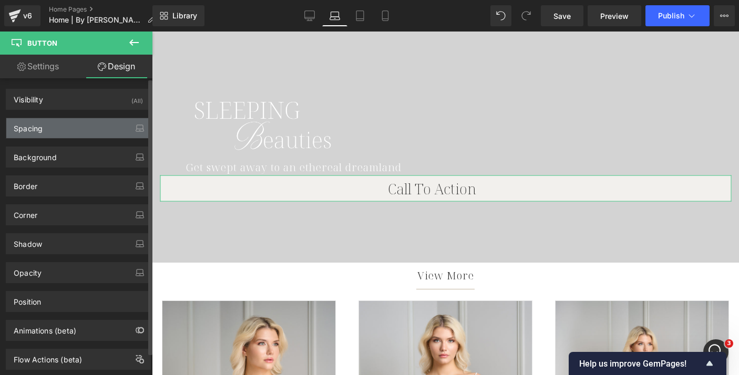
click at [79, 132] on div "Spacing" at bounding box center [78, 128] width 144 height 20
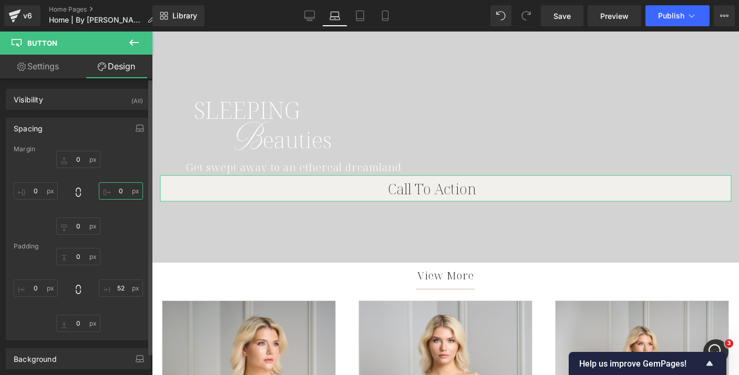
click at [118, 192] on input "0" at bounding box center [121, 190] width 44 height 17
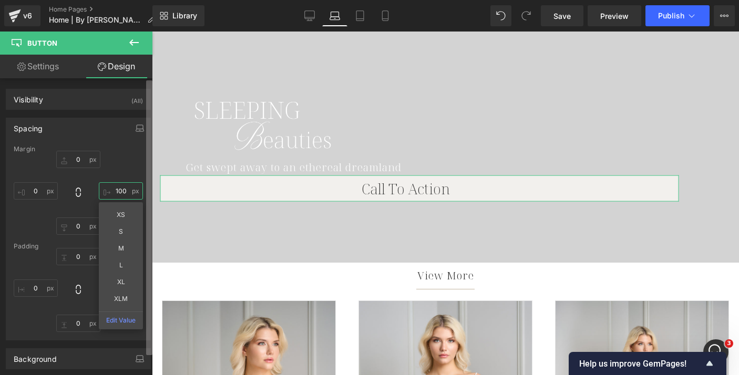
type input "100"
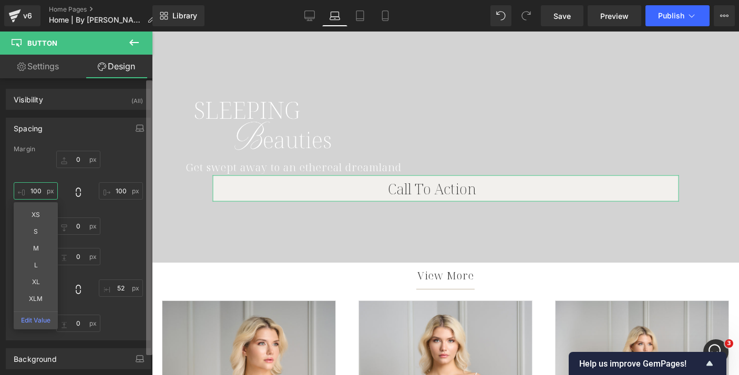
type input "100"
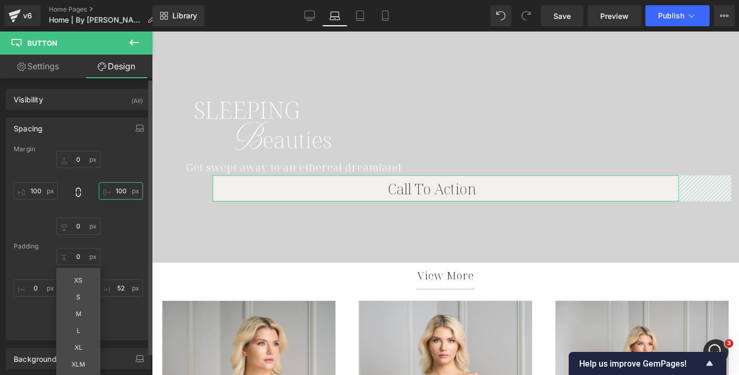
click at [116, 193] on input "100" at bounding box center [121, 190] width 44 height 17
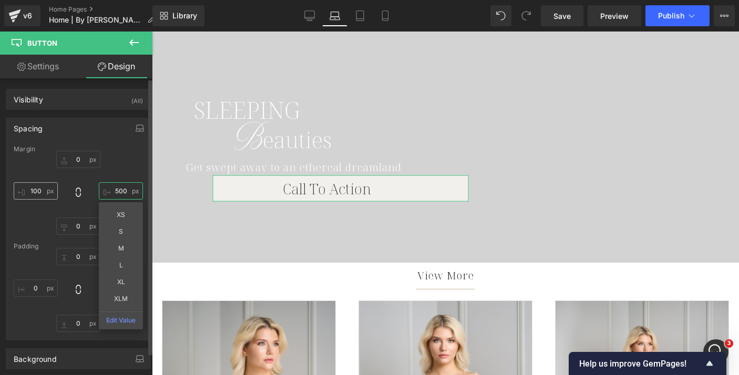
type input "500"
click at [30, 189] on input "100" at bounding box center [36, 190] width 44 height 17
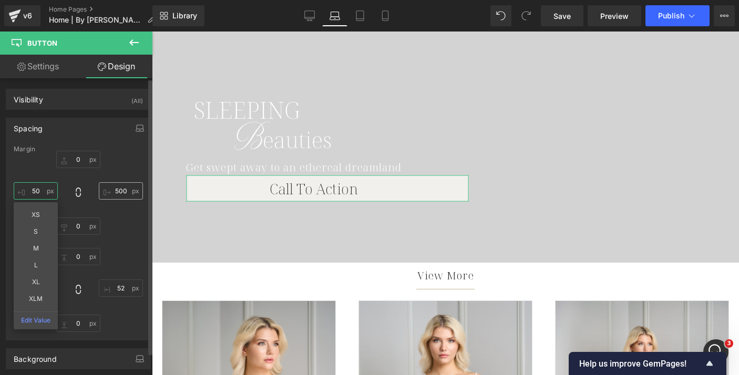
type input "50"
click at [118, 193] on input "500" at bounding box center [121, 190] width 44 height 17
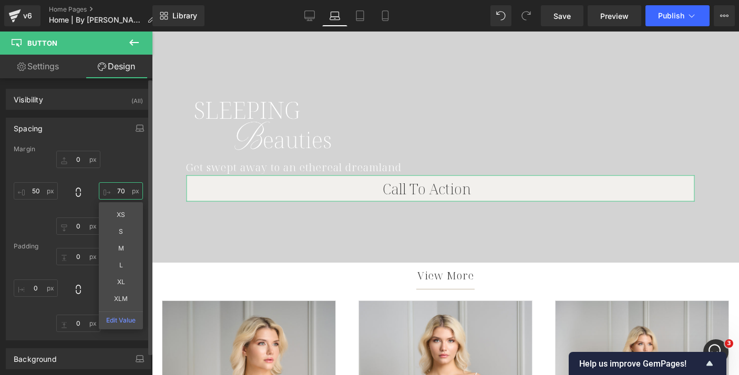
type input "700"
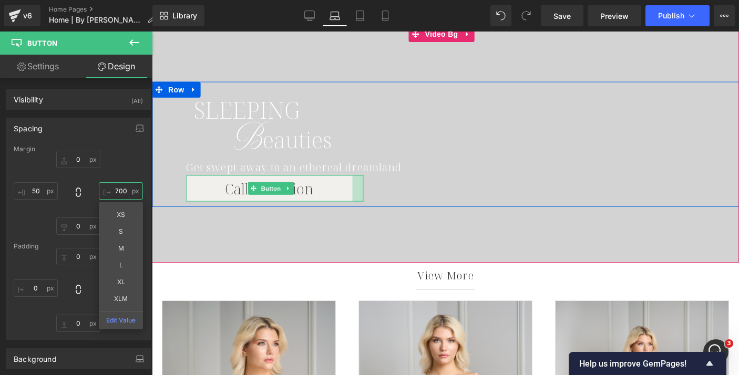
type input "0px"
drag, startPoint x: 342, startPoint y: 190, endPoint x: 390, endPoint y: 193, distance: 47.9
click at [390, 193] on div "Image Get swept away to an ethereal dreamland Text Block Call To Action Button" at bounding box center [445, 149] width 587 height 105
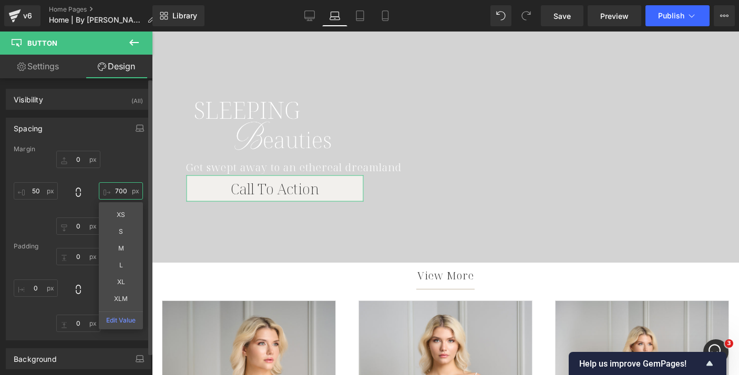
type input "700"
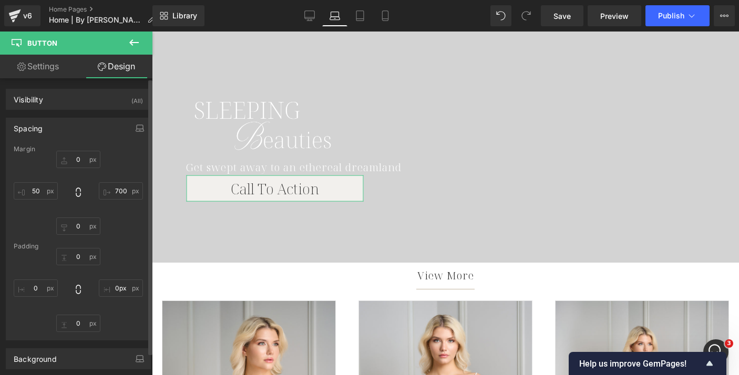
click at [119, 132] on div "Spacing" at bounding box center [78, 128] width 144 height 20
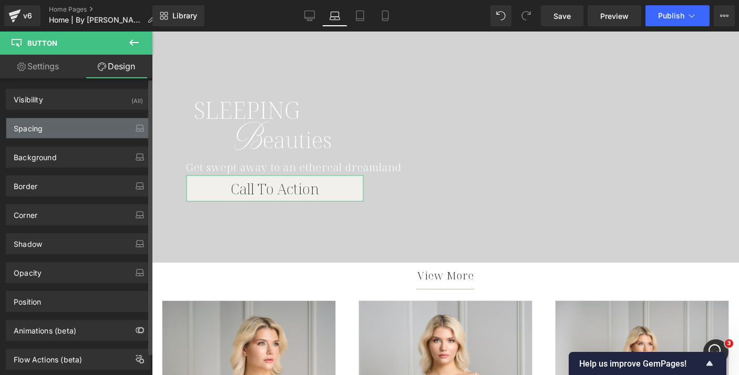
click at [96, 130] on div "Spacing" at bounding box center [78, 128] width 144 height 20
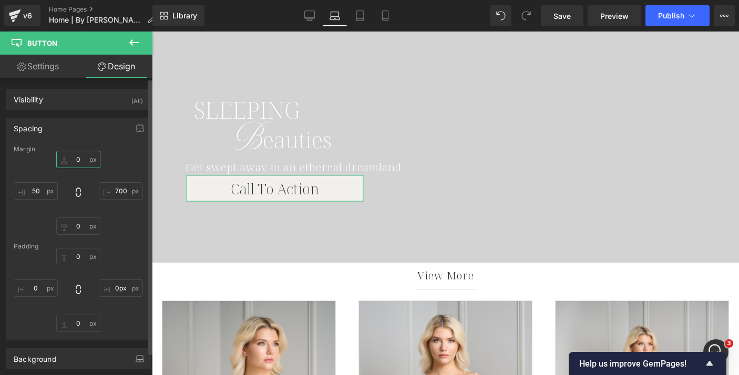
click at [78, 160] on input "0" at bounding box center [78, 159] width 44 height 17
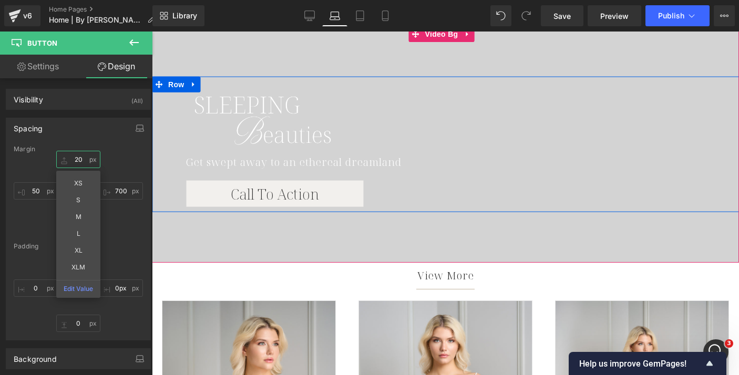
type input "2"
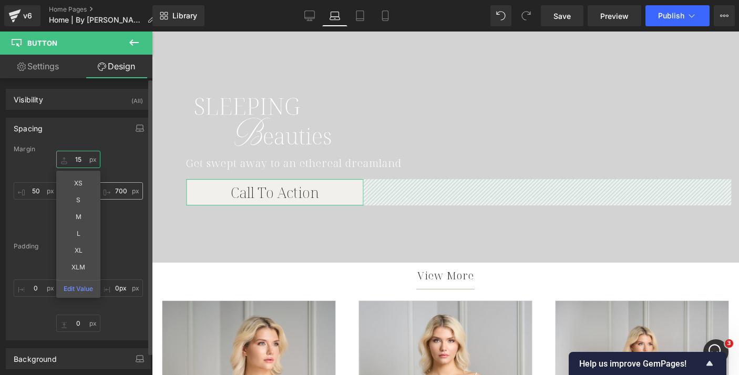
type input "15"
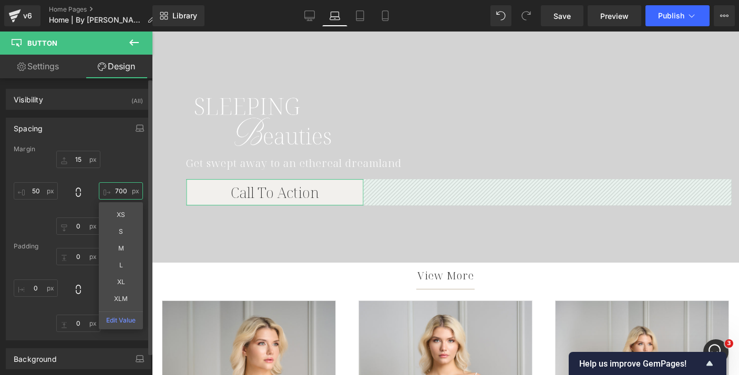
click at [117, 191] on input "700" at bounding box center [121, 190] width 44 height 17
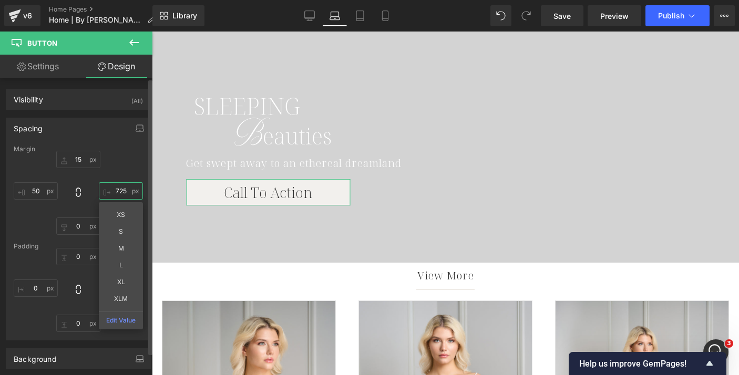
type input "725"
click at [76, 127] on div "Spacing" at bounding box center [78, 128] width 144 height 20
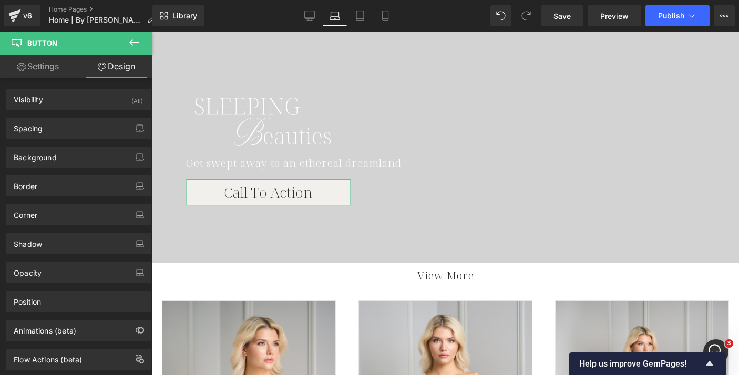
click at [50, 66] on link "Settings" at bounding box center [38, 67] width 76 height 24
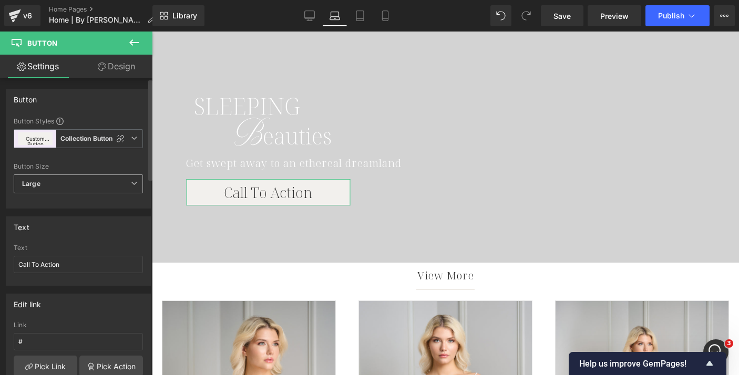
click at [63, 185] on span "Large" at bounding box center [78, 183] width 129 height 19
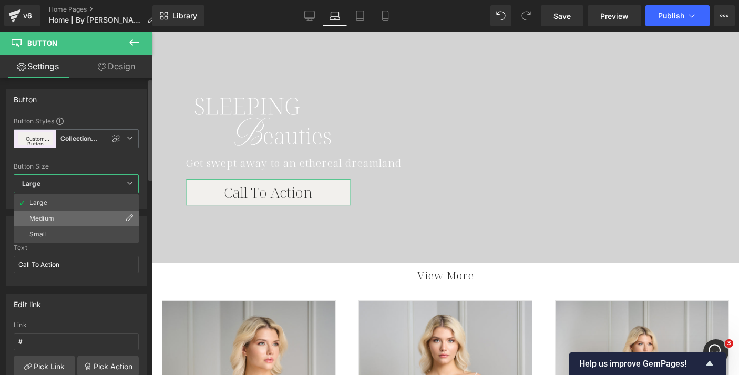
click at [60, 215] on li "Medium" at bounding box center [76, 219] width 125 height 16
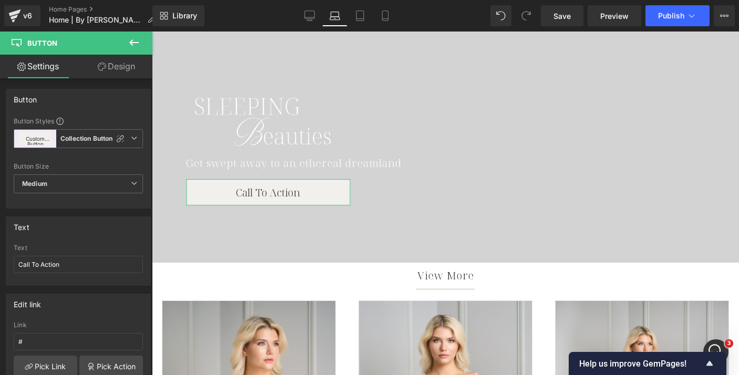
click at [118, 68] on link "Design" at bounding box center [116, 67] width 76 height 24
type input "15"
type input "725"
type input "0"
type input "50"
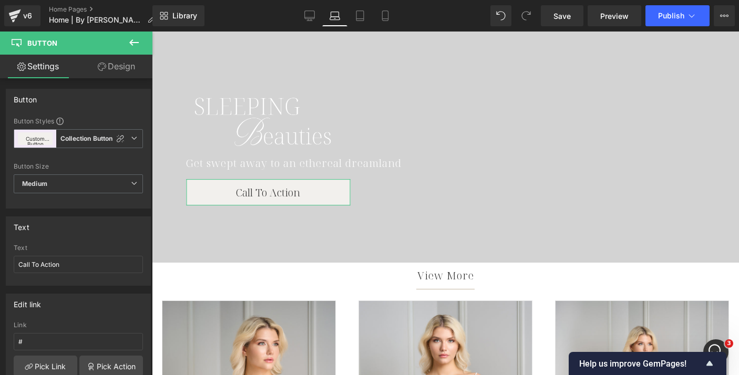
type input "0"
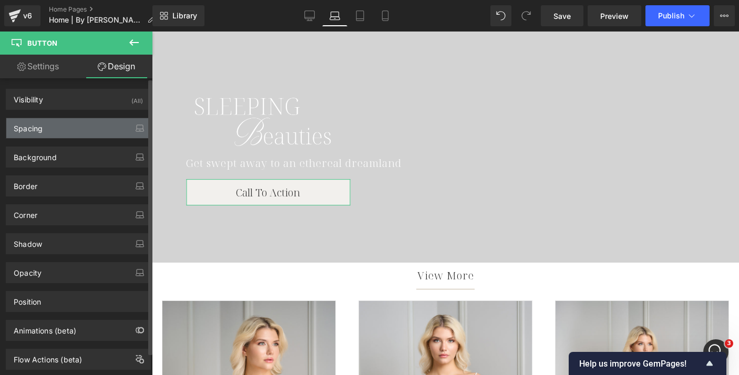
click at [78, 136] on div "Spacing" at bounding box center [78, 128] width 144 height 20
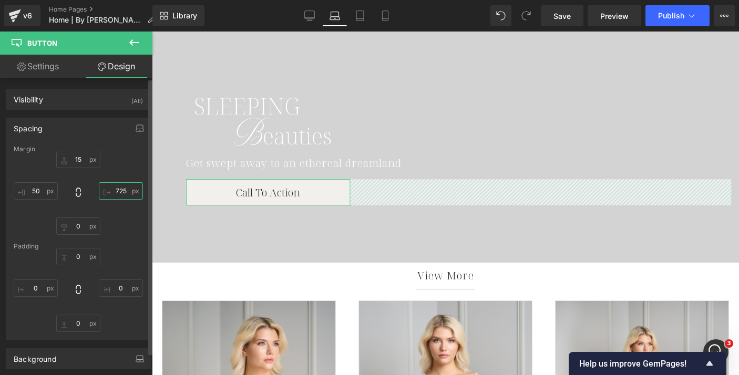
click at [117, 189] on input "725" at bounding box center [121, 190] width 44 height 17
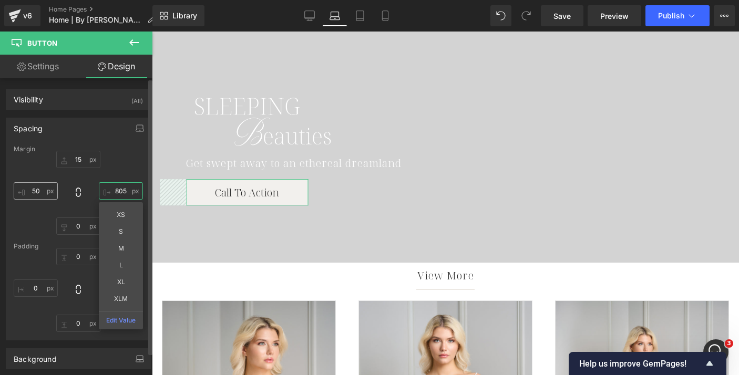
type input "805"
click at [37, 192] on input "50" at bounding box center [36, 190] width 44 height 17
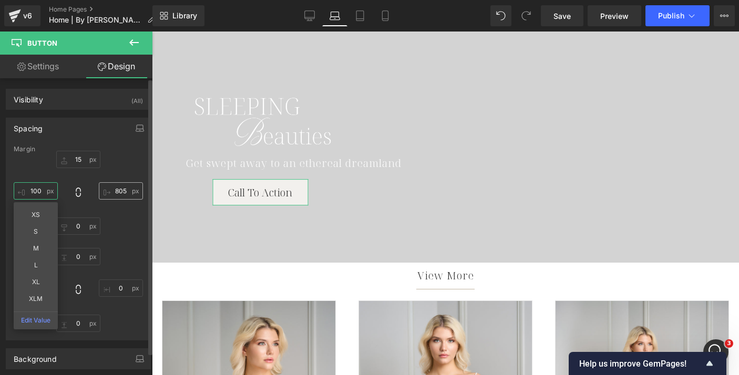
type input "100"
click at [115, 189] on input "805" at bounding box center [121, 190] width 44 height 17
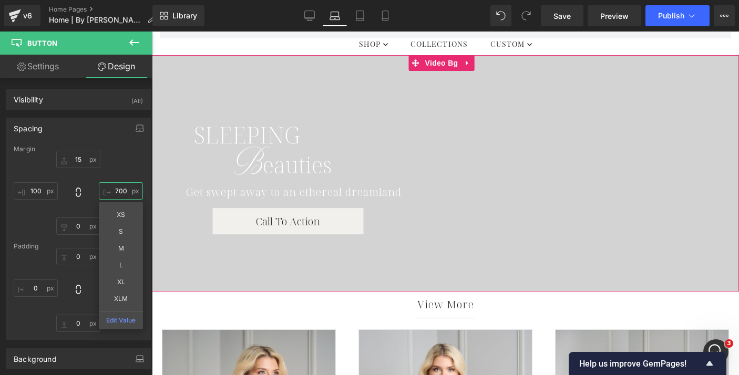
scroll to position [611, 0]
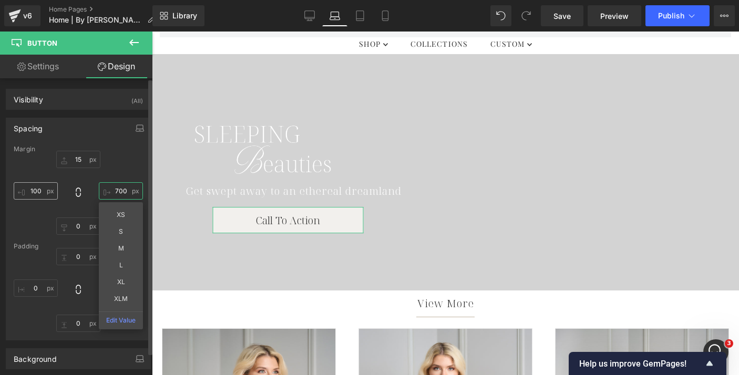
type input "700"
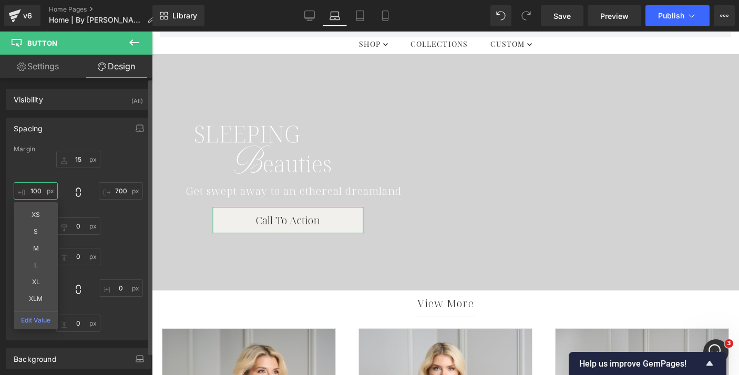
click at [35, 189] on input "100" at bounding box center [36, 190] width 44 height 17
type input "50"
click at [118, 192] on input "700" at bounding box center [121, 190] width 44 height 17
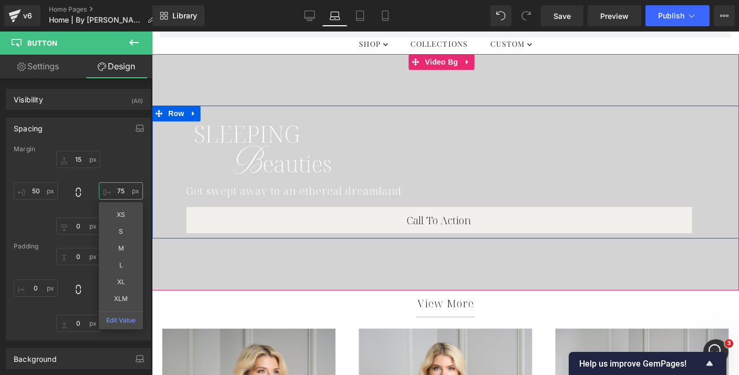
type input "750"
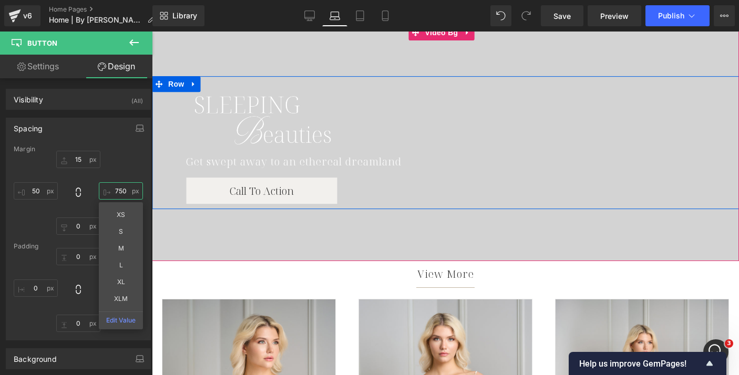
scroll to position [641, 0]
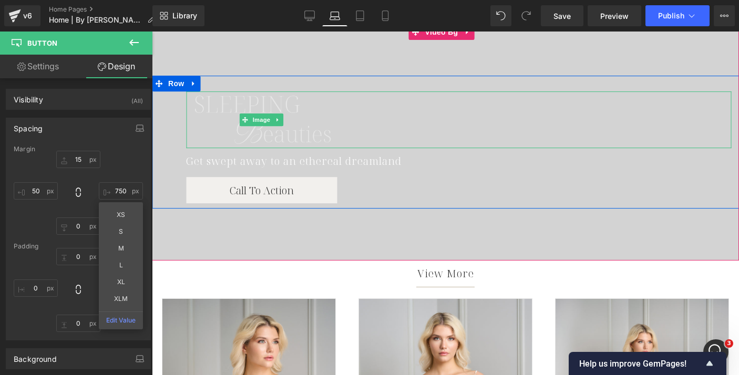
click at [221, 99] on img at bounding box center [262, 119] width 152 height 57
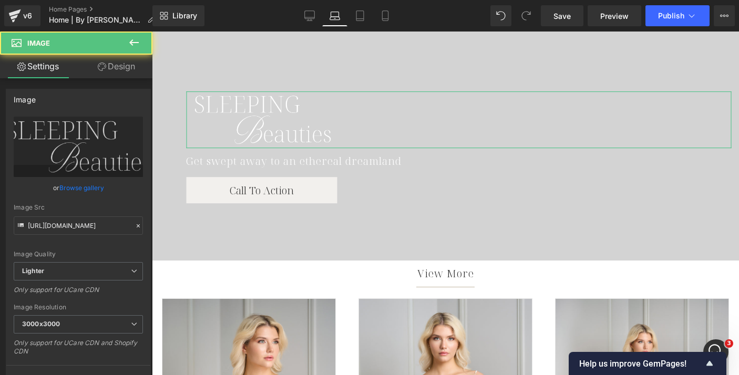
click at [119, 60] on link "Design" at bounding box center [116, 67] width 76 height 24
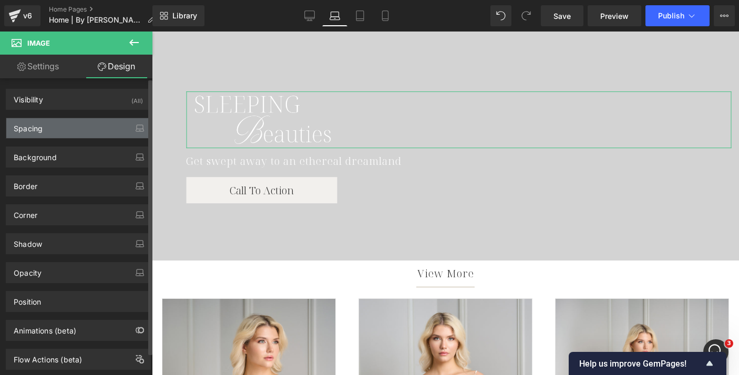
click at [76, 122] on div "Spacing" at bounding box center [78, 128] width 144 height 20
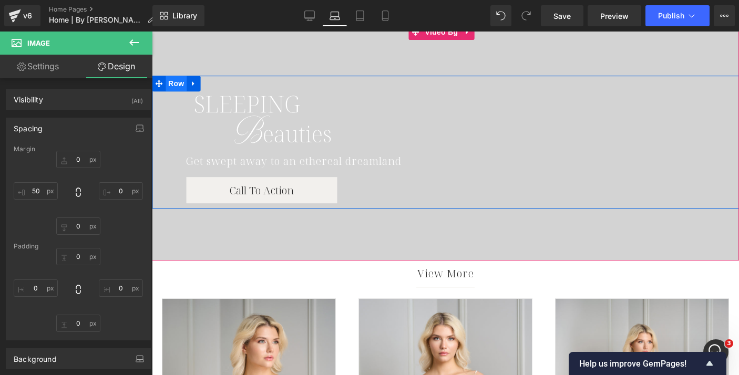
click at [169, 85] on span "Row" at bounding box center [176, 84] width 21 height 16
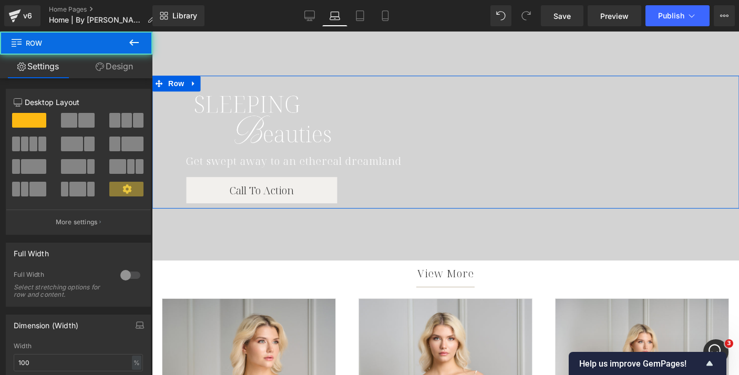
click at [104, 67] on link "Design" at bounding box center [114, 67] width 76 height 24
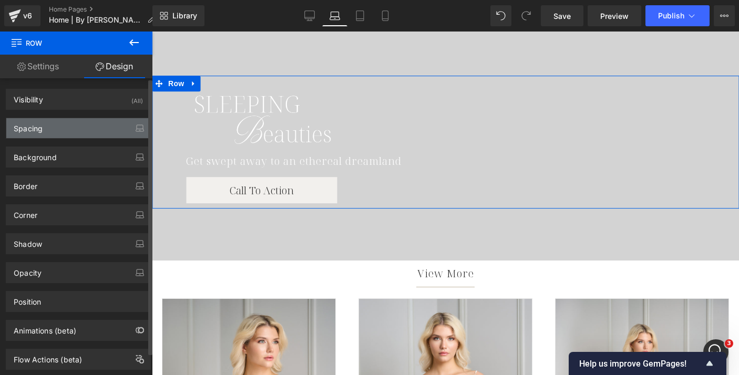
click at [60, 130] on div "Spacing" at bounding box center [78, 128] width 144 height 20
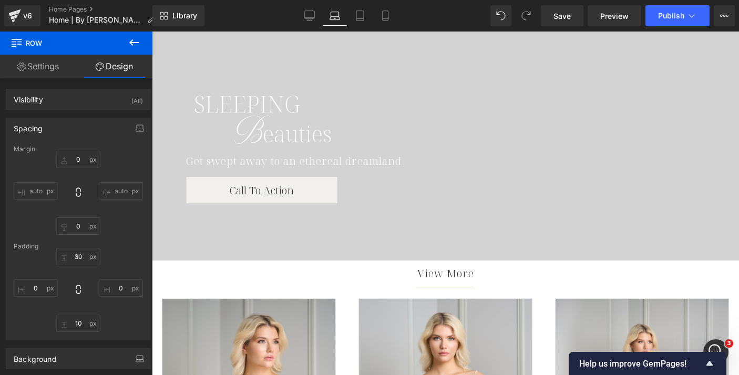
click at [136, 40] on icon at bounding box center [134, 42] width 13 height 13
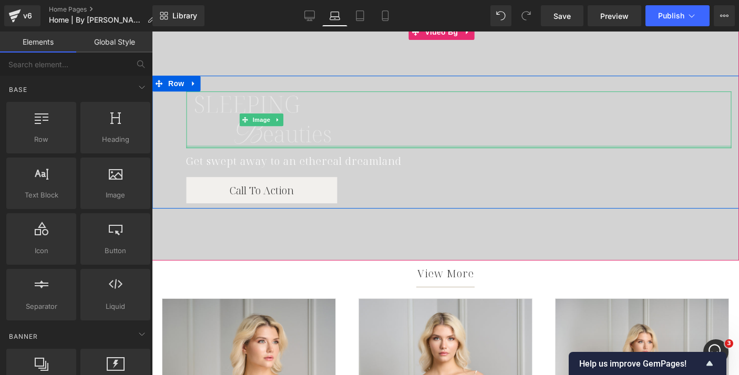
scroll to position [635, 0]
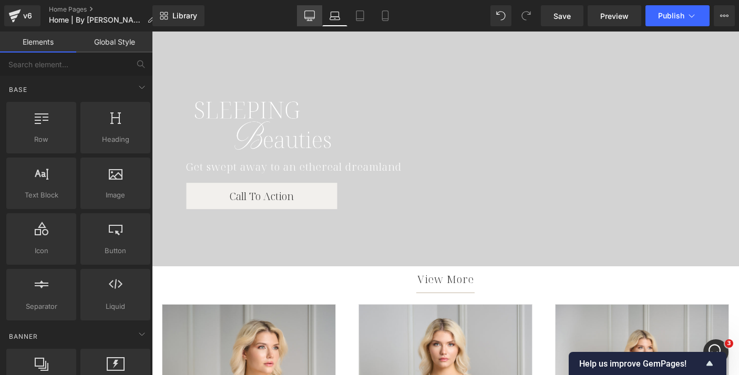
click at [309, 15] on icon at bounding box center [309, 16] width 11 height 11
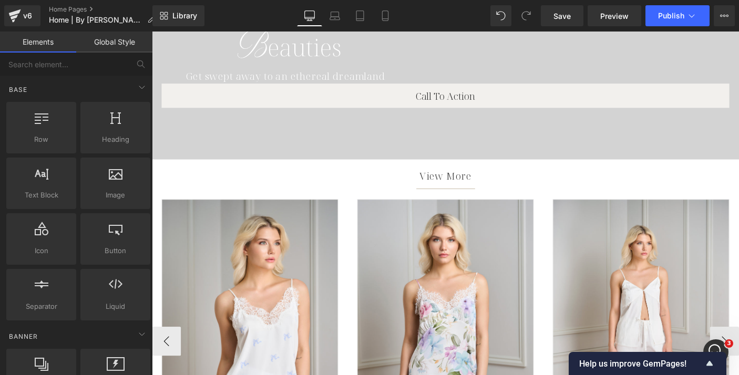
scroll to position [574, 0]
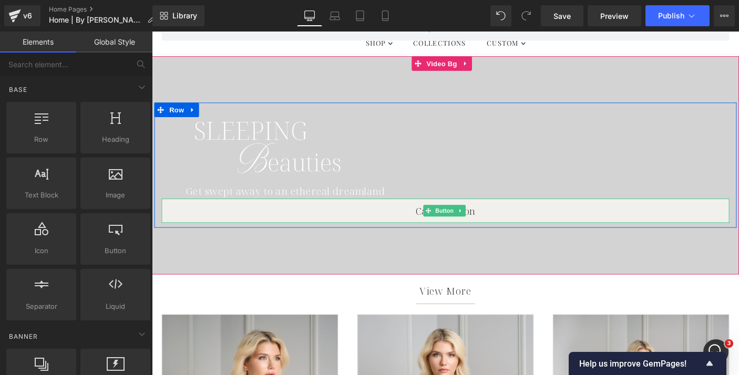
click at [389, 224] on link "Call To Action" at bounding box center [469, 226] width 615 height 26
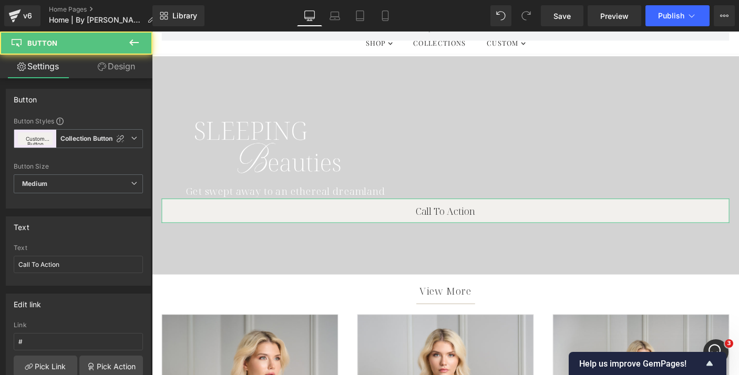
click at [134, 71] on link "Design" at bounding box center [116, 67] width 76 height 24
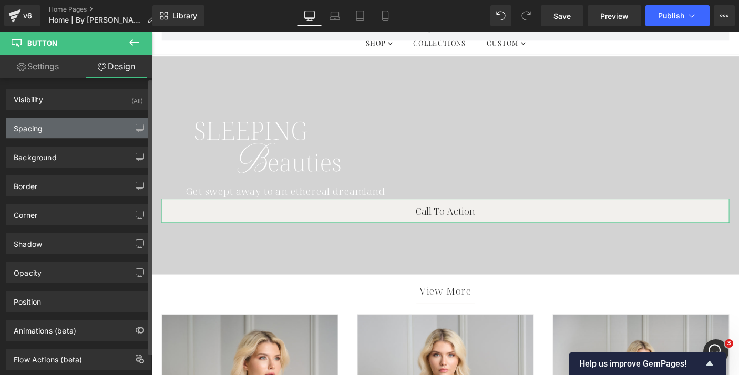
click at [78, 126] on div "Spacing" at bounding box center [78, 128] width 144 height 20
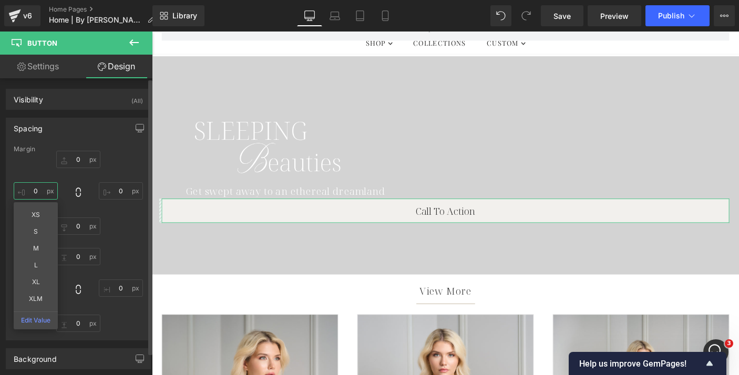
click at [36, 191] on input "0" at bounding box center [36, 190] width 44 height 17
type input "50"
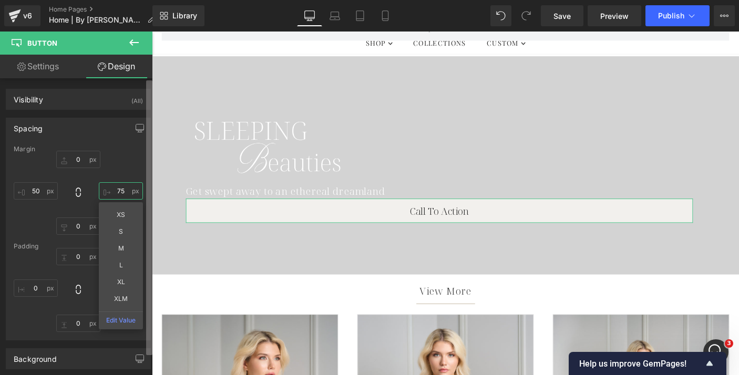
type input "7"
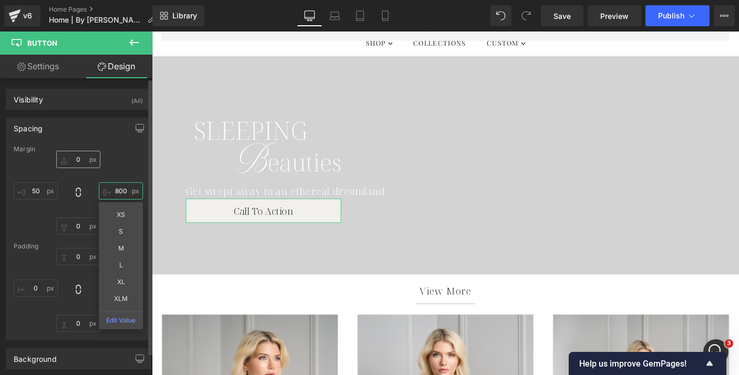
type input "800"
click at [77, 162] on input "0" at bounding box center [78, 159] width 44 height 17
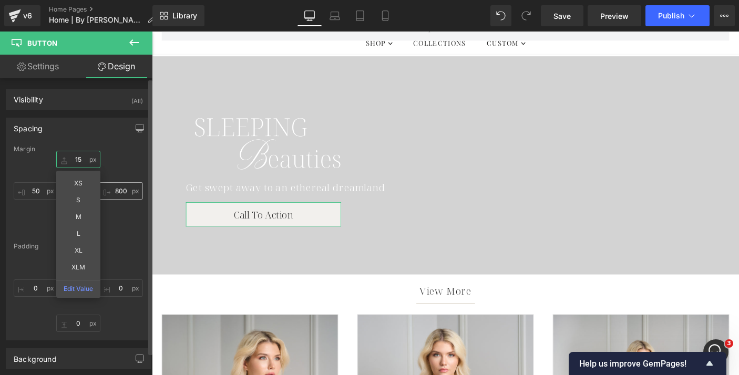
type input "15"
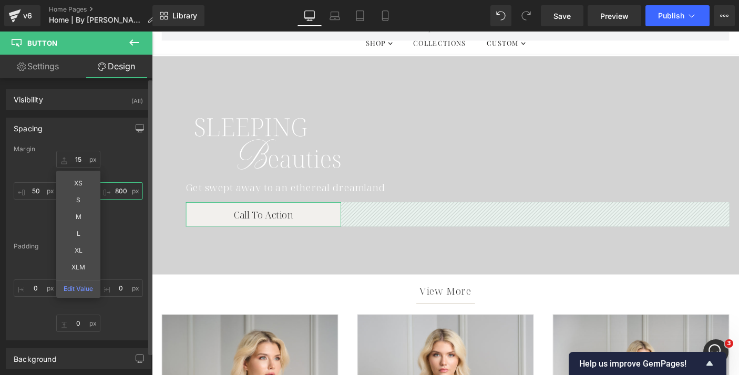
click at [113, 189] on input "800" at bounding box center [121, 190] width 44 height 17
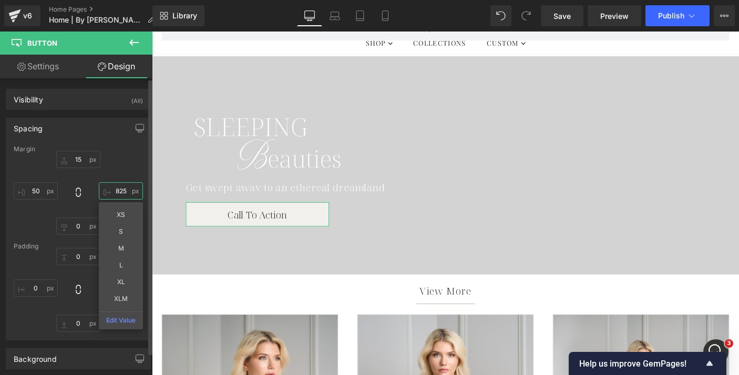
type input "825"
click at [49, 129] on div "Spacing" at bounding box center [78, 128] width 144 height 20
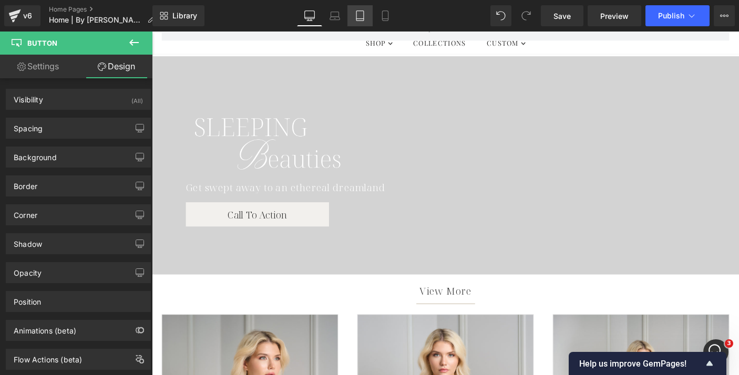
click at [360, 18] on icon at bounding box center [360, 16] width 11 height 11
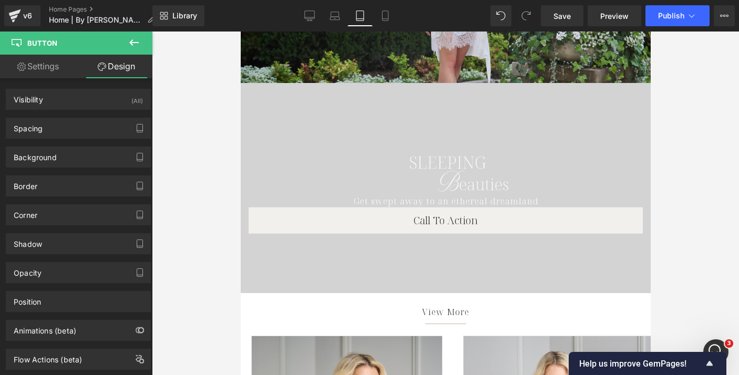
scroll to position [618, 0]
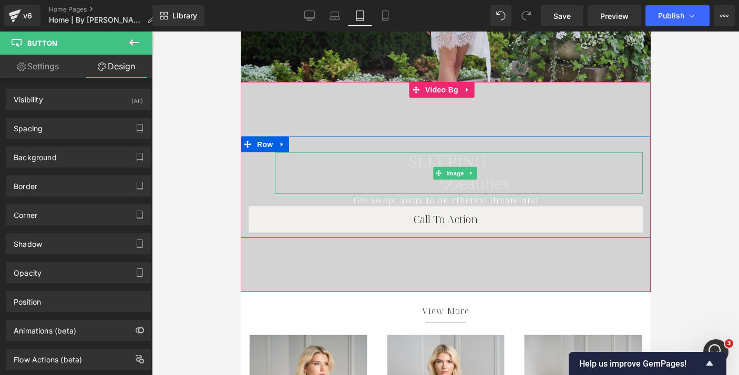
click at [404, 163] on img at bounding box center [458, 173] width 110 height 42
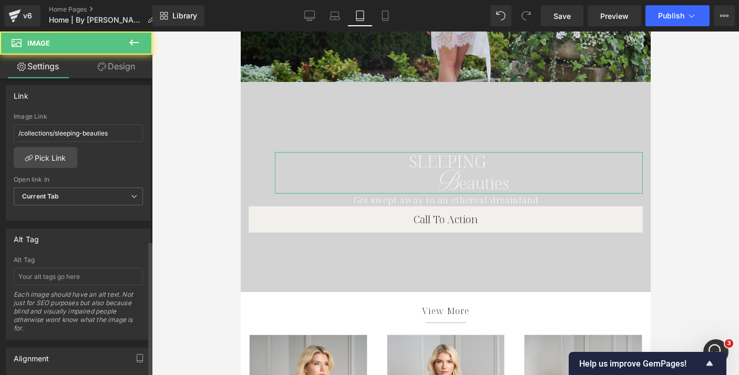
scroll to position [635, 0]
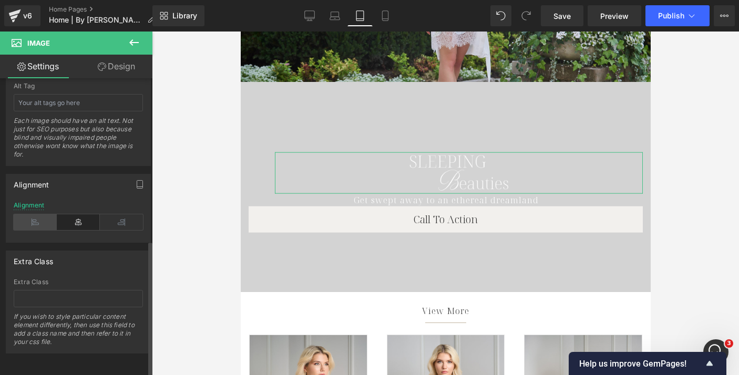
click at [39, 214] on icon at bounding box center [35, 222] width 43 height 16
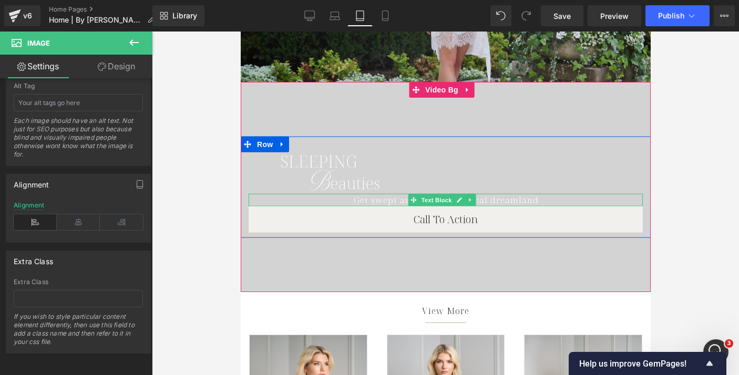
click at [370, 198] on div "Get swept away to an ethereal dreamland" at bounding box center [445, 200] width 394 height 13
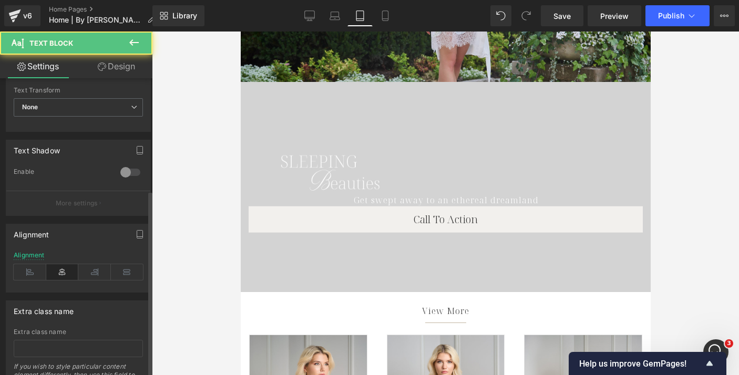
scroll to position [179, 0]
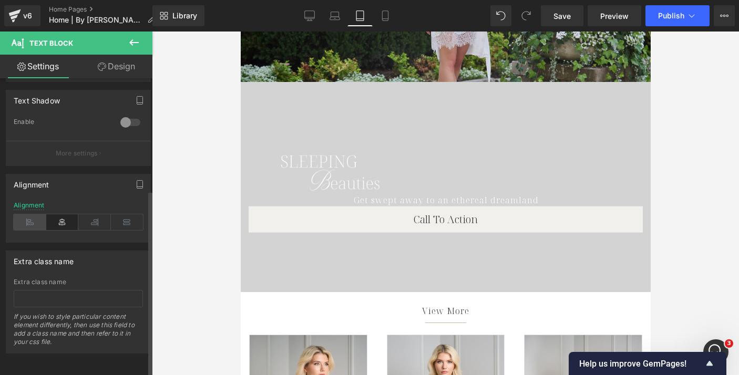
click at [32, 214] on icon at bounding box center [30, 222] width 33 height 16
click at [112, 64] on link "Design" at bounding box center [116, 67] width 76 height 24
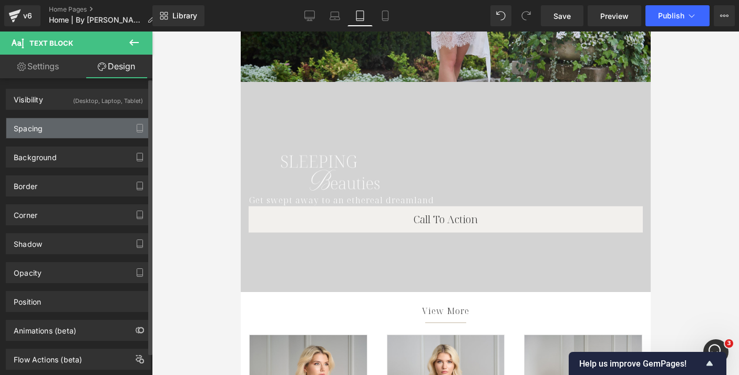
click at [79, 123] on div "Spacing" at bounding box center [78, 128] width 144 height 20
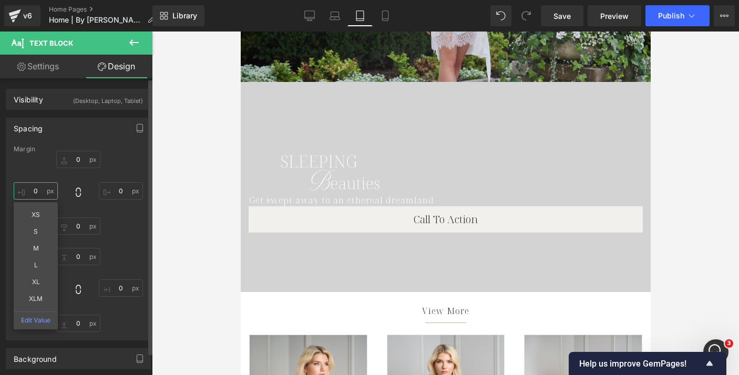
click at [32, 189] on input "0" at bounding box center [36, 190] width 44 height 17
type input "50"
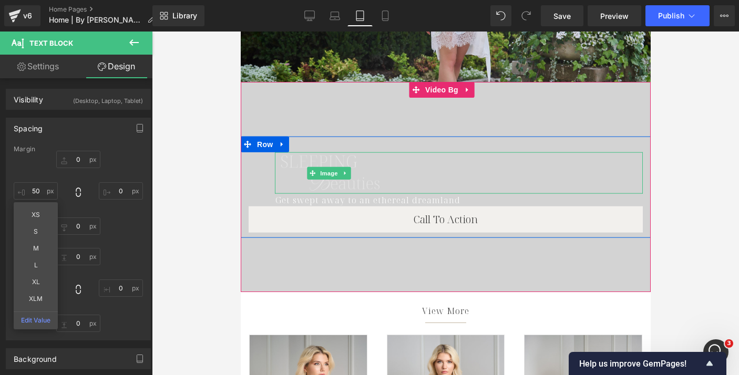
click at [294, 158] on img at bounding box center [329, 173] width 110 height 42
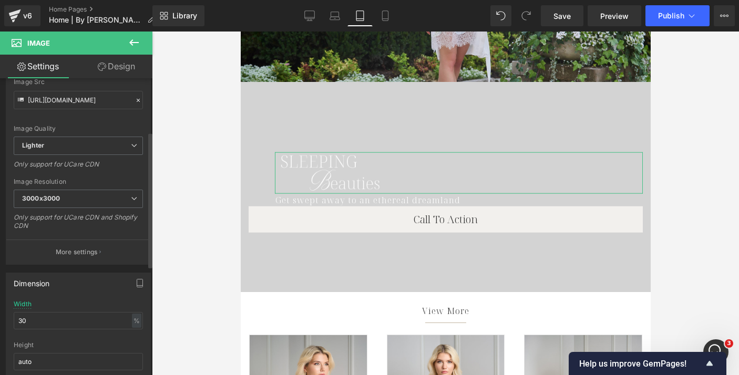
scroll to position [127, 0]
click at [36, 321] on input "30" at bounding box center [78, 319] width 129 height 17
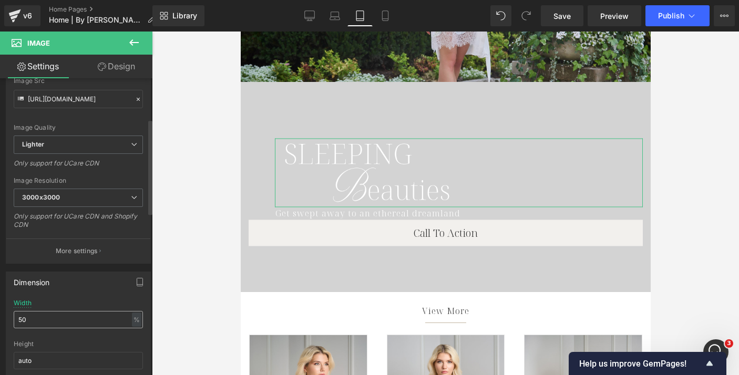
type input "5"
type input "40"
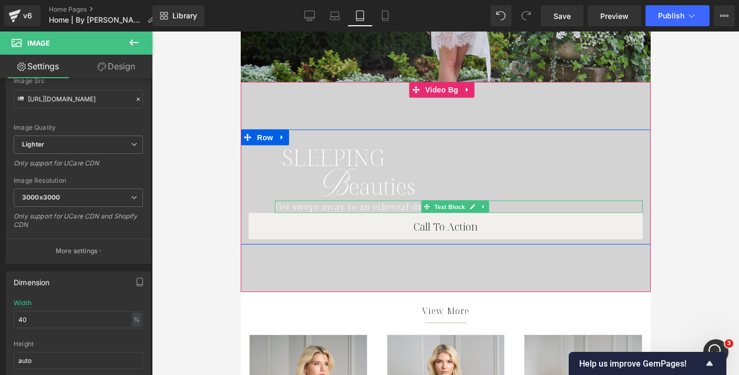
click at [343, 204] on div "Get swept away to an ethereal dreamland" at bounding box center [458, 207] width 368 height 13
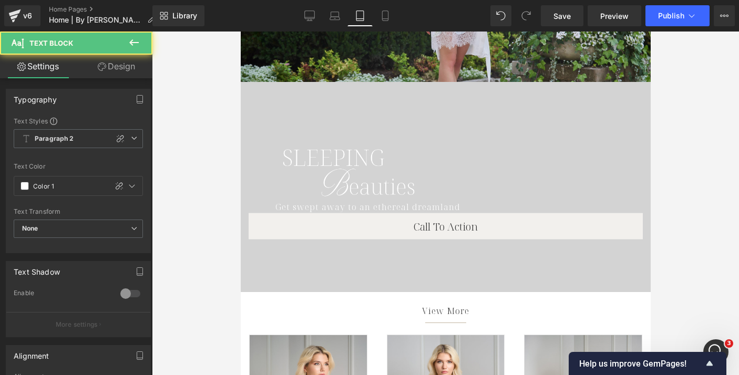
click at [110, 73] on link "Design" at bounding box center [116, 67] width 76 height 24
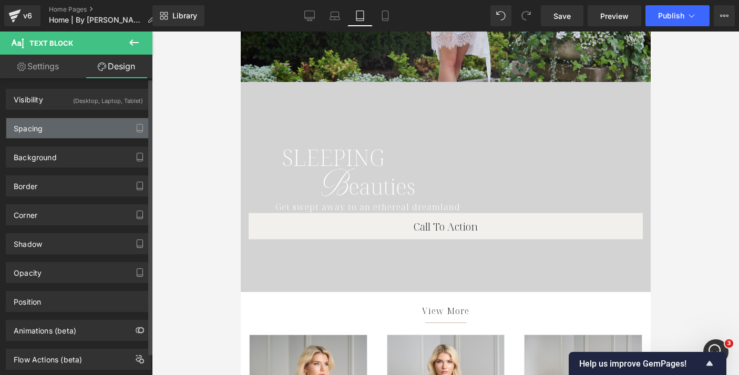
click at [53, 125] on div "Spacing" at bounding box center [78, 128] width 144 height 20
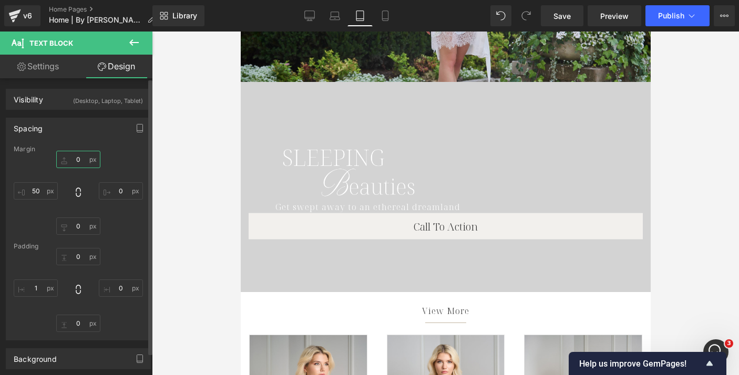
click at [77, 166] on input "0" at bounding box center [78, 159] width 44 height 17
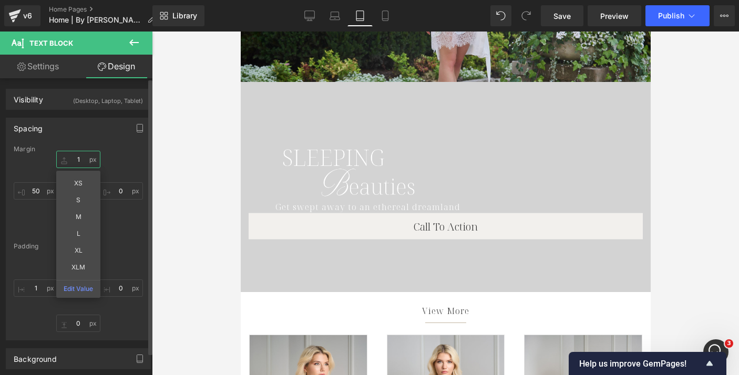
type input "15"
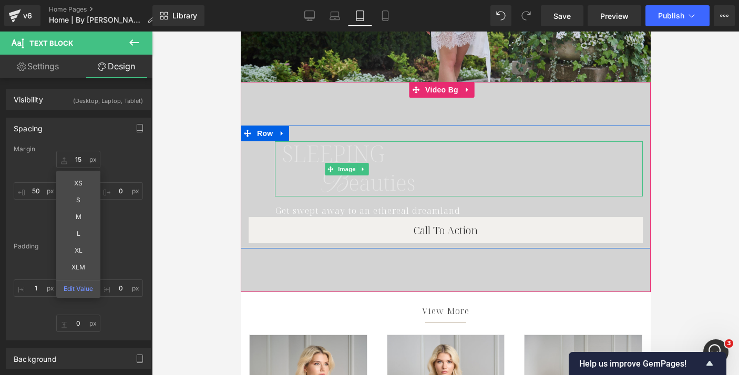
click at [299, 158] on img at bounding box center [347, 168] width 147 height 55
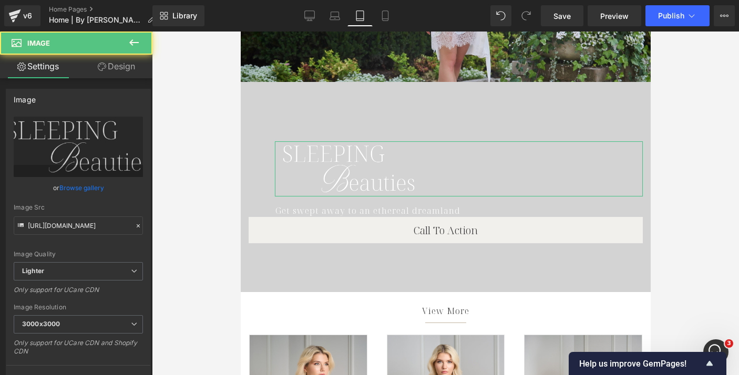
drag, startPoint x: 125, startPoint y: 63, endPoint x: 116, endPoint y: 71, distance: 12.7
click at [125, 63] on link "Design" at bounding box center [116, 67] width 76 height 24
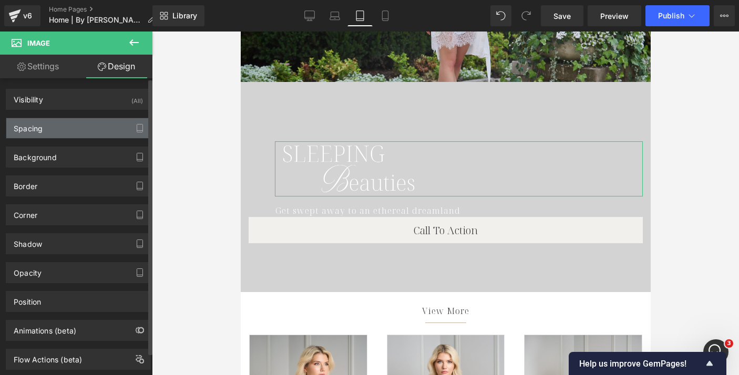
click at [58, 125] on div "Spacing" at bounding box center [78, 128] width 144 height 20
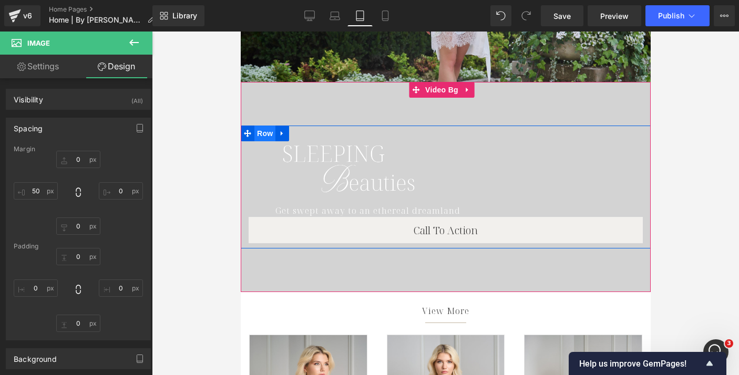
click at [264, 130] on span "Row" at bounding box center [264, 134] width 21 height 16
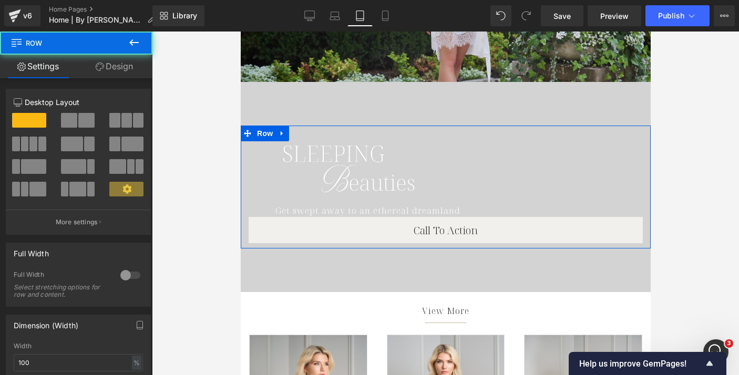
click at [98, 64] on icon at bounding box center [100, 67] width 8 height 8
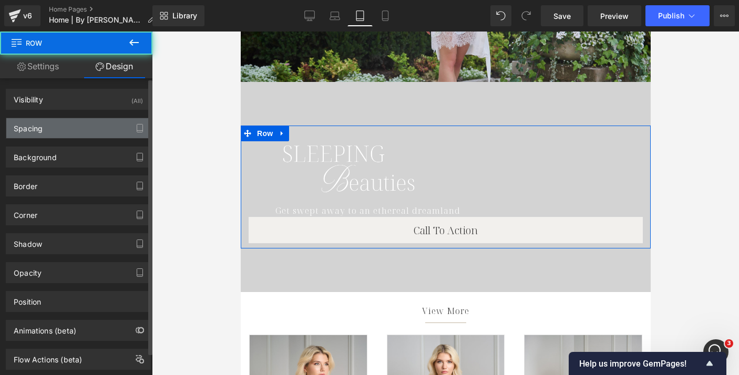
click at [54, 126] on div "Spacing" at bounding box center [78, 128] width 144 height 20
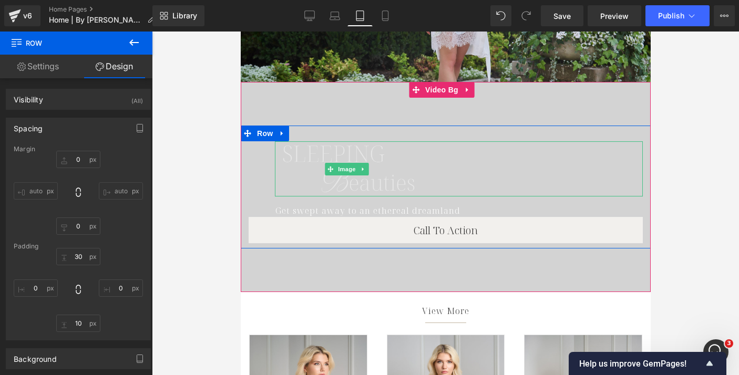
click at [293, 159] on img at bounding box center [347, 168] width 147 height 55
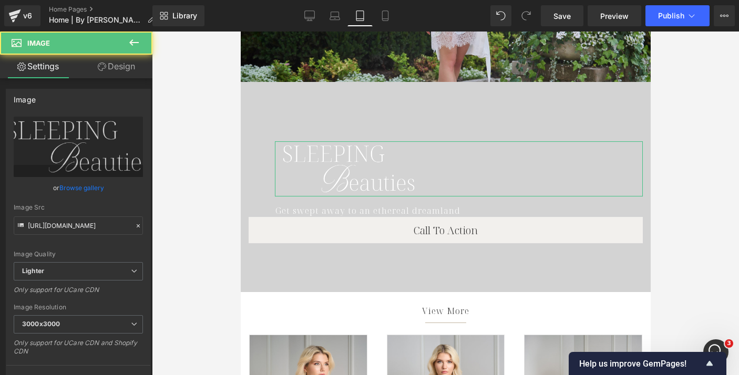
click at [109, 66] on link "Design" at bounding box center [116, 67] width 76 height 24
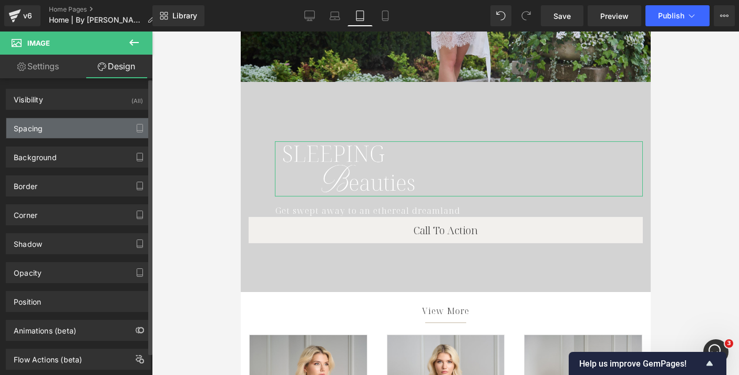
click at [50, 133] on div "Spacing" at bounding box center [78, 128] width 144 height 20
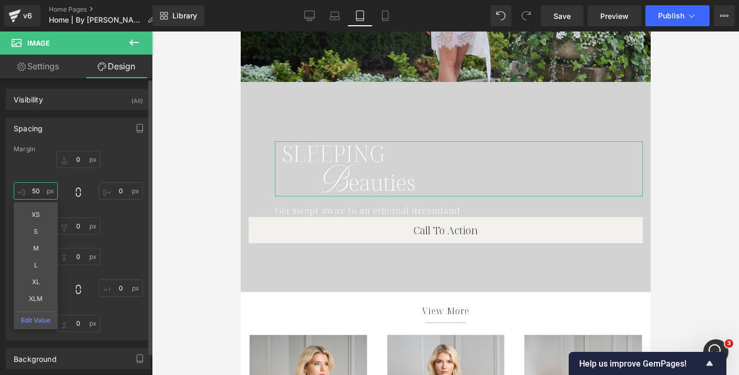
click at [36, 191] on input "50" at bounding box center [36, 190] width 44 height 17
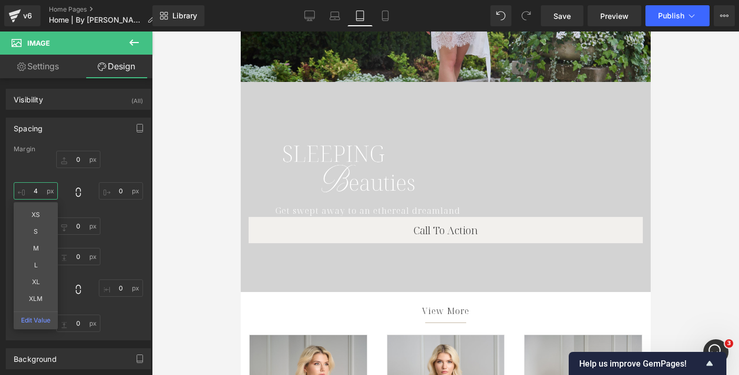
type input "40"
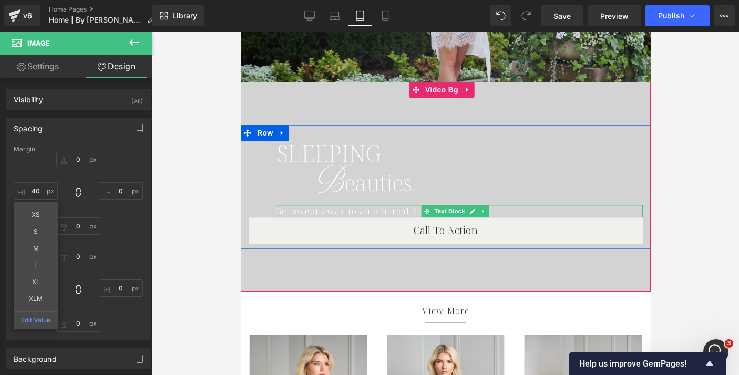
click at [345, 211] on div "Get swept away to an ethereal dreamland" at bounding box center [458, 211] width 368 height 13
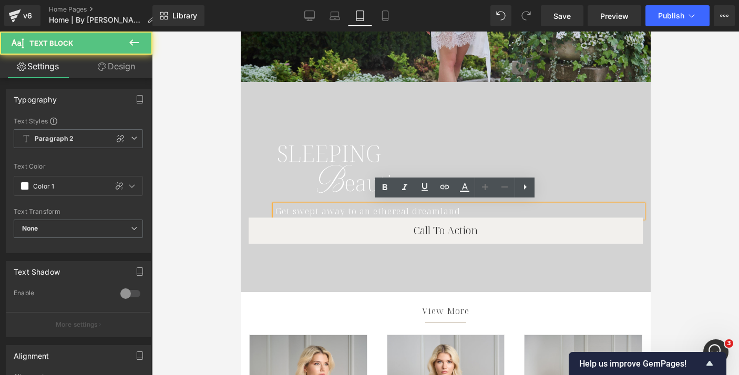
click at [120, 72] on link "Design" at bounding box center [116, 67] width 76 height 24
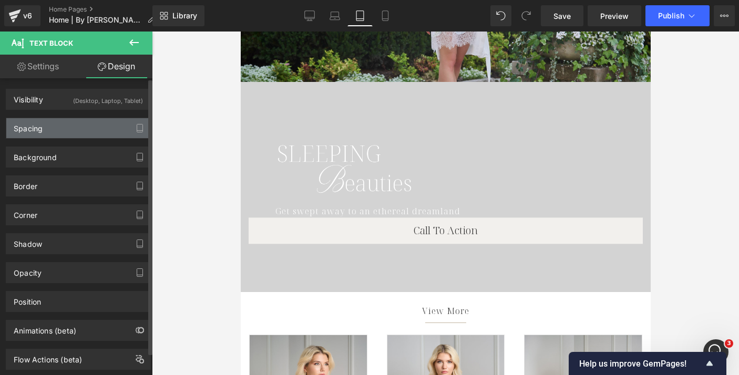
click at [63, 130] on div "Spacing" at bounding box center [78, 128] width 144 height 20
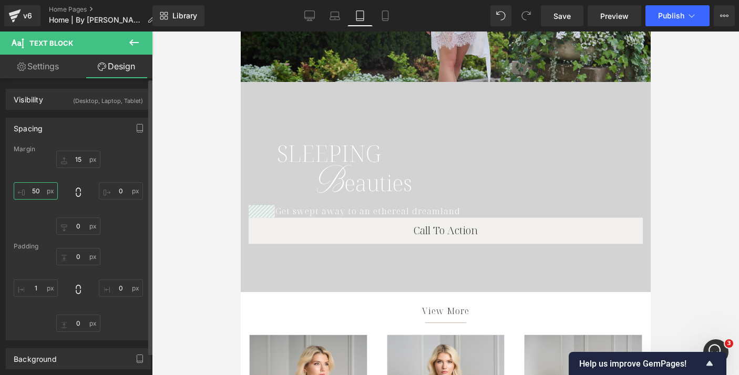
click at [35, 188] on input "50" at bounding box center [36, 190] width 44 height 17
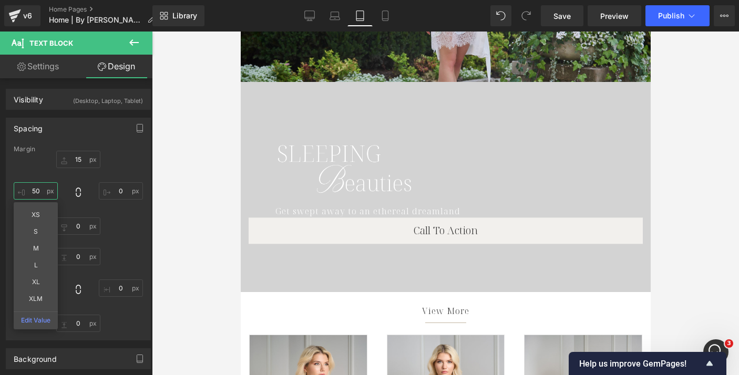
type input "40"
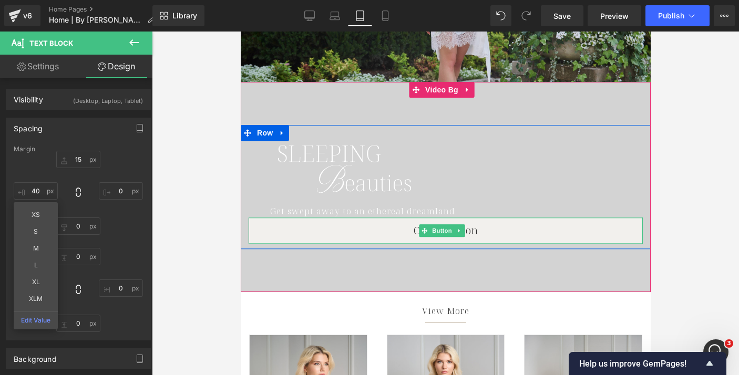
click at [326, 231] on link "Call To Action" at bounding box center [445, 231] width 394 height 26
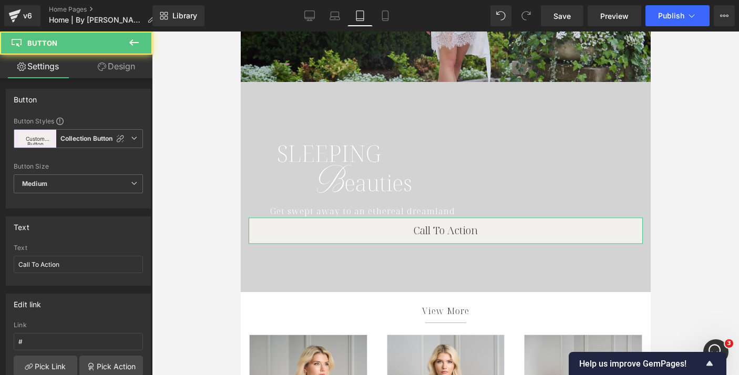
click at [125, 69] on link "Design" at bounding box center [116, 67] width 76 height 24
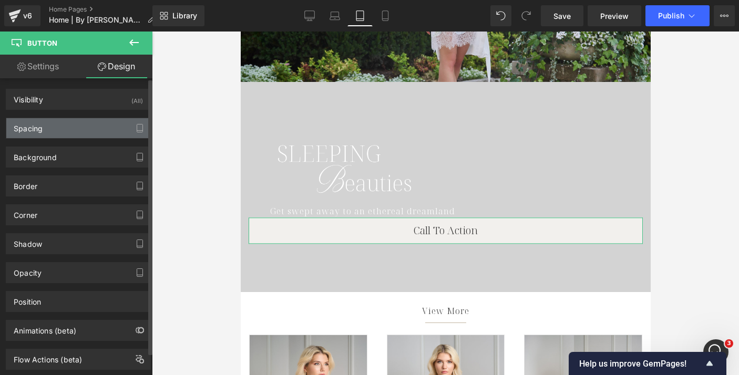
click at [61, 130] on div "Spacing" at bounding box center [78, 128] width 144 height 20
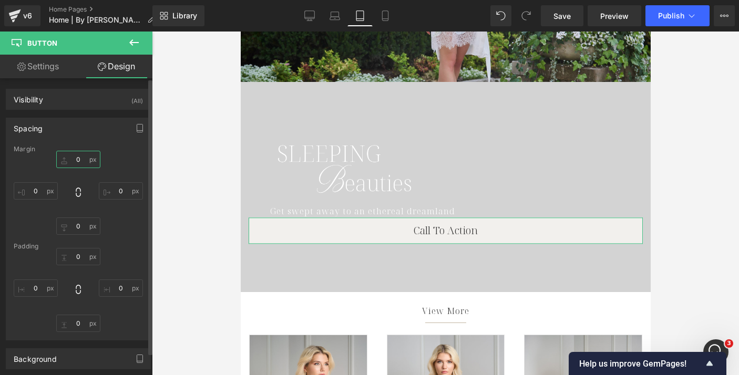
click at [75, 159] on input "0" at bounding box center [78, 159] width 44 height 17
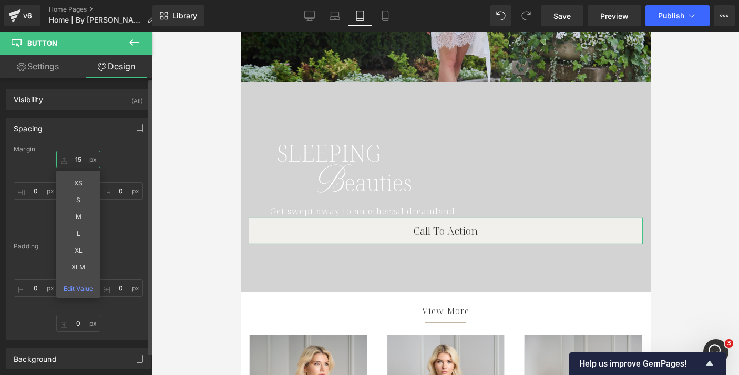
type input "15"
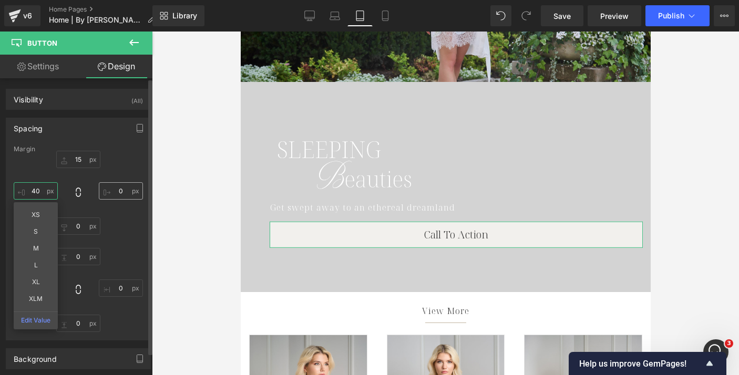
type input "40"
click at [113, 194] on input "0" at bounding box center [121, 190] width 44 height 17
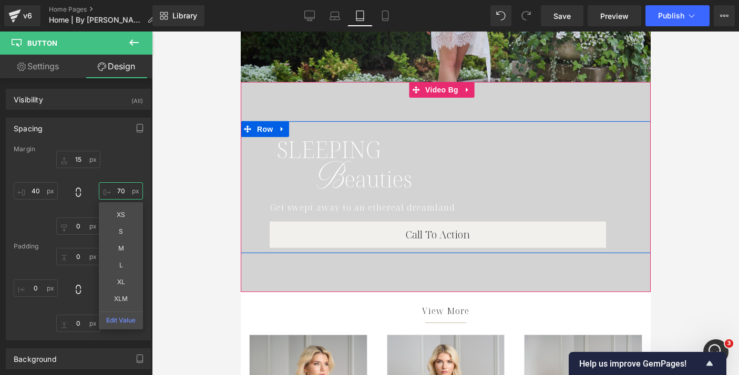
type input "7"
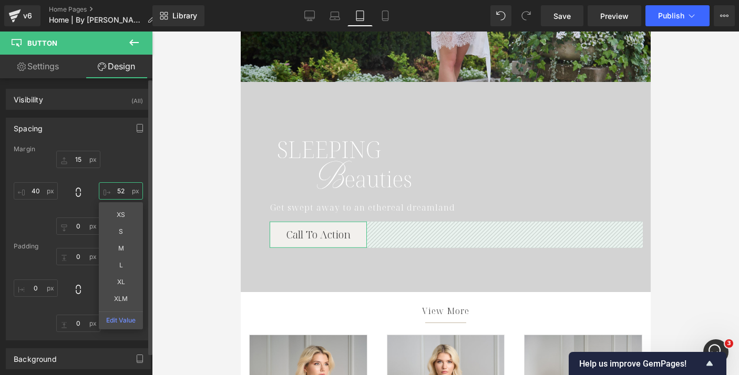
type input "5"
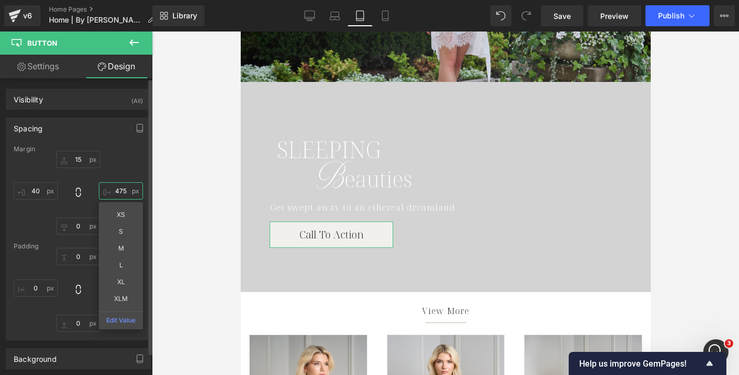
type input "475"
click at [44, 133] on div "Spacing" at bounding box center [78, 128] width 144 height 20
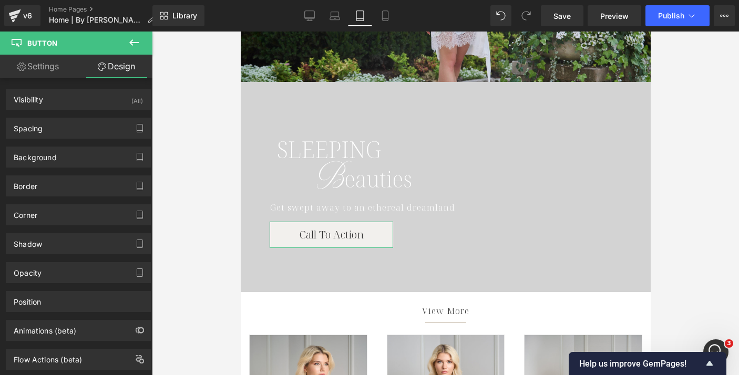
click at [43, 69] on link "Settings" at bounding box center [38, 67] width 76 height 24
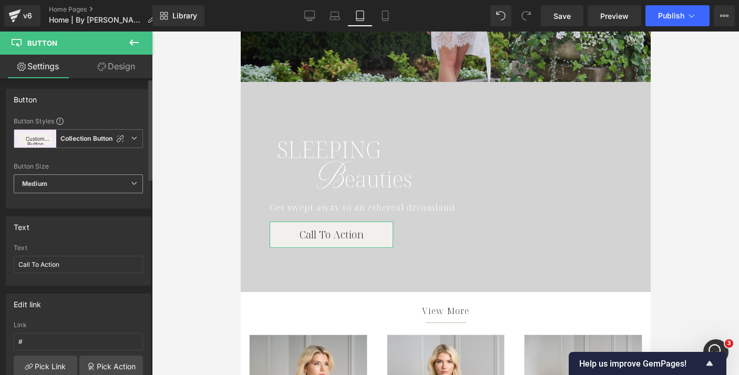
click at [49, 183] on span "Medium" at bounding box center [78, 183] width 129 height 19
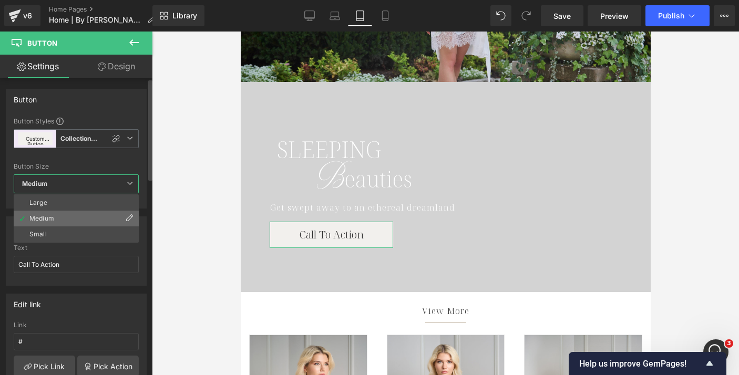
click at [53, 219] on div "Medium" at bounding box center [41, 218] width 25 height 7
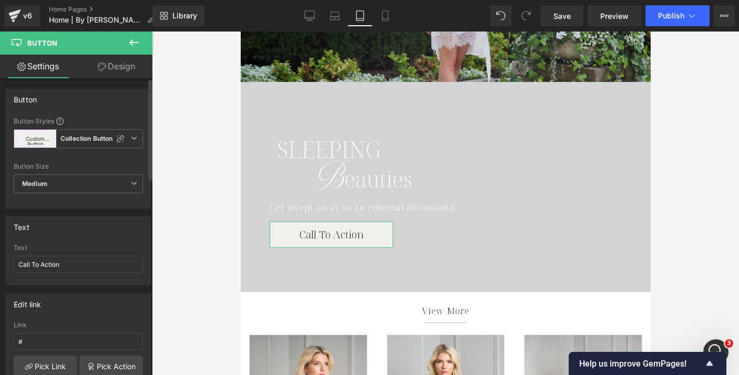
click at [70, 247] on div "Text" at bounding box center [78, 247] width 129 height 7
click at [70, 269] on input "Call To Action" at bounding box center [78, 264] width 129 height 17
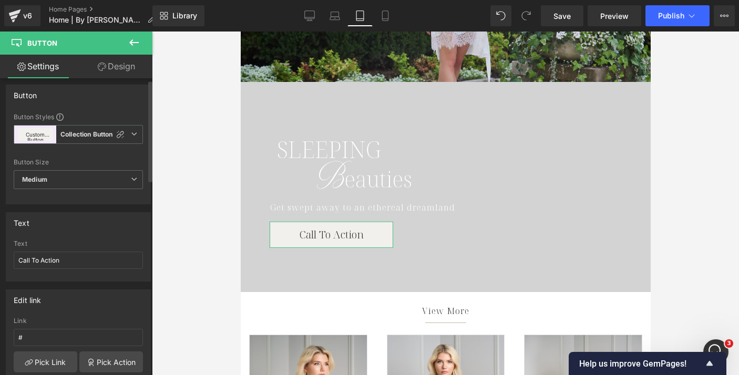
click at [71, 234] on div "Text Call To Action Text Call To Action" at bounding box center [78, 246] width 145 height 69
click at [44, 338] on input "#" at bounding box center [78, 337] width 129 height 17
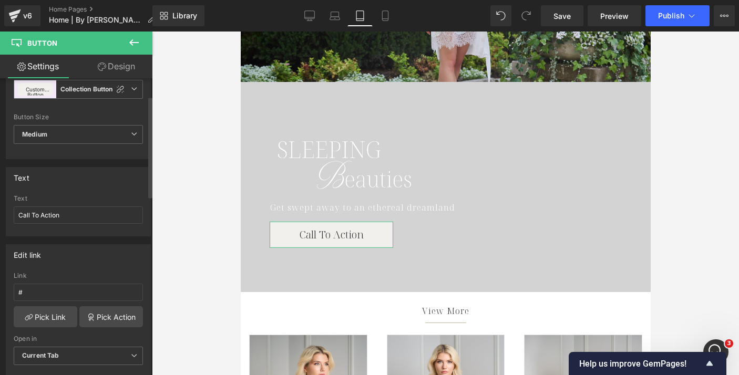
scroll to position [51, 0]
click at [43, 340] on div "Open in Current Tab Current Tab New Tab" at bounding box center [78, 354] width 129 height 42
click at [43, 325] on div "# Link # Pick Link Pick Action Current Tab New Tab Open in Current Tab Current …" at bounding box center [78, 324] width 144 height 108
click at [44, 313] on link "Pick Link" at bounding box center [46, 314] width 64 height 21
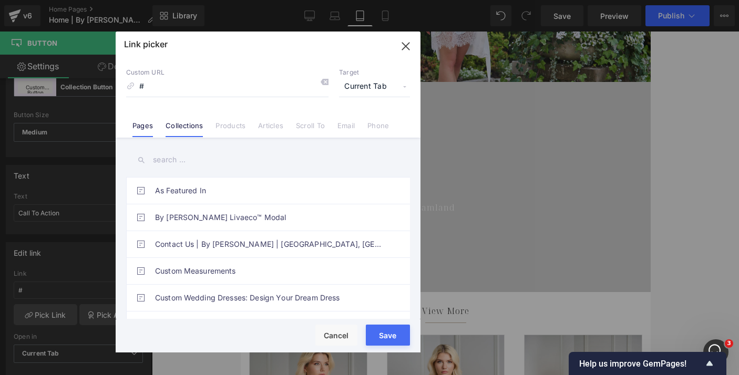
click at [182, 126] on link "Collections" at bounding box center [184, 129] width 37 height 16
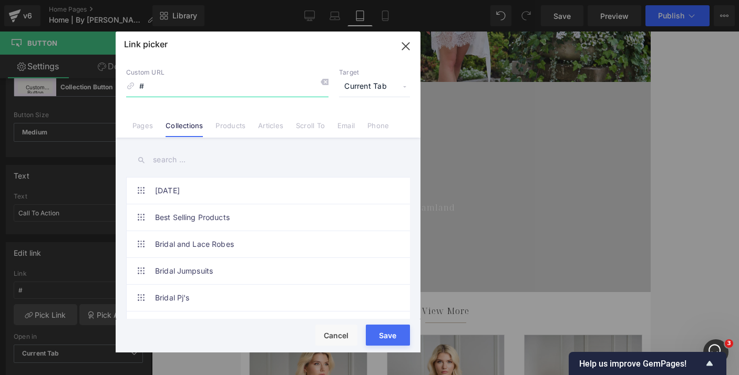
click at [194, 92] on input "#" at bounding box center [227, 87] width 202 height 20
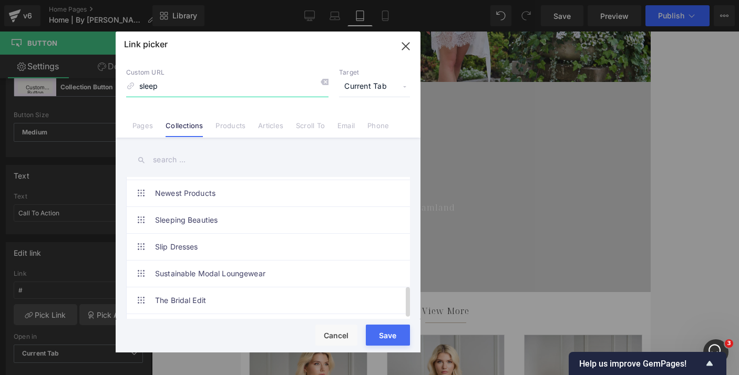
scroll to position [505, 0]
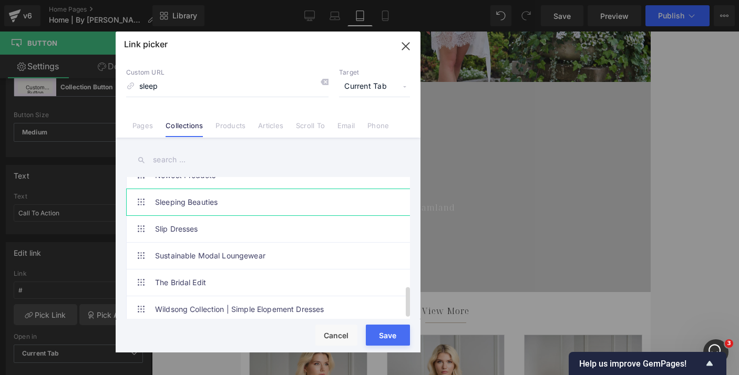
click at [202, 194] on link "Sleeping Beauties" at bounding box center [270, 202] width 231 height 26
type input "/collections/sleeping-beauties"
click at [394, 339] on button "Save" at bounding box center [388, 335] width 44 height 21
type input "/collections/sleeping-beauties"
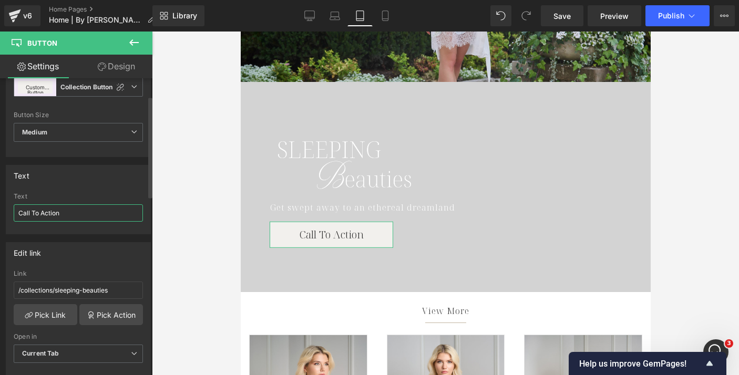
click at [66, 216] on input "Call To Action" at bounding box center [78, 212] width 129 height 17
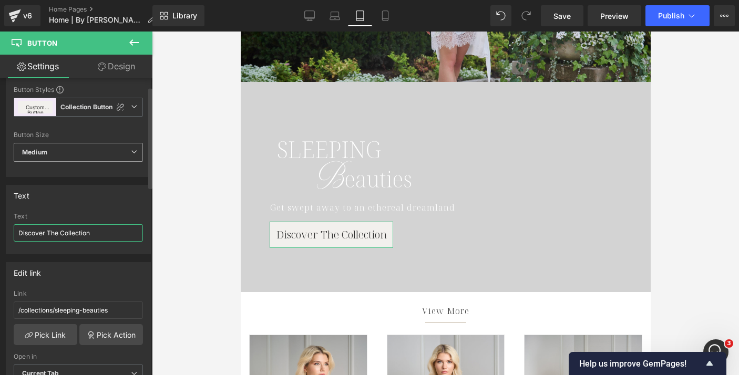
scroll to position [24, 0]
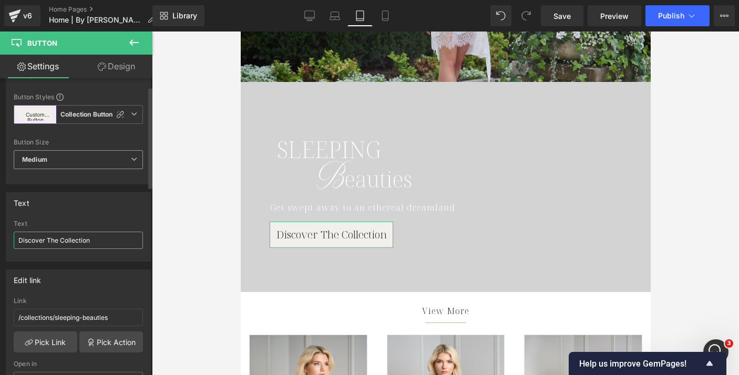
type input "Discover The Collection"
click at [59, 168] on span "Medium" at bounding box center [78, 159] width 129 height 19
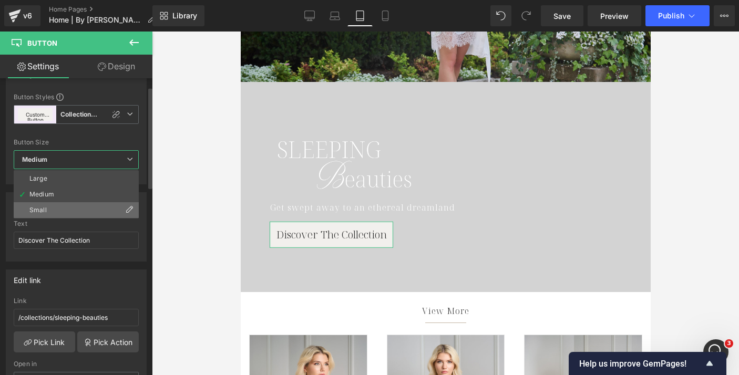
click at [51, 208] on li "Small" at bounding box center [76, 210] width 125 height 16
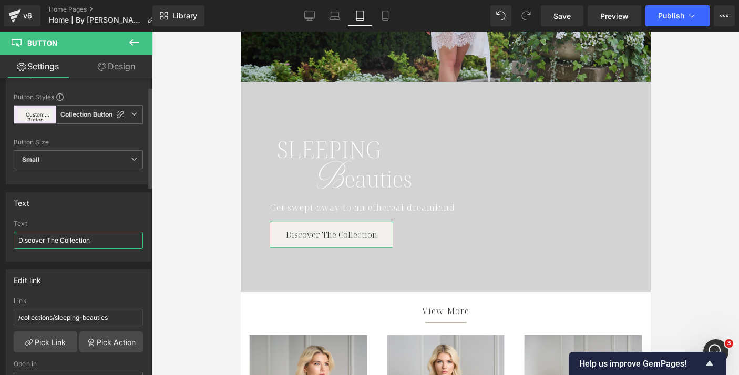
click at [122, 234] on input "Discover The Collection" at bounding box center [78, 240] width 129 height 17
click at [338, 16] on icon at bounding box center [334, 16] width 11 height 11
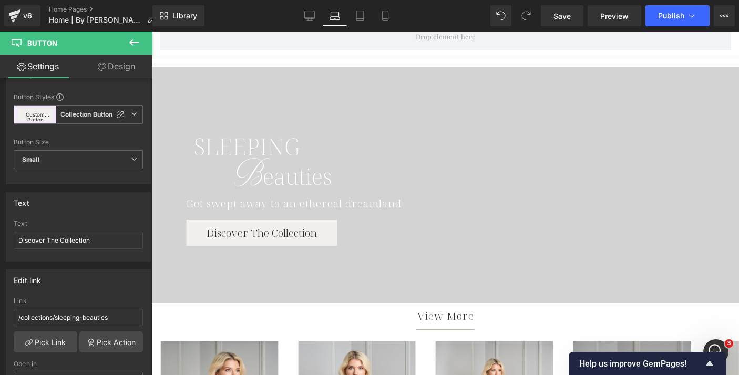
scroll to position [598, 0]
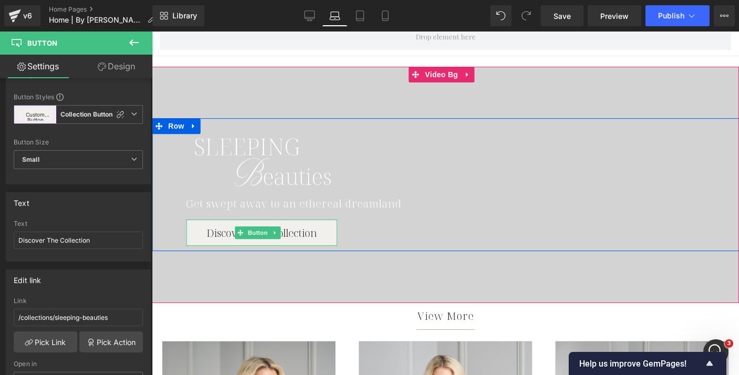
click at [222, 228] on span "Discover The Collection" at bounding box center [261, 233] width 110 height 14
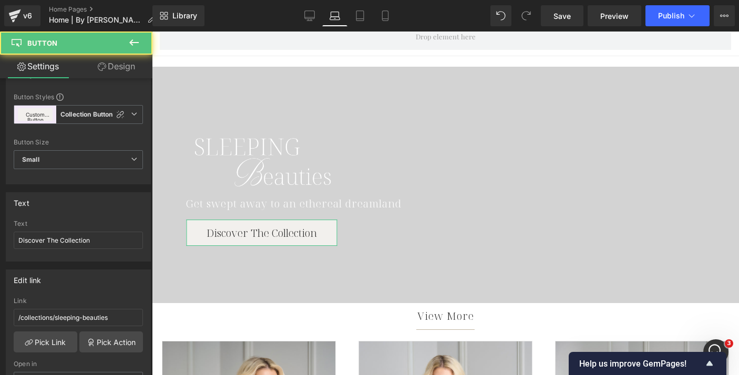
click at [120, 74] on link "Design" at bounding box center [116, 67] width 76 height 24
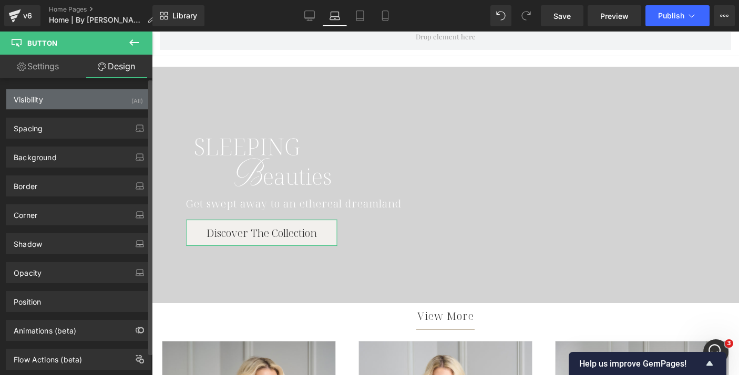
click at [73, 97] on div "Visibility (All)" at bounding box center [78, 99] width 144 height 20
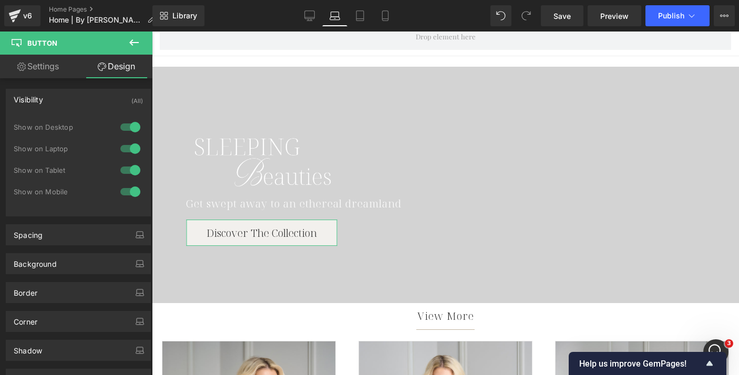
click at [119, 57] on link "Design" at bounding box center [116, 67] width 76 height 24
click at [63, 67] on link "Settings" at bounding box center [38, 67] width 76 height 24
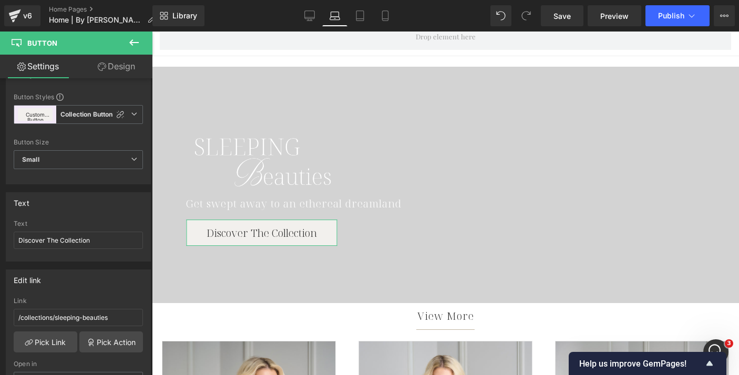
click at [123, 69] on link "Design" at bounding box center [116, 67] width 76 height 24
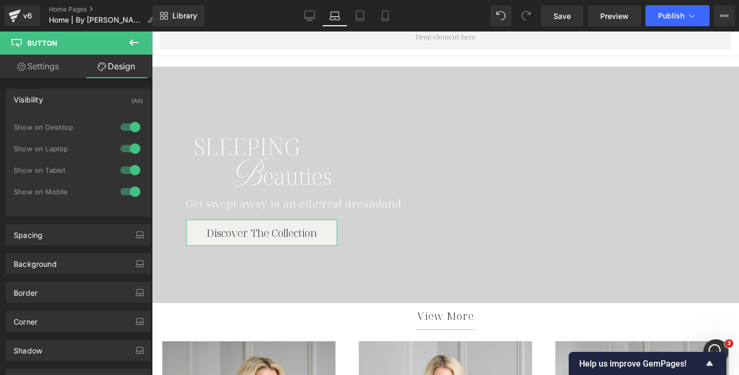
click at [46, 67] on link "Settings" at bounding box center [38, 67] width 76 height 24
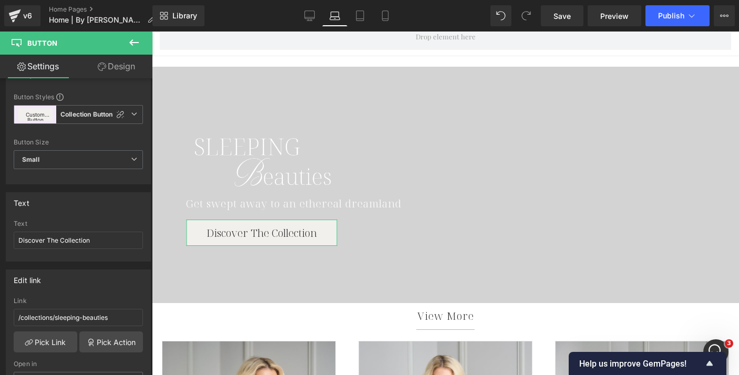
click at [121, 68] on link "Design" at bounding box center [116, 67] width 76 height 24
type input "15"
type input "750"
type input "0"
type input "50"
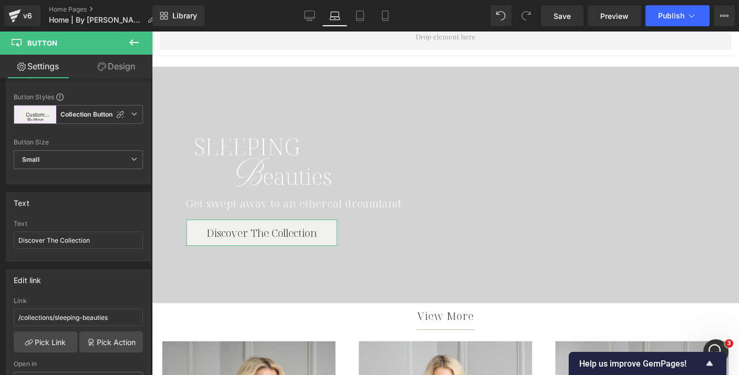
type input "0"
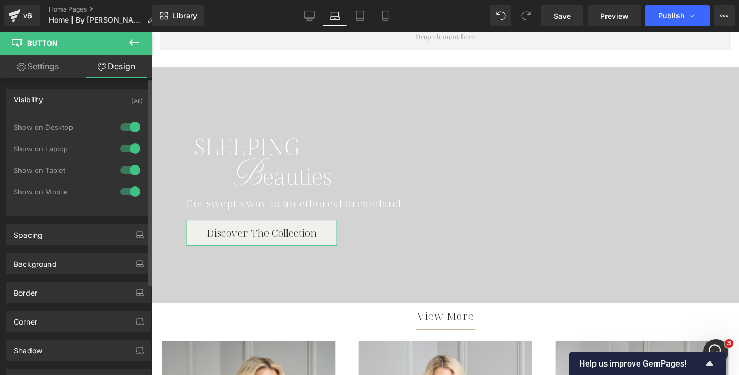
click at [107, 94] on div "Visibility (All)" at bounding box center [78, 99] width 144 height 20
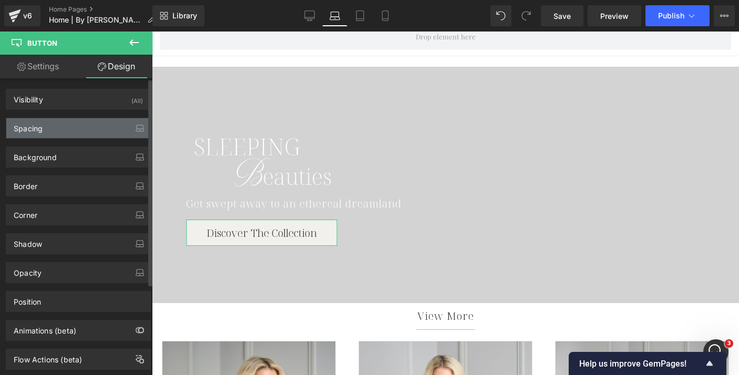
click at [80, 133] on div "Spacing" at bounding box center [78, 128] width 144 height 20
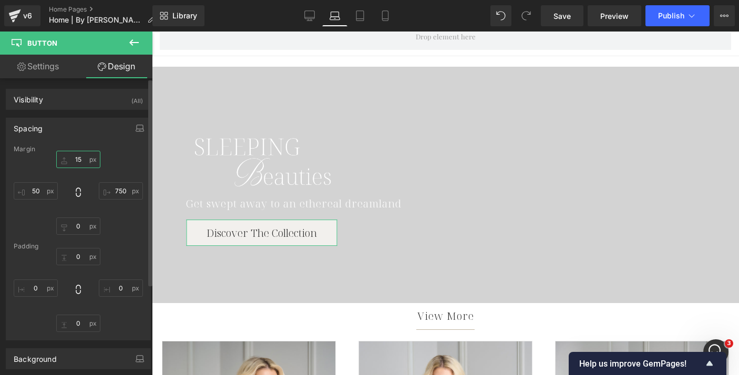
click at [76, 159] on input "15" at bounding box center [78, 159] width 44 height 17
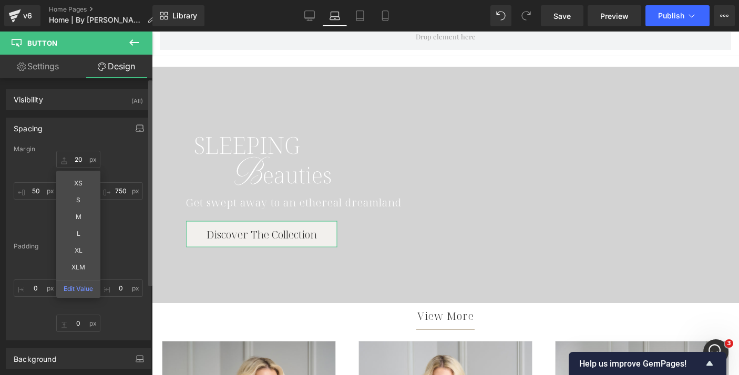
click at [136, 129] on icon "button" at bounding box center [140, 130] width 8 height 3
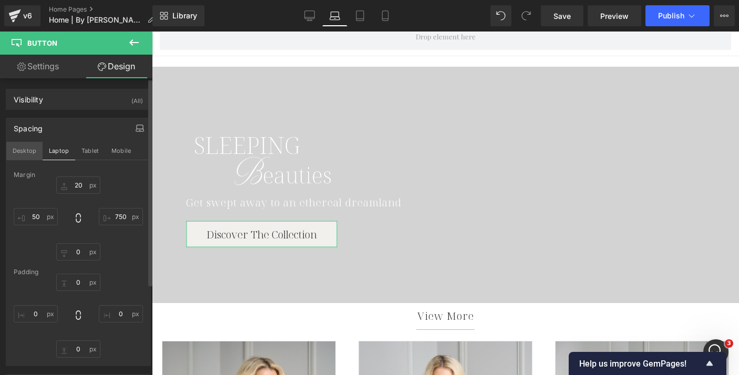
click at [26, 151] on button "Desktop" at bounding box center [24, 151] width 36 height 18
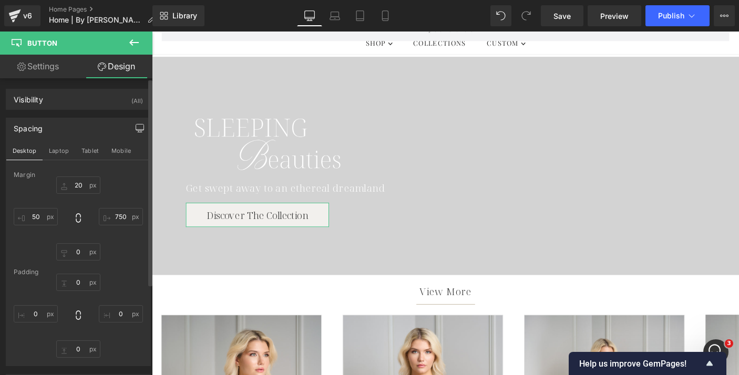
type input "15"
type input "825"
type input "0"
type input "50"
type input "0"
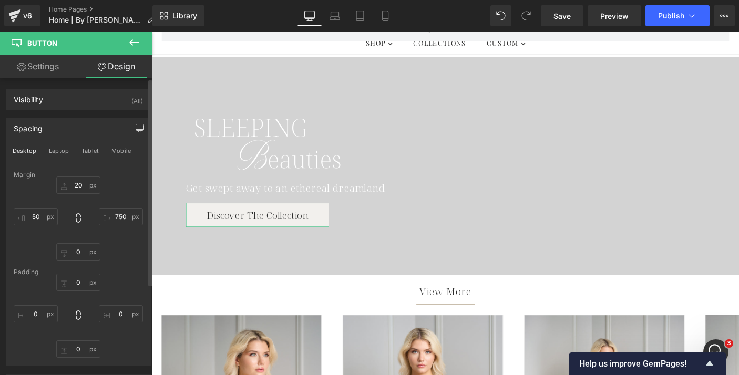
type input "0"
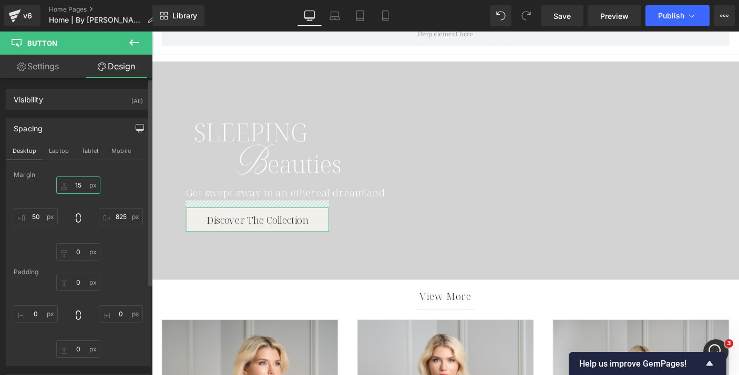
click at [79, 186] on input "15" at bounding box center [78, 185] width 44 height 17
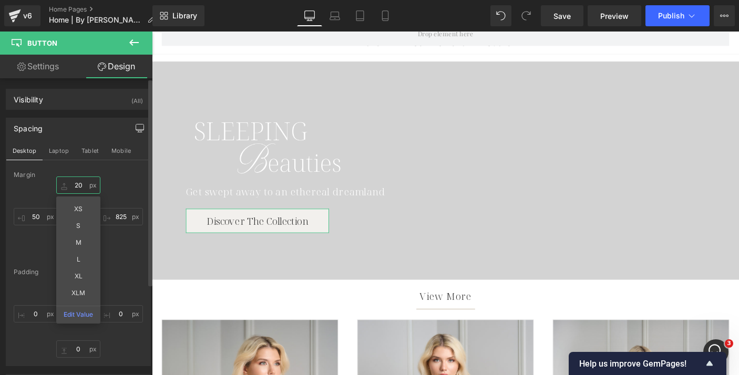
type input "20"
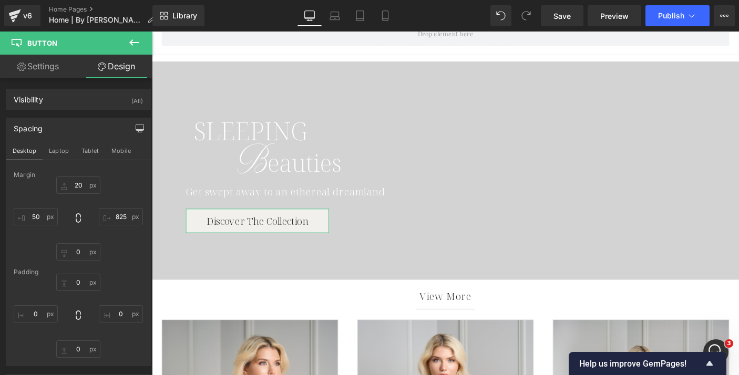
click at [75, 128] on div "Spacing" at bounding box center [78, 128] width 144 height 20
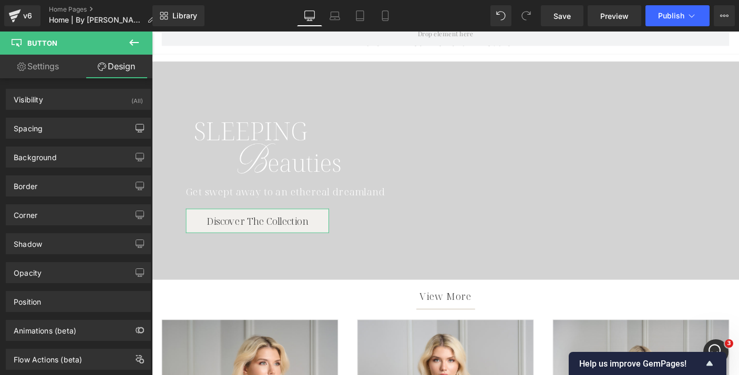
click at [42, 61] on link "Settings" at bounding box center [38, 67] width 76 height 24
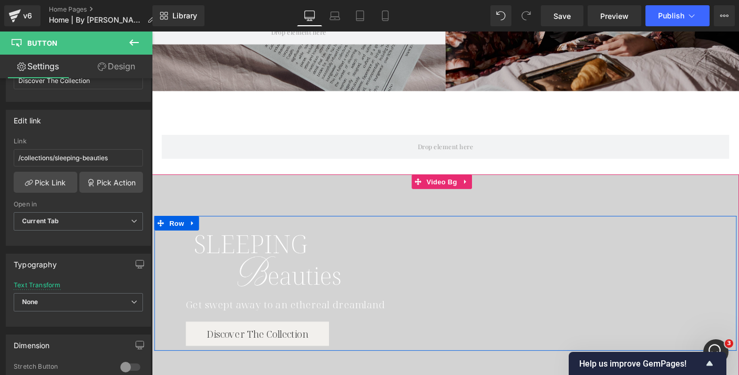
scroll to position [445, 0]
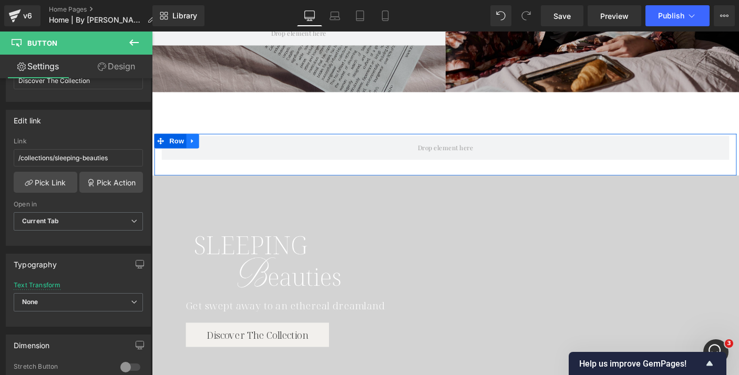
click at [195, 151] on icon at bounding box center [195, 150] width 7 height 8
click at [222, 149] on icon at bounding box center [223, 150] width 7 height 7
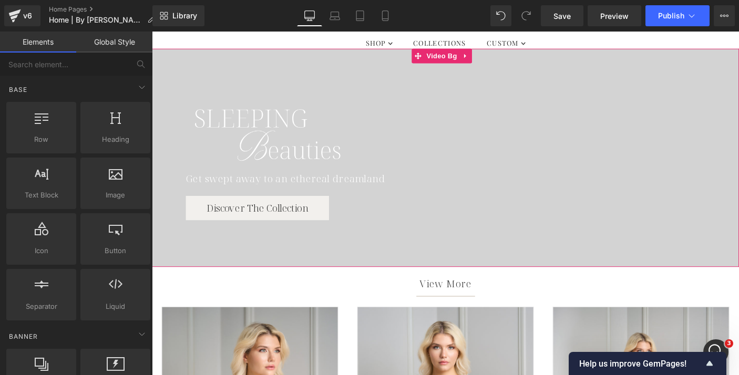
scroll to position [568, 0]
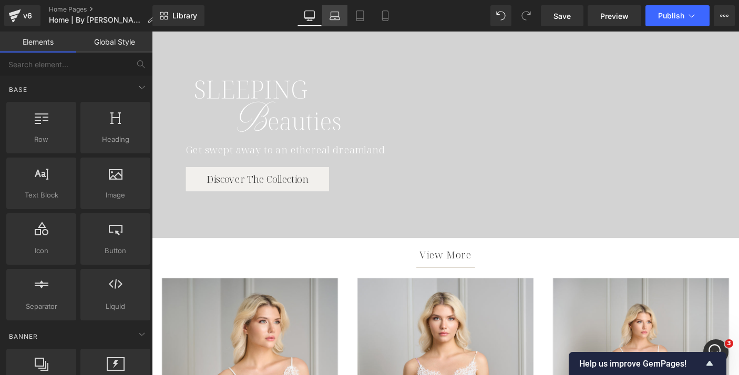
click at [339, 15] on icon at bounding box center [335, 14] width 8 height 5
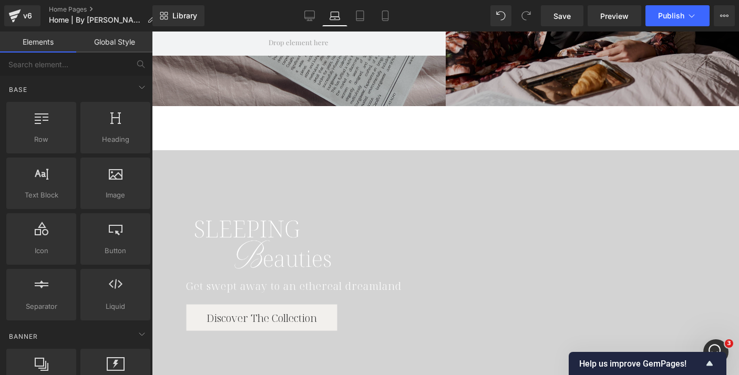
scroll to position [520, 0]
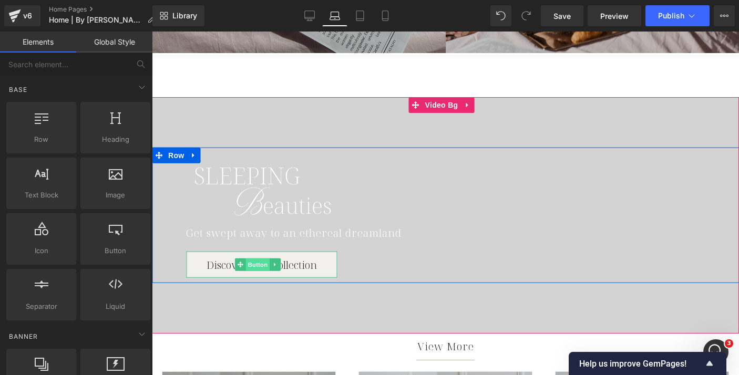
click at [251, 264] on span "Button" at bounding box center [257, 265] width 24 height 13
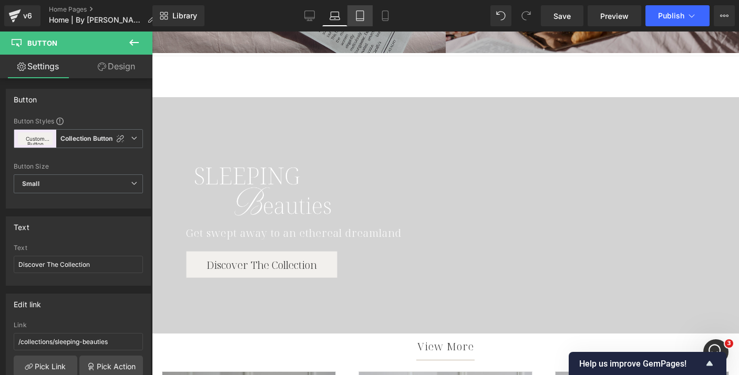
click at [372, 13] on link "Tablet" at bounding box center [359, 15] width 25 height 21
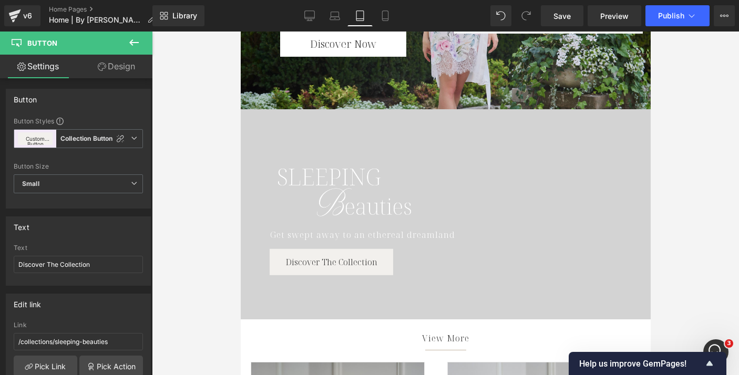
scroll to position [591, 0]
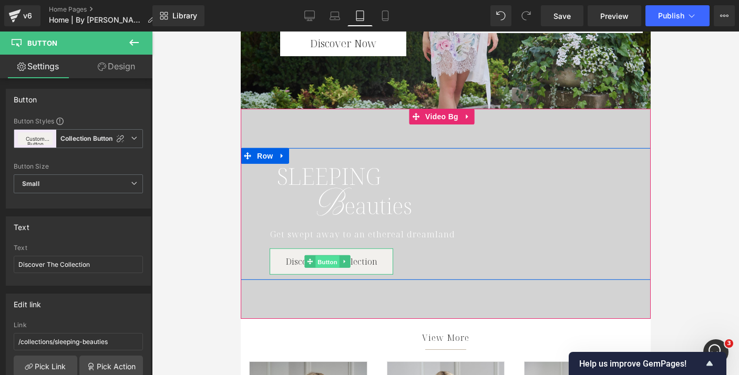
click at [323, 259] on span "Button" at bounding box center [327, 261] width 24 height 13
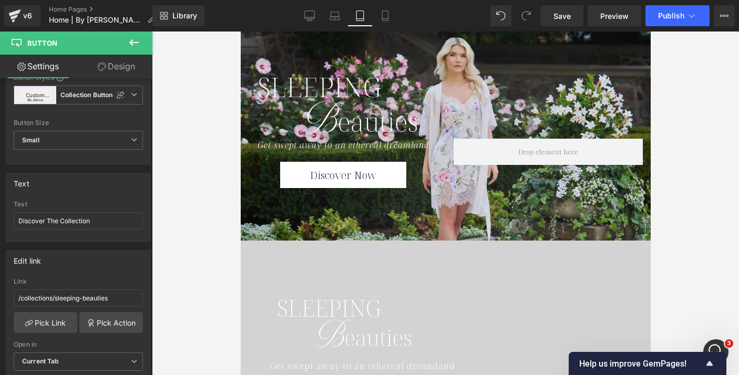
scroll to position [420, 0]
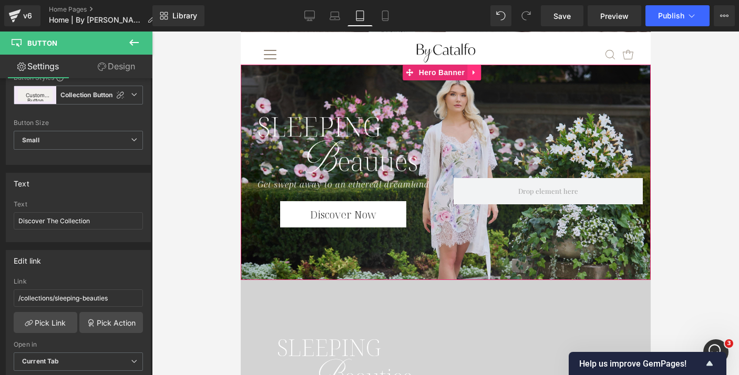
click at [471, 74] on icon at bounding box center [473, 73] width 7 height 8
click at [479, 74] on icon at bounding box center [480, 72] width 7 height 7
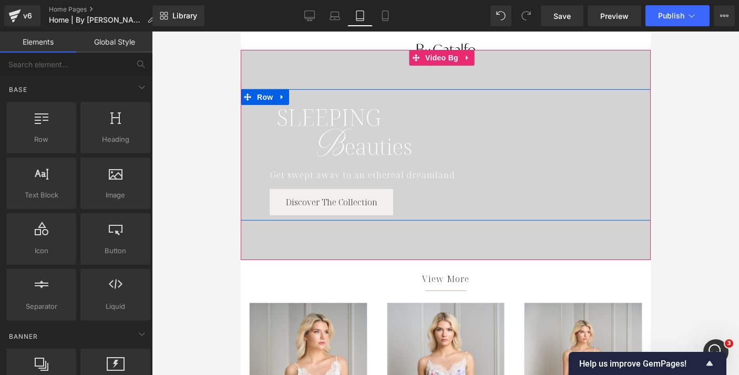
scroll to position [443, 0]
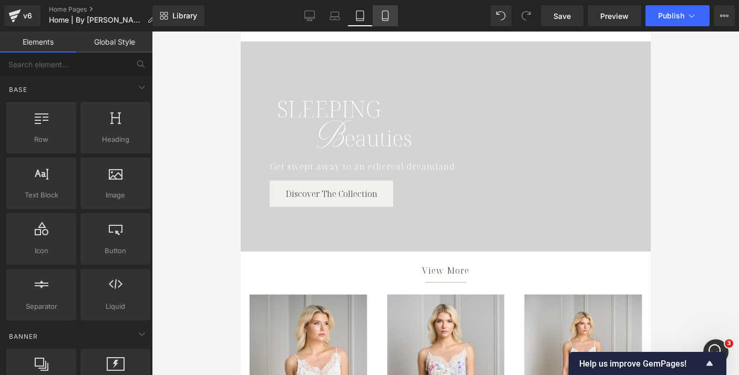
click at [388, 12] on icon at bounding box center [385, 16] width 6 height 10
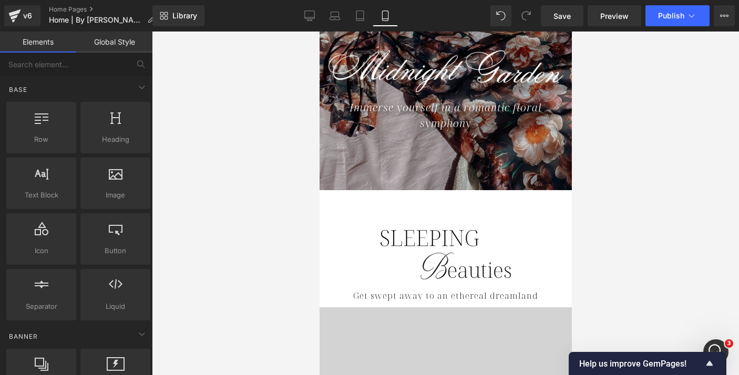
scroll to position [183, 0]
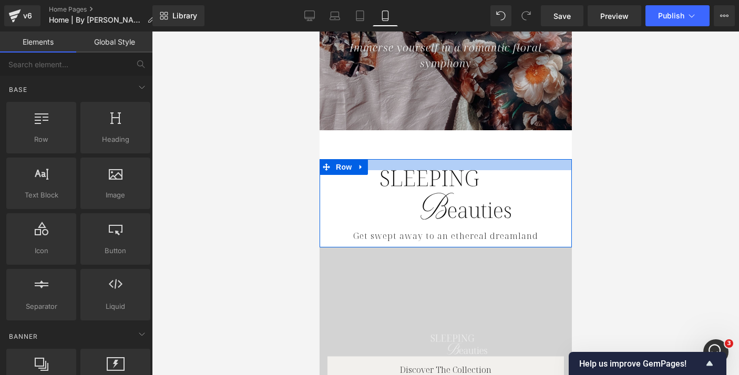
click at [436, 165] on div at bounding box center [445, 164] width 252 height 11
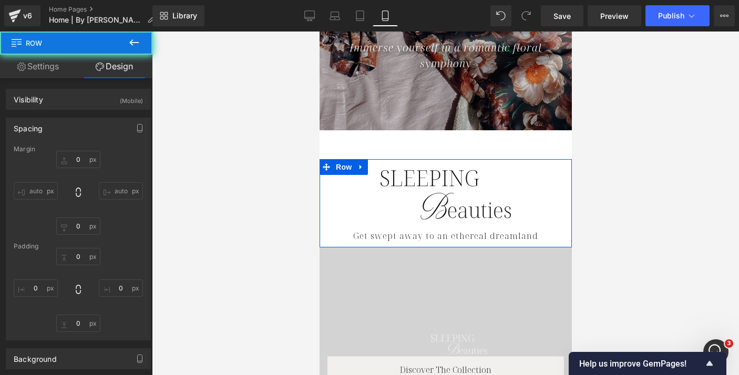
type input "0"
type input "21"
type input "0"
type input "10"
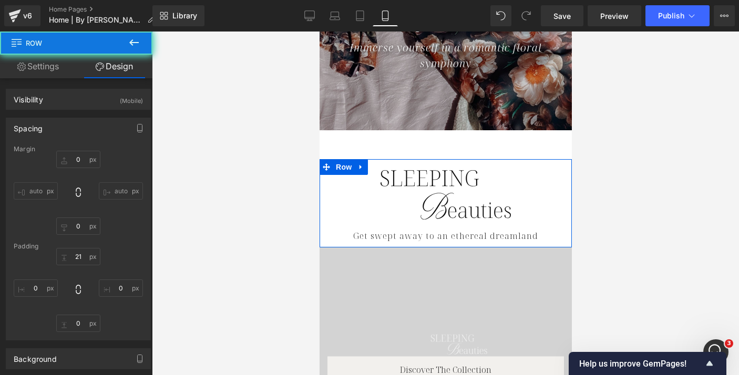
type input "0"
click at [362, 165] on icon at bounding box center [360, 167] width 7 height 8
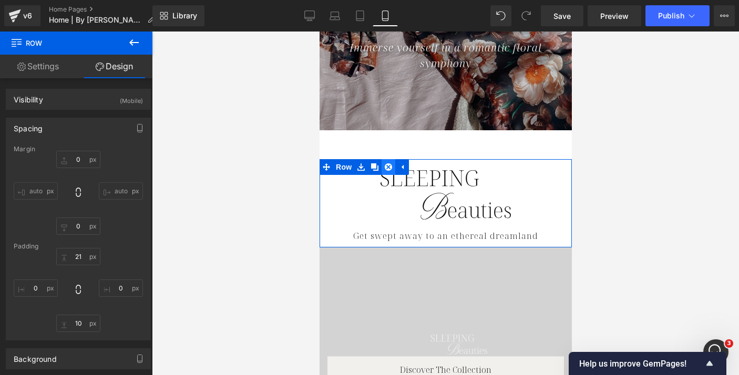
click at [386, 164] on icon at bounding box center [387, 166] width 7 height 7
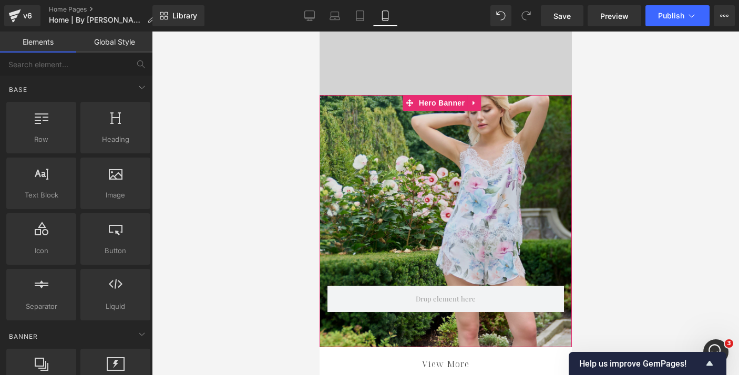
scroll to position [451, 0]
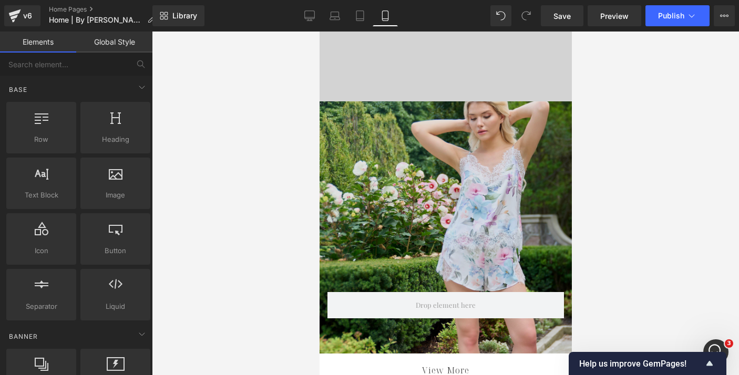
click at [455, 110] on div "Image Row 44px Get swept away to an ethereal dreamland Text Block Row Hero Bann…" at bounding box center [445, 227] width 252 height 252
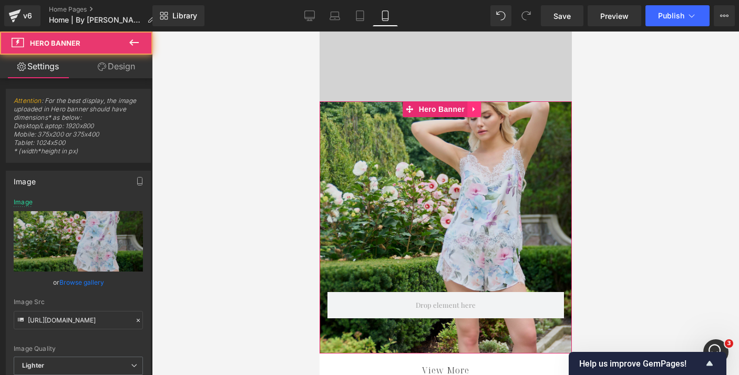
click at [471, 110] on icon at bounding box center [473, 110] width 7 height 8
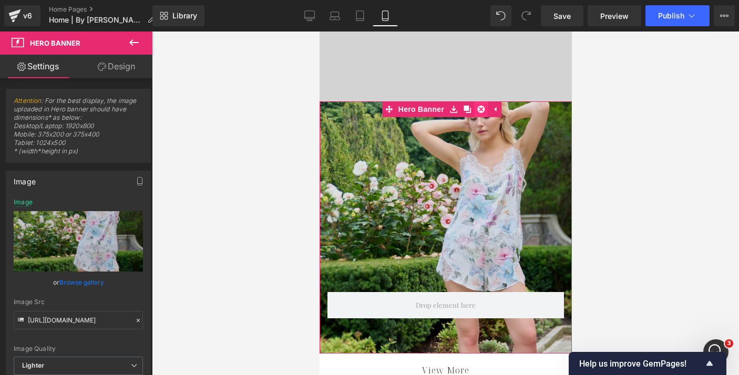
click at [478, 110] on icon at bounding box center [480, 109] width 7 height 7
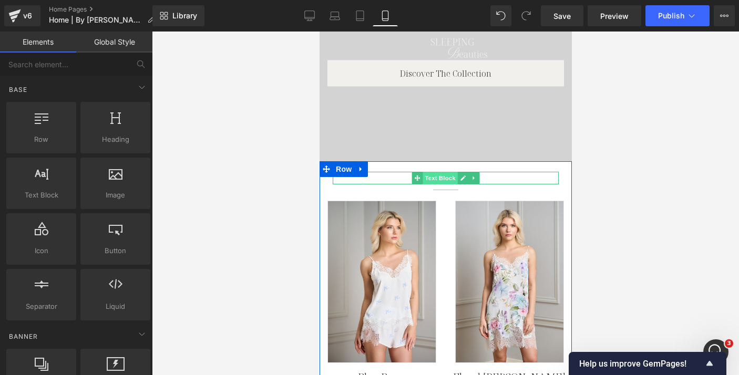
scroll to position [302, 0]
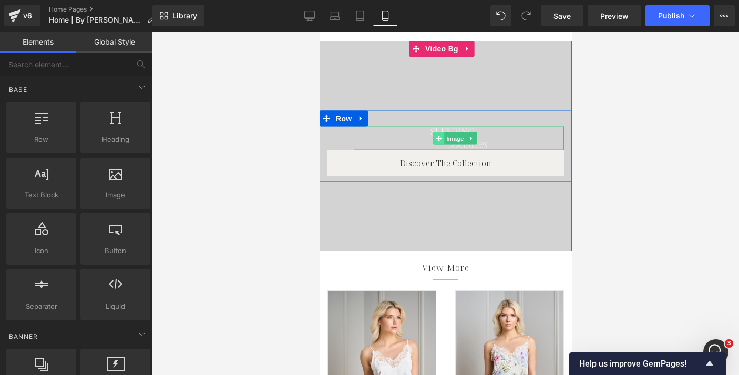
click at [438, 132] on span at bounding box center [437, 138] width 11 height 13
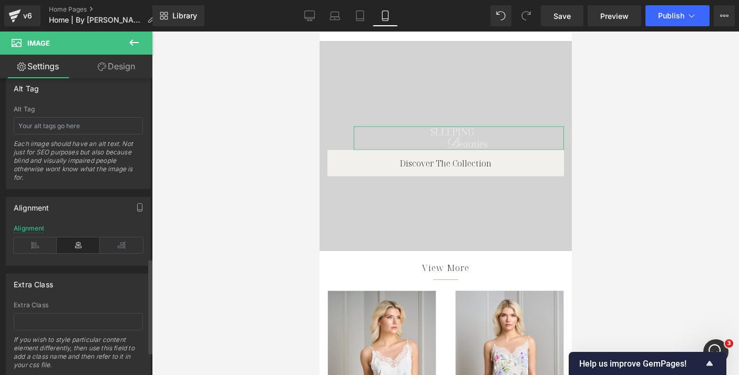
scroll to position [635, 0]
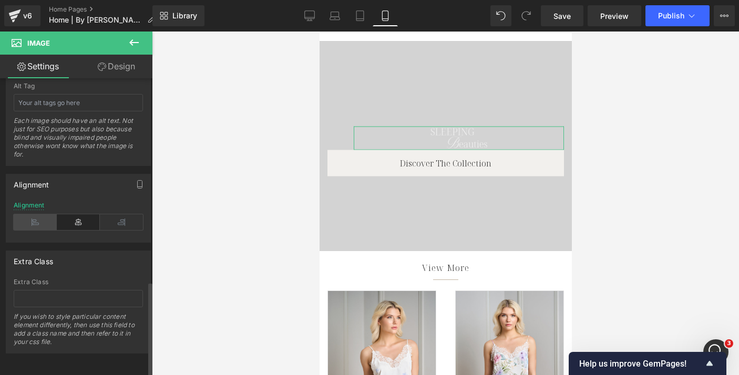
click at [38, 214] on icon at bounding box center [35, 222] width 43 height 16
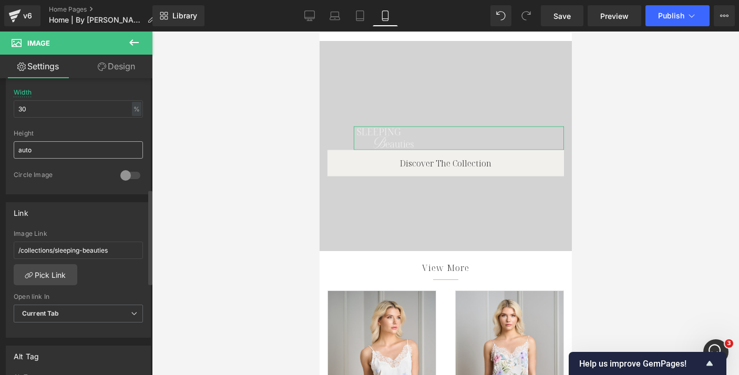
scroll to position [338, 0]
click at [57, 106] on input "30" at bounding box center [78, 108] width 129 height 17
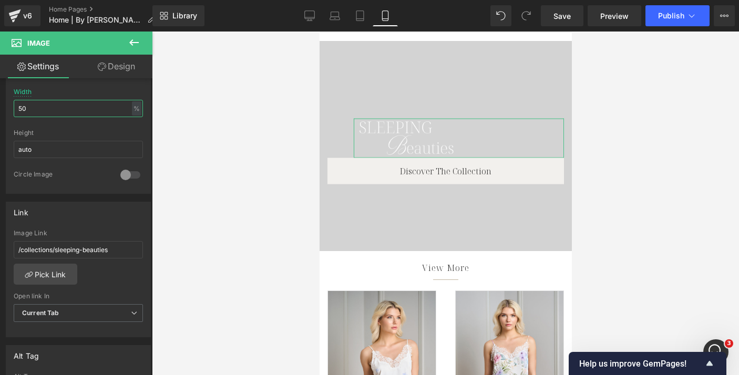
type input "50"
click at [107, 68] on link "Design" at bounding box center [116, 67] width 76 height 24
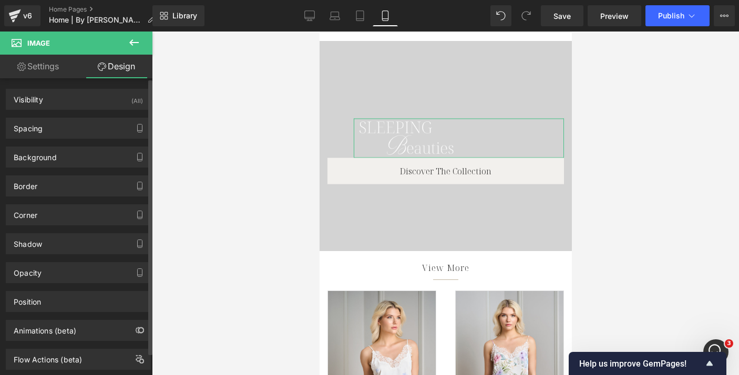
click at [82, 118] on div "Spacing [GEOGRAPHIC_DATA] 0px 0 0px 0 0px 0 50px 50 [GEOGRAPHIC_DATA] 0px 0 0px…" at bounding box center [78, 128] width 145 height 21
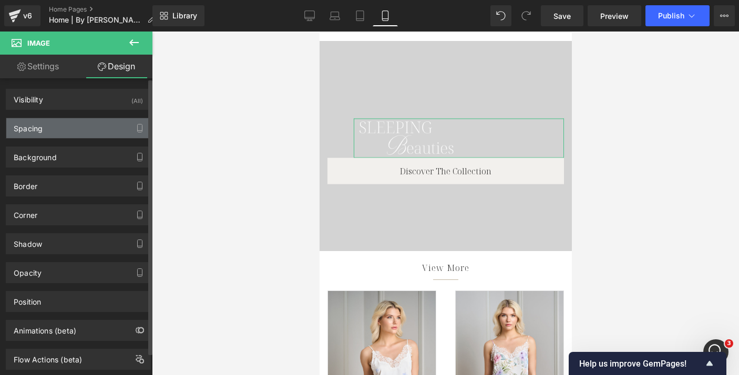
click at [80, 129] on div "Spacing" at bounding box center [78, 128] width 144 height 20
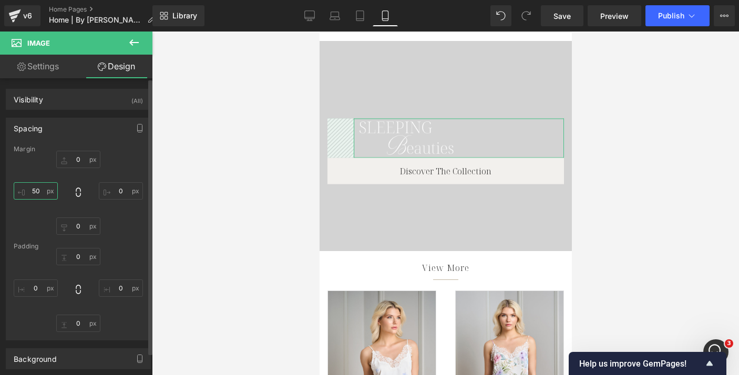
click at [34, 188] on input "50" at bounding box center [36, 190] width 44 height 17
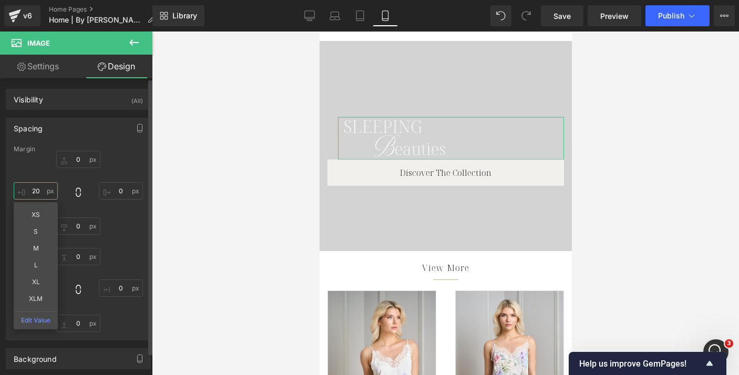
type input "2"
type input "0"
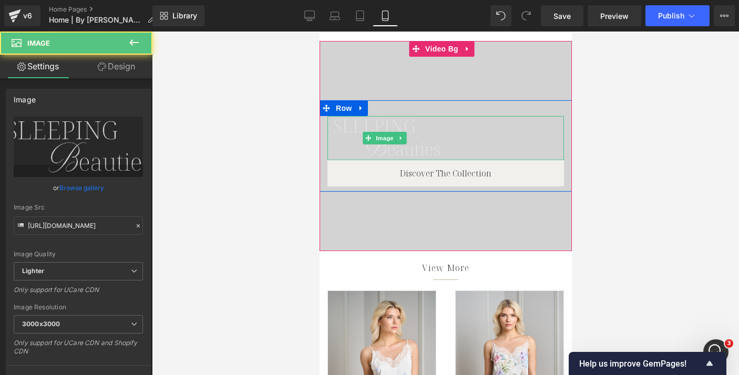
click at [349, 127] on img at bounding box center [386, 138] width 118 height 44
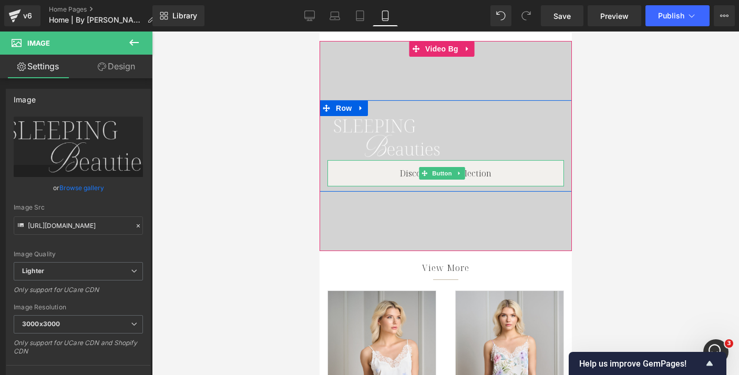
click at [367, 170] on link "Discover The Collection" at bounding box center [445, 173] width 236 height 26
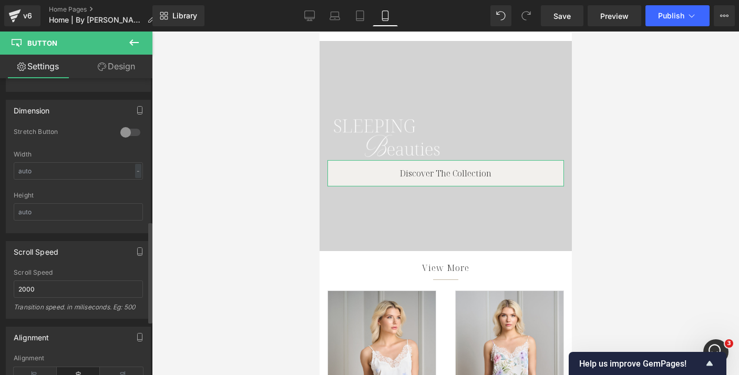
scroll to position [416, 0]
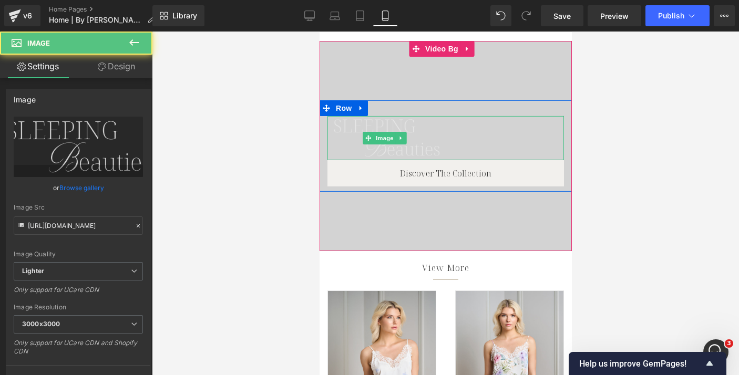
click at [354, 127] on img at bounding box center [386, 138] width 118 height 44
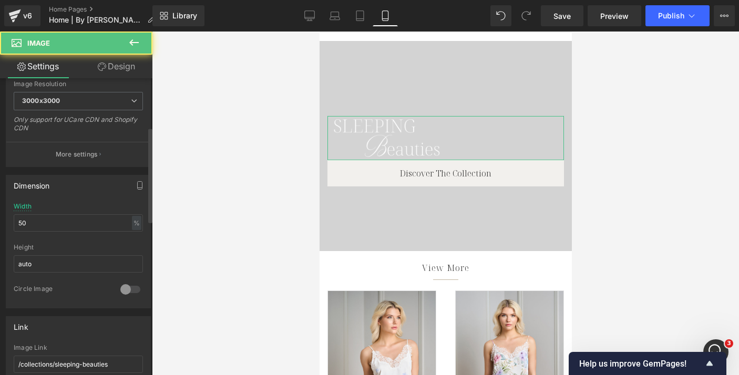
scroll to position [268, 0]
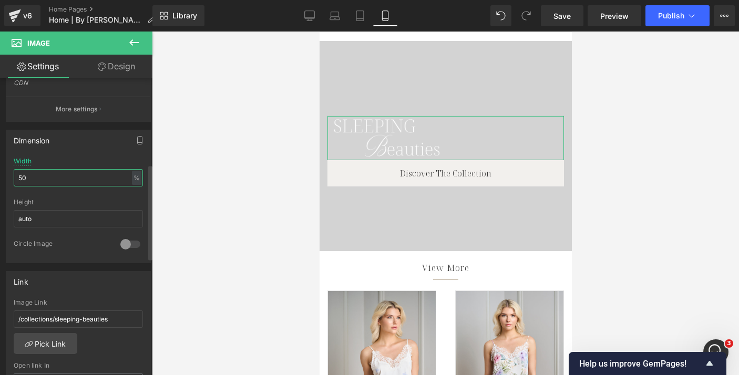
click at [89, 171] on input "50" at bounding box center [78, 177] width 129 height 17
type input "60"
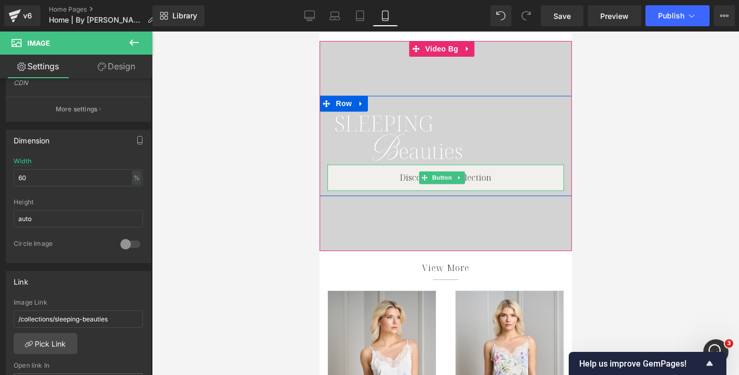
click at [368, 173] on link "Discover The Collection" at bounding box center [445, 178] width 236 height 26
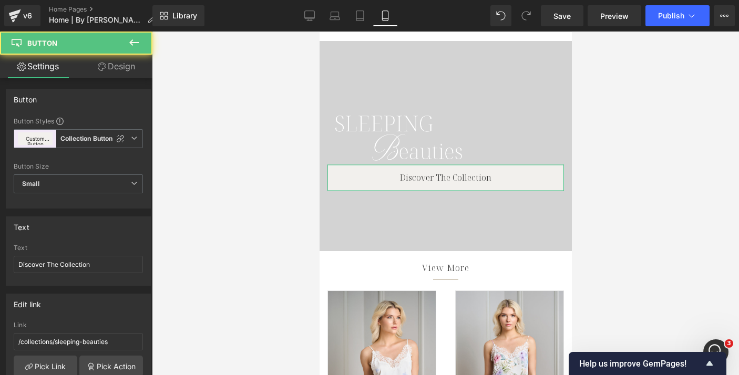
click at [124, 74] on link "Design" at bounding box center [116, 67] width 76 height 24
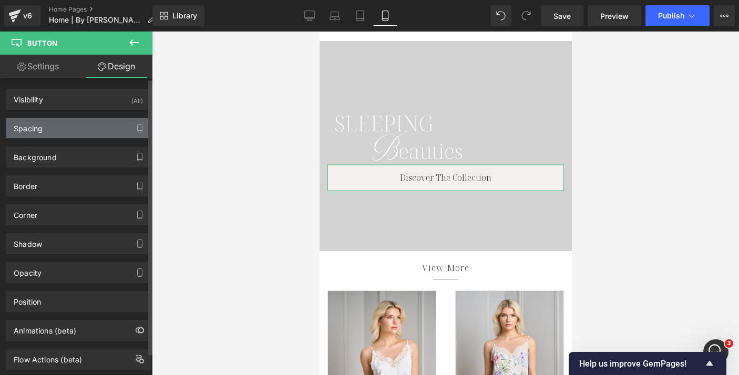
click at [66, 131] on div "Spacing" at bounding box center [78, 128] width 144 height 20
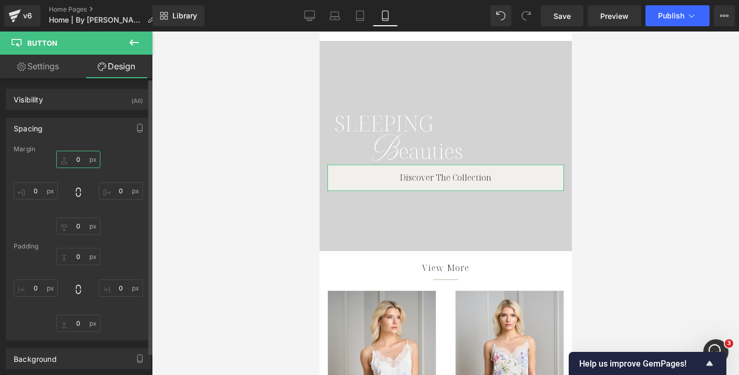
click at [76, 160] on input "0" at bounding box center [78, 159] width 44 height 17
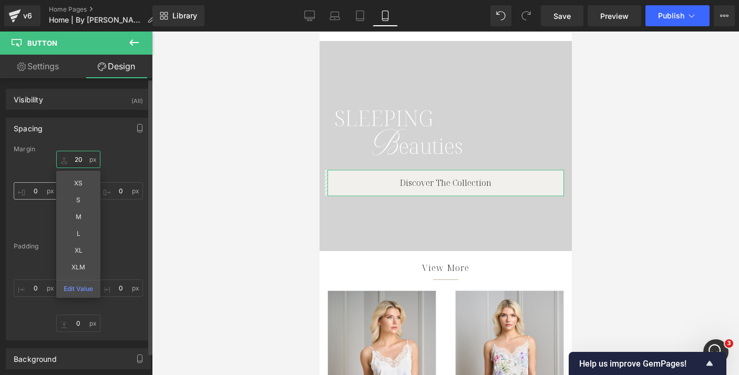
type input "20"
click at [36, 192] on input "0" at bounding box center [36, 190] width 44 height 17
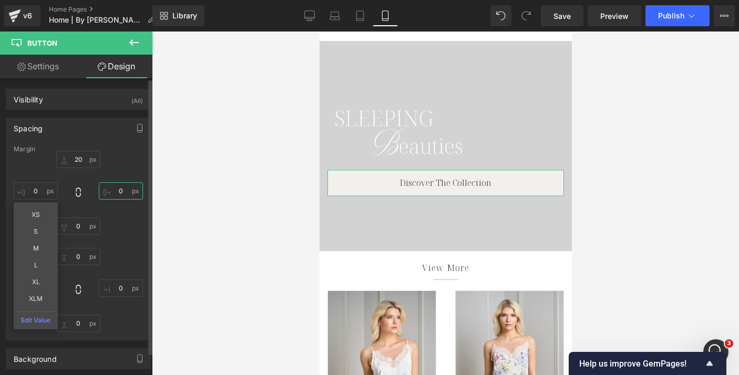
click at [121, 188] on input "0" at bounding box center [121, 190] width 44 height 17
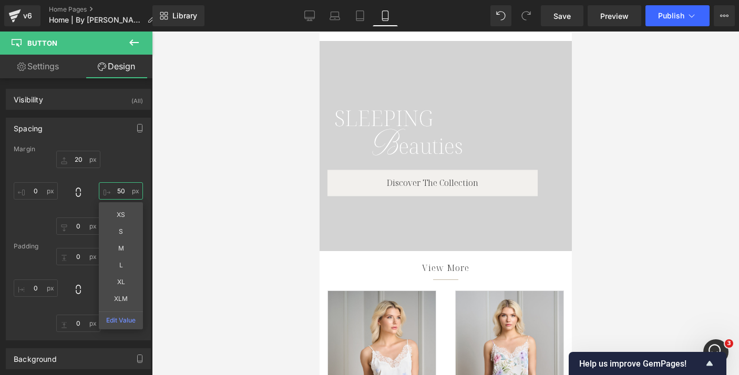
type input "5"
type input "1"
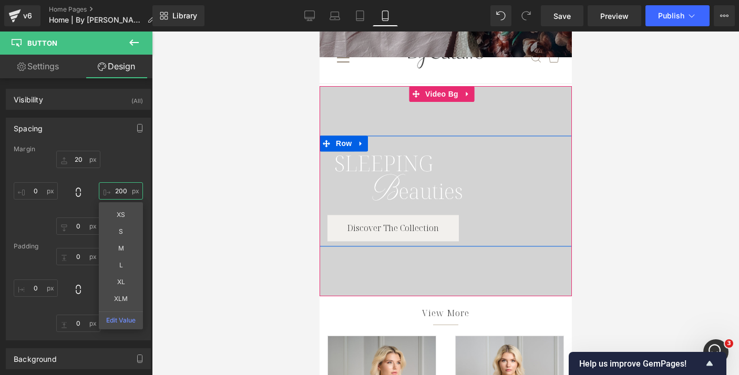
scroll to position [218, 0]
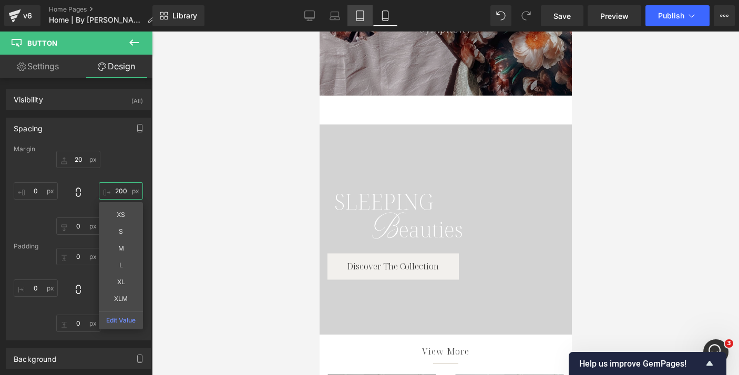
type input "200"
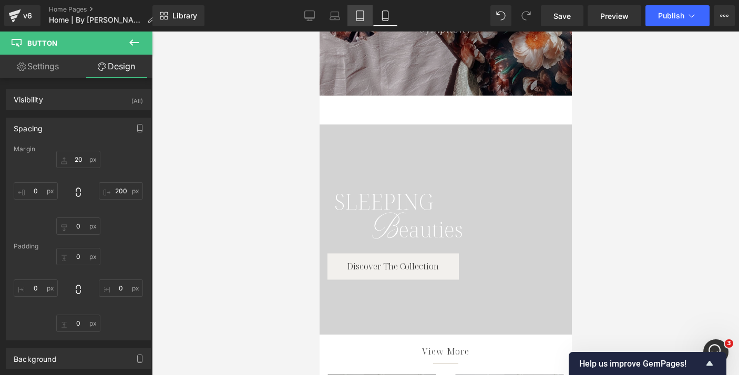
drag, startPoint x: 359, startPoint y: 13, endPoint x: 156, endPoint y: 173, distance: 258.5
click at [359, 13] on icon at bounding box center [360, 16] width 11 height 11
type input "15"
type input "475"
type input "0"
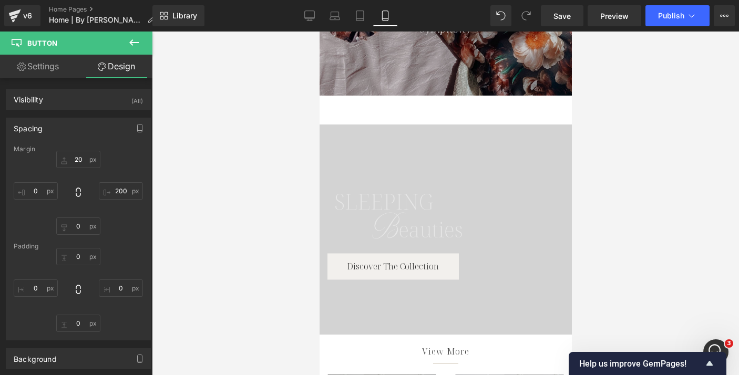
type input "40"
type input "0"
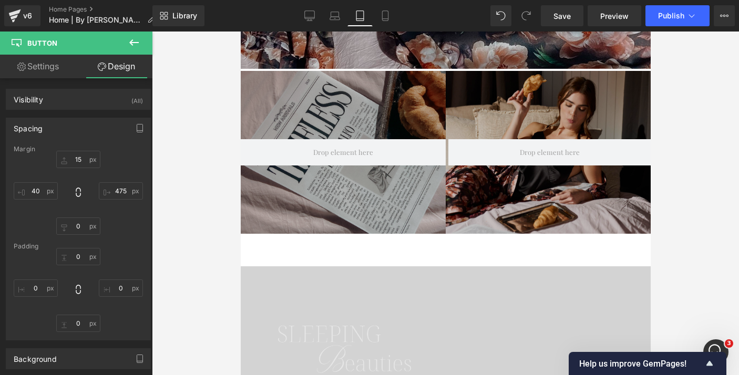
scroll to position [385, 0]
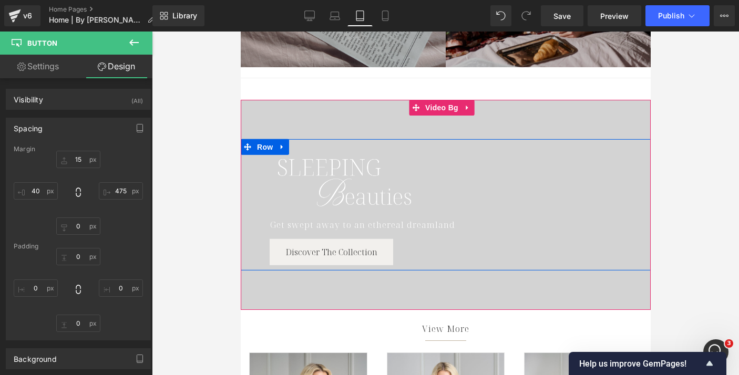
click at [344, 222] on div "Get swept away to an ethereal dreamland" at bounding box center [455, 225] width 373 height 13
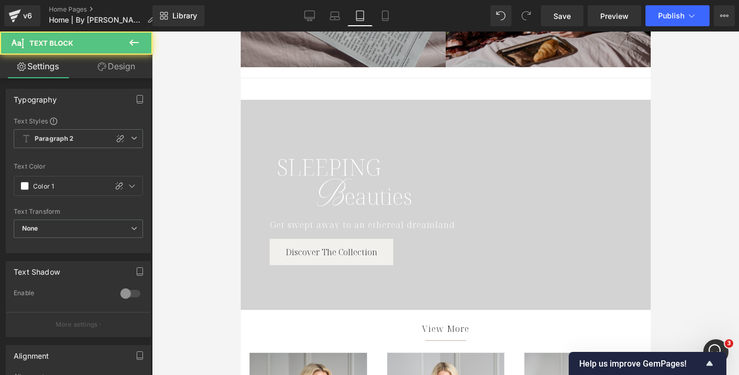
click at [128, 59] on link "Design" at bounding box center [116, 67] width 76 height 24
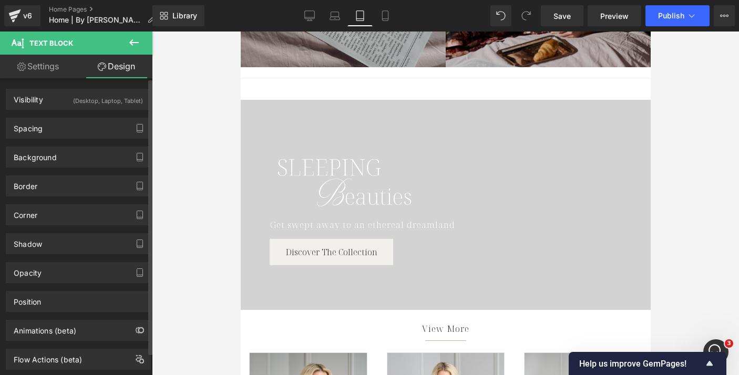
click at [107, 110] on div "Spacing [GEOGRAPHIC_DATA] 15px 15 0px 0 0px 0 40px 40 [GEOGRAPHIC_DATA] 0px 0 0…" at bounding box center [78, 124] width 157 height 29
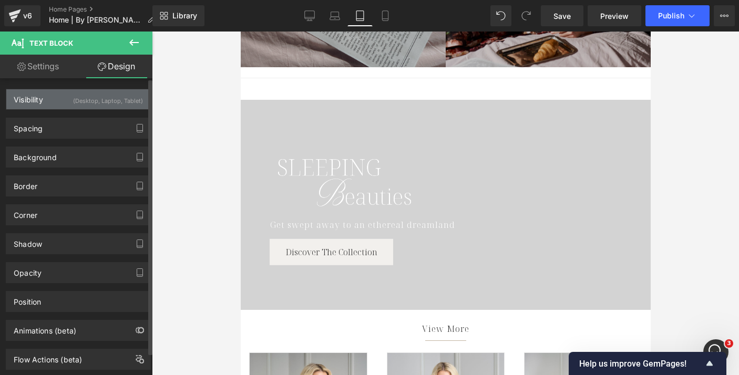
click at [107, 102] on div "(Desktop, Laptop, Tablet)" at bounding box center [108, 97] width 70 height 17
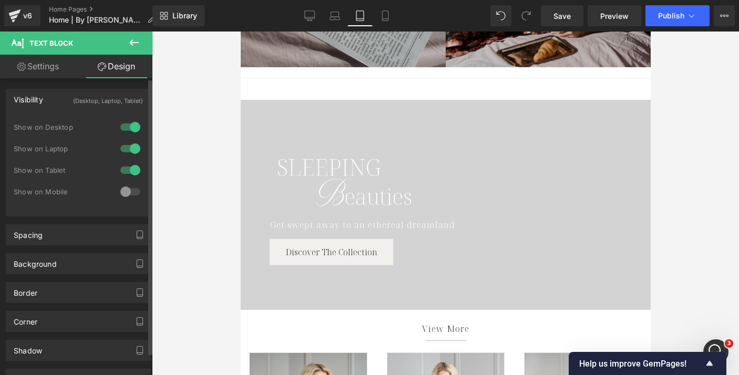
click at [120, 190] on div at bounding box center [130, 191] width 25 height 17
click at [389, 12] on icon at bounding box center [385, 16] width 11 height 11
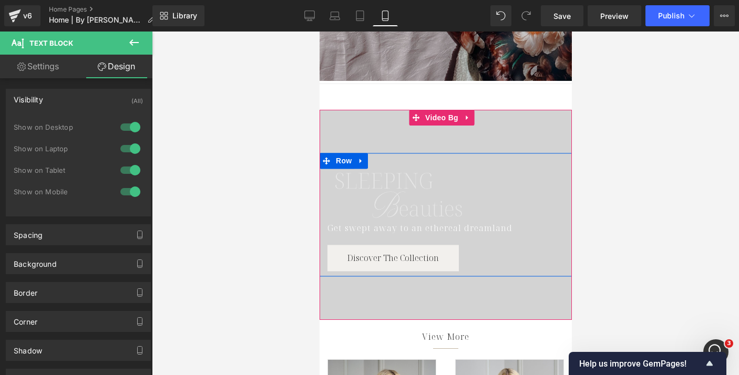
scroll to position [241, 0]
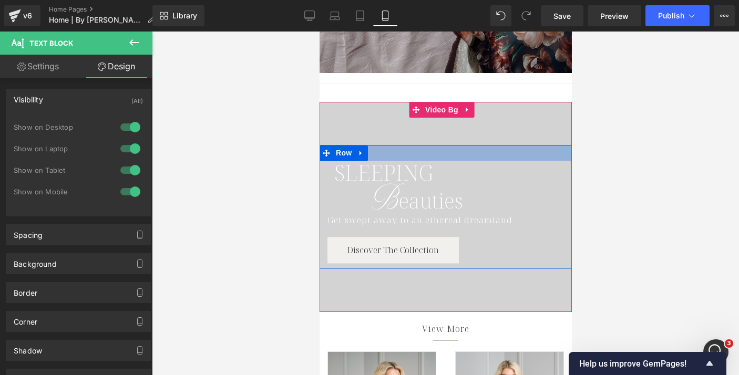
click at [413, 129] on div at bounding box center [445, 207] width 252 height 210
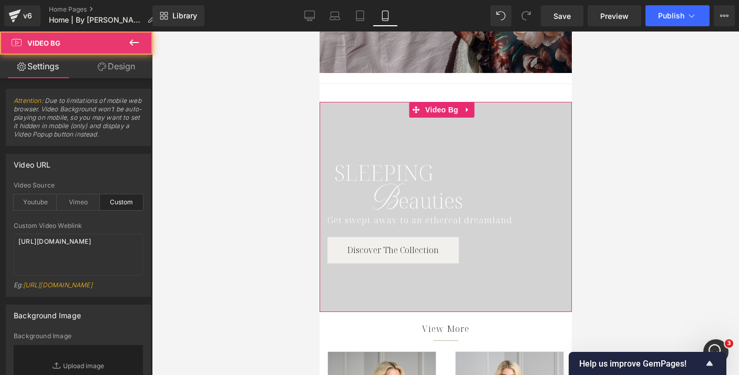
click at [438, 285] on div at bounding box center [445, 207] width 252 height 210
click at [427, 298] on div at bounding box center [445, 207] width 252 height 210
click at [120, 66] on link "Design" at bounding box center [116, 67] width 76 height 24
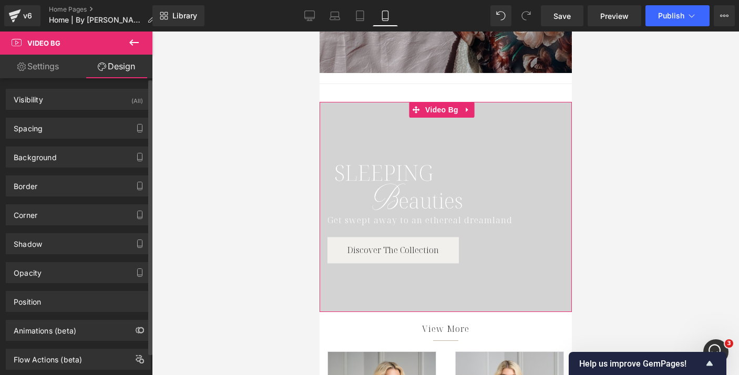
click at [90, 138] on div "Visibility (All) 0|0|0|0 1 Show on Desktop 1 Show on Laptop 1 Show on Tablet 1 …" at bounding box center [78, 224] width 157 height 292
click at [85, 138] on div "Visibility (All) 0|0|0|0 1 Show on Desktop 1 Show on Laptop 1 Show on Tablet 1 …" at bounding box center [78, 224] width 157 height 292
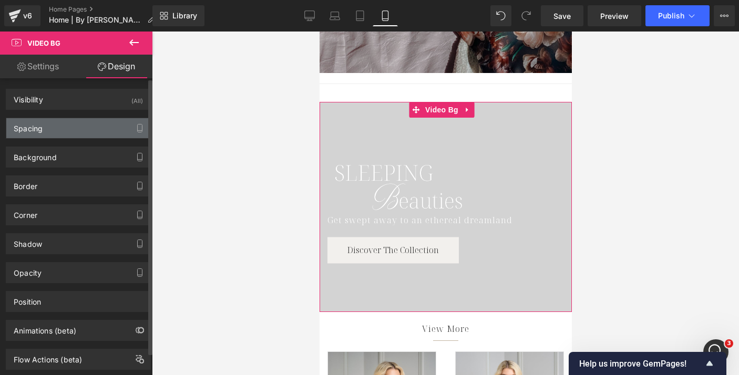
click at [84, 130] on div "Spacing" at bounding box center [78, 128] width 144 height 20
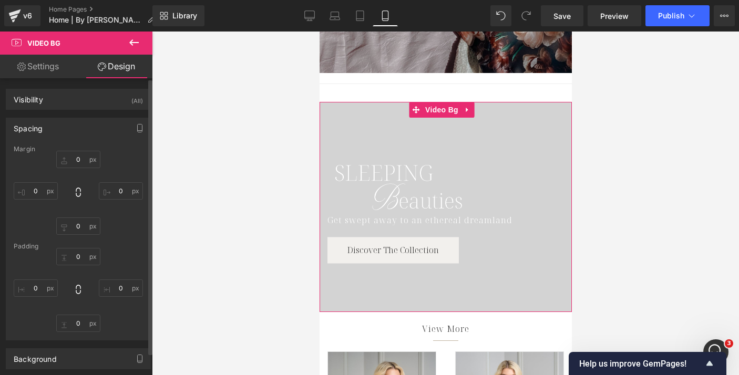
scroll to position [25, 0]
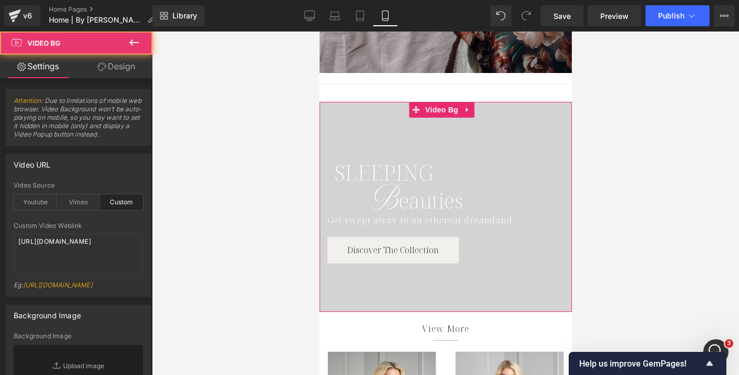
click at [396, 284] on div at bounding box center [445, 207] width 252 height 210
click at [129, 76] on link "Design" at bounding box center [116, 67] width 76 height 24
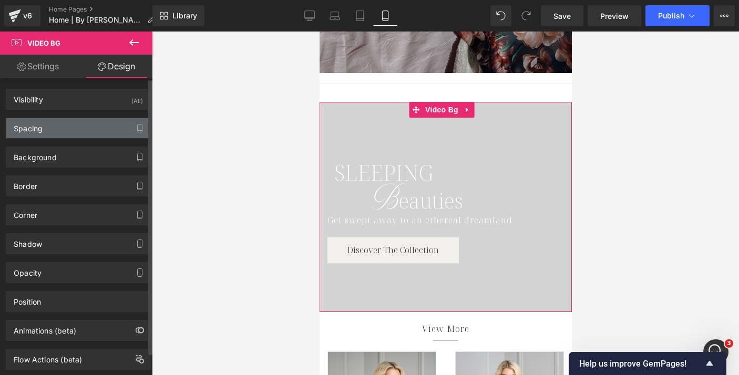
click at [105, 127] on div "Spacing" at bounding box center [78, 128] width 144 height 20
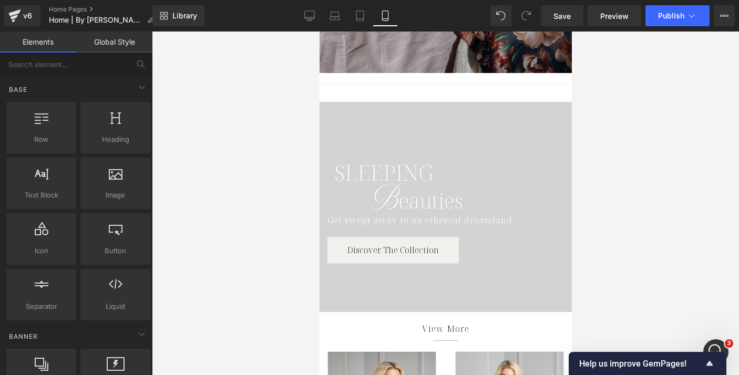
click at [230, 171] on div at bounding box center [445, 204] width 587 height 344
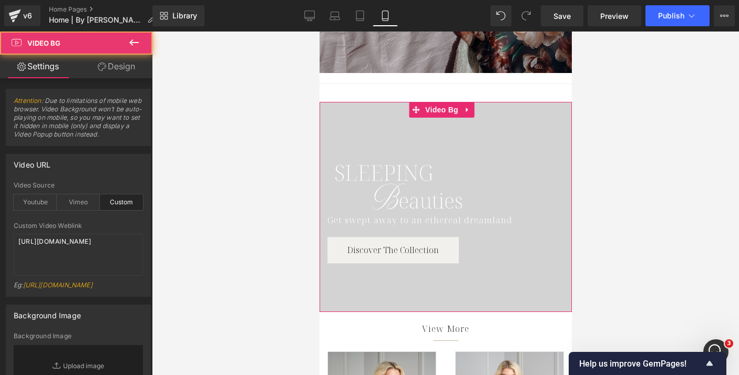
click at [433, 139] on div at bounding box center [445, 207] width 252 height 210
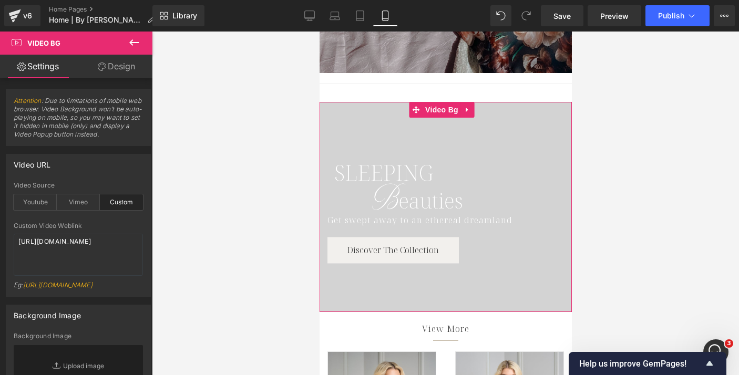
click at [110, 65] on link "Design" at bounding box center [116, 67] width 76 height 24
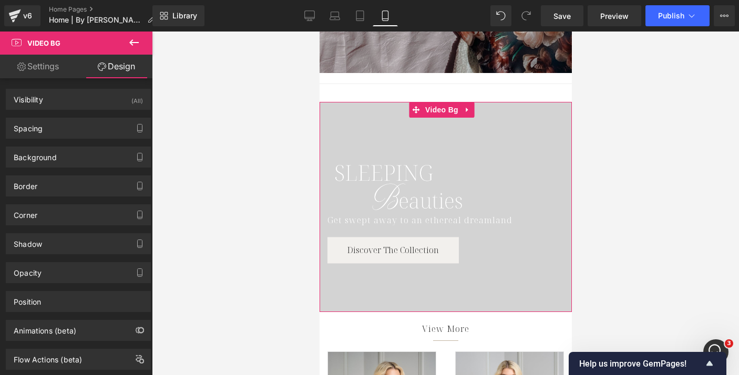
click at [54, 65] on link "Settings" at bounding box center [38, 67] width 76 height 24
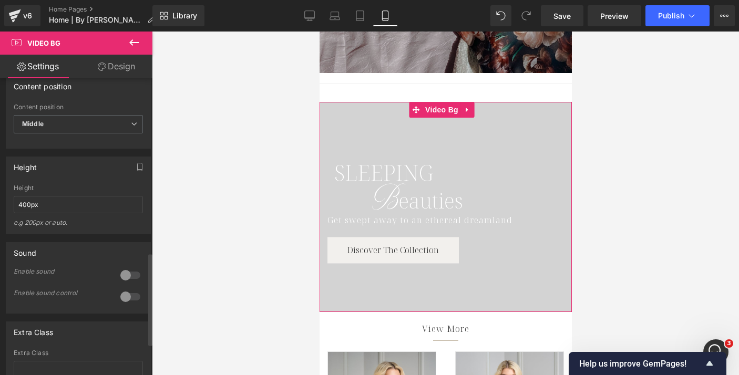
scroll to position [573, 0]
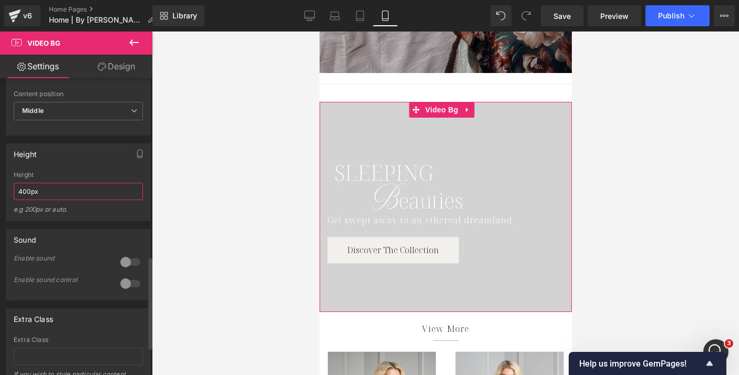
click at [73, 200] on input "400px" at bounding box center [78, 191] width 129 height 17
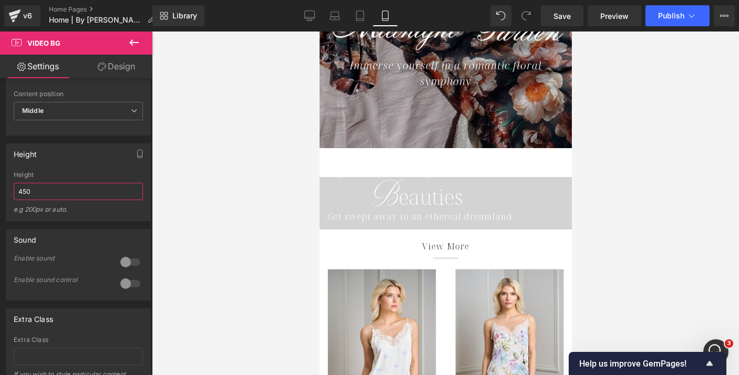
scroll to position [158, 0]
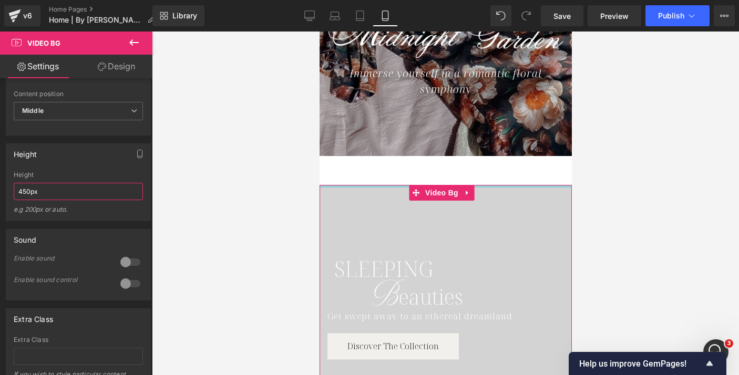
type input "450px"
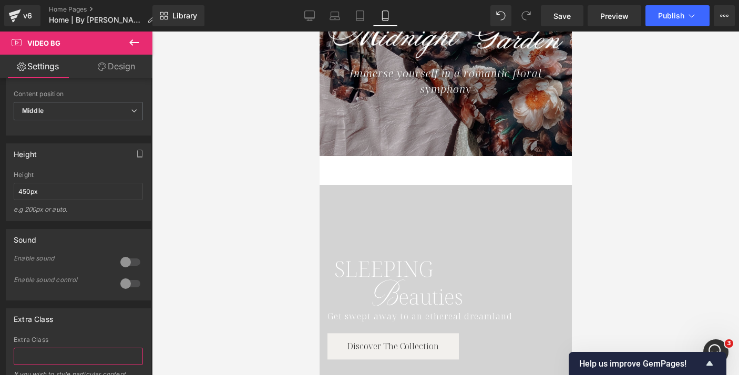
scroll to position [663, 0]
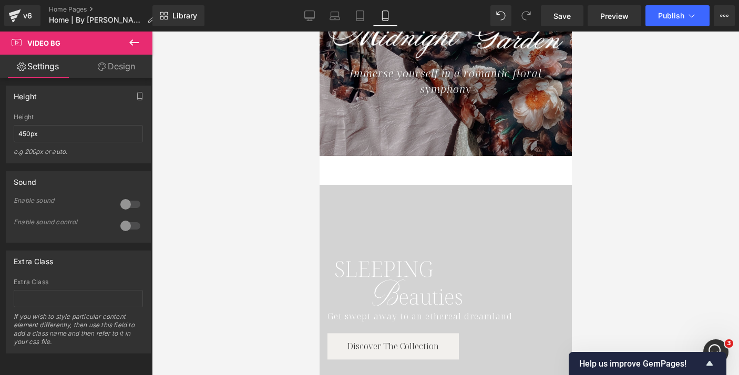
click at [233, 200] on div at bounding box center [445, 204] width 587 height 344
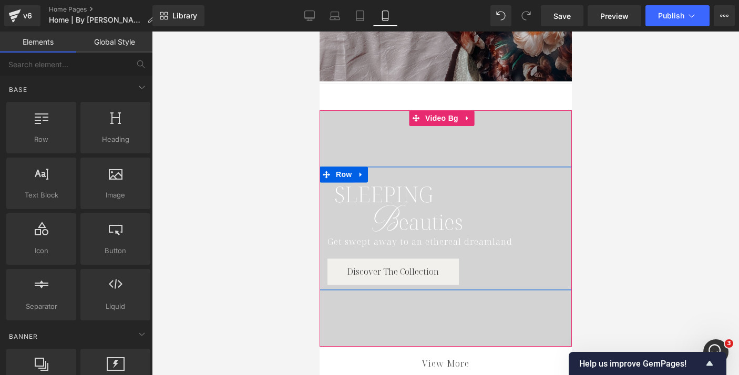
scroll to position [233, 0]
click at [423, 237] on span "Text Block" at bounding box center [435, 241] width 35 height 13
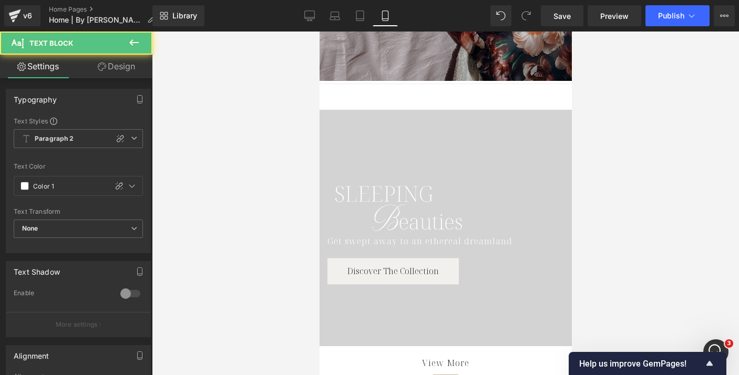
drag, startPoint x: 116, startPoint y: 66, endPoint x: 97, endPoint y: 82, distance: 25.0
click at [116, 66] on link "Design" at bounding box center [116, 67] width 76 height 24
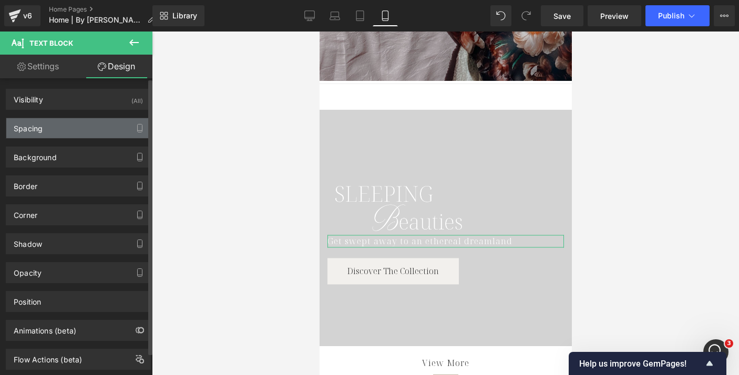
click at [78, 123] on div "Spacing" at bounding box center [78, 128] width 144 height 20
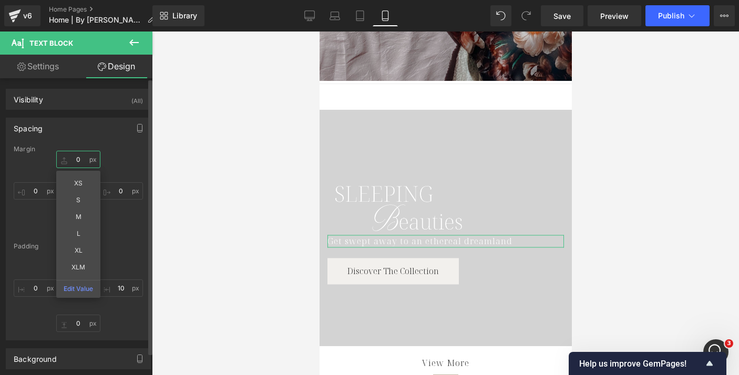
click at [77, 156] on input "0" at bounding box center [78, 159] width 44 height 17
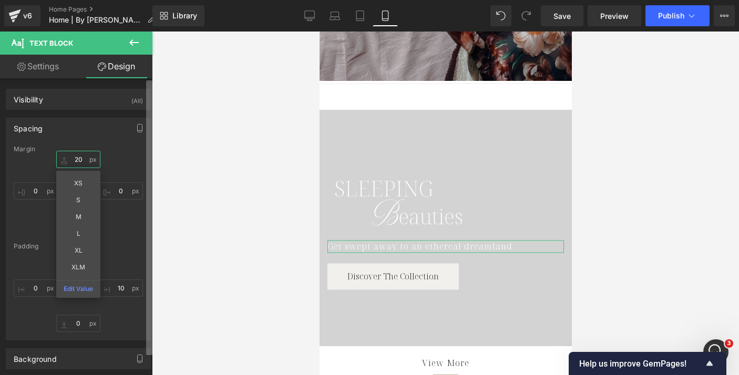
type input "2"
type input "15"
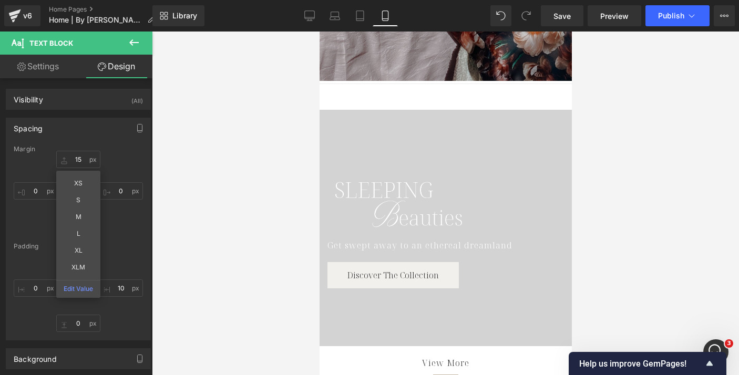
click at [272, 189] on div at bounding box center [445, 204] width 587 height 344
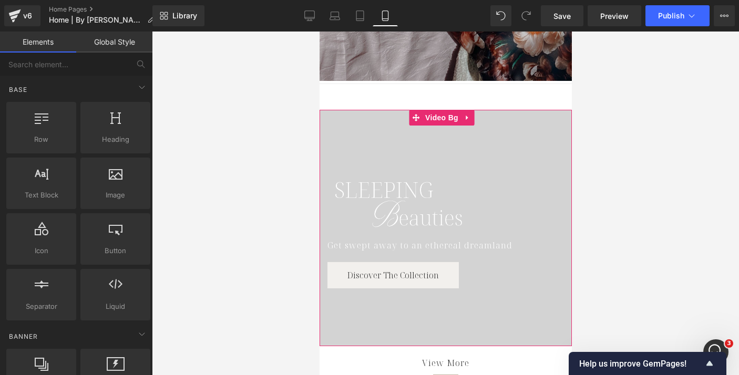
scroll to position [134, 0]
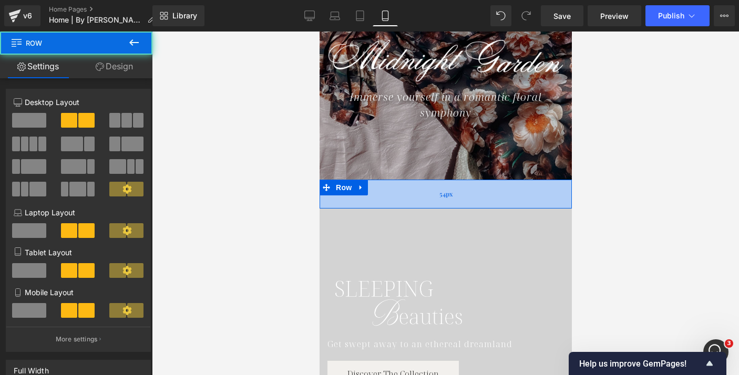
click at [417, 185] on div "54px" at bounding box center [445, 194] width 252 height 28
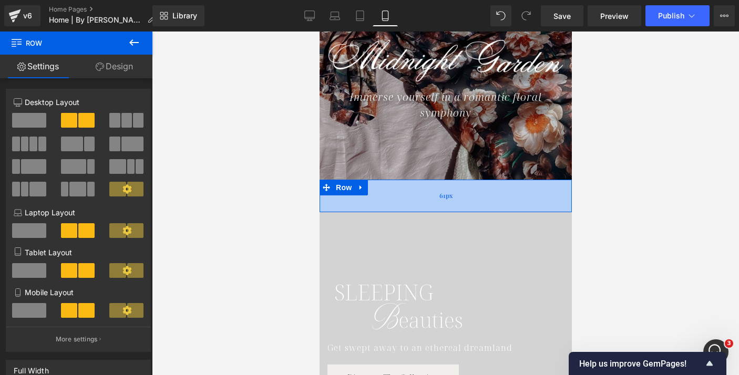
click at [419, 202] on div "61px" at bounding box center [445, 196] width 252 height 32
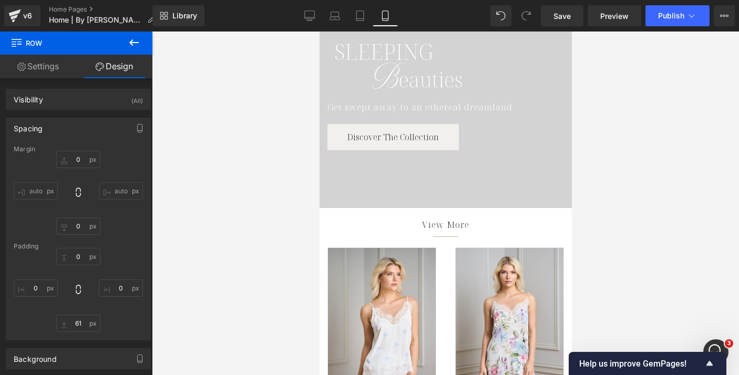
scroll to position [211, 0]
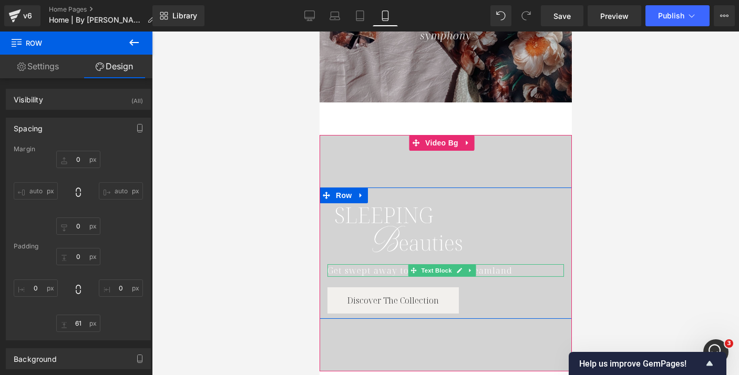
click at [387, 266] on div "Get swept away to an ethereal dreamland" at bounding box center [445, 270] width 236 height 13
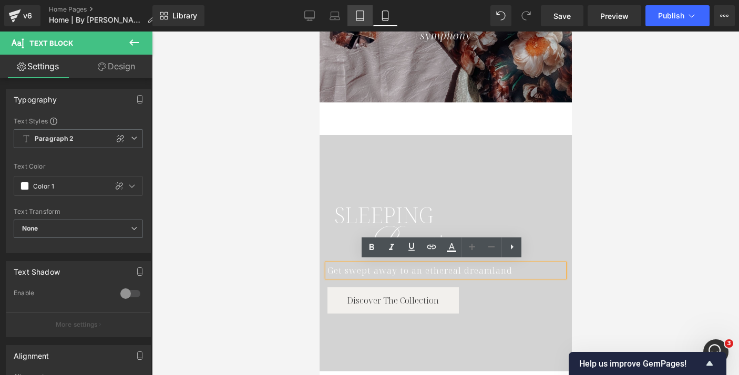
click at [366, 16] on link "Tablet" at bounding box center [359, 15] width 25 height 21
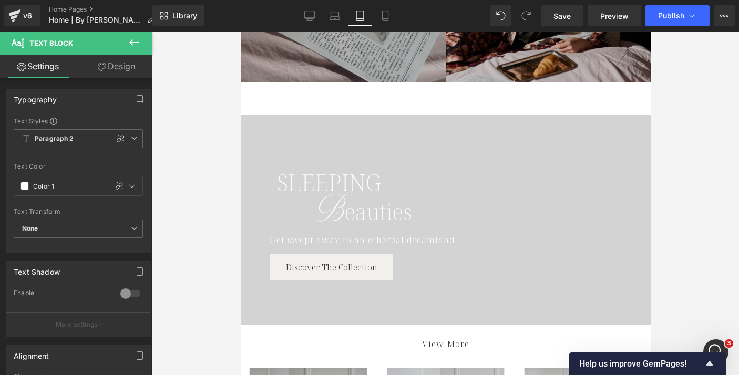
scroll to position [367, 0]
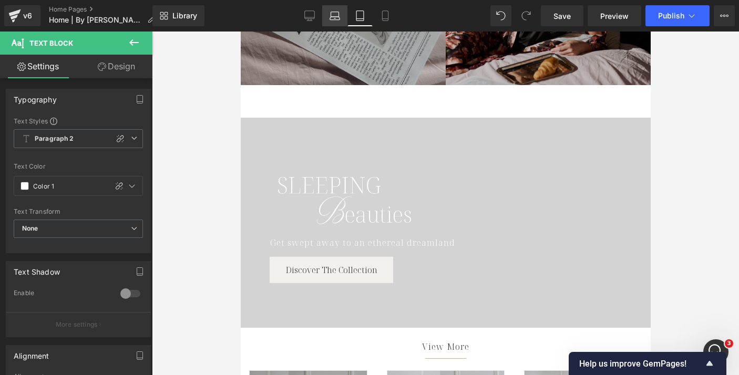
click at [335, 14] on icon at bounding box center [334, 16] width 11 height 11
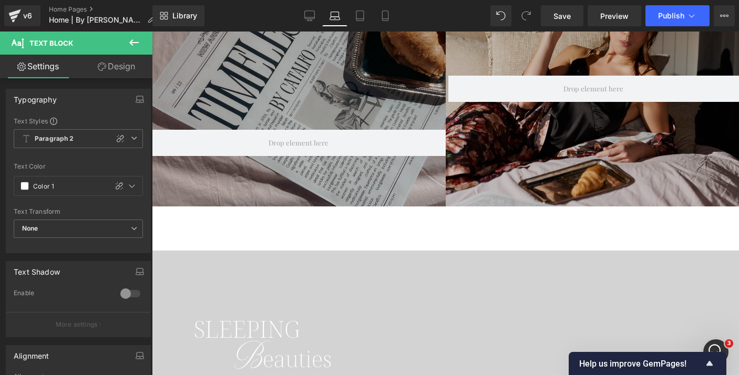
scroll to position [503, 0]
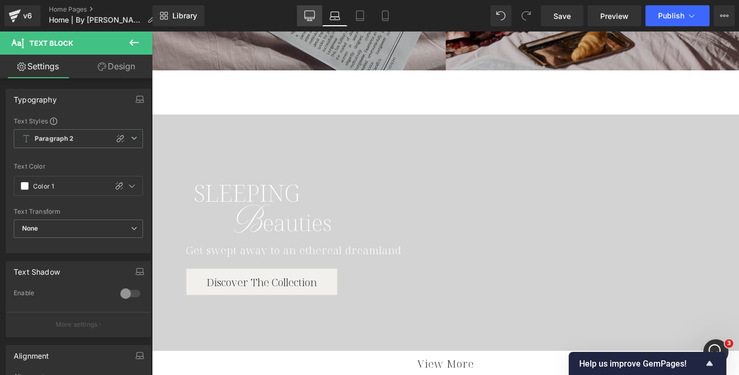
click at [309, 17] on icon at bounding box center [309, 16] width 11 height 11
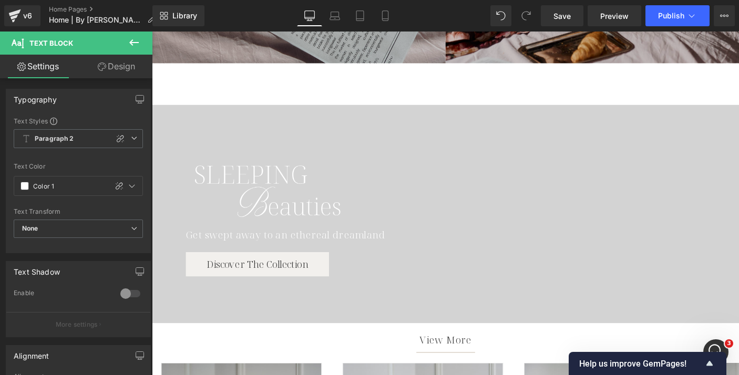
scroll to position [475, 0]
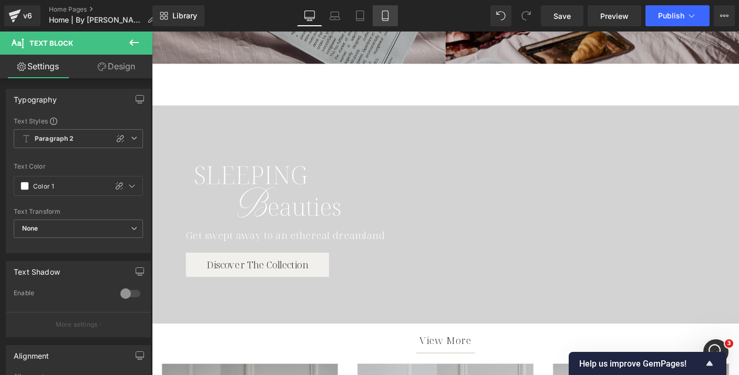
click at [383, 16] on icon at bounding box center [385, 16] width 6 height 10
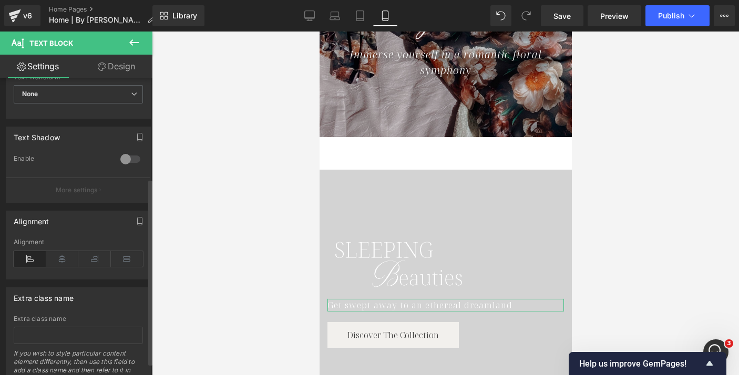
scroll to position [159, 0]
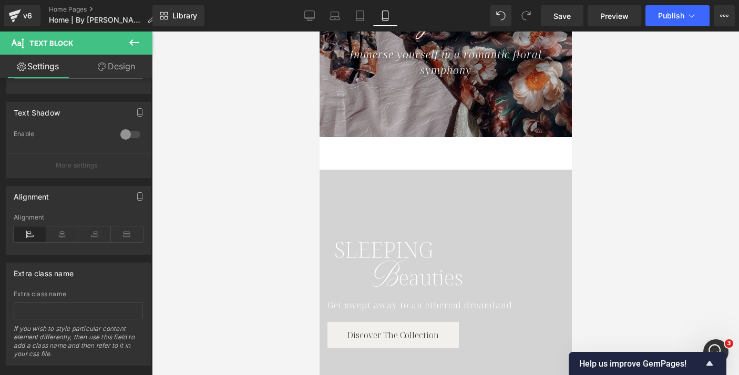
click at [387, 334] on div "Rendering Content" at bounding box center [369, 334] width 65 height 12
click at [366, 330] on div "Rendering Content" at bounding box center [369, 334] width 65 height 12
click at [367, 330] on div "Rendering Content" at bounding box center [369, 334] width 65 height 12
click at [274, 324] on div at bounding box center [445, 204] width 587 height 344
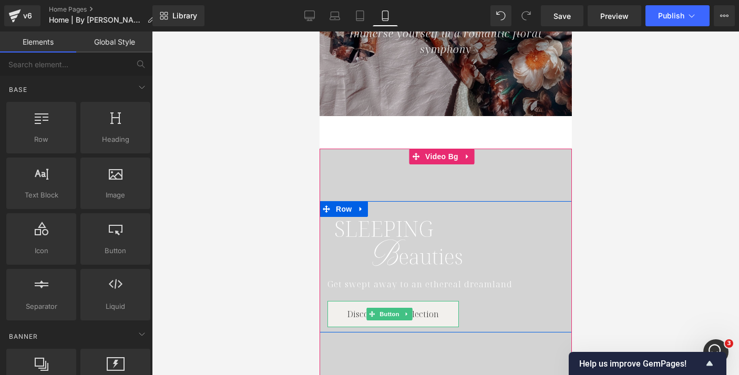
scroll to position [273, 0]
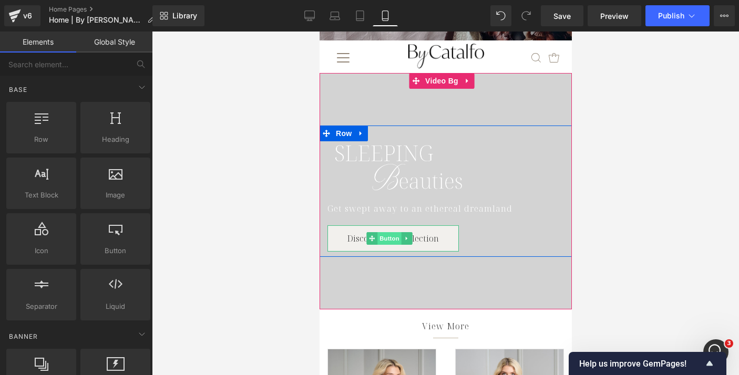
click at [380, 236] on span "Button" at bounding box center [389, 238] width 24 height 13
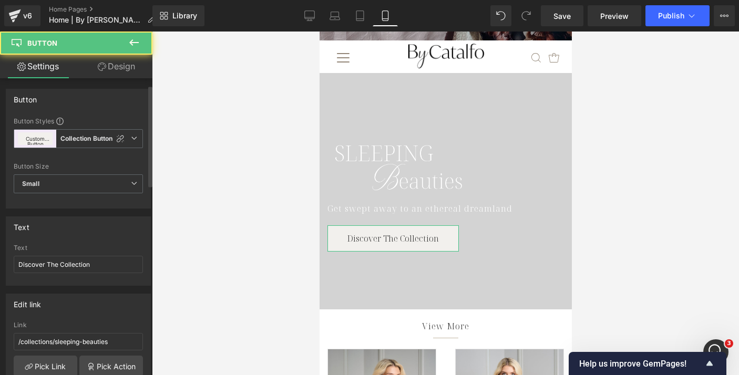
scroll to position [92, 0]
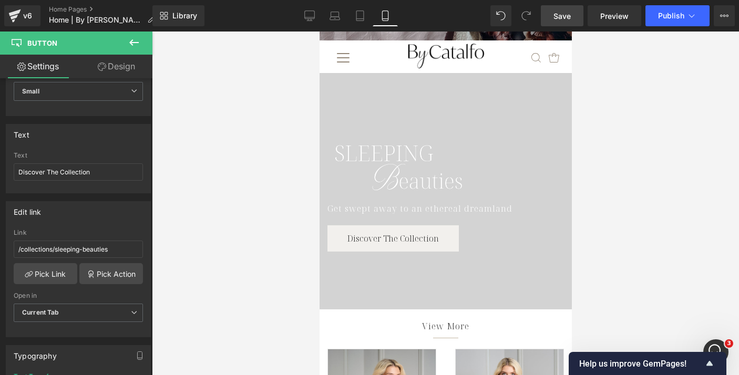
click at [563, 21] on link "Save" at bounding box center [562, 15] width 43 height 21
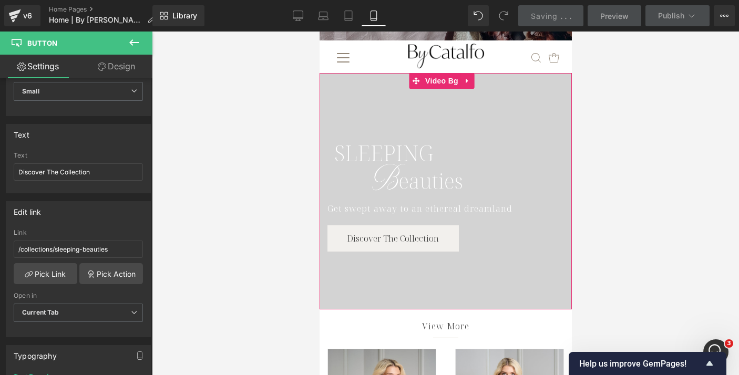
scroll to position [0, 0]
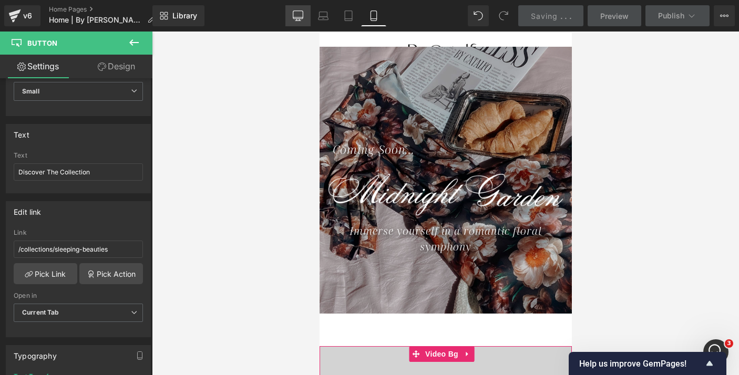
click at [308, 17] on link "Desktop" at bounding box center [297, 15] width 25 height 21
click at [299, 18] on link "Desktop" at bounding box center [297, 15] width 25 height 21
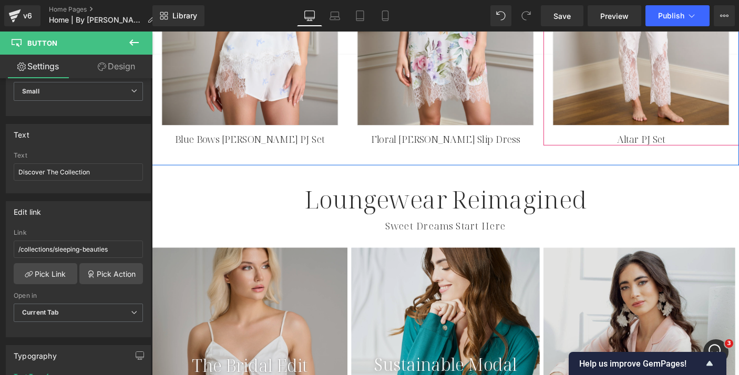
scroll to position [1089, 0]
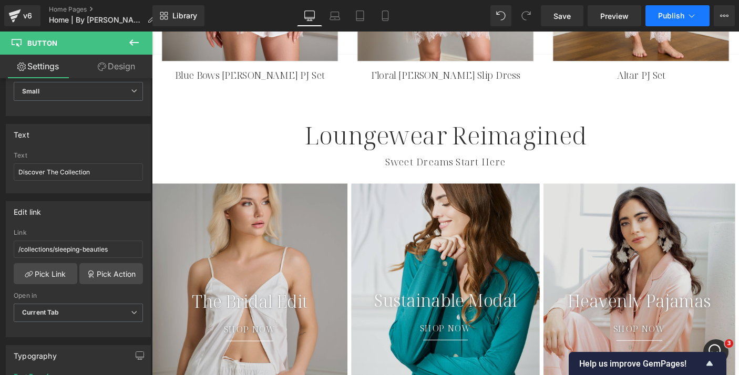
click at [668, 19] on span "Publish" at bounding box center [671, 16] width 26 height 8
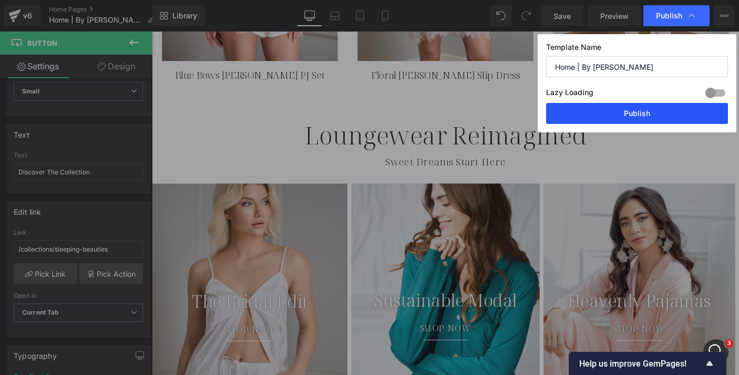
drag, startPoint x: 618, startPoint y: 110, endPoint x: 345, endPoint y: 105, distance: 272.8
click at [618, 110] on button "Publish" at bounding box center [637, 113] width 182 height 21
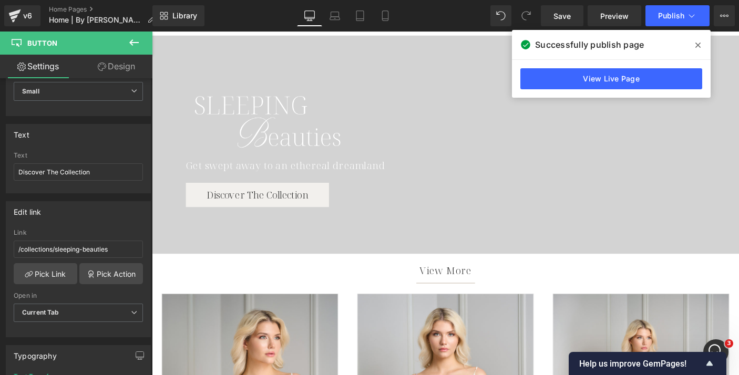
scroll to position [554, 0]
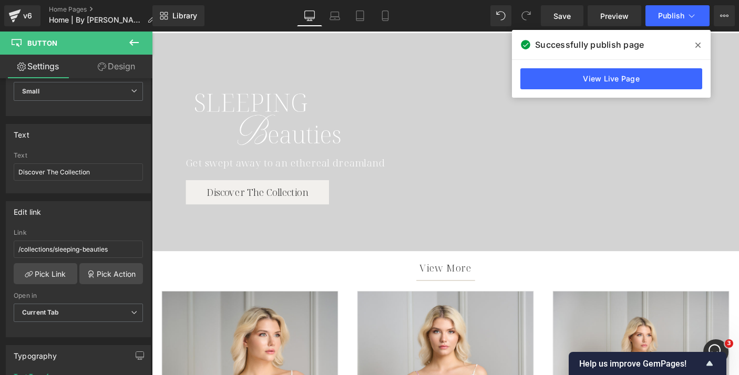
click at [695, 46] on icon at bounding box center [697, 45] width 5 height 8
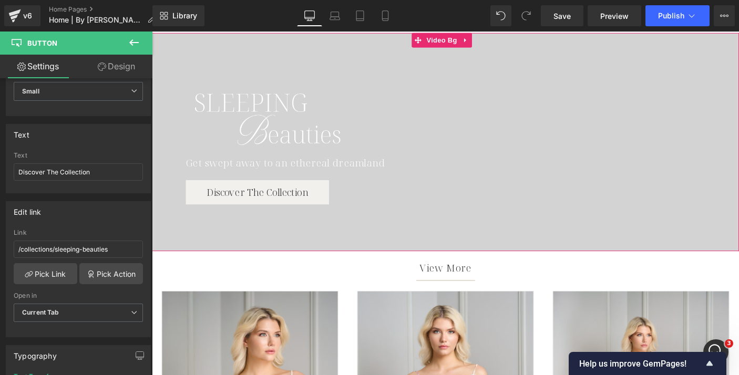
click at [252, 58] on div at bounding box center [470, 151] width 636 height 236
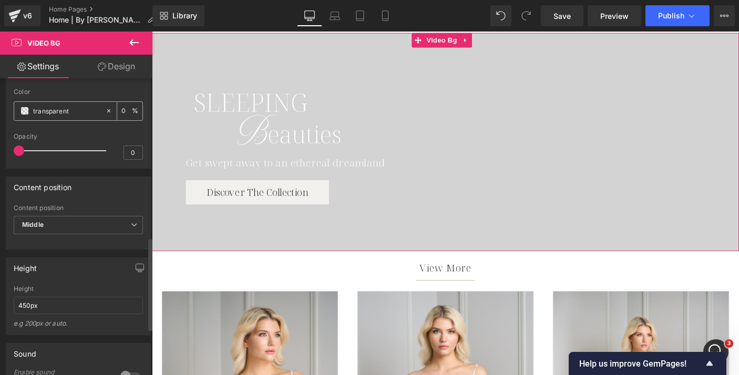
scroll to position [512, 0]
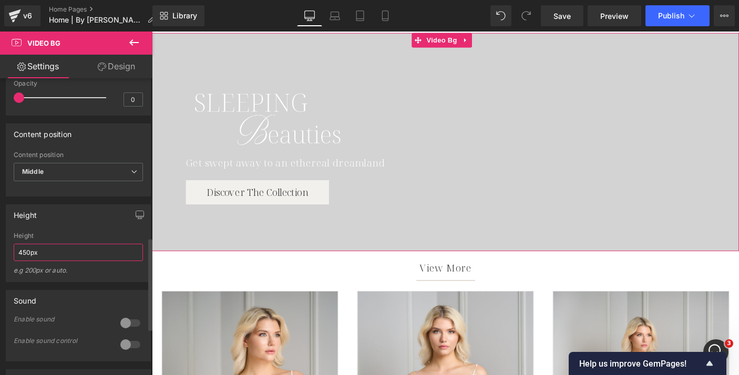
click at [27, 261] on input "450px" at bounding box center [78, 252] width 129 height 17
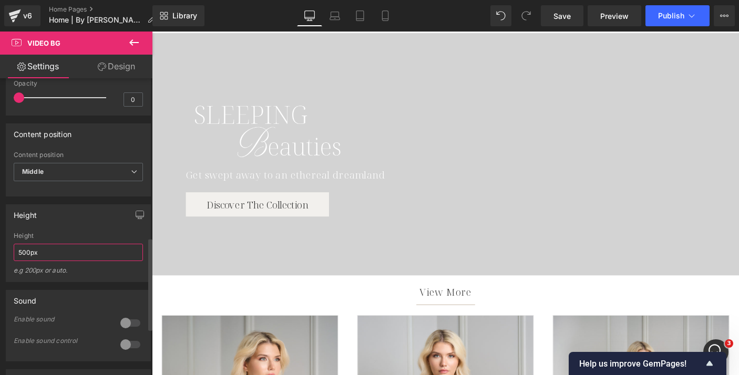
type input "500px"
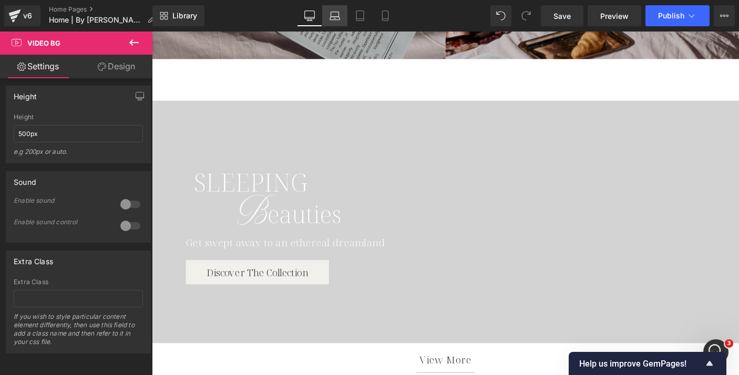
click at [339, 13] on icon at bounding box center [334, 16] width 11 height 11
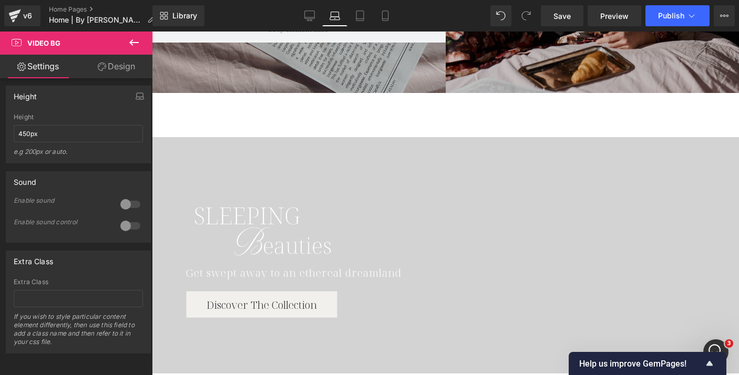
scroll to position [510, 0]
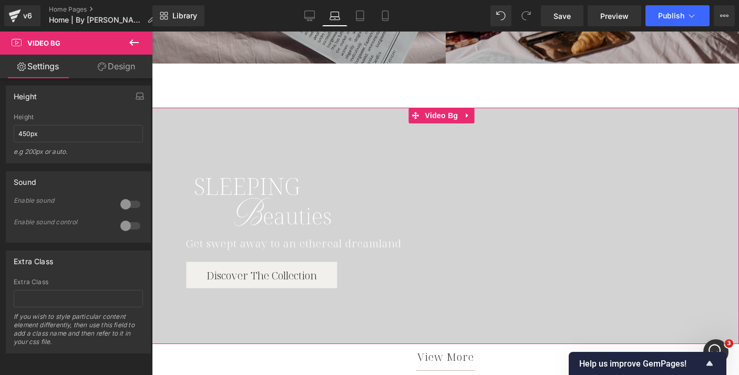
click at [270, 138] on div at bounding box center [445, 226] width 587 height 236
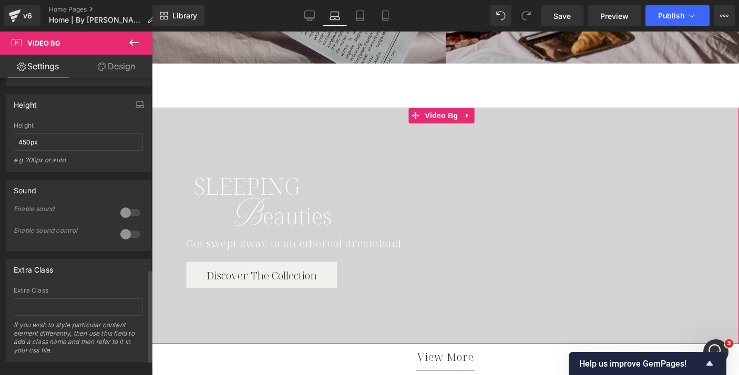
scroll to position [614, 0]
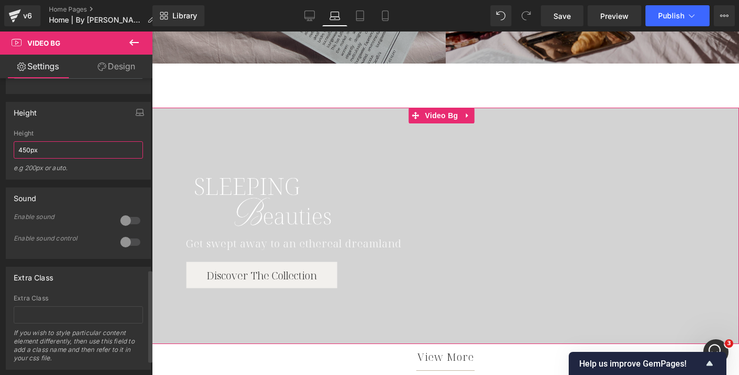
click at [27, 159] on input "450px" at bounding box center [78, 149] width 129 height 17
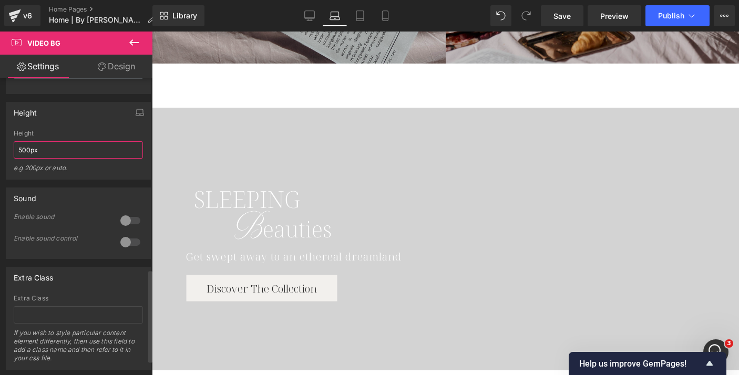
type input "500px"
click at [94, 147] on div "Height 500px Height 500px e.g 200px or auto. 500px Height 500px e.g 200px or au…" at bounding box center [78, 141] width 145 height 78
click at [671, 17] on span "Publish" at bounding box center [671, 16] width 26 height 8
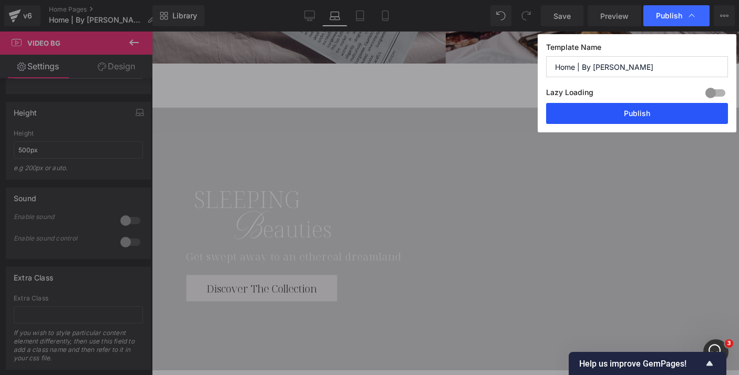
click at [632, 121] on button "Publish" at bounding box center [637, 113] width 182 height 21
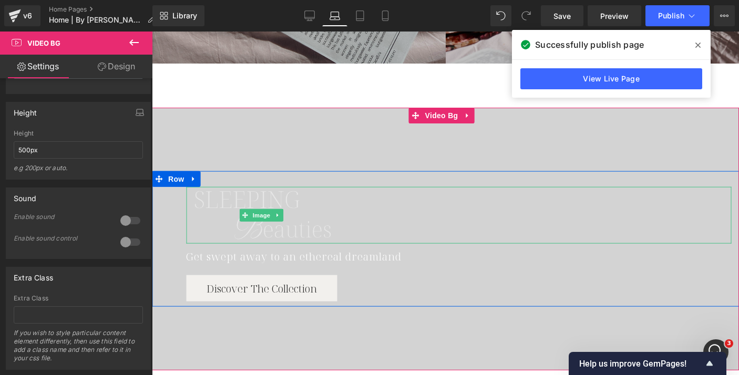
click at [225, 197] on img at bounding box center [262, 215] width 152 height 57
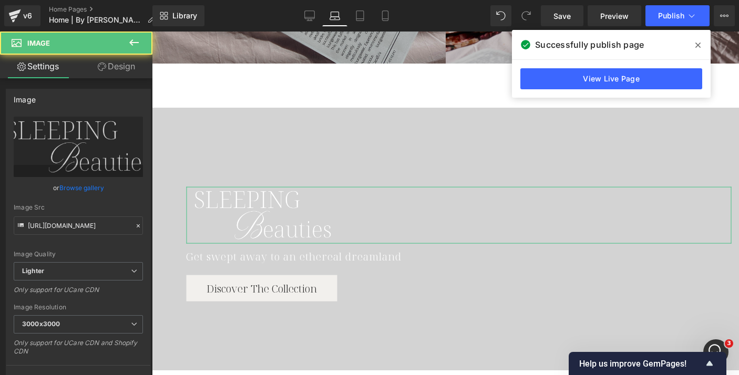
drag, startPoint x: 129, startPoint y: 63, endPoint x: 102, endPoint y: 97, distance: 43.7
click at [129, 63] on link "Design" at bounding box center [116, 67] width 76 height 24
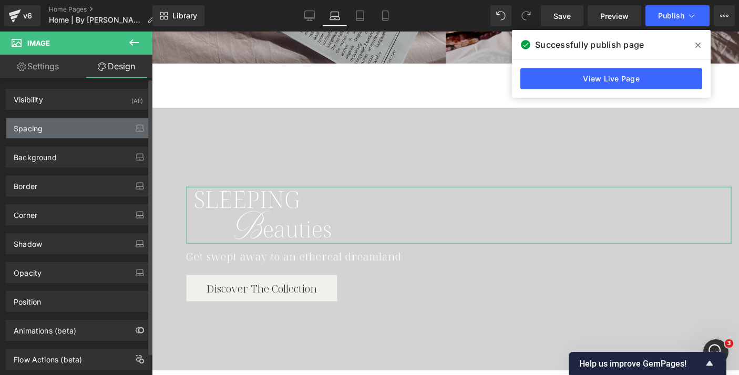
click at [71, 128] on div "Spacing" at bounding box center [78, 128] width 144 height 20
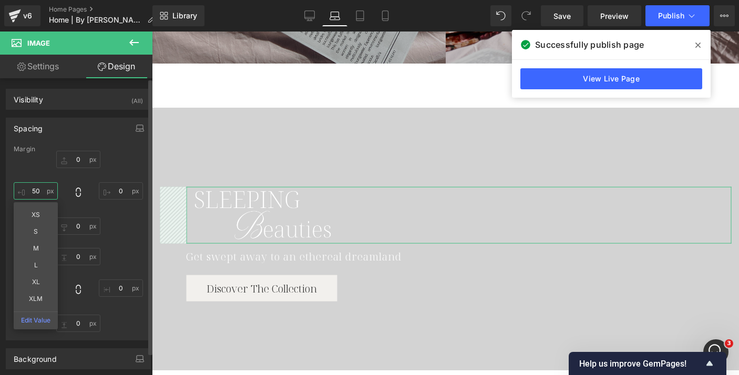
click at [37, 191] on input "50" at bounding box center [36, 190] width 44 height 17
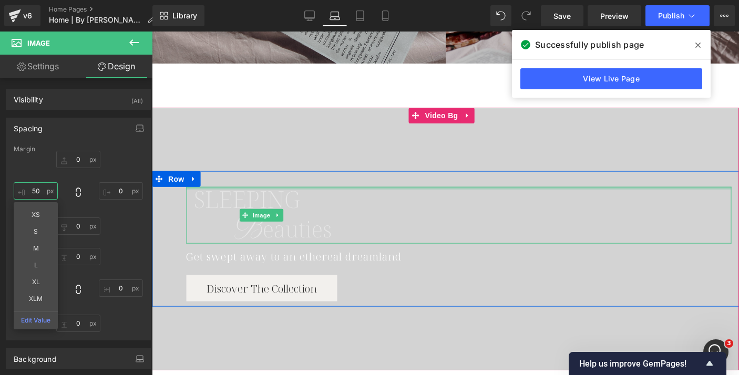
type input "0"
type input "25"
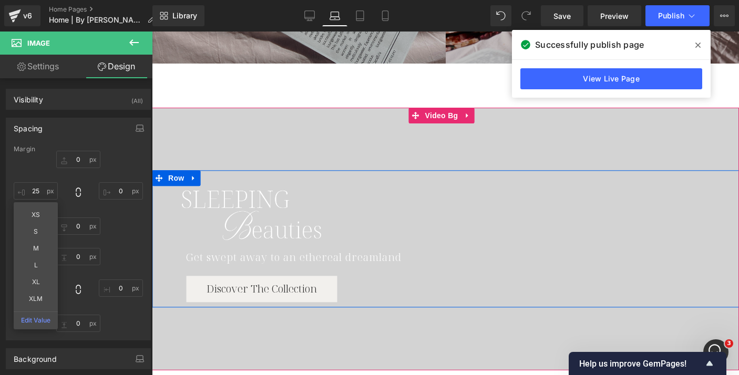
click at [240, 255] on div "Get swept away to an ethereal dreamland" at bounding box center [458, 254] width 545 height 21
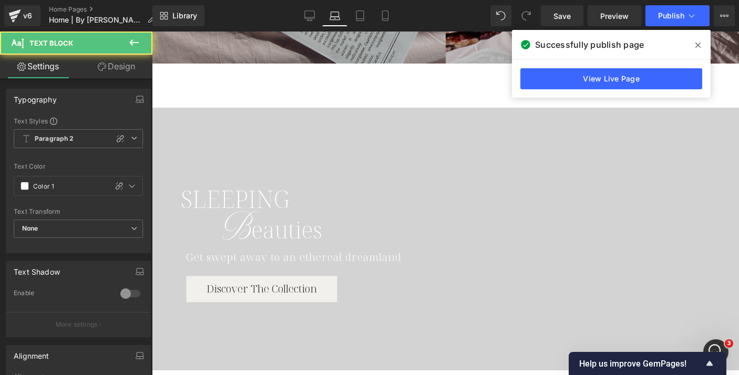
click at [123, 66] on link "Design" at bounding box center [116, 67] width 76 height 24
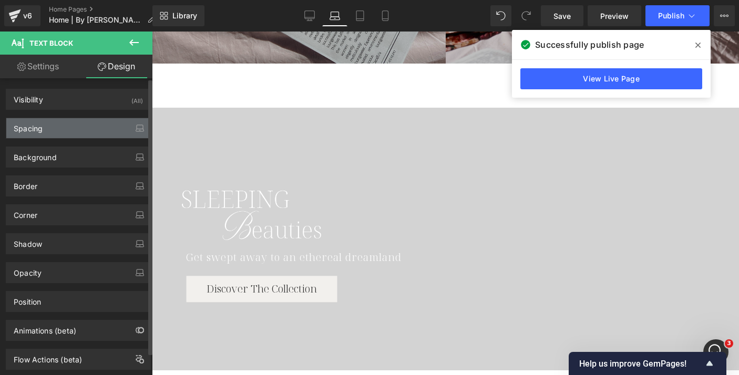
click at [46, 126] on div "Spacing" at bounding box center [78, 128] width 144 height 20
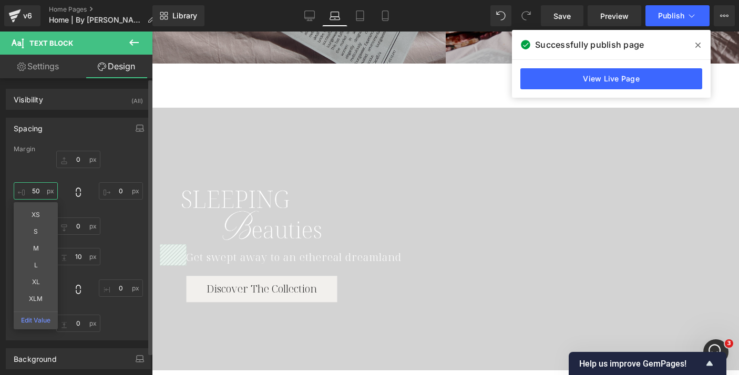
click at [37, 191] on input "50" at bounding box center [36, 190] width 44 height 17
type input "5"
type input "25"
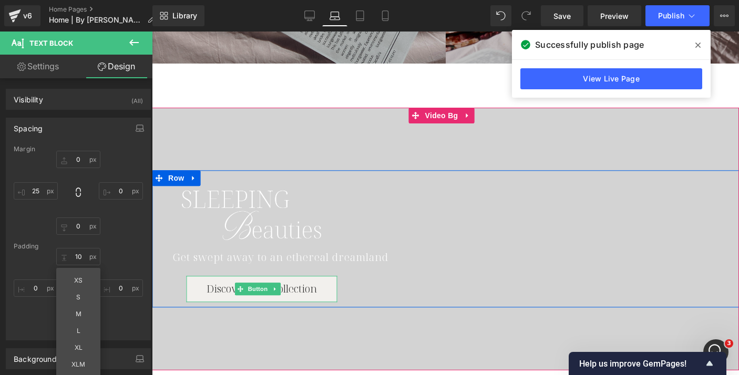
click at [219, 285] on span "Discover The Collection" at bounding box center [261, 289] width 110 height 14
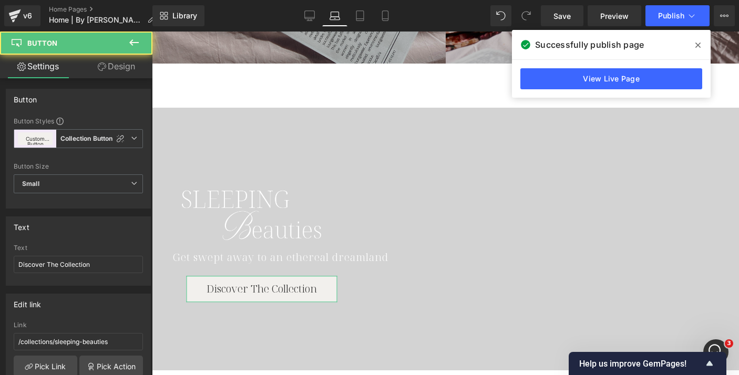
click at [119, 70] on link "Design" at bounding box center [116, 67] width 76 height 24
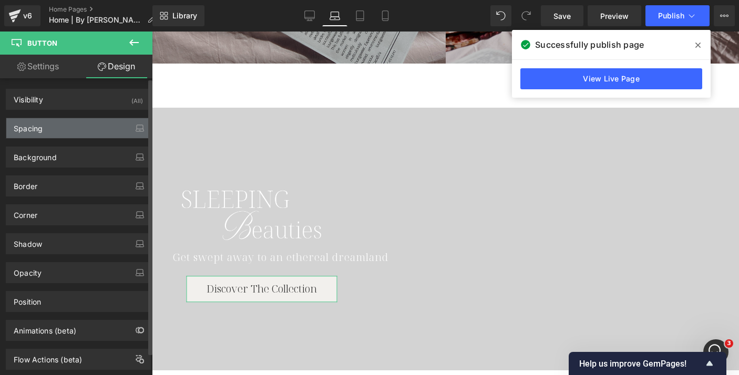
click at [53, 129] on div "Spacing" at bounding box center [78, 128] width 144 height 20
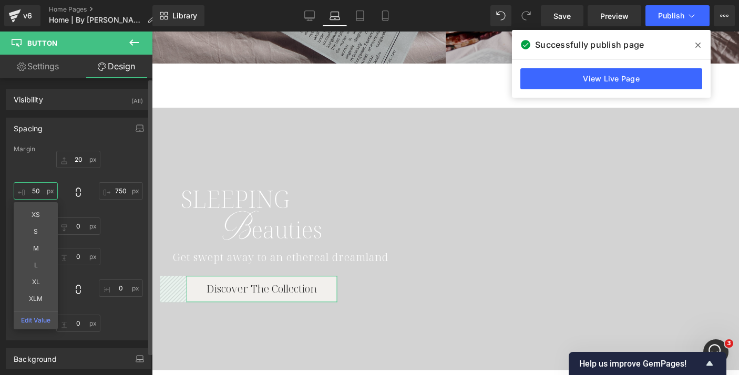
click at [35, 189] on input "50" at bounding box center [36, 190] width 44 height 17
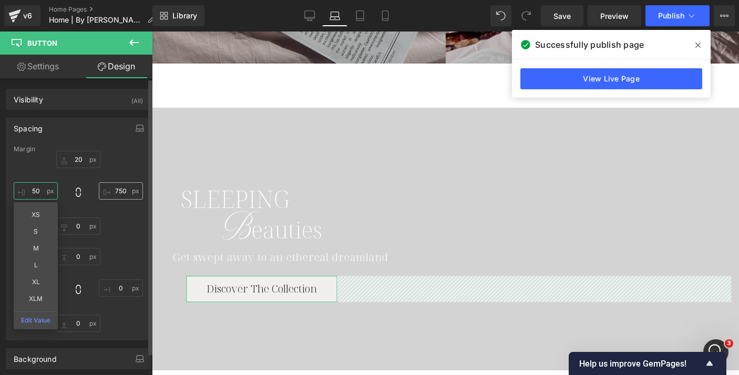
type input "5"
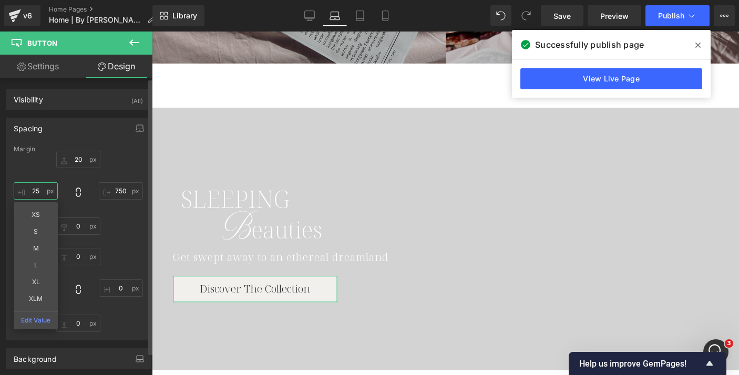
type input "25"
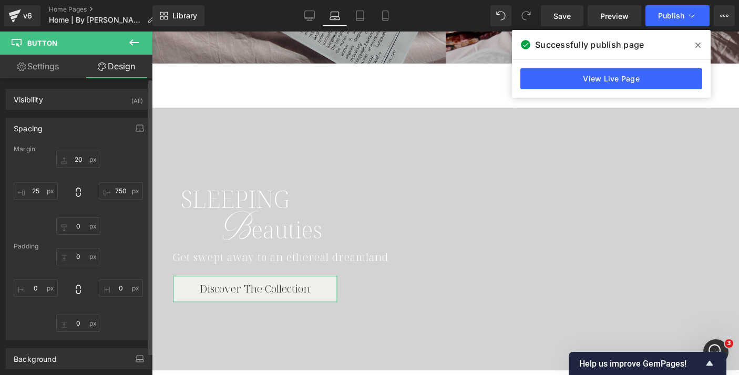
click at [73, 128] on div "Spacing" at bounding box center [78, 128] width 144 height 20
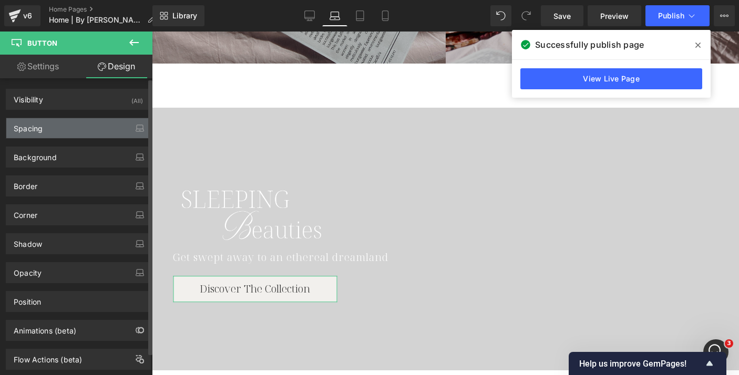
click at [73, 128] on div "Spacing" at bounding box center [78, 128] width 144 height 20
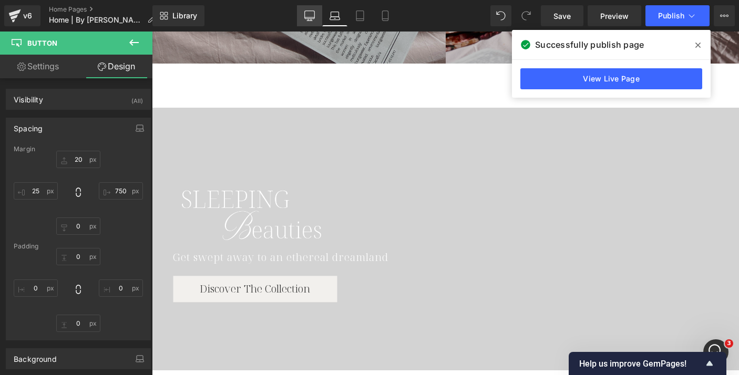
click at [313, 17] on icon at bounding box center [309, 16] width 11 height 11
type input "20"
type input "825"
type input "0"
type input "50"
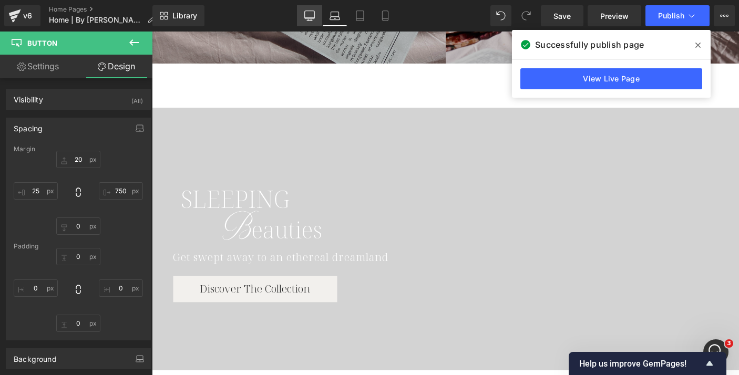
type input "0"
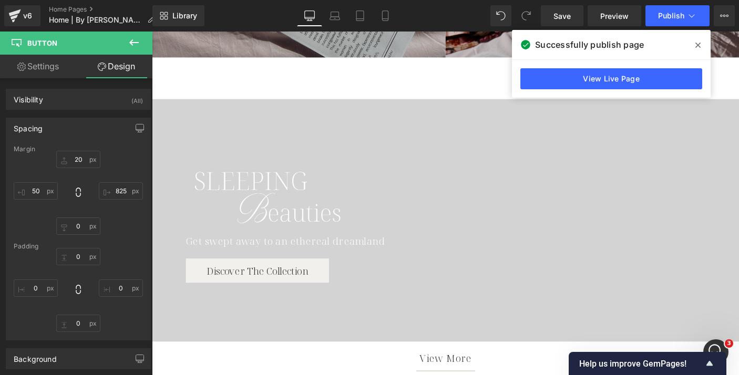
scroll to position [482, 0]
click at [698, 44] on icon at bounding box center [697, 45] width 5 height 5
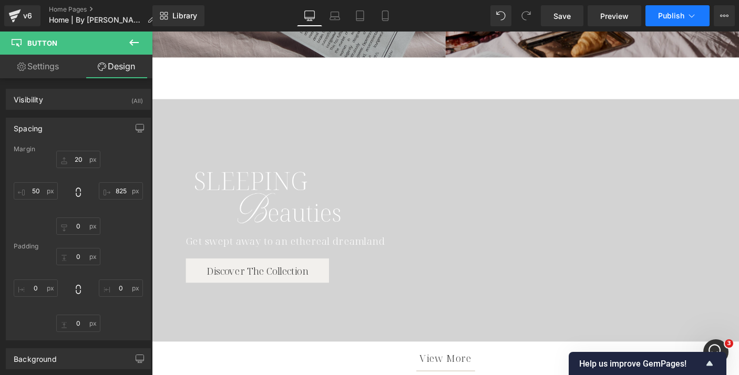
click at [671, 18] on span "Publish" at bounding box center [671, 16] width 26 height 8
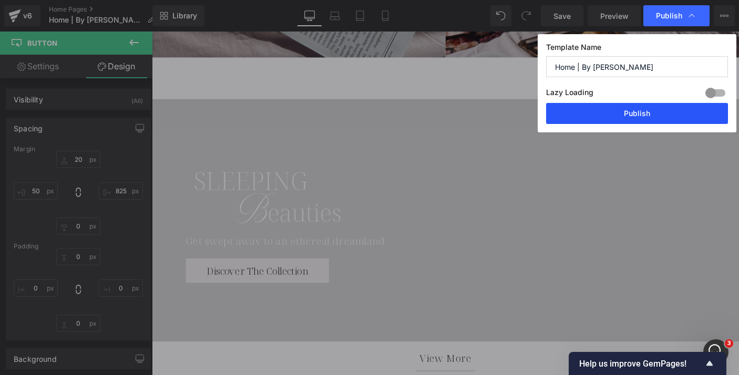
click at [668, 113] on button "Publish" at bounding box center [637, 113] width 182 height 21
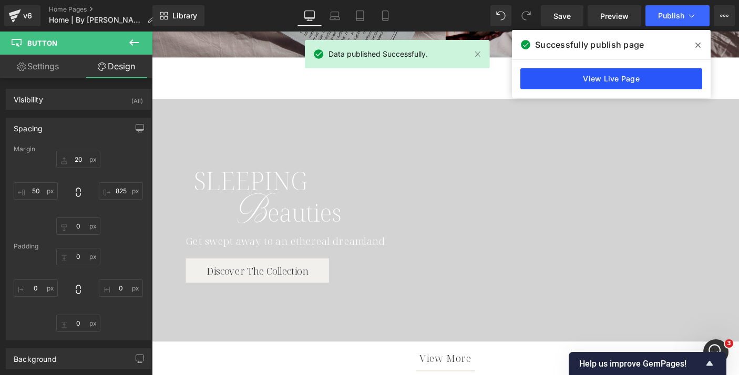
click at [645, 78] on link "View Live Page" at bounding box center [611, 78] width 182 height 21
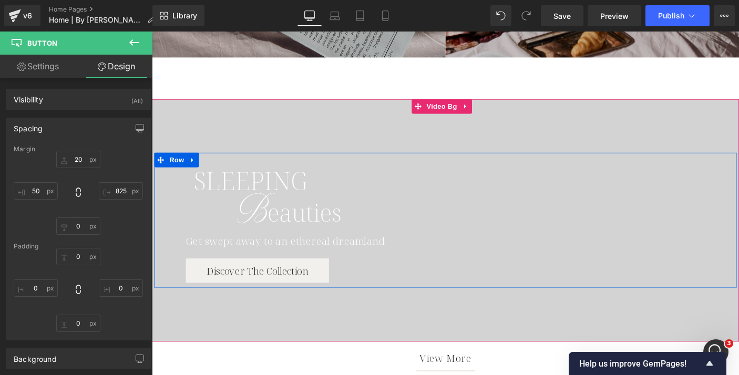
click at [208, 261] on div "Get swept away to an ethereal dreamland" at bounding box center [483, 256] width 588 height 23
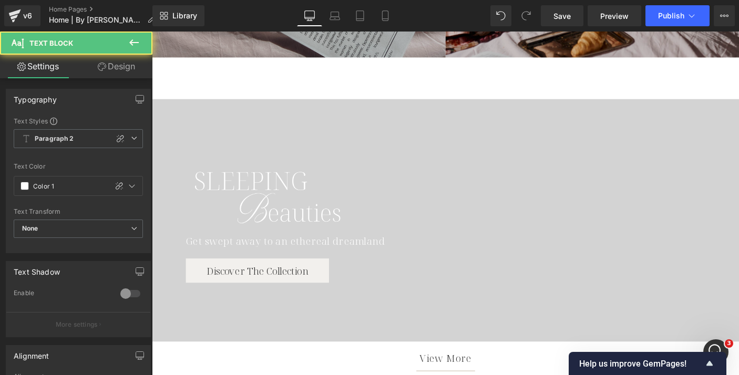
click at [113, 70] on link "Design" at bounding box center [116, 67] width 76 height 24
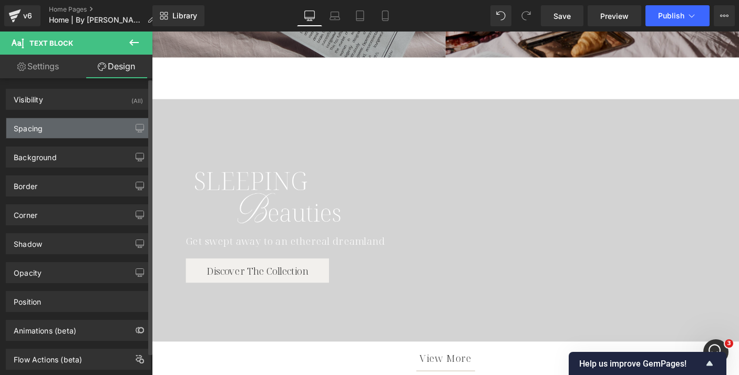
click at [69, 129] on div "Spacing" at bounding box center [78, 128] width 144 height 20
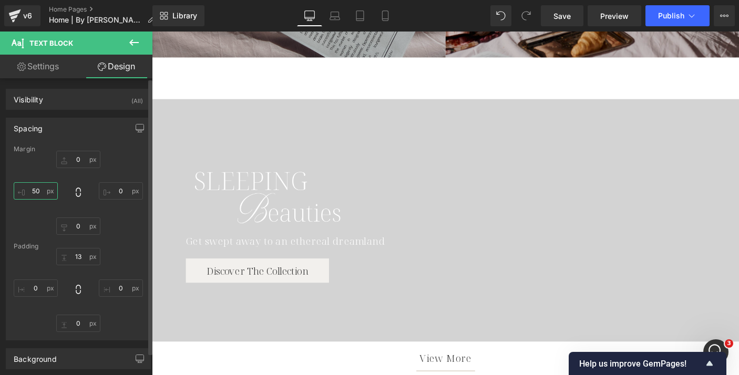
click at [35, 188] on input "50" at bounding box center [36, 190] width 44 height 17
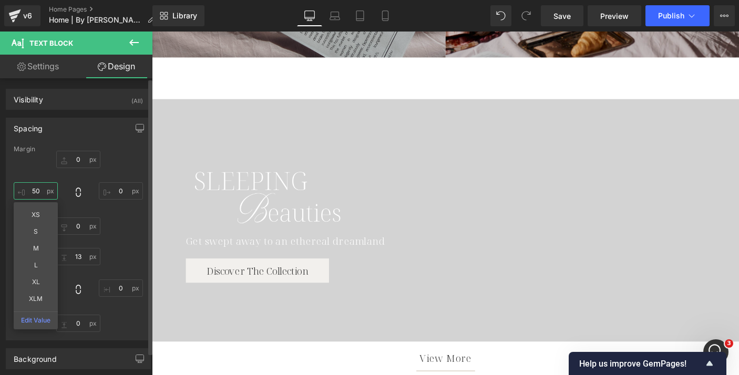
type input "0"
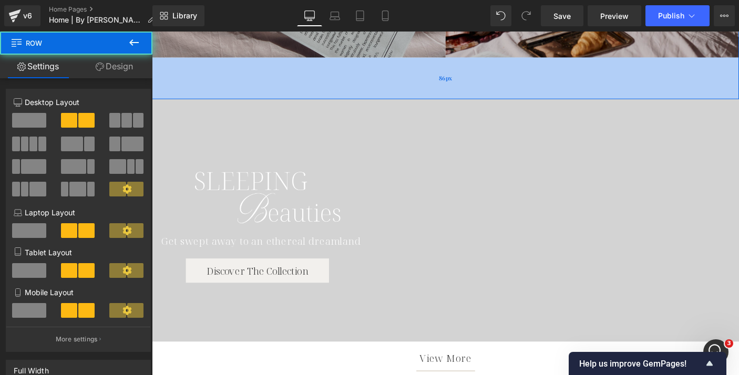
click at [286, 77] on div "86px" at bounding box center [470, 82] width 636 height 45
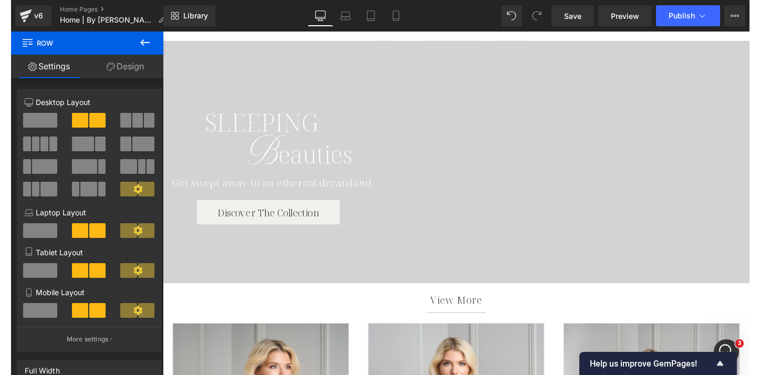
scroll to position [555, 0]
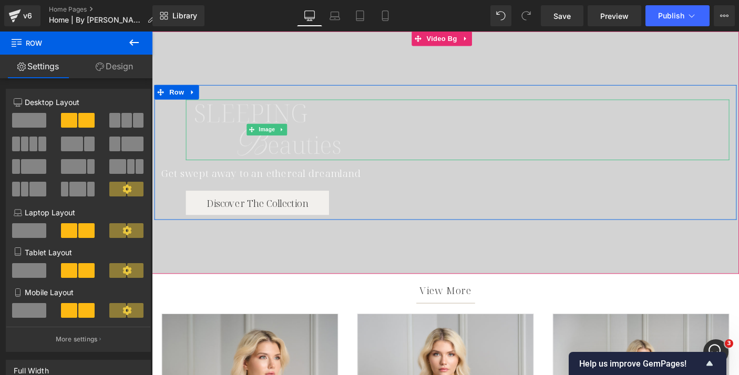
click at [232, 125] on img at bounding box center [277, 138] width 177 height 66
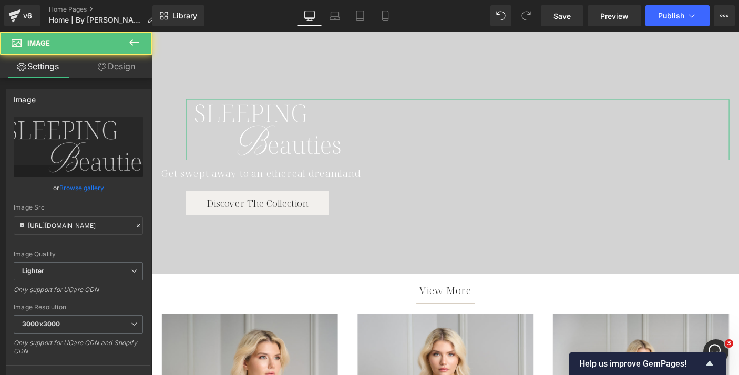
click at [115, 69] on link "Design" at bounding box center [116, 67] width 76 height 24
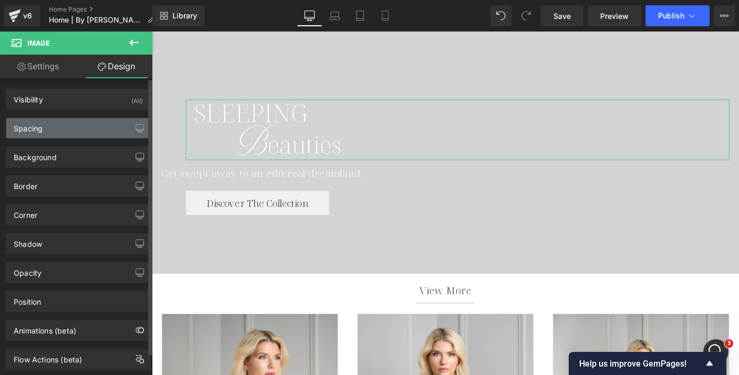
click at [65, 133] on div "Spacing" at bounding box center [78, 128] width 144 height 20
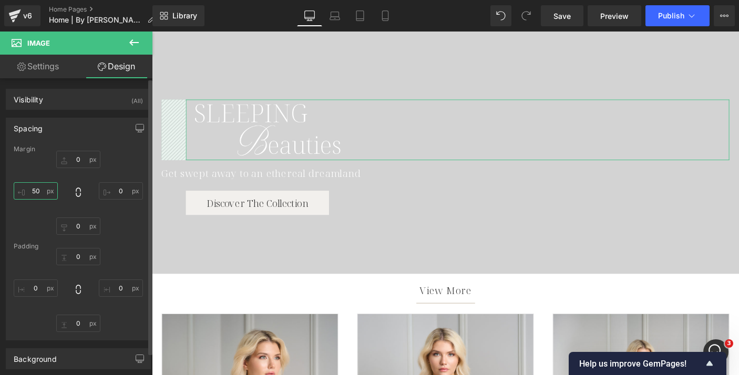
click at [37, 192] on input "50" at bounding box center [36, 190] width 44 height 17
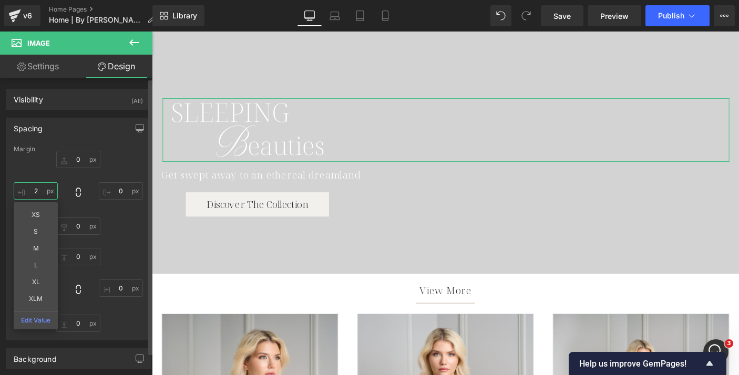
type input "25"
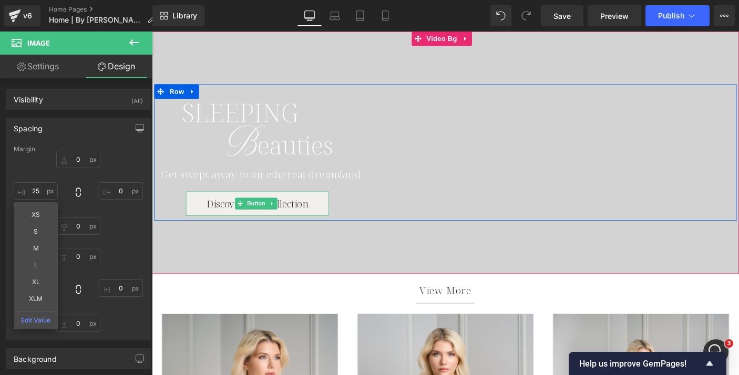
click at [218, 214] on span "Discover The Collection" at bounding box center [266, 218] width 110 height 14
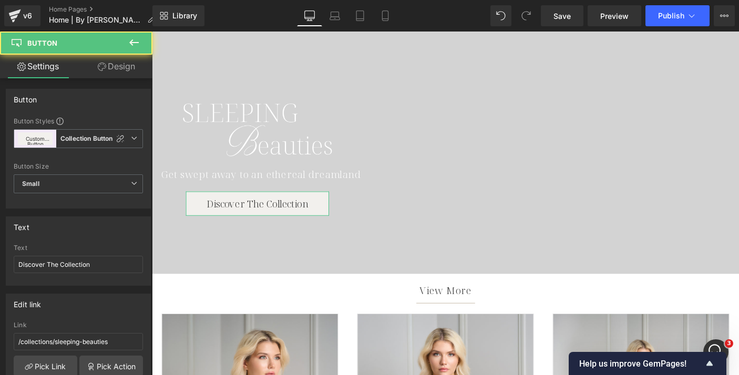
click at [121, 57] on link "Design" at bounding box center [116, 67] width 76 height 24
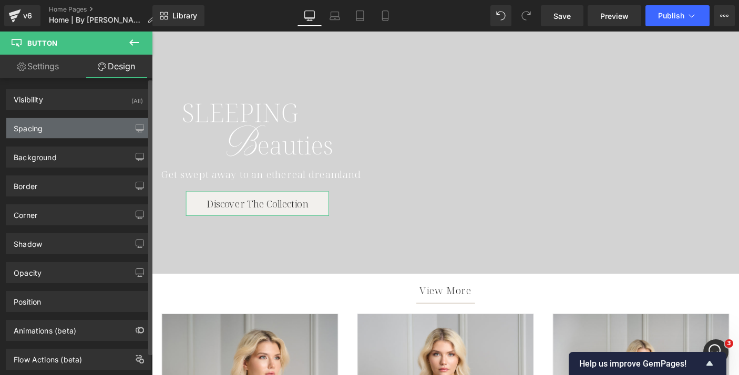
click at [66, 125] on div "Spacing" at bounding box center [78, 128] width 144 height 20
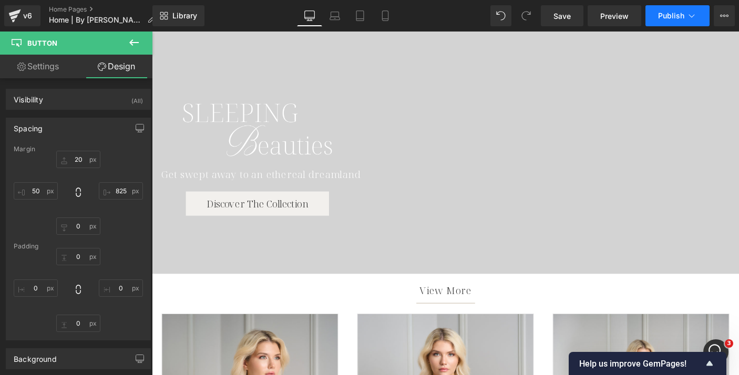
click at [675, 14] on span "Publish" at bounding box center [671, 16] width 26 height 8
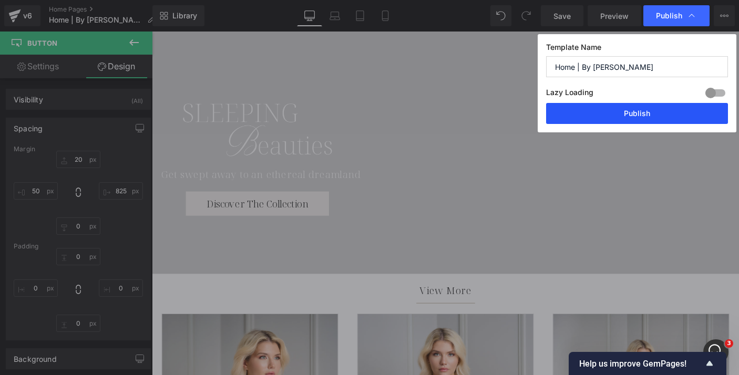
click at [635, 110] on button "Publish" at bounding box center [637, 113] width 182 height 21
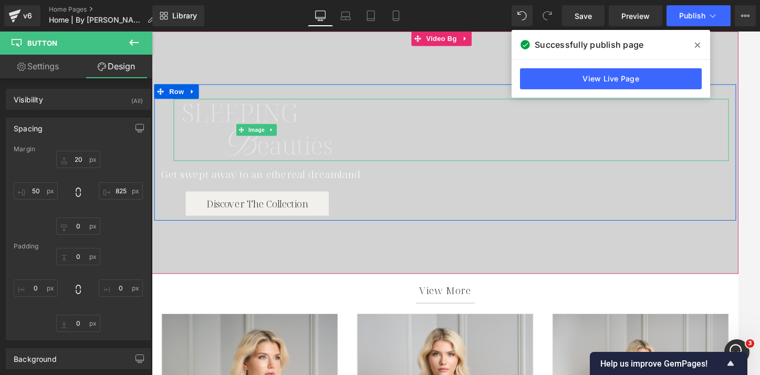
click at [199, 112] on img at bounding box center [265, 139] width 181 height 68
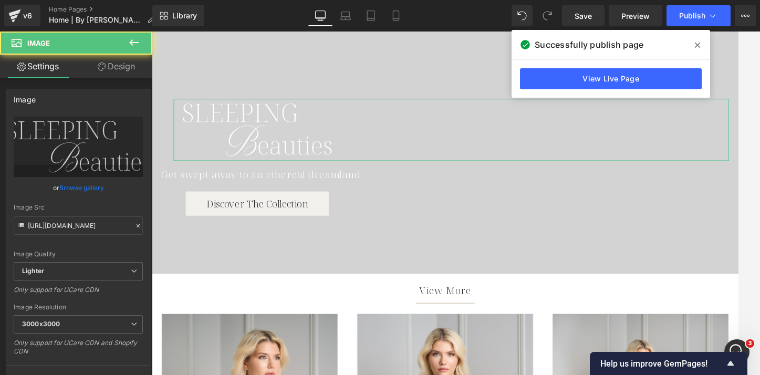
click at [122, 60] on link "Design" at bounding box center [116, 67] width 76 height 24
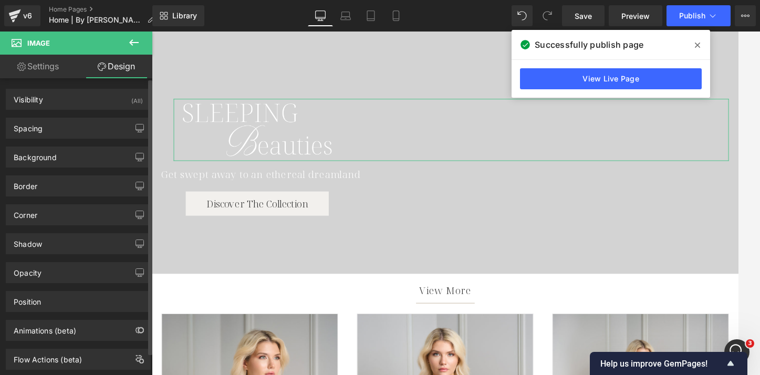
type input "0"
type input "25"
type input "0"
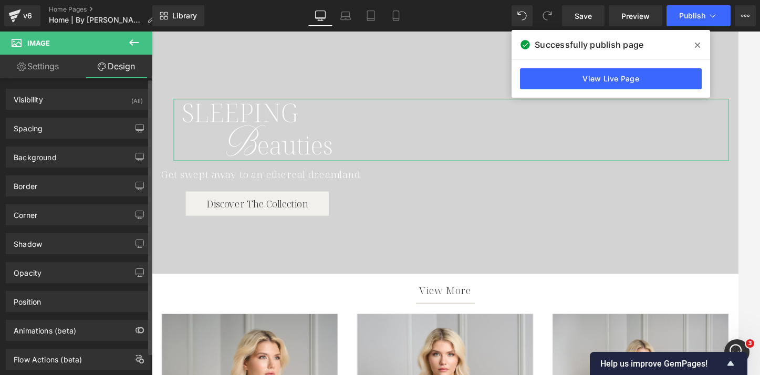
type input "0"
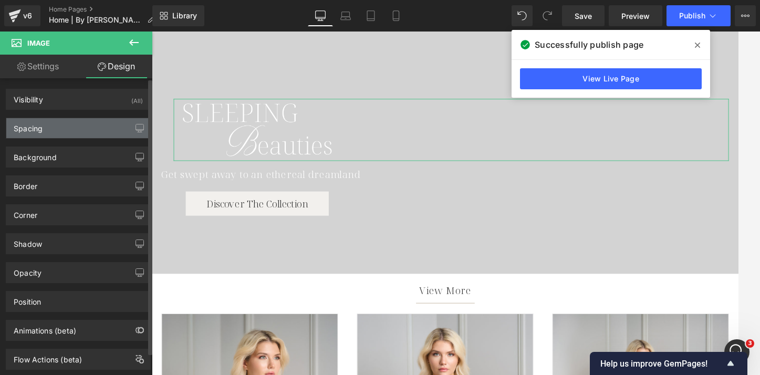
click at [46, 129] on div "Spacing" at bounding box center [78, 128] width 144 height 20
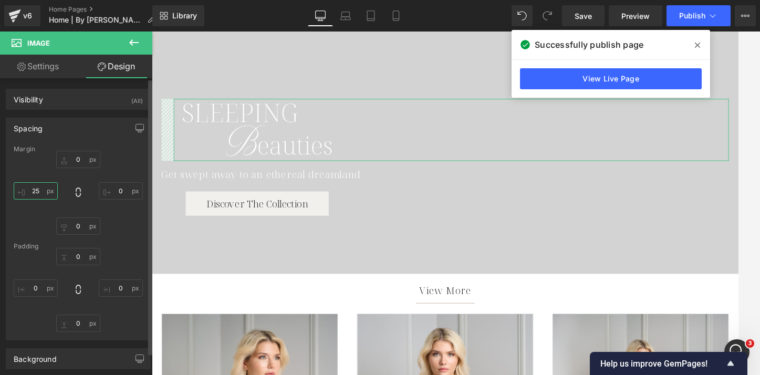
click at [36, 188] on input "25" at bounding box center [36, 190] width 44 height 17
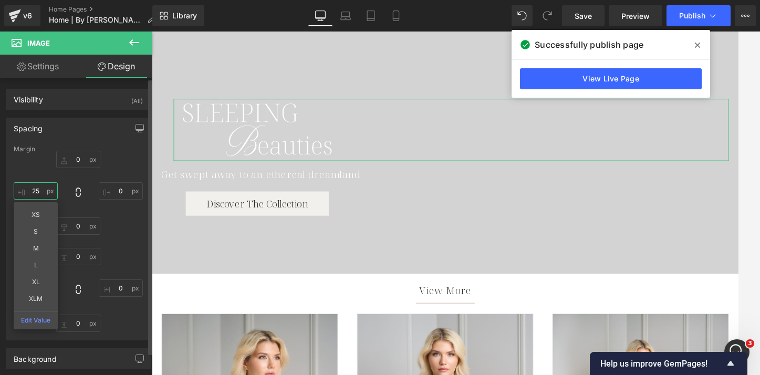
type input "2"
type input "30"
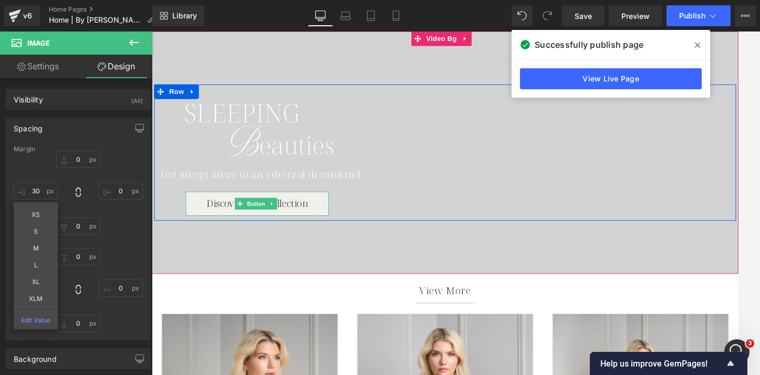
click at [229, 213] on span "Discover The Collection" at bounding box center [266, 218] width 110 height 14
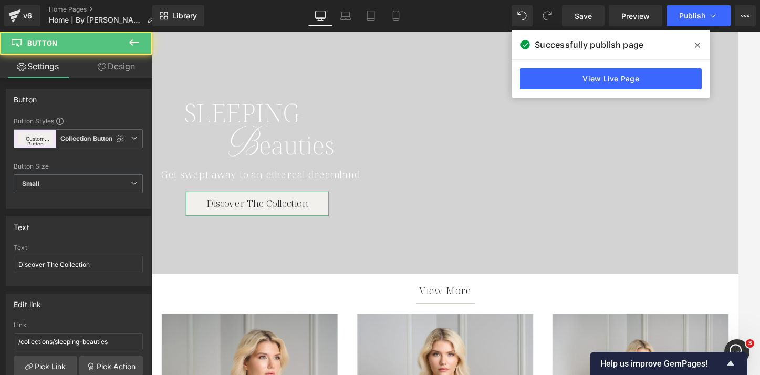
click at [119, 65] on link "Design" at bounding box center [116, 67] width 76 height 24
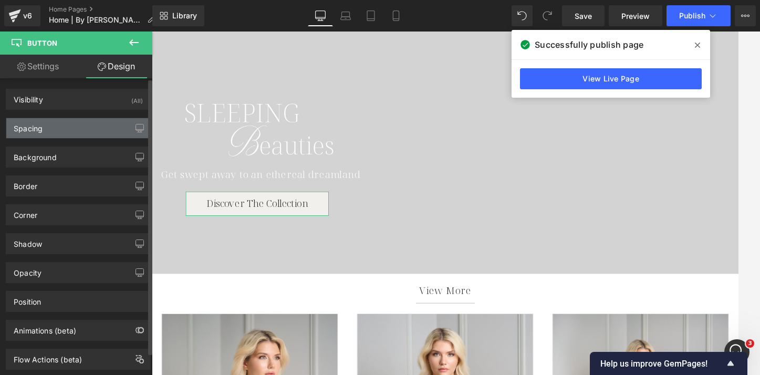
click at [55, 128] on div "Spacing" at bounding box center [78, 128] width 144 height 20
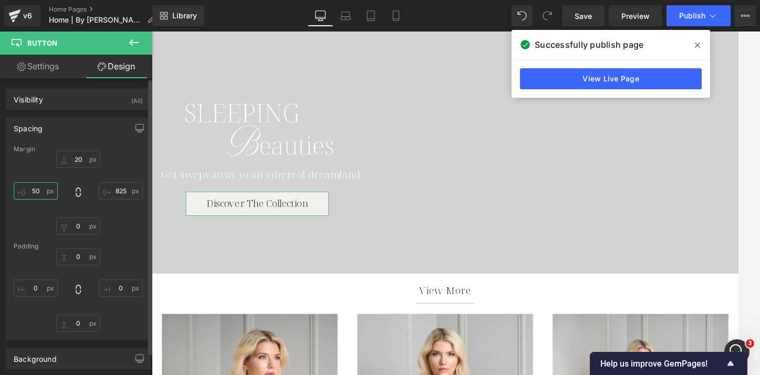
click at [35, 192] on input "50" at bounding box center [36, 190] width 44 height 17
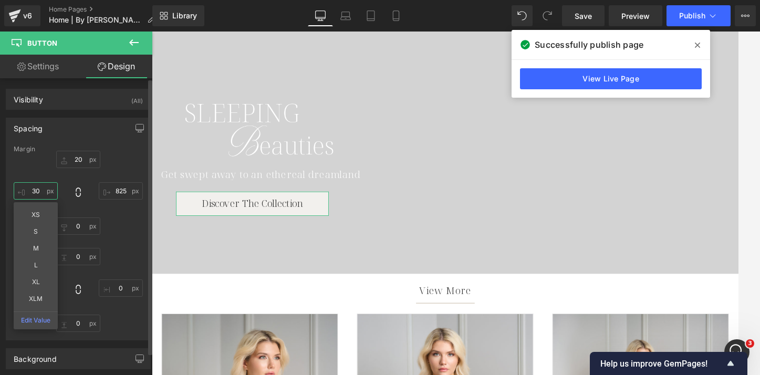
type input "30"
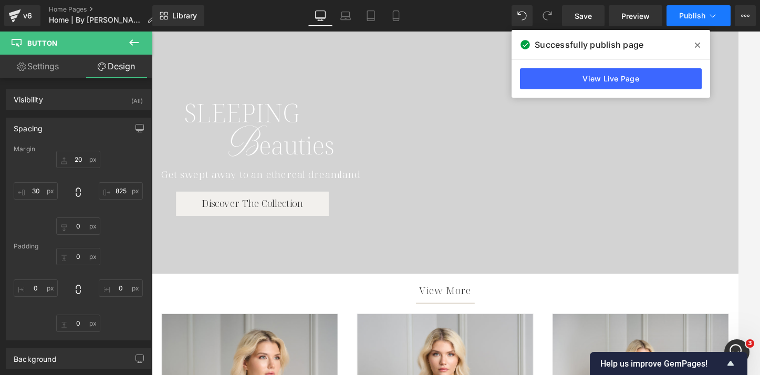
click at [686, 21] on button "Publish" at bounding box center [699, 15] width 64 height 21
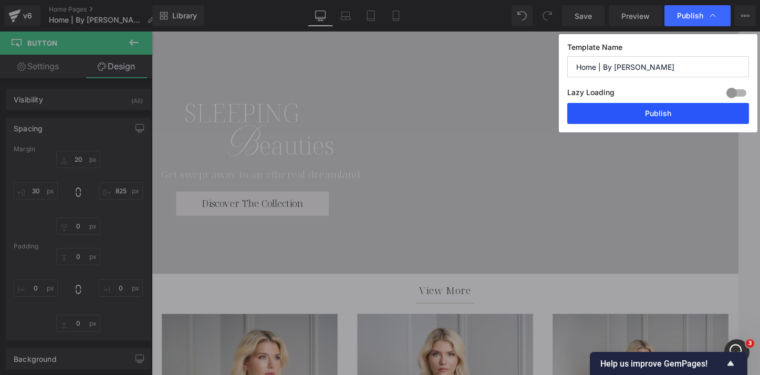
click at [642, 109] on button "Publish" at bounding box center [658, 113] width 182 height 21
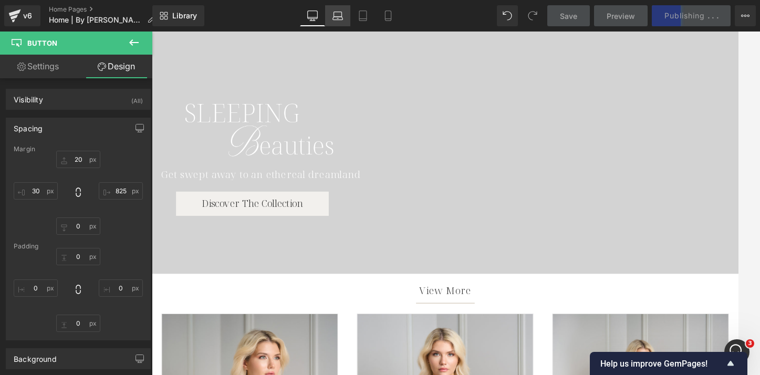
click at [334, 14] on icon at bounding box center [338, 14] width 8 height 5
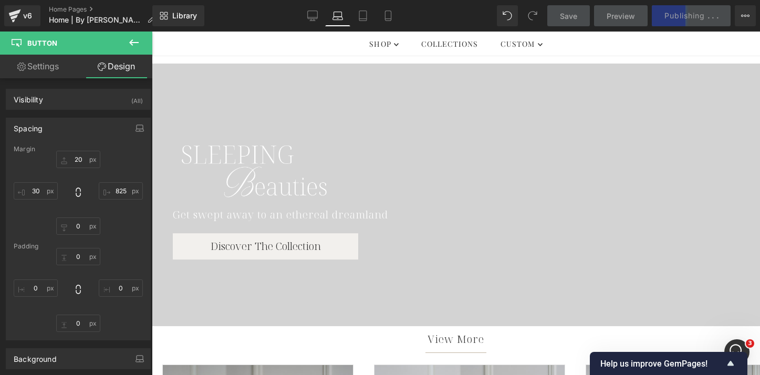
type input "20"
type input "750"
type input "0"
type input "25"
type input "0"
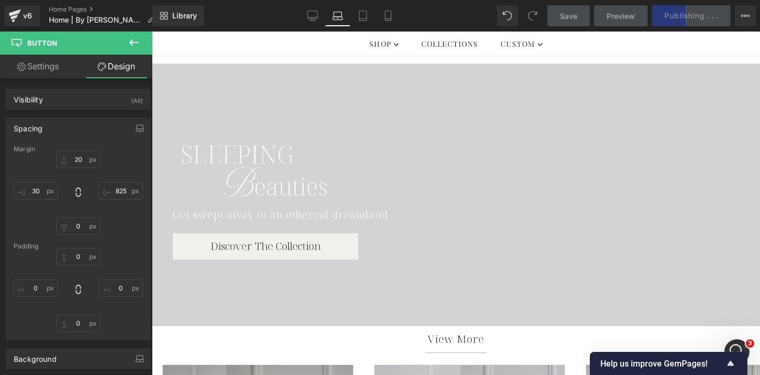
type input "0"
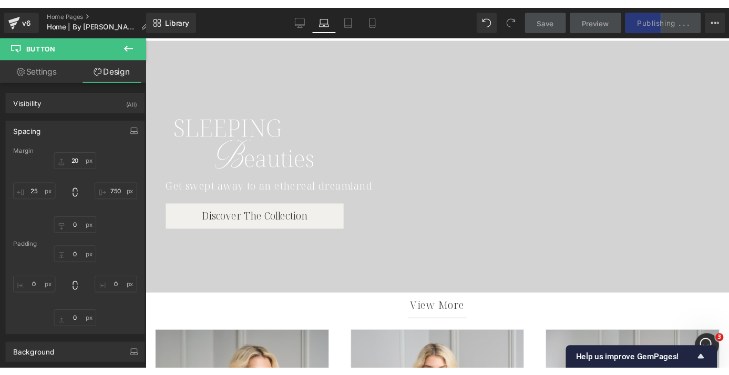
scroll to position [585, 0]
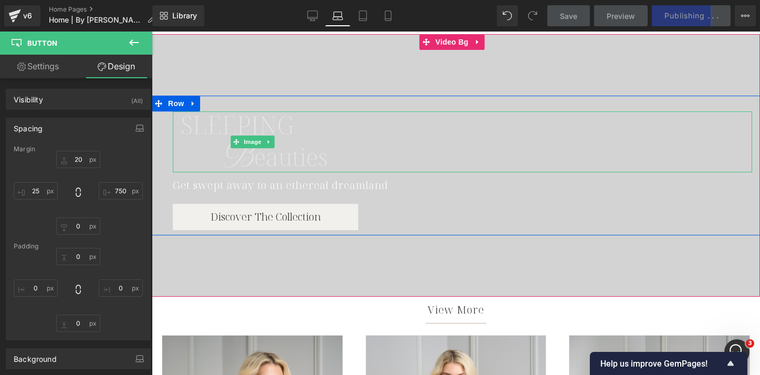
click at [222, 127] on img at bounding box center [254, 141] width 162 height 61
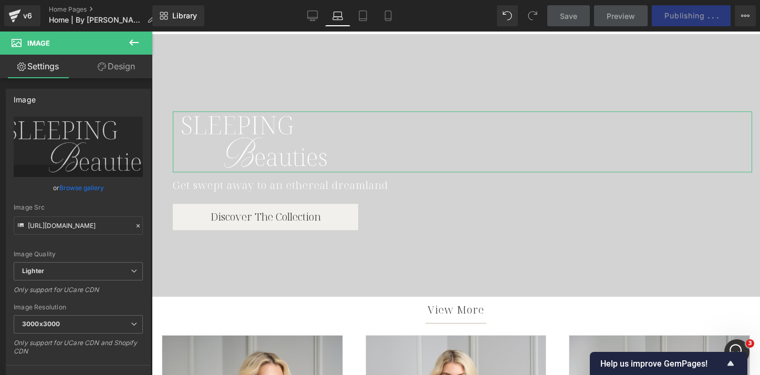
click at [111, 67] on link "Design" at bounding box center [116, 67] width 76 height 24
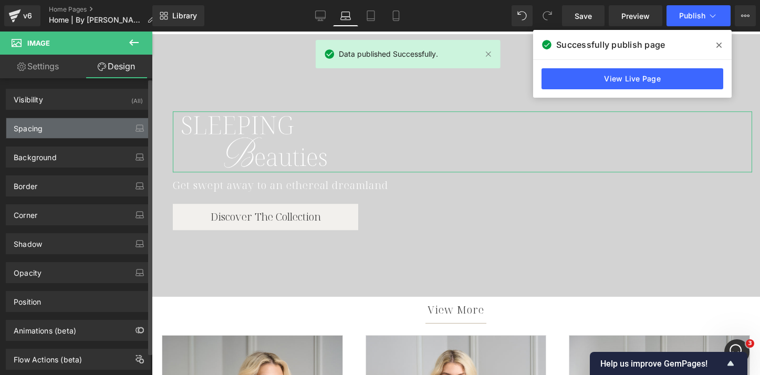
click at [48, 136] on div "Spacing" at bounding box center [78, 128] width 144 height 20
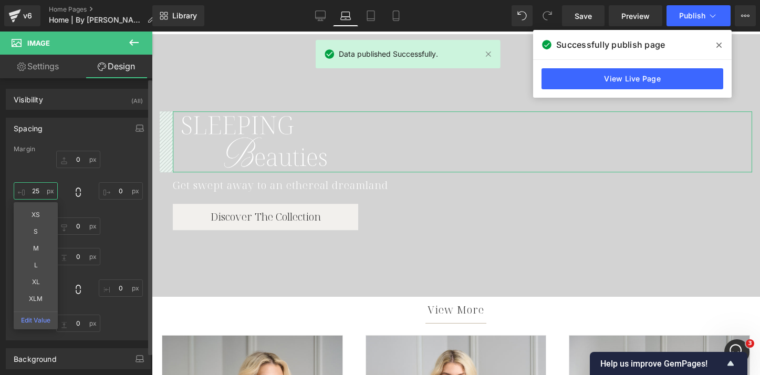
click at [37, 193] on input "25" at bounding box center [36, 190] width 44 height 17
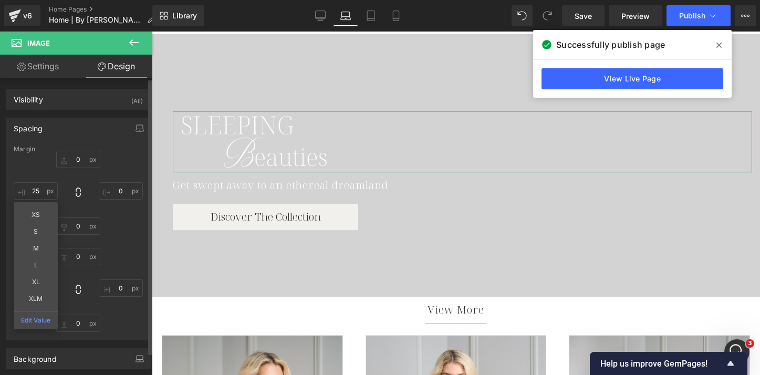
click at [69, 133] on div "Spacing" at bounding box center [78, 128] width 144 height 20
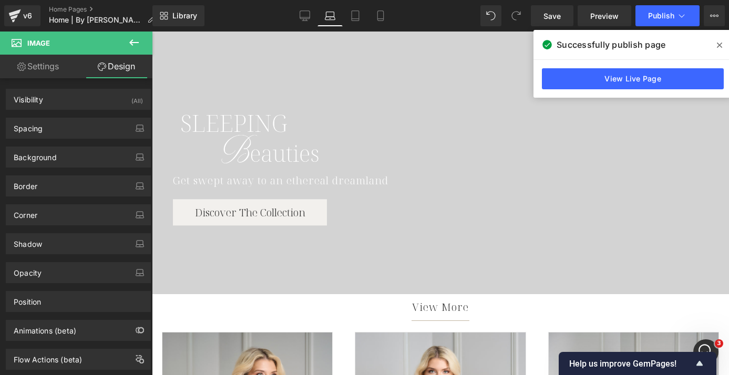
click at [719, 44] on icon at bounding box center [719, 45] width 5 height 8
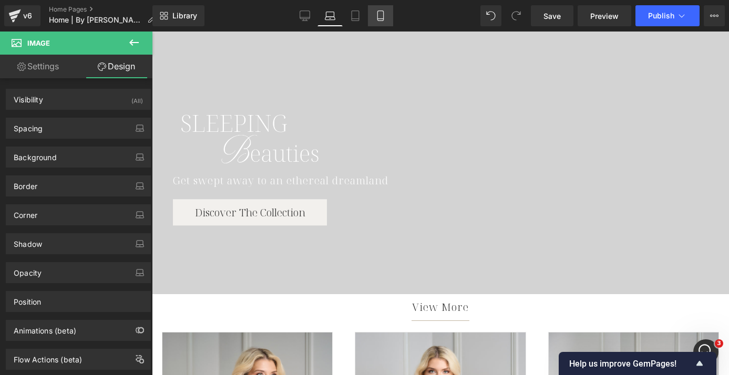
click at [377, 18] on icon at bounding box center [380, 16] width 11 height 11
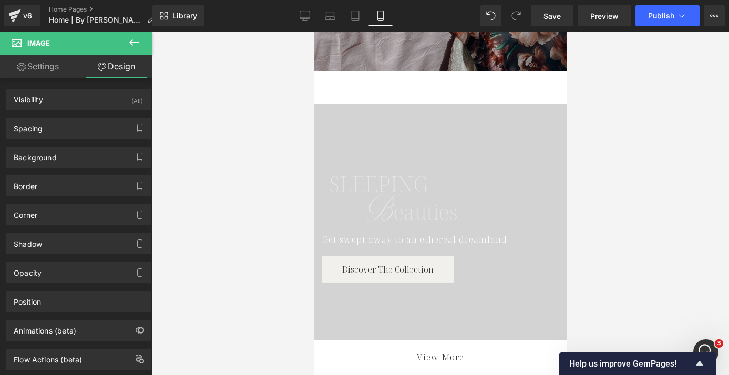
scroll to position [127, 0]
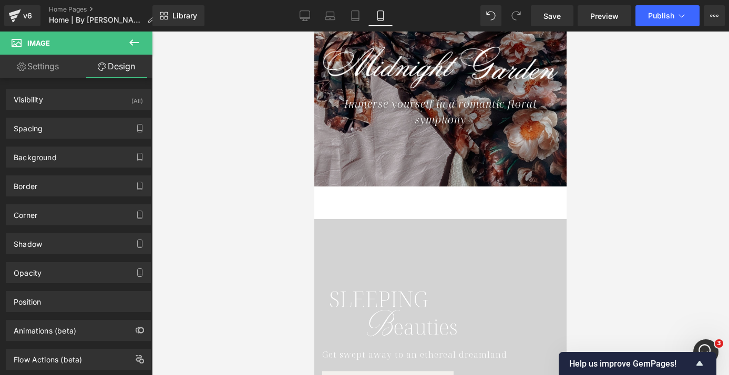
click at [256, 156] on div at bounding box center [440, 204] width 577 height 344
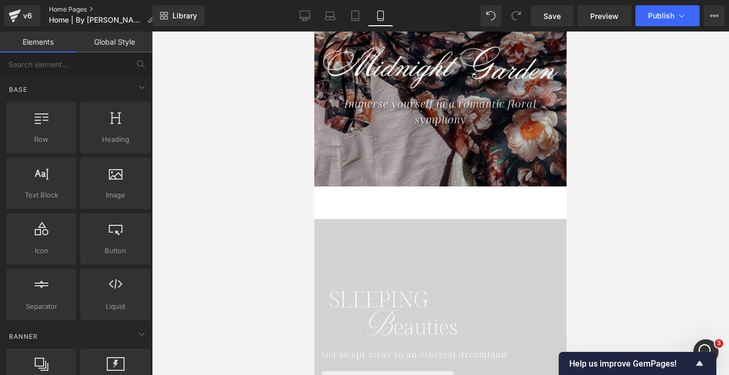
click at [78, 7] on link "Home Pages" at bounding box center [106, 9] width 114 height 8
